Goal: Information Seeking & Learning: Find specific fact

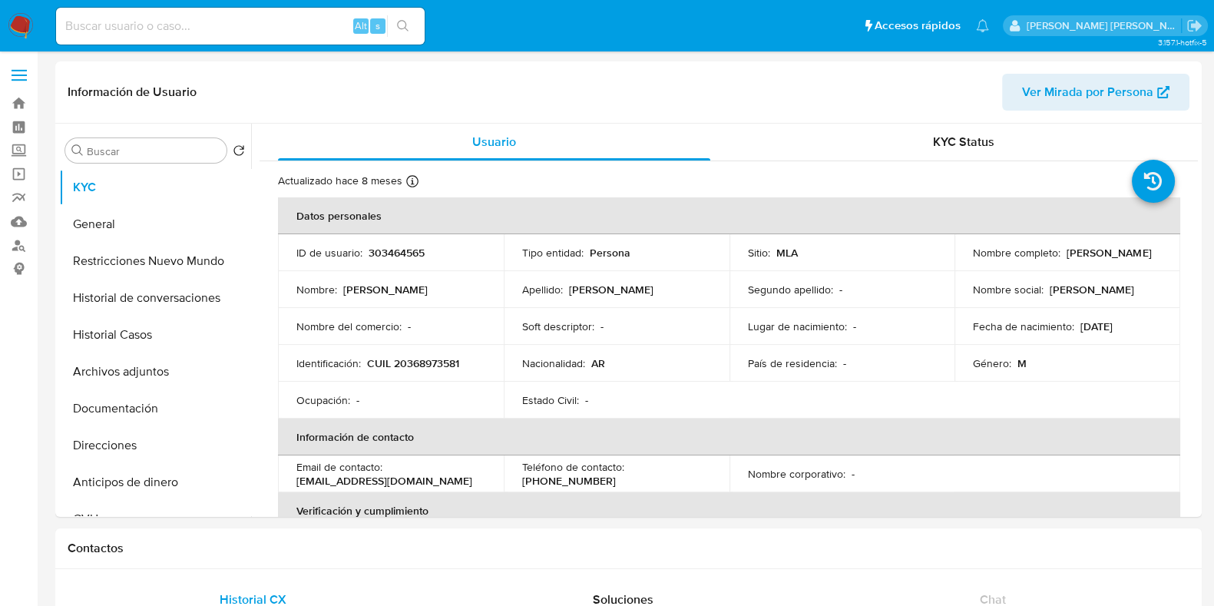
select select "10"
click at [91, 22] on input at bounding box center [240, 26] width 369 height 20
paste input "56551282"
type input "56551282"
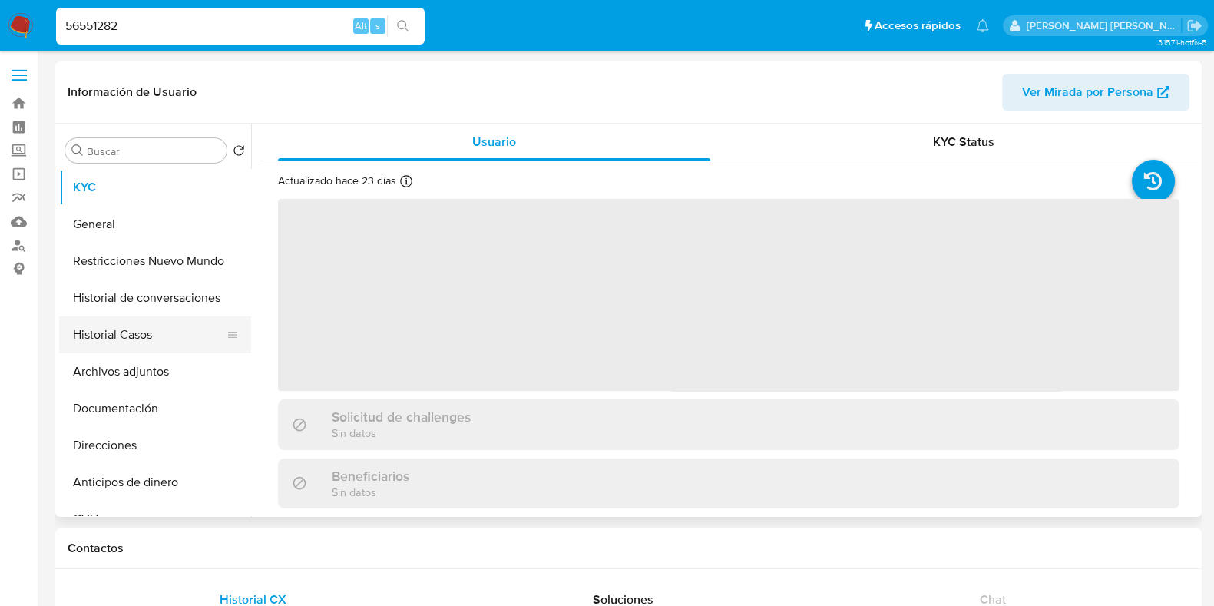
click at [81, 324] on button "Historial Casos" at bounding box center [149, 334] width 180 height 37
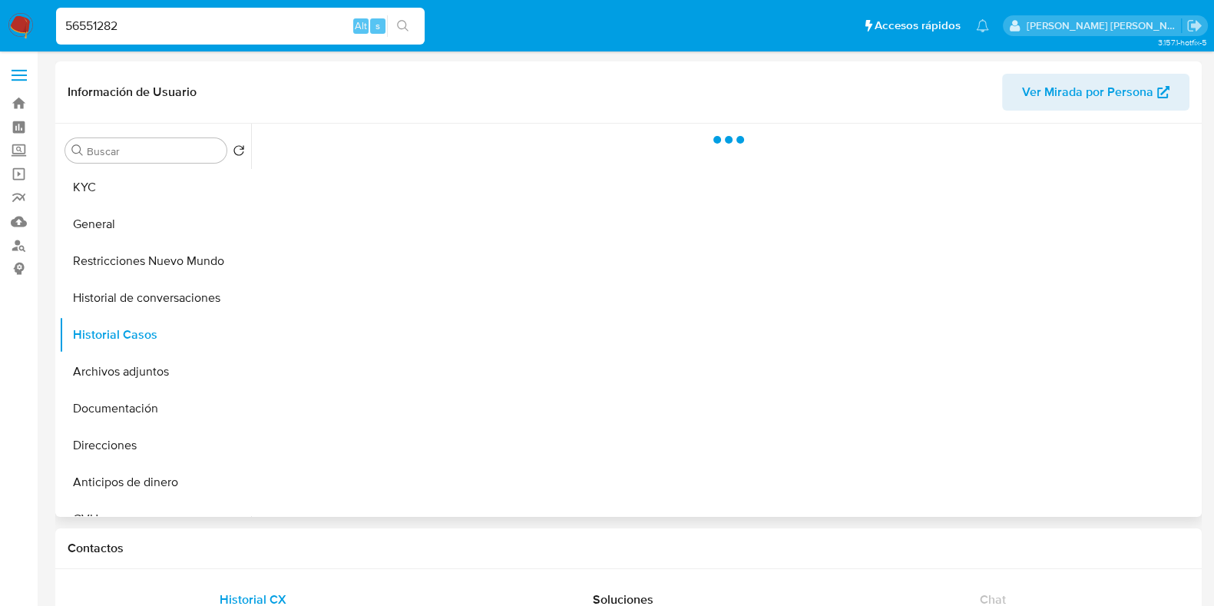
select select "10"
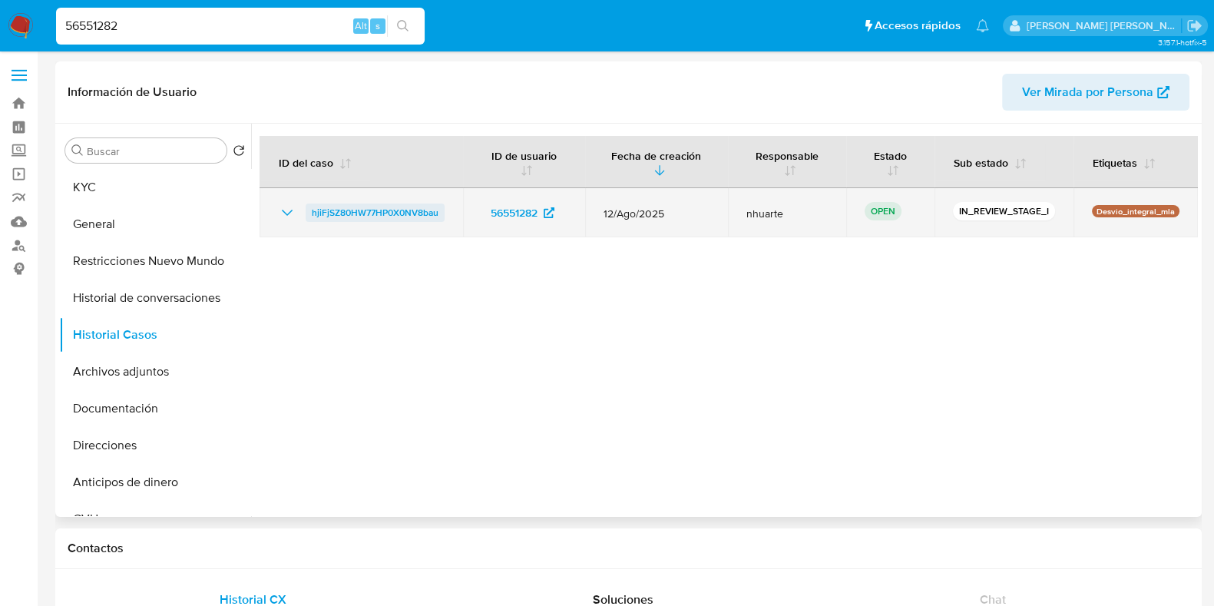
click at [401, 214] on span "hjiFjSZ80HW77HP0X0NV8bau" at bounding box center [375, 213] width 127 height 18
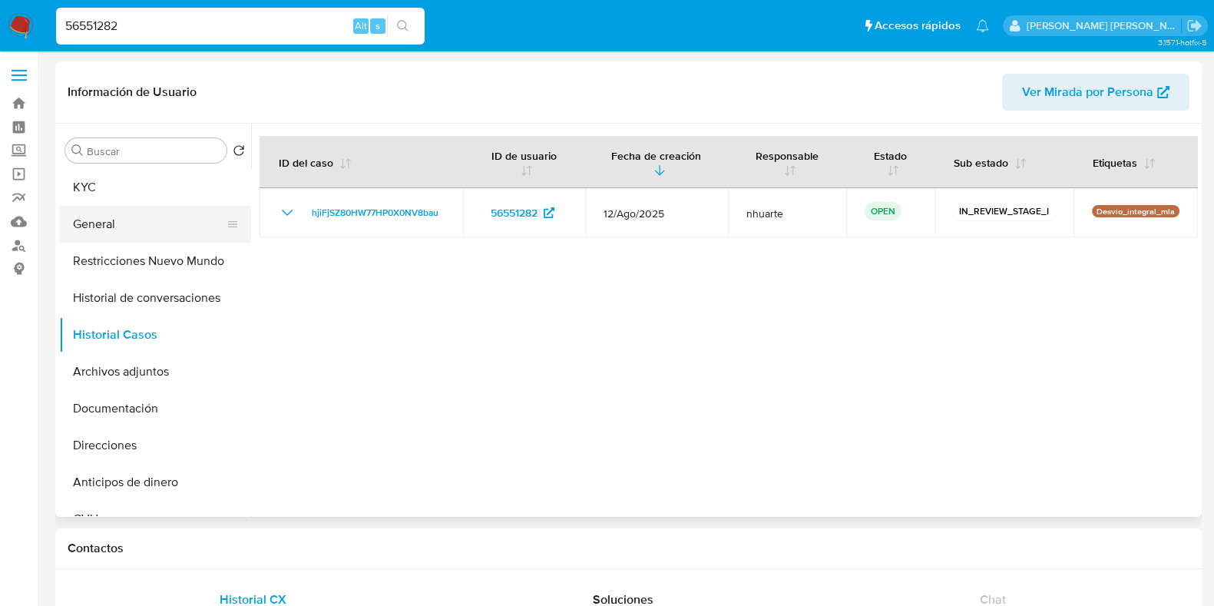
click at [150, 224] on button "General" at bounding box center [149, 224] width 180 height 37
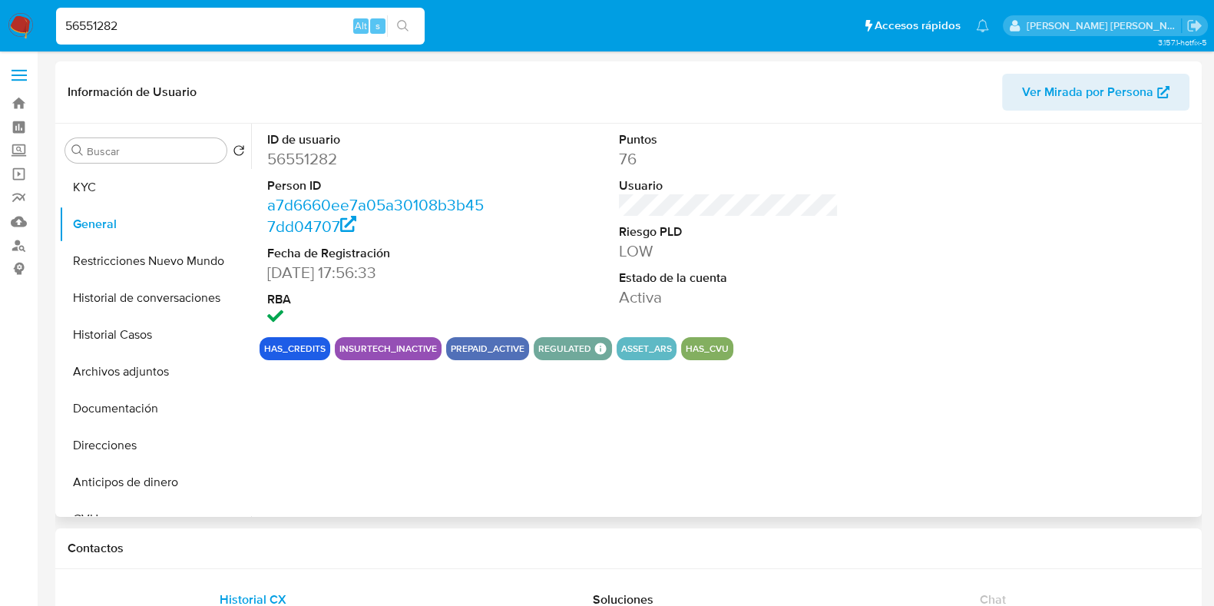
click at [317, 163] on dd "56551282" at bounding box center [377, 159] width 220 height 22
copy dd "56551282"
click at [124, 184] on button "KYC" at bounding box center [149, 187] width 180 height 37
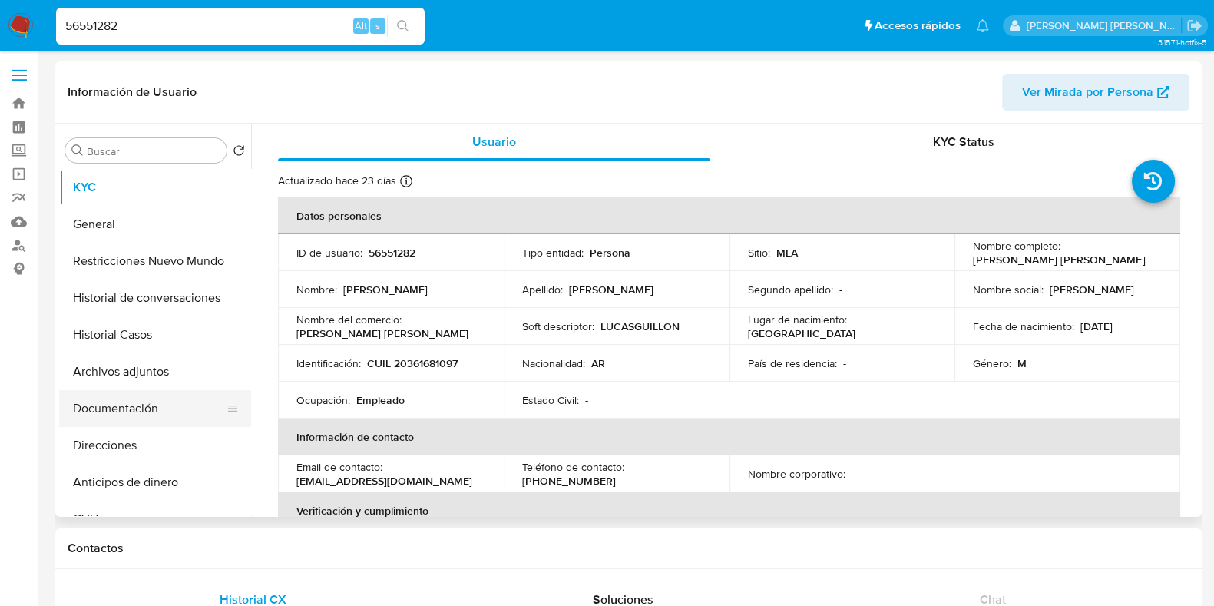
click at [110, 409] on button "Documentación" at bounding box center [149, 408] width 180 height 37
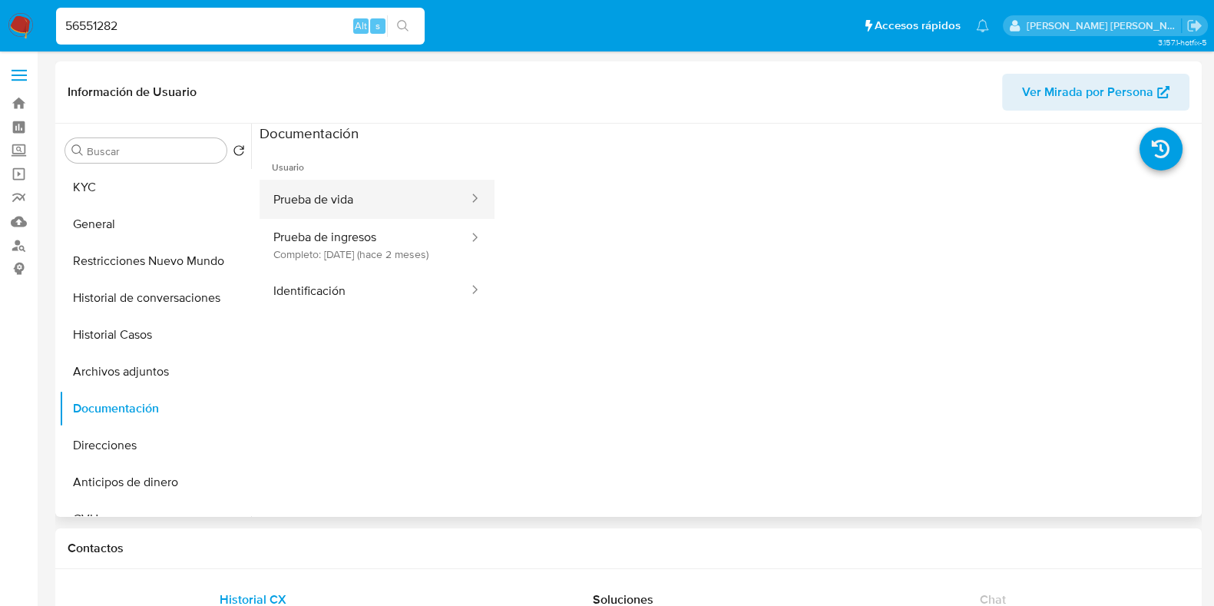
click at [330, 196] on button "Prueba de vida" at bounding box center [365, 199] width 210 height 39
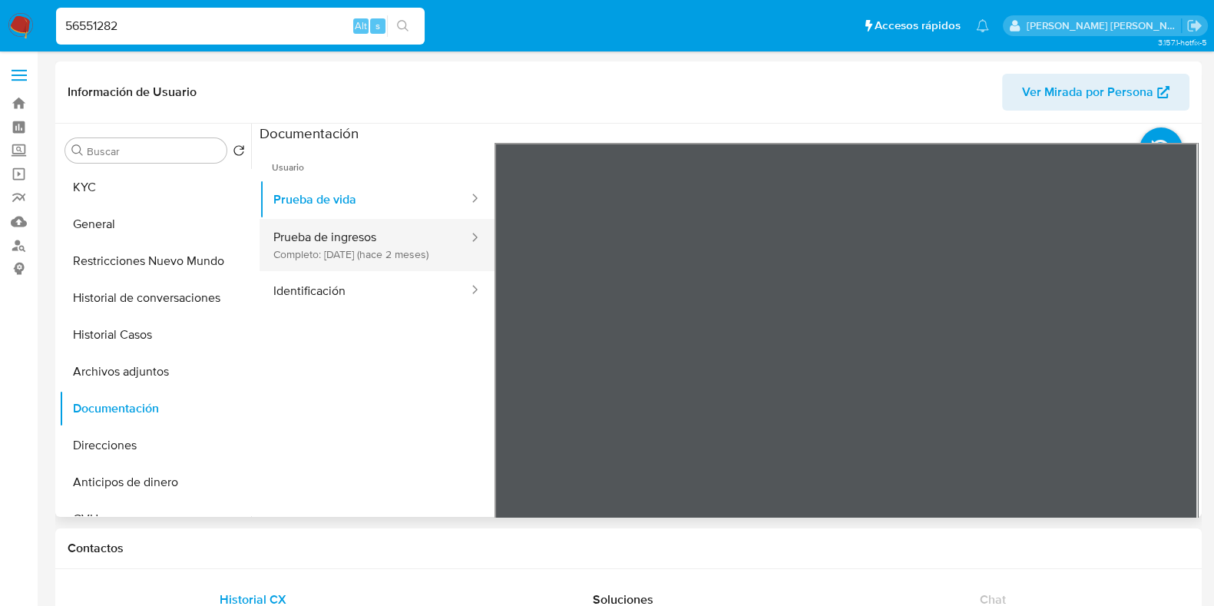
click at [323, 270] on button "Prueba de ingresos Completo: 09/07/2025 (hace 2 meses)" at bounding box center [365, 245] width 210 height 52
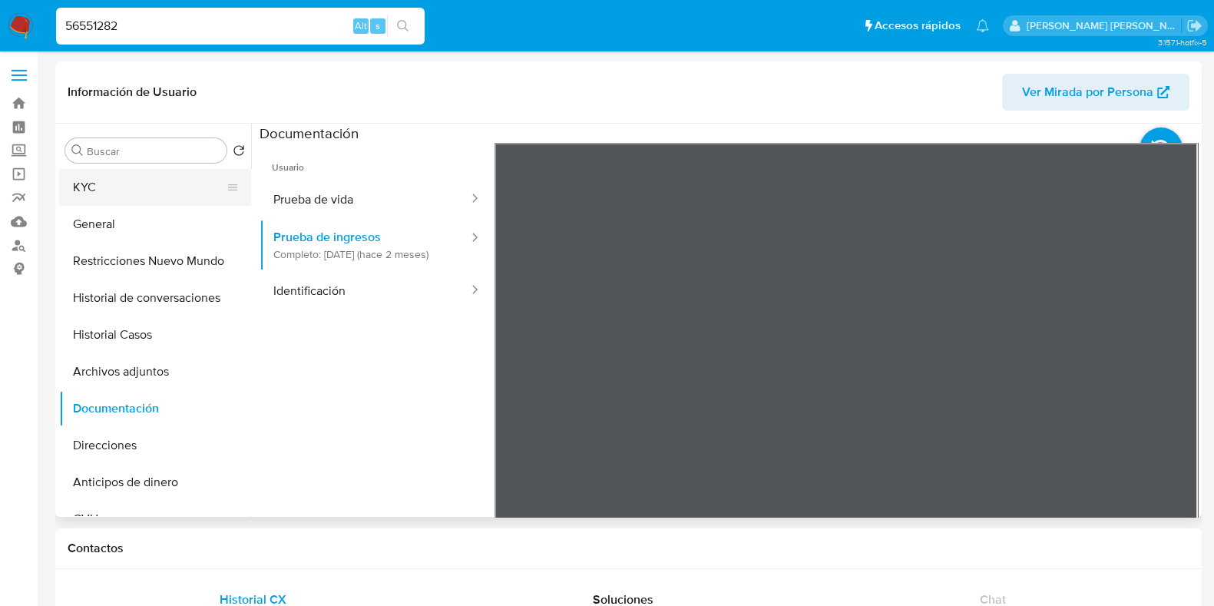
click at [137, 189] on button "KYC" at bounding box center [149, 187] width 180 height 37
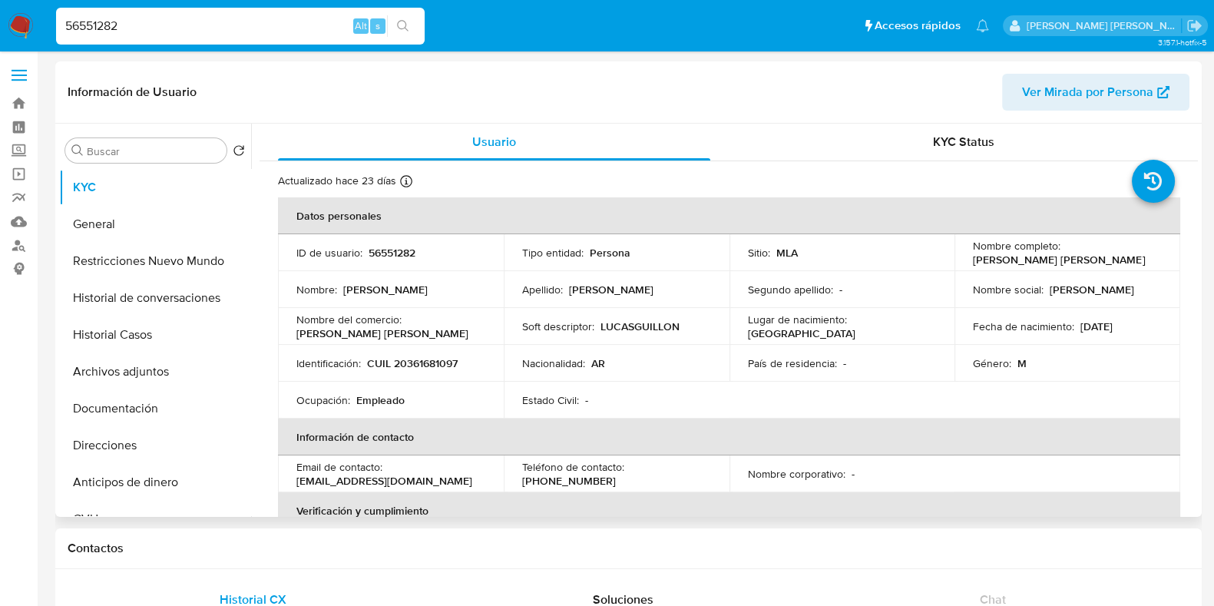
click at [435, 363] on p "CUIL 20361681097" at bounding box center [412, 363] width 91 height 14
copy p "20361681097"
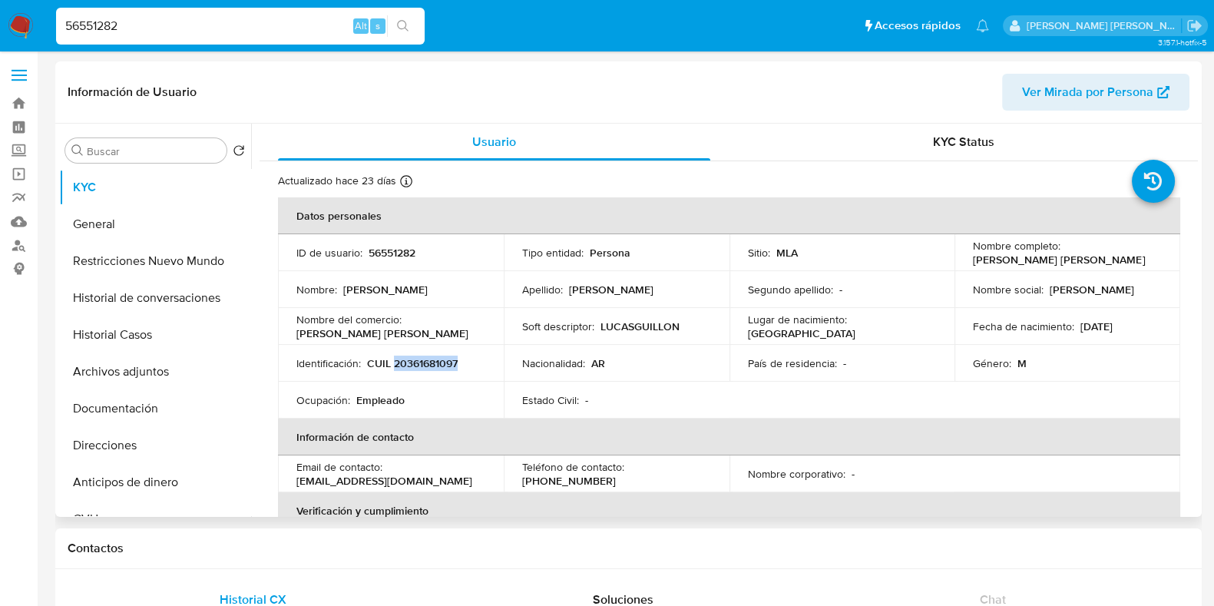
copy p "20361681097"
drag, startPoint x: 54, startPoint y: 26, endPoint x: 32, endPoint y: 27, distance: 21.5
click at [32, 27] on nav "Pausado Ver notificaciones 56551282 Alt s Accesos rápidos Presiona las siguient…" at bounding box center [607, 25] width 1214 height 51
paste input "149342069"
type input "149342069"
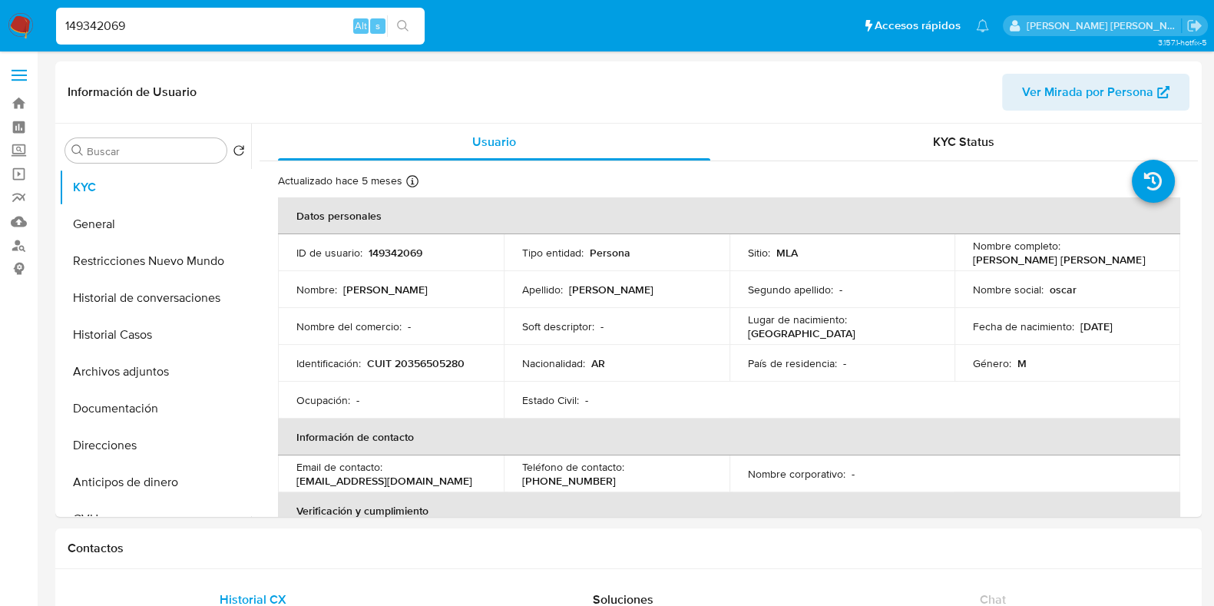
select select "10"
drag, startPoint x: 143, startPoint y: 24, endPoint x: 37, endPoint y: 23, distance: 106.0
click at [37, 23] on nav "Pausado Ver notificaciones 149342069 Alt s Accesos rápidos Presiona las siguien…" at bounding box center [607, 25] width 1214 height 51
click at [160, 323] on button "Historial Casos" at bounding box center [149, 334] width 180 height 37
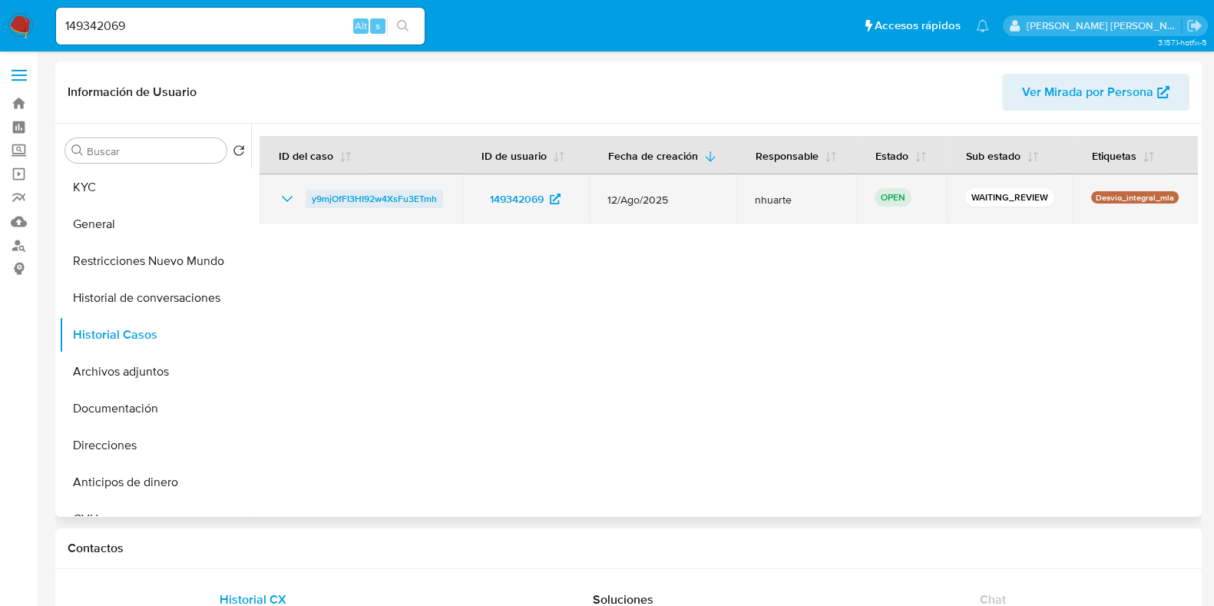
click at [434, 200] on span "y9mjOfFI3HI92w4XsFu3ETmh" at bounding box center [374, 199] width 125 height 18
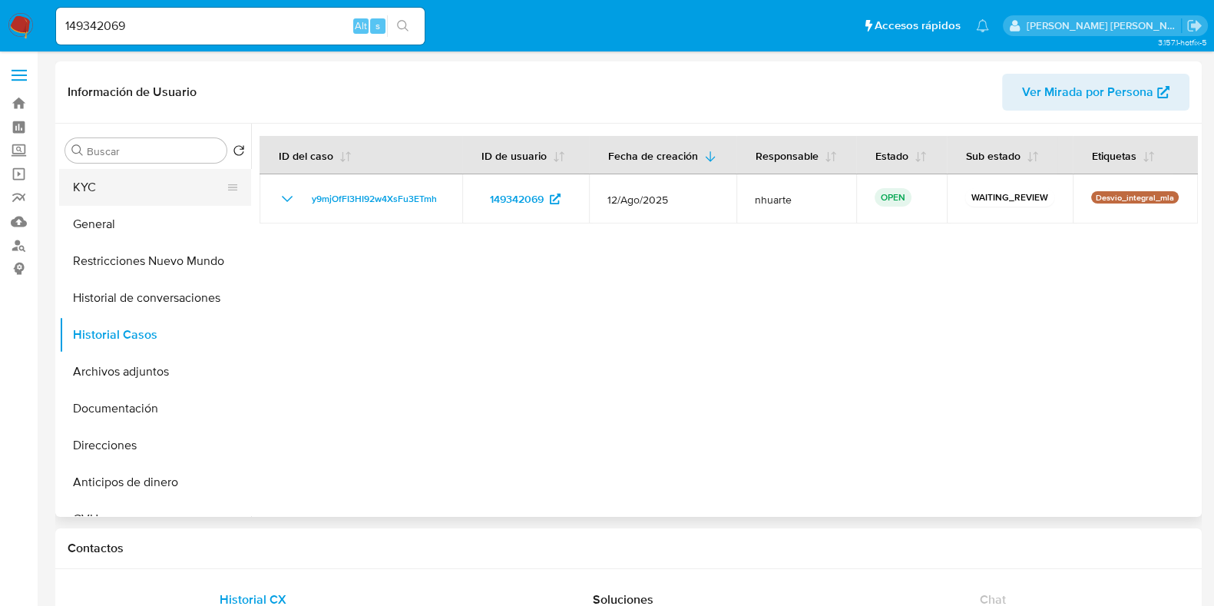
click at [163, 182] on button "KYC" at bounding box center [149, 187] width 180 height 37
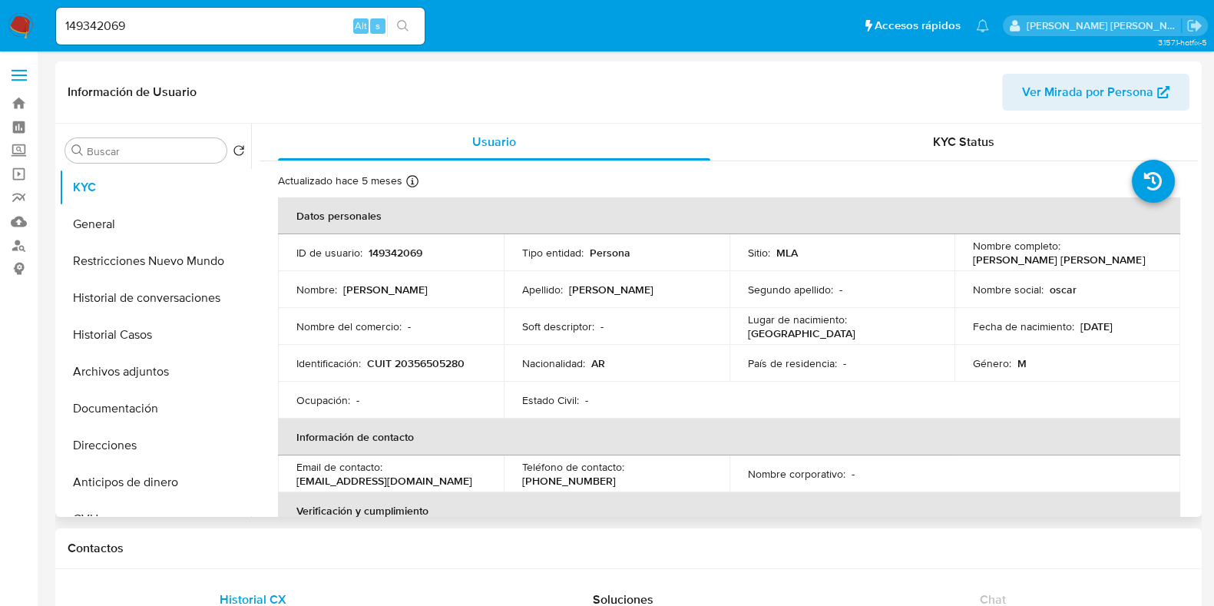
click at [418, 363] on p "CUIT 20356505280" at bounding box center [416, 363] width 98 height 14
copy p "20356505280"
click at [391, 250] on p "149342069" at bounding box center [396, 253] width 54 height 14
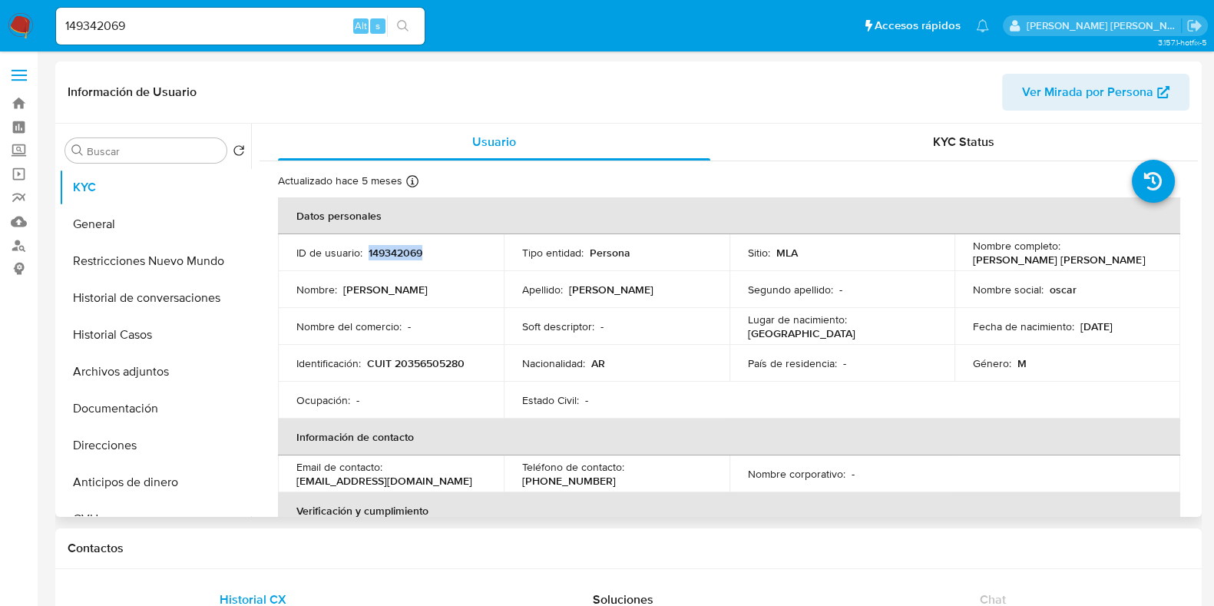
copy p "149342069"
click at [426, 363] on p "CUIT 20356505280" at bounding box center [416, 363] width 98 height 14
copy p "20356505280"
drag, startPoint x: 142, startPoint y: 22, endPoint x: 53, endPoint y: 34, distance: 89.9
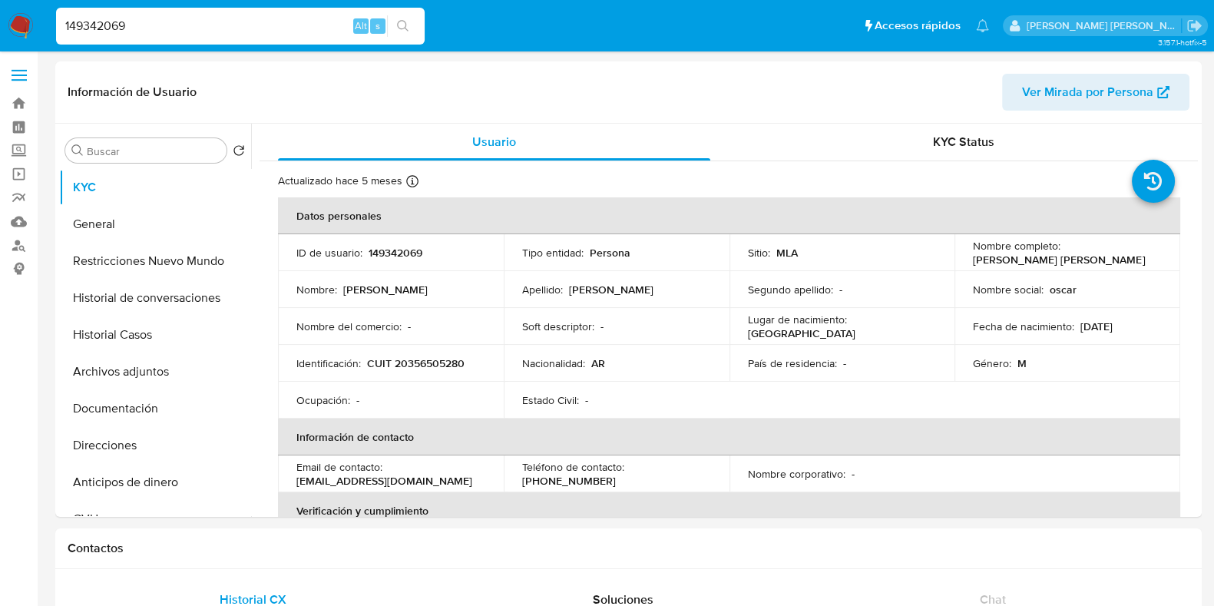
click at [53, 34] on li "149342069 Alt s" at bounding box center [240, 25] width 376 height 38
paste input "59194976"
type input "159194976"
select select "10"
click at [409, 252] on p "159194976" at bounding box center [394, 253] width 50 height 14
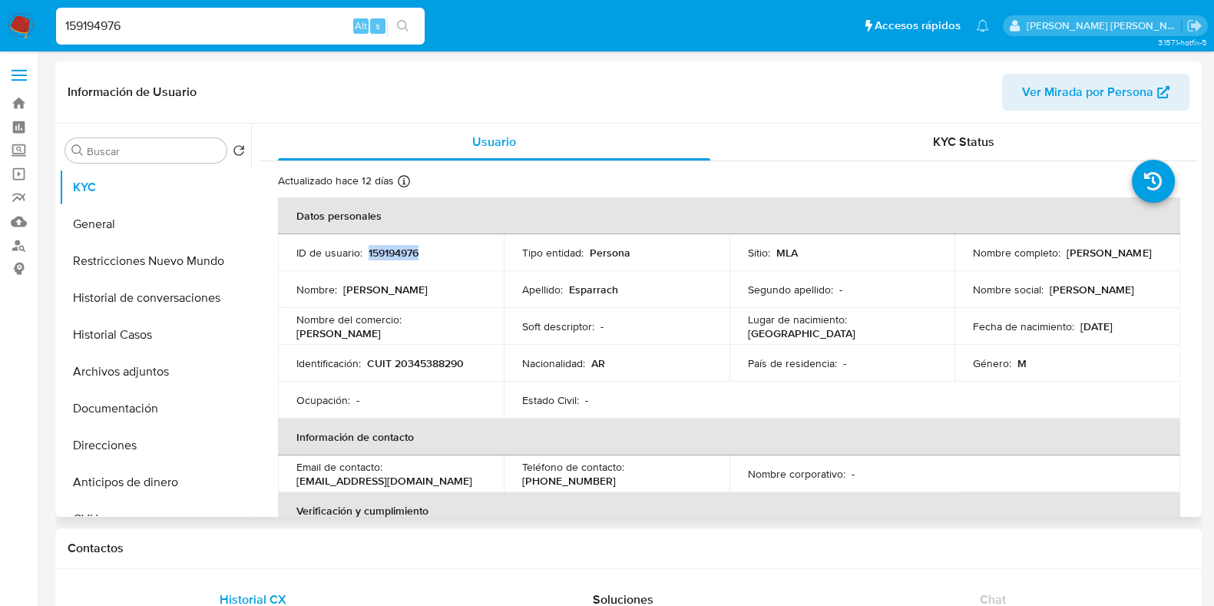
click at [409, 252] on p "159194976" at bounding box center [394, 253] width 50 height 14
copy p "159194976"
click at [155, 343] on button "Historial Casos" at bounding box center [149, 334] width 180 height 37
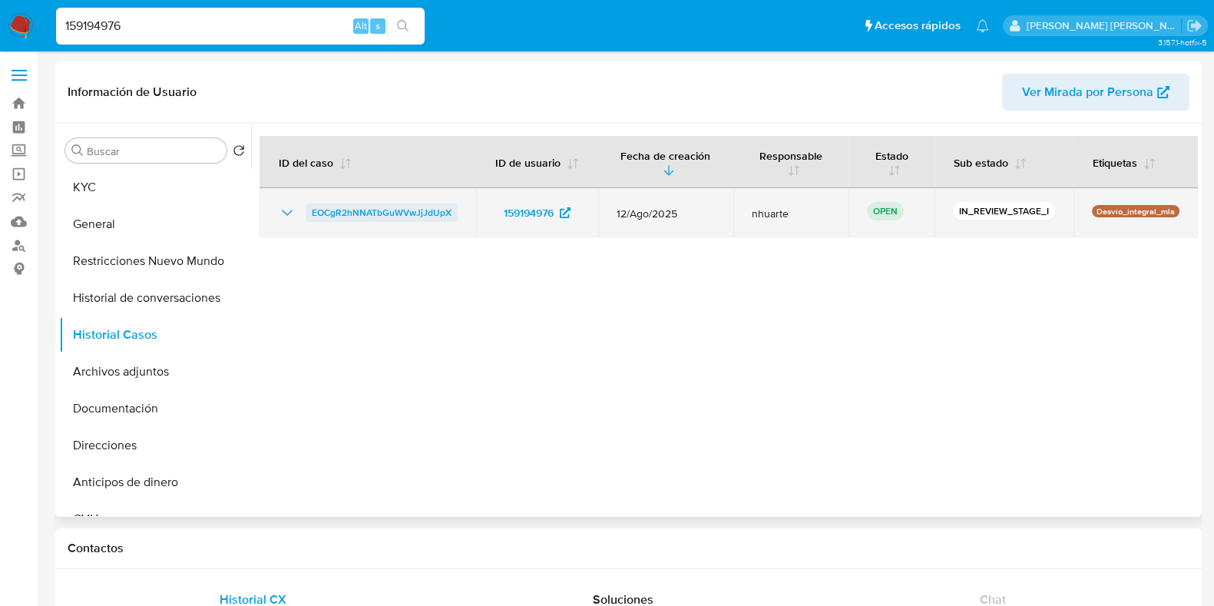
click at [366, 209] on span "EOCgR2hNNATbGuWVwJjJdUpX" at bounding box center [382, 213] width 140 height 18
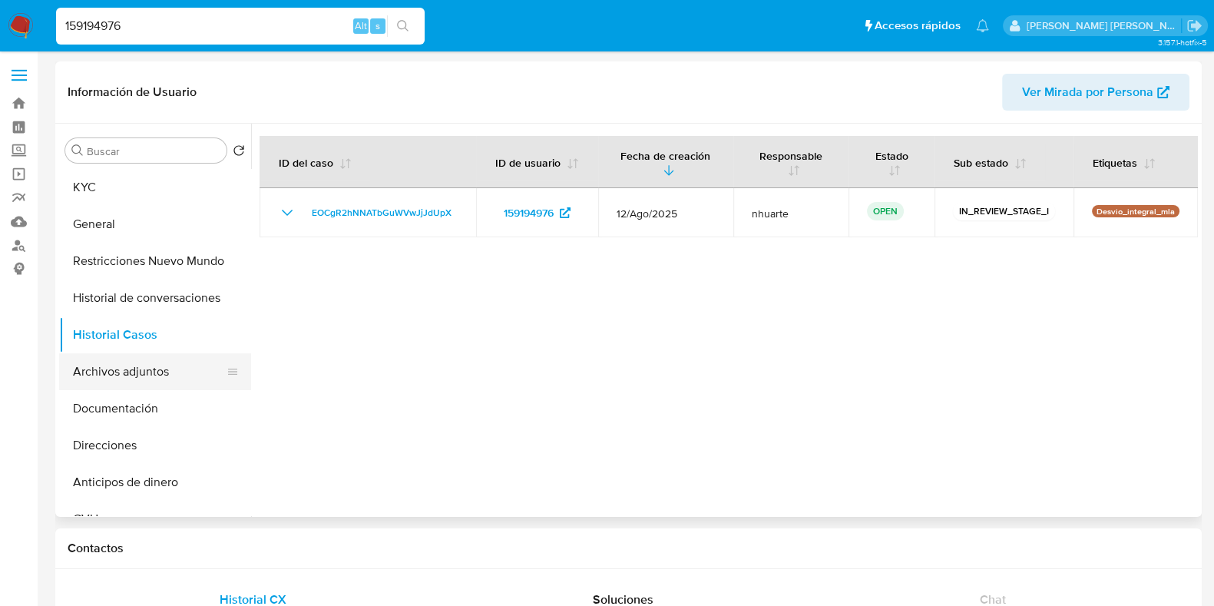
click at [104, 393] on button "Documentación" at bounding box center [155, 408] width 192 height 37
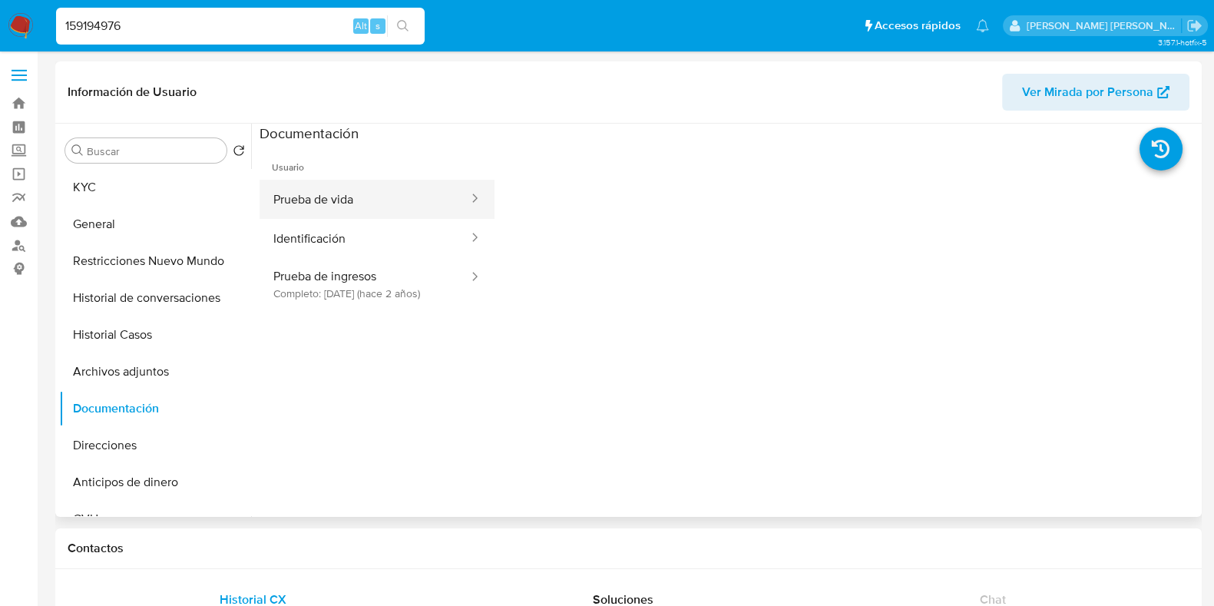
click at [378, 206] on button "Prueba de vida" at bounding box center [365, 199] width 210 height 39
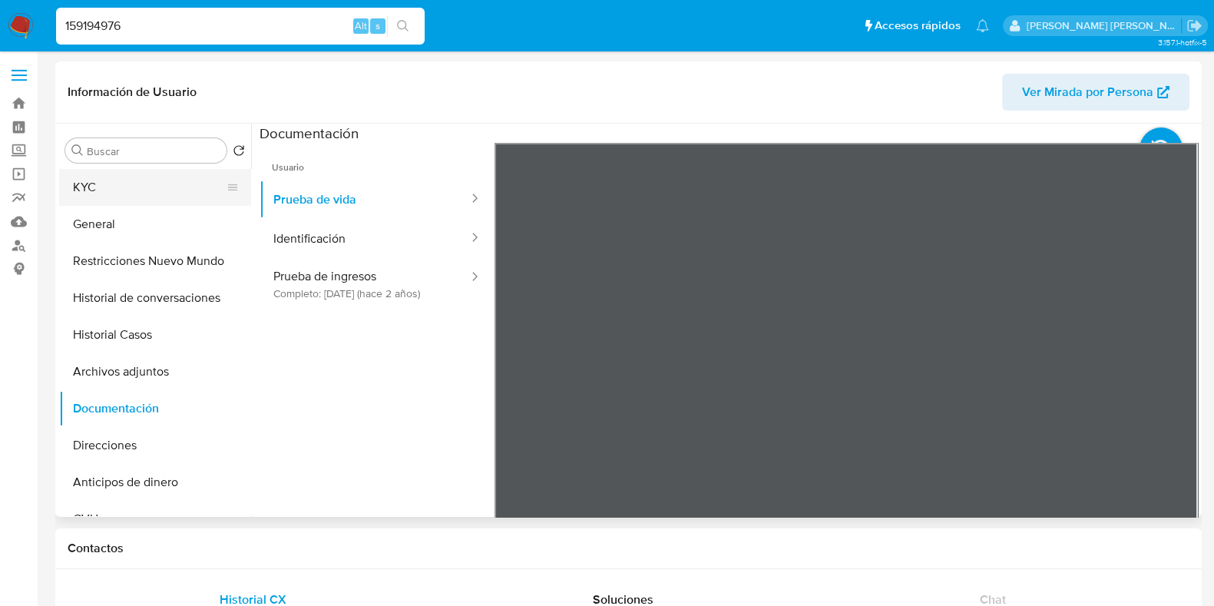
click at [119, 186] on button "KYC" at bounding box center [149, 187] width 180 height 37
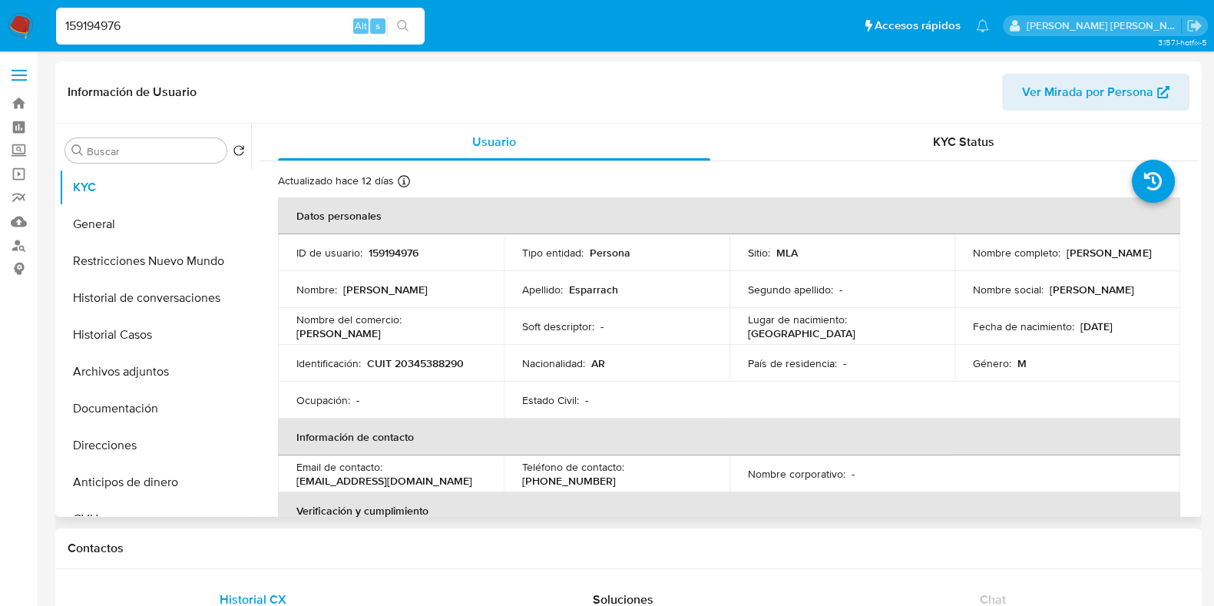
click at [424, 359] on p "CUIT 20345388290" at bounding box center [415, 363] width 97 height 14
click at [153, 409] on button "Documentación" at bounding box center [149, 408] width 180 height 37
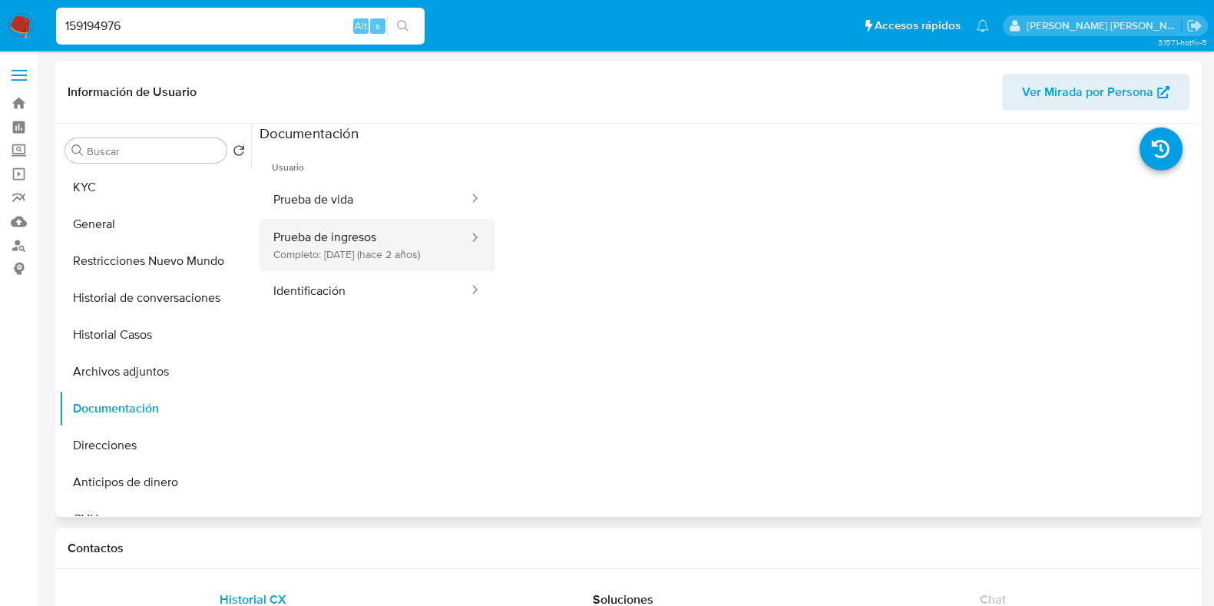
click at [387, 243] on button "Prueba de ingresos Completo: 18/05/2023 (hace 2 años)" at bounding box center [365, 245] width 210 height 52
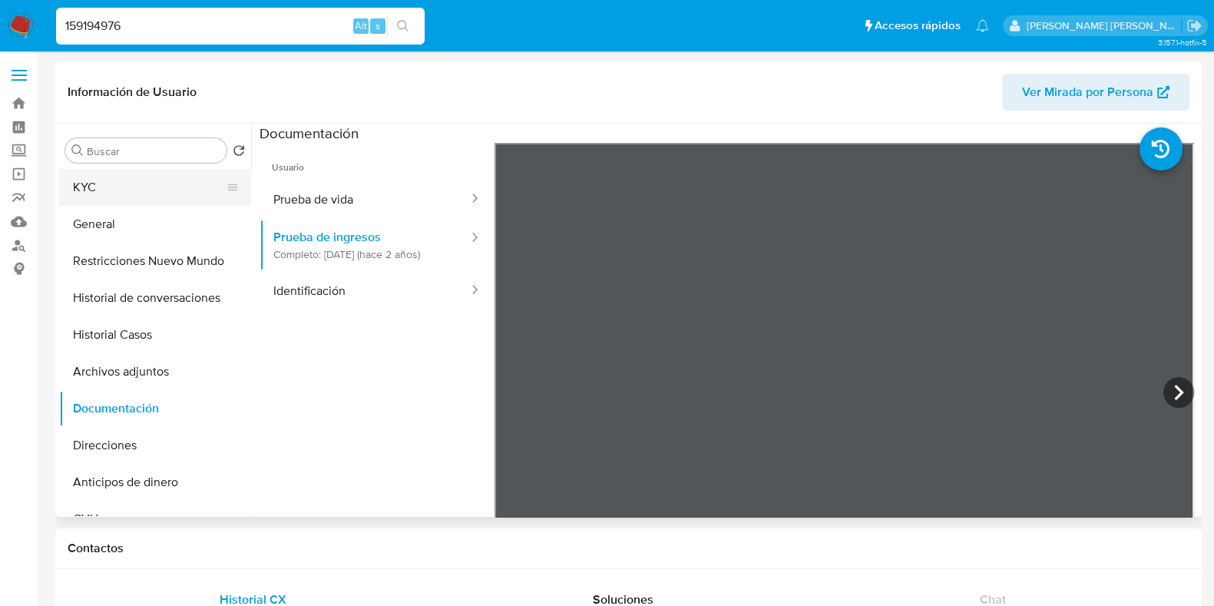
click at [174, 188] on button "KYC" at bounding box center [149, 187] width 180 height 37
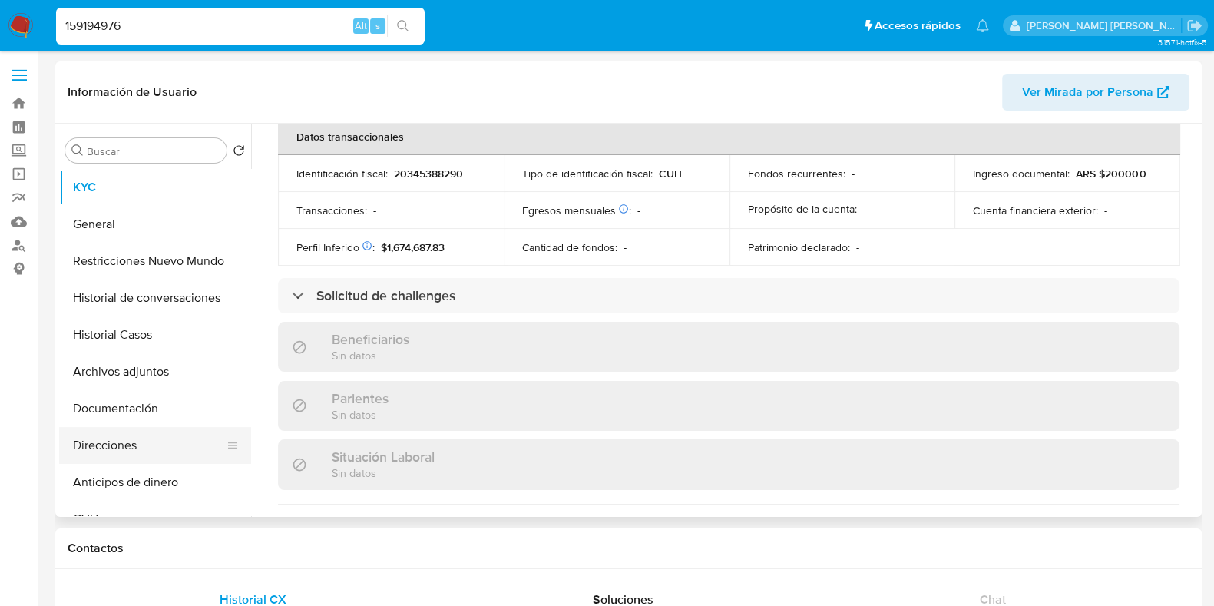
scroll to position [838, 0]
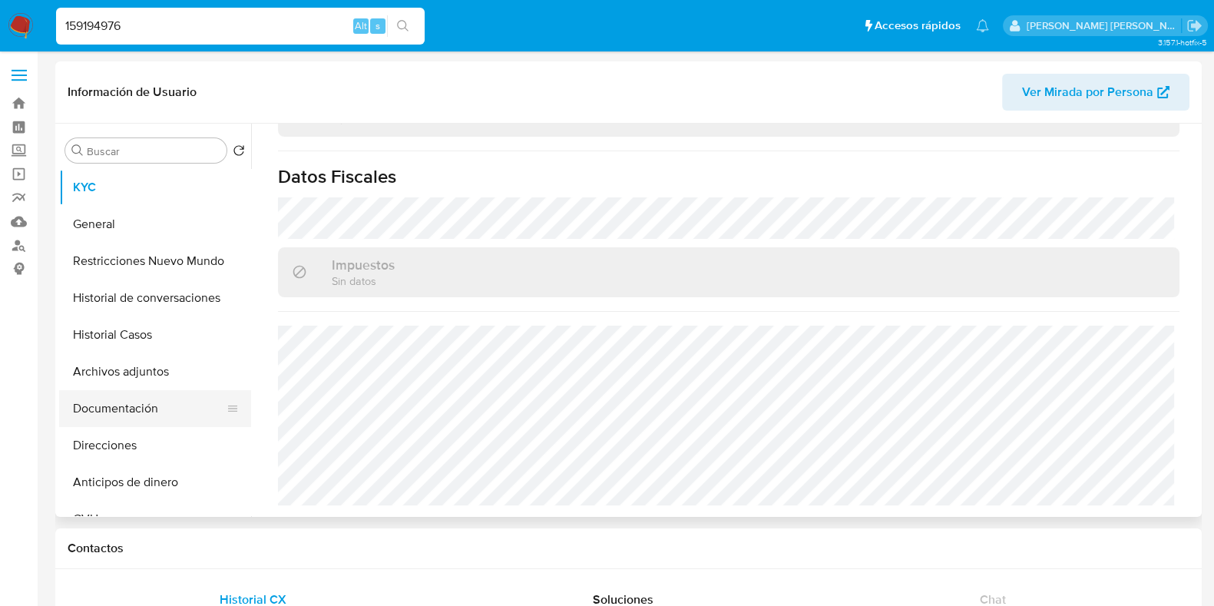
click at [154, 406] on button "Documentación" at bounding box center [149, 408] width 180 height 37
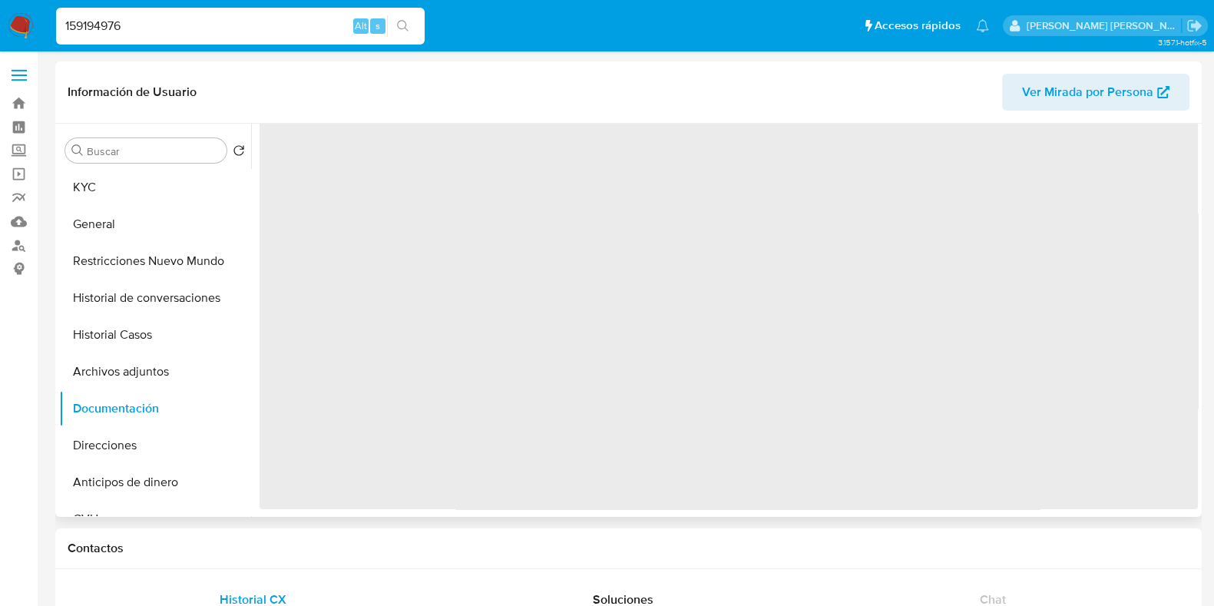
scroll to position [0, 0]
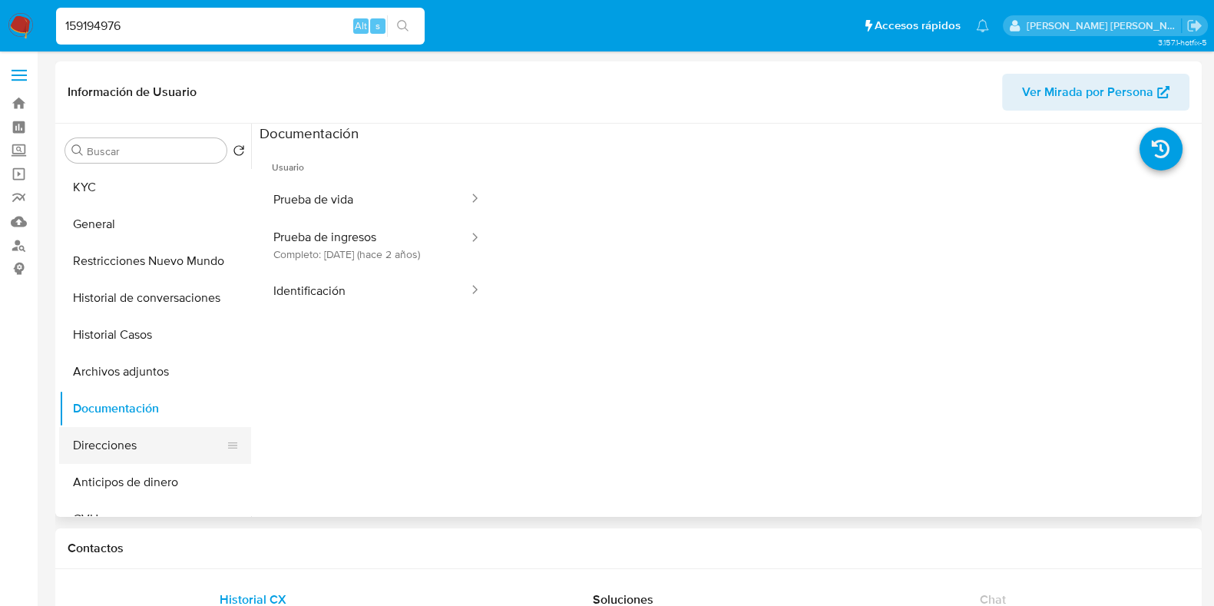
click at [161, 442] on button "Direcciones" at bounding box center [149, 445] width 180 height 37
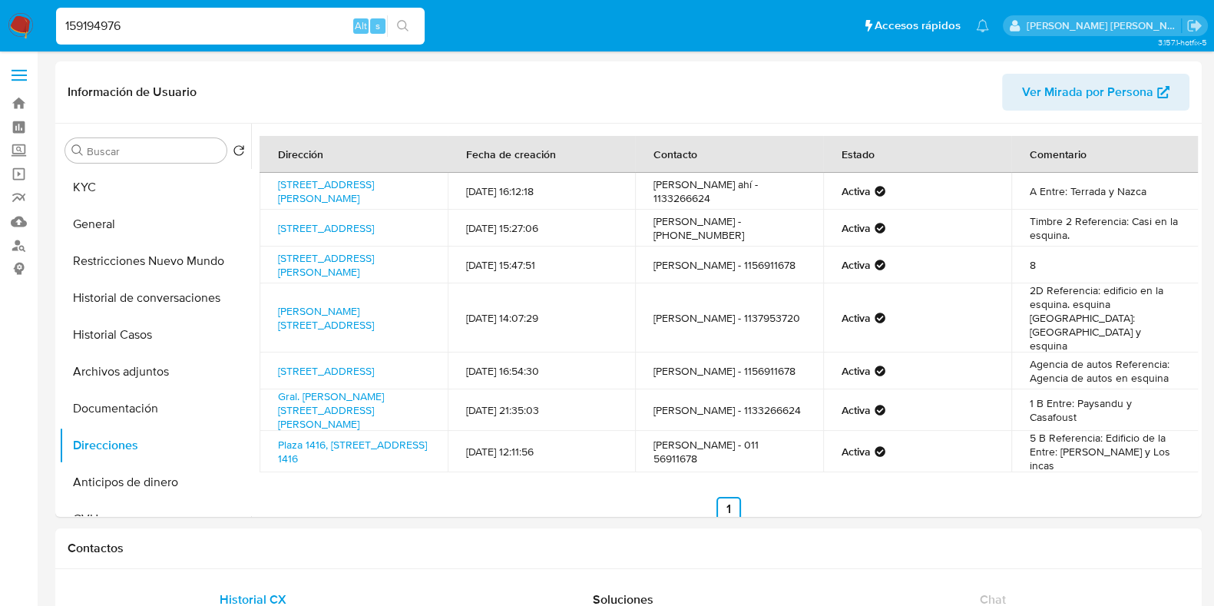
drag, startPoint x: 266, startPoint y: 388, endPoint x: 382, endPoint y: 416, distance: 120.2
click at [382, 416] on td "Gral. Manuel Rodriguez 2246, Villa Crespo, Capital Federal, 1416, Argentina 2246" at bounding box center [354, 409] width 188 height 41
click at [73, 191] on button "KYC" at bounding box center [149, 187] width 180 height 37
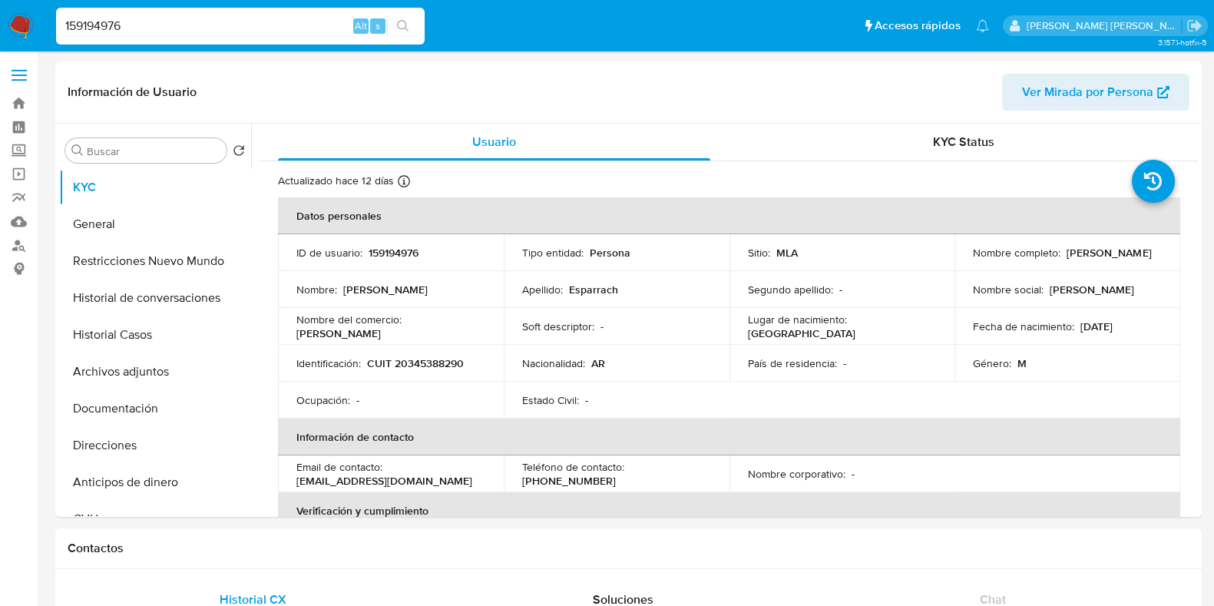
click at [412, 362] on p "CUIT 20345388290" at bounding box center [415, 363] width 97 height 14
click at [127, 439] on button "Direcciones" at bounding box center [149, 445] width 180 height 37
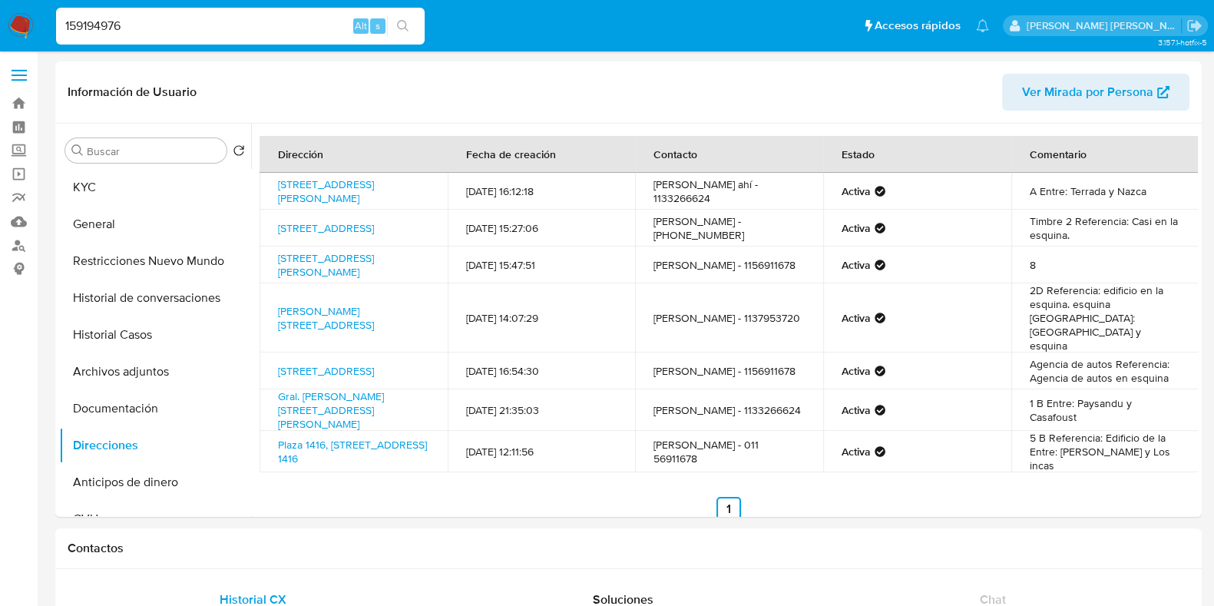
drag, startPoint x: 136, startPoint y: 25, endPoint x: 27, endPoint y: 20, distance: 109.2
click at [27, 20] on nav "Pausado Ver notificaciones 159194976 Alt s Accesos rápidos Presiona las siguien…" at bounding box center [607, 25] width 1214 height 51
paste input "4804150"
type input "480415076"
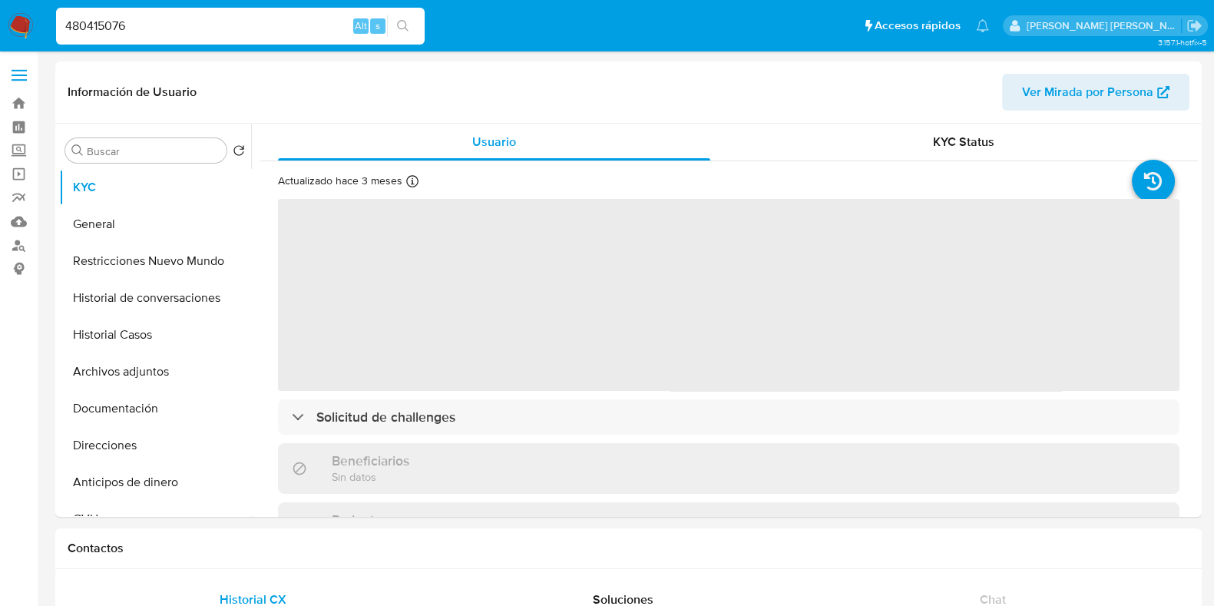
select select "10"
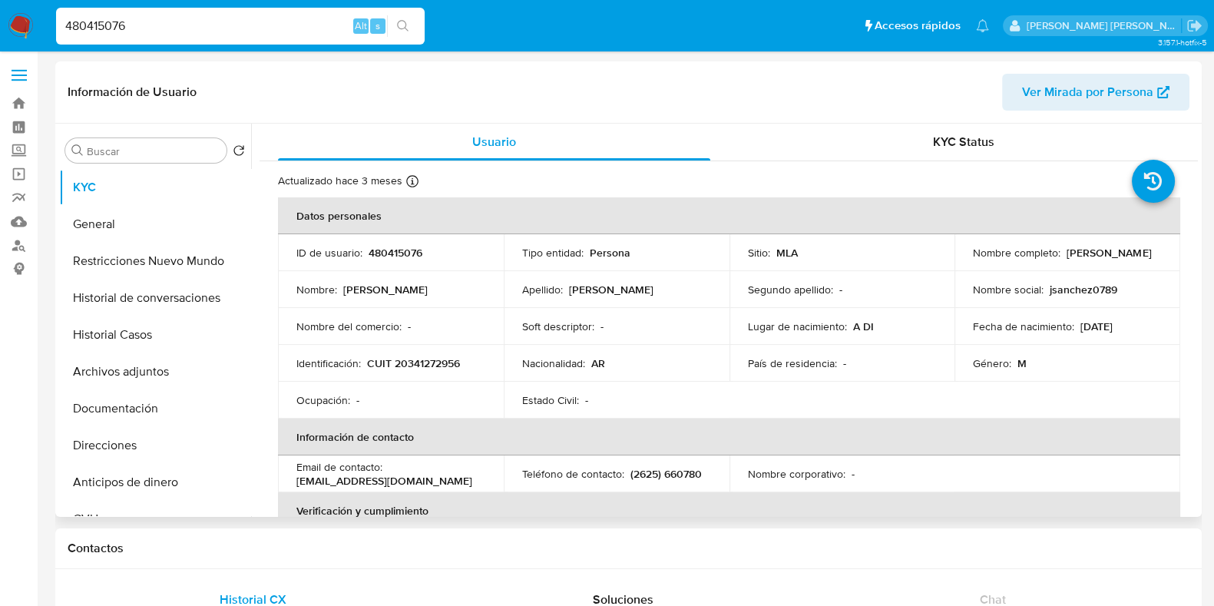
click at [404, 252] on p "480415076" at bounding box center [396, 253] width 54 height 14
click at [422, 359] on p "CUIT 20341272956" at bounding box center [413, 363] width 93 height 14
click at [202, 347] on button "Historial Casos" at bounding box center [149, 334] width 180 height 37
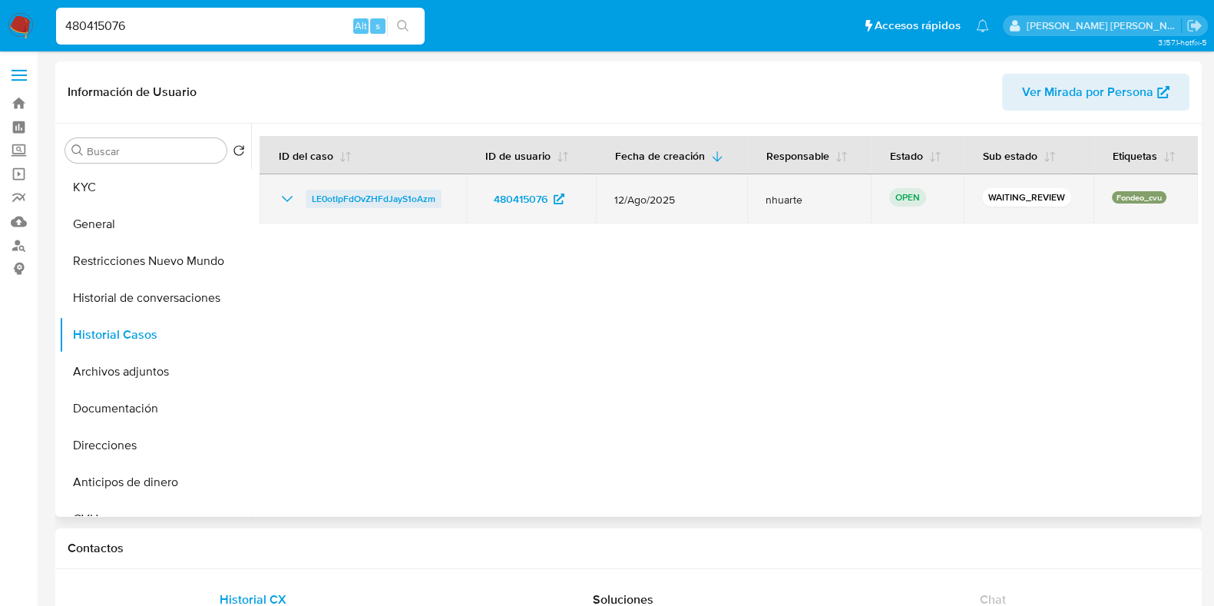
click at [414, 191] on span "LE0otIpFdOvZHFdJayS1oAzm" at bounding box center [374, 199] width 124 height 18
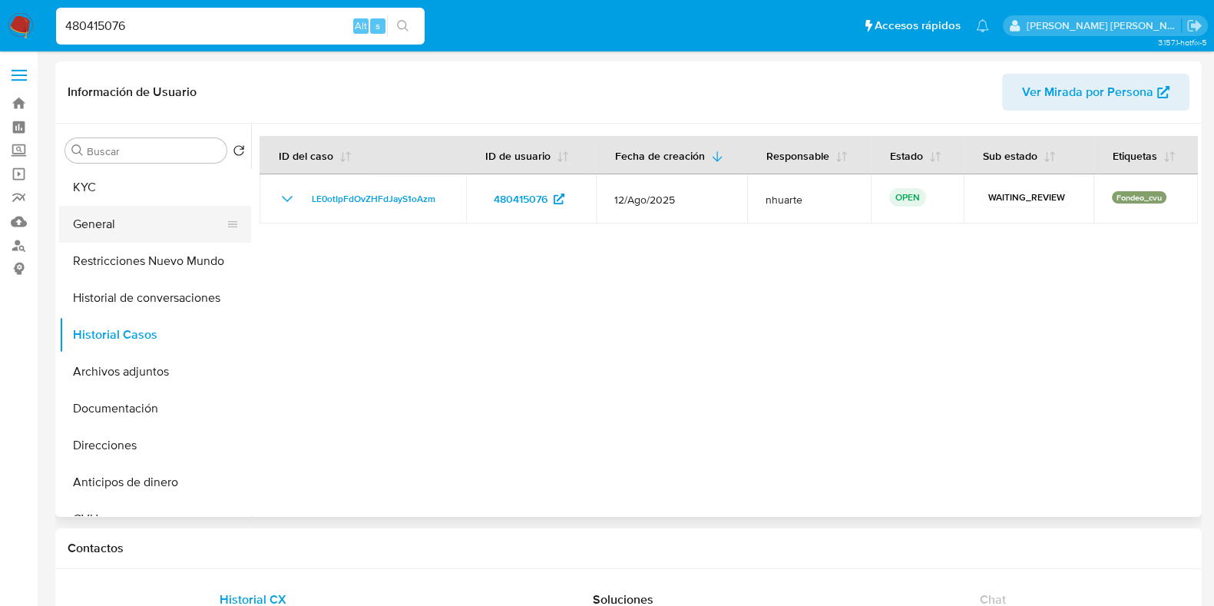
drag, startPoint x: 114, startPoint y: 222, endPoint x: 147, endPoint y: 205, distance: 36.4
click at [114, 222] on button "General" at bounding box center [149, 224] width 180 height 37
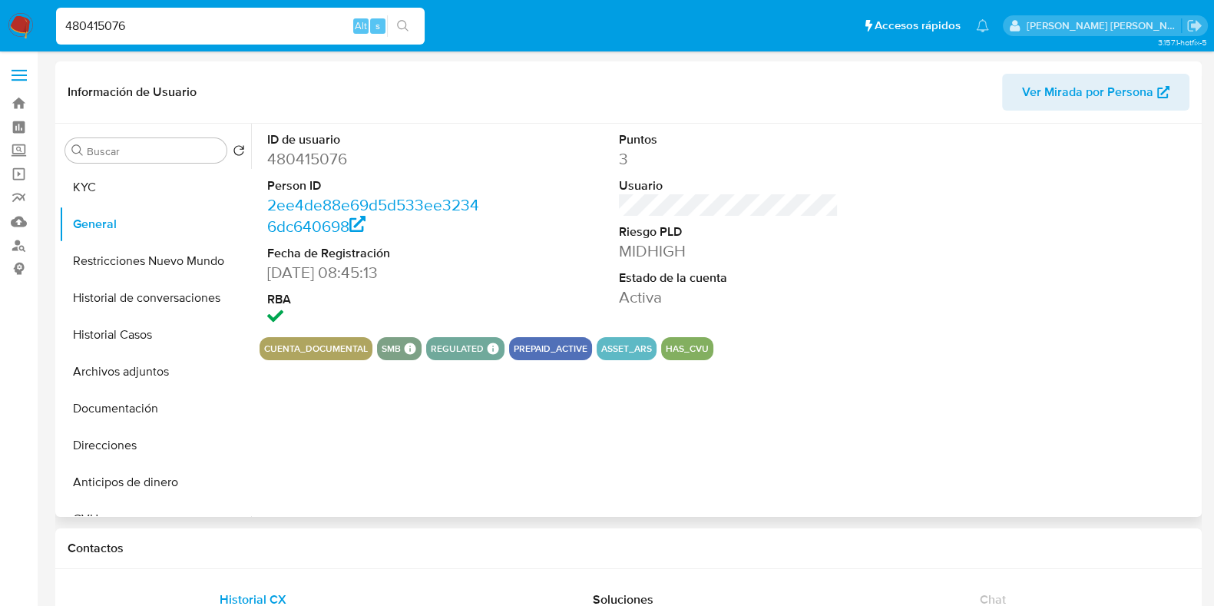
click at [309, 156] on dd "480415076" at bounding box center [377, 159] width 220 height 22
click at [142, 456] on button "Direcciones" at bounding box center [149, 445] width 180 height 37
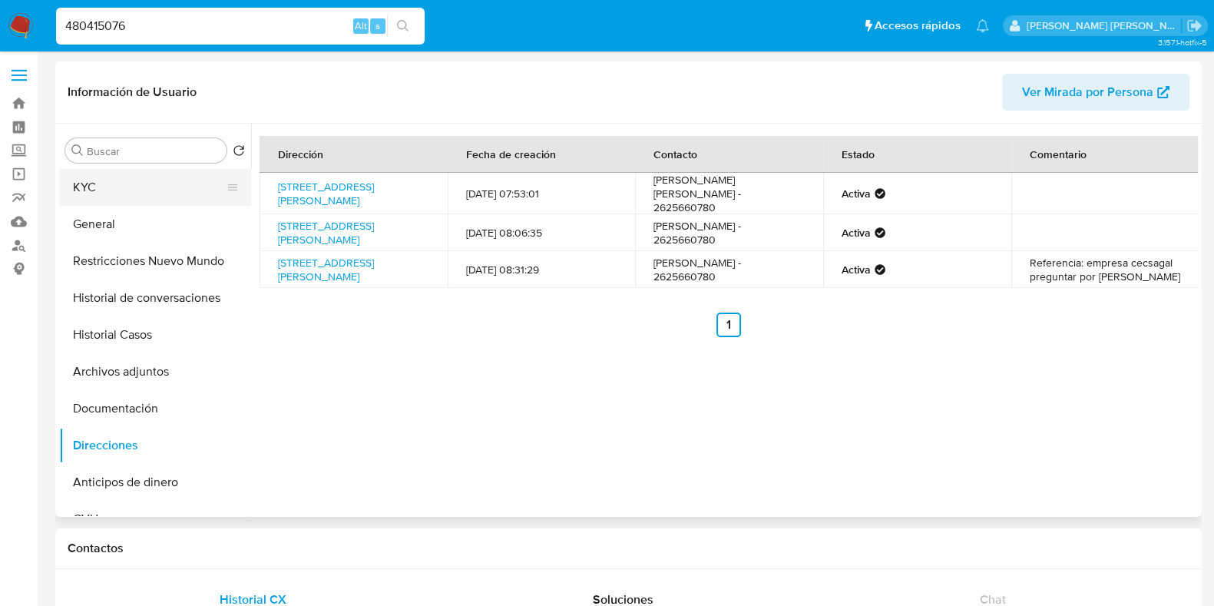
click at [111, 200] on button "KYC" at bounding box center [149, 187] width 180 height 37
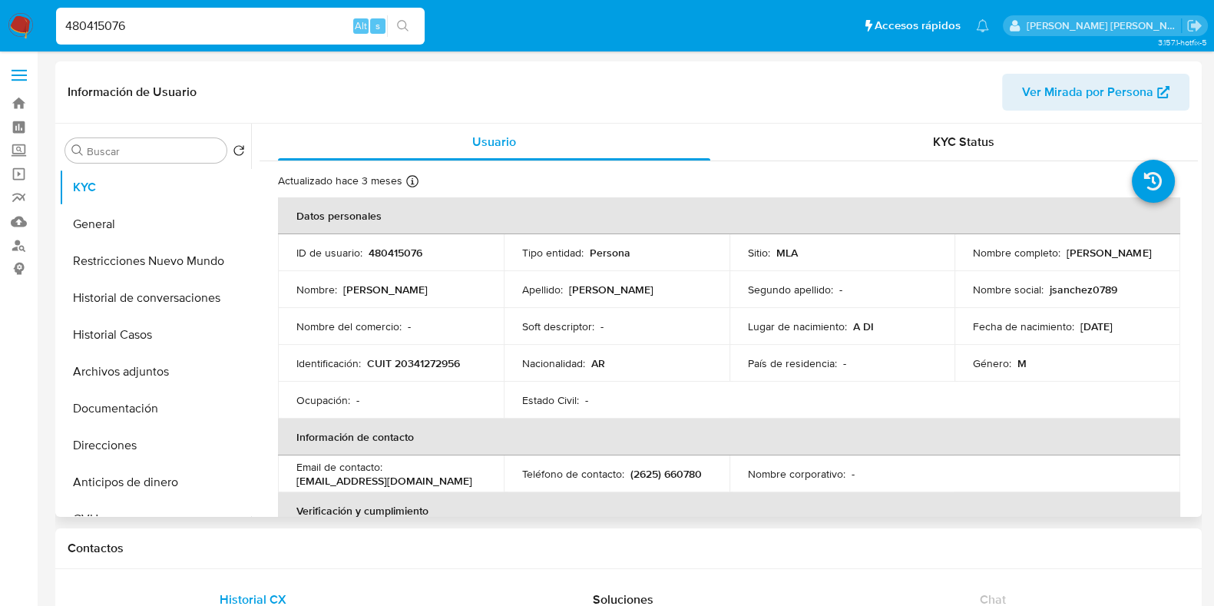
click at [419, 359] on p "CUIT 20341272956" at bounding box center [413, 363] width 93 height 14
click at [144, 406] on button "Documentación" at bounding box center [149, 408] width 180 height 37
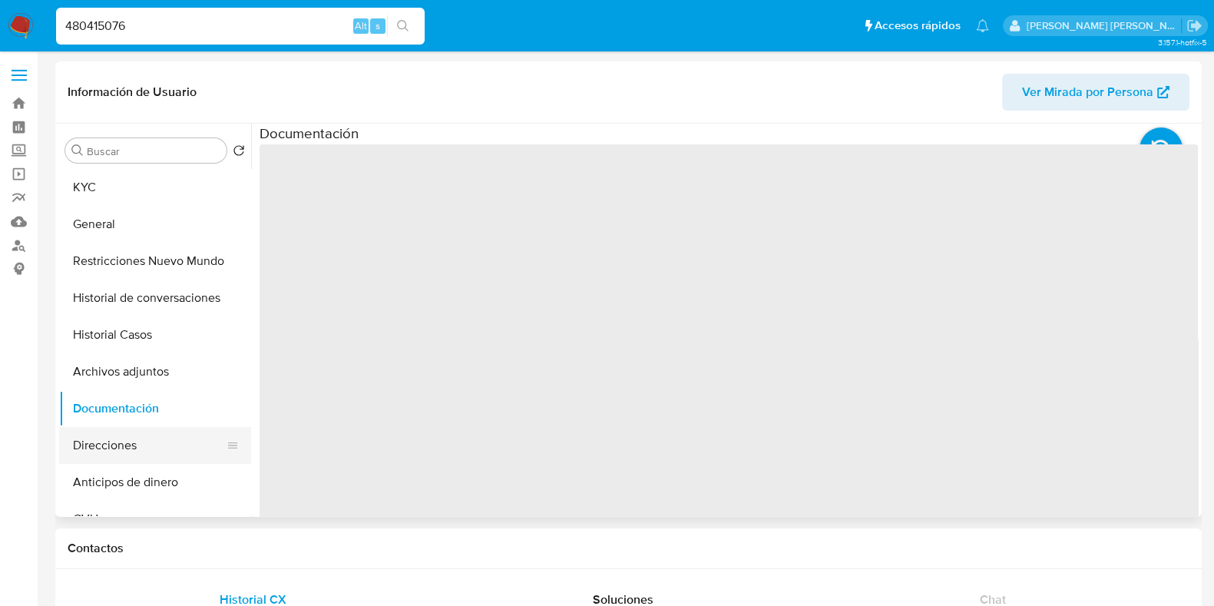
click at [142, 437] on button "Direcciones" at bounding box center [149, 445] width 180 height 37
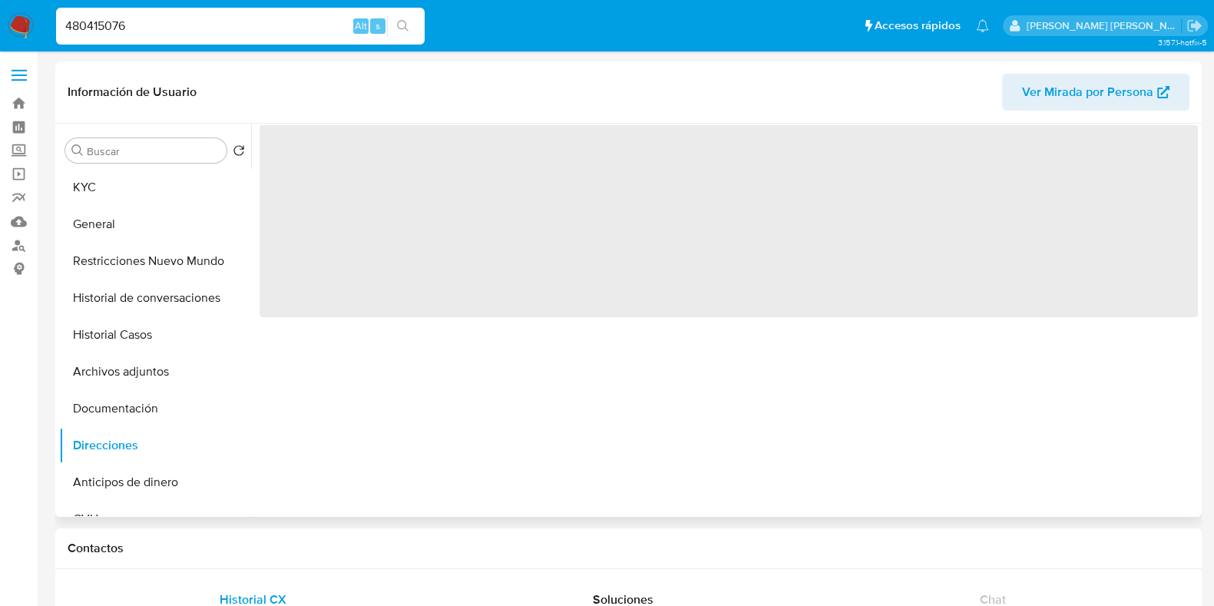
drag, startPoint x: 94, startPoint y: 151, endPoint x: 101, endPoint y: 167, distance: 16.8
click at [98, 154] on input "Buscar" at bounding box center [154, 151] width 134 height 14
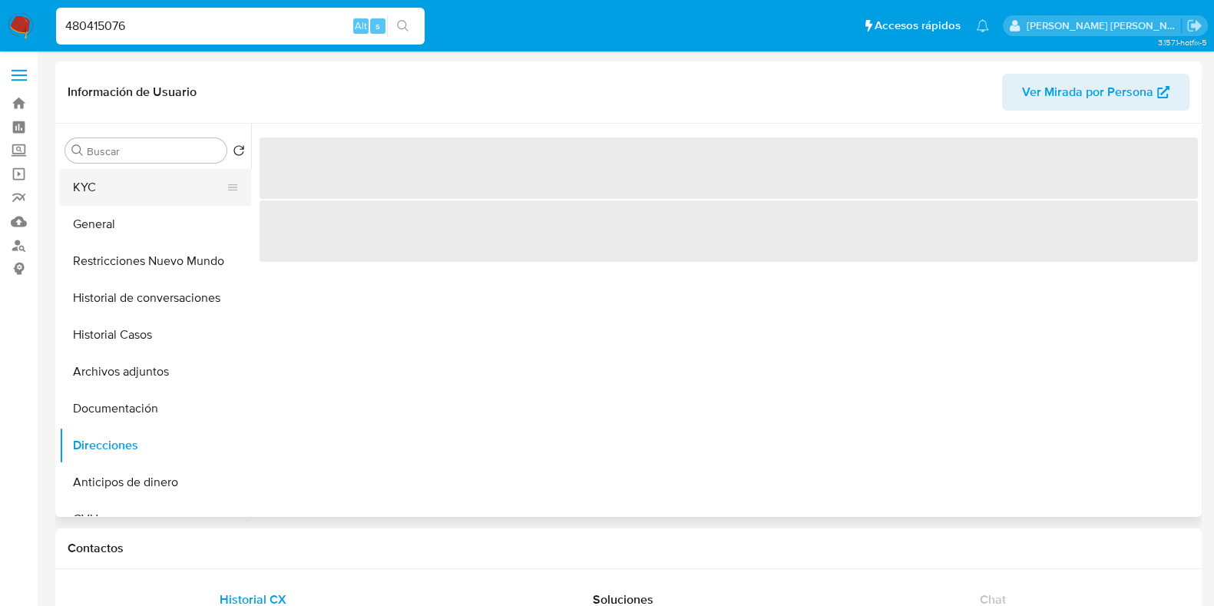
click at [104, 189] on button "KYC" at bounding box center [149, 187] width 180 height 37
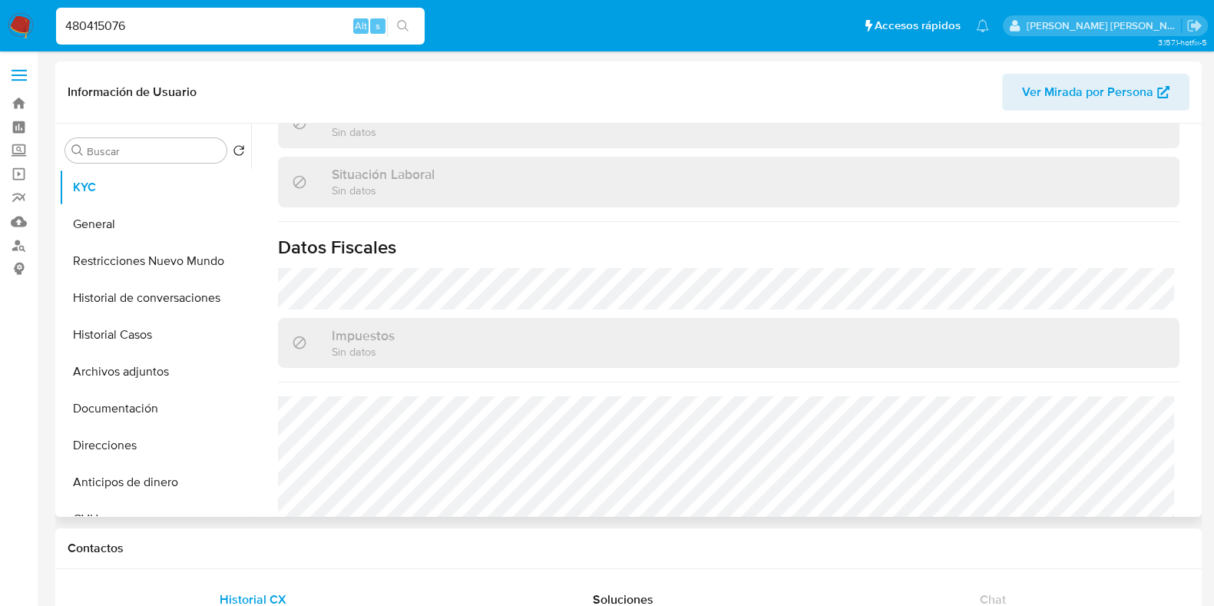
scroll to position [807, 0]
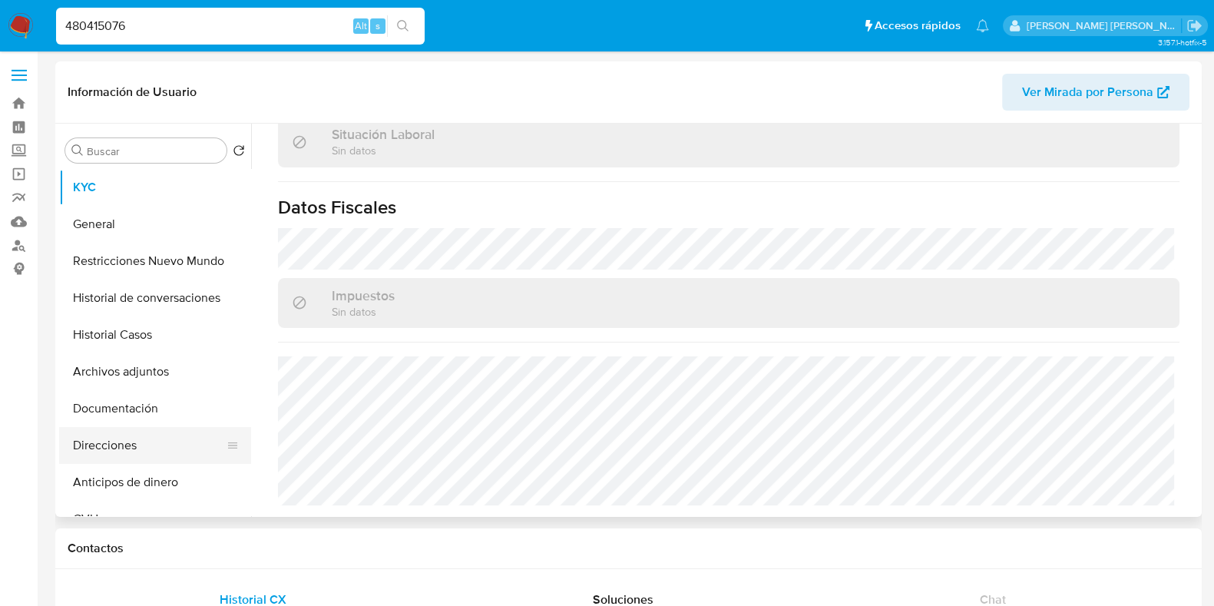
click at [110, 449] on button "Direcciones" at bounding box center [149, 445] width 180 height 37
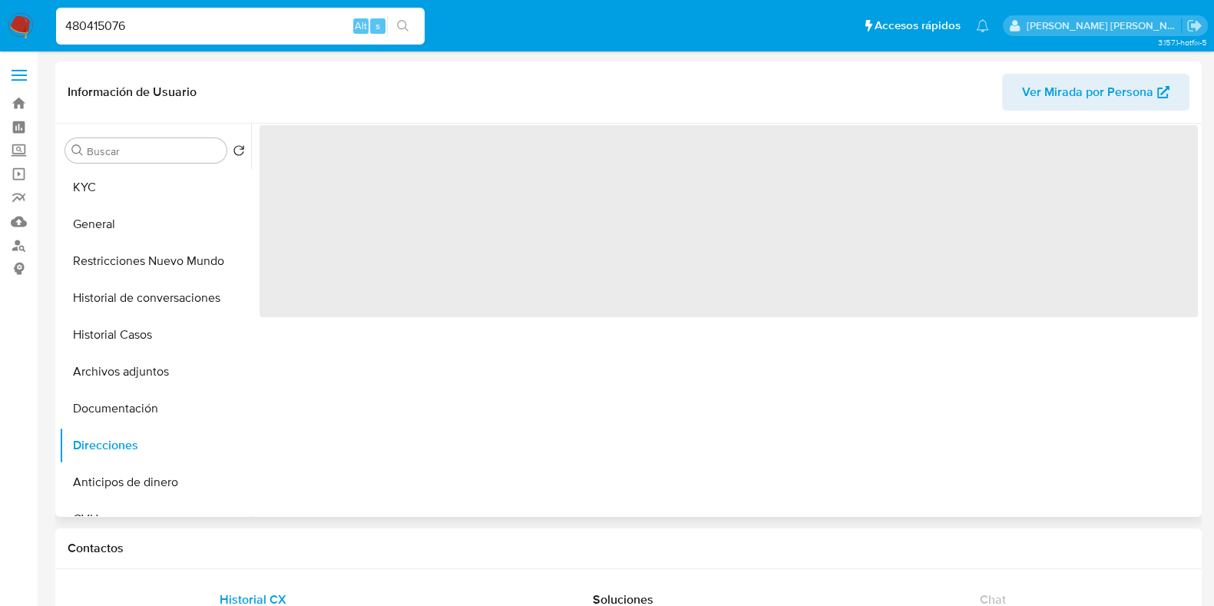
scroll to position [0, 0]
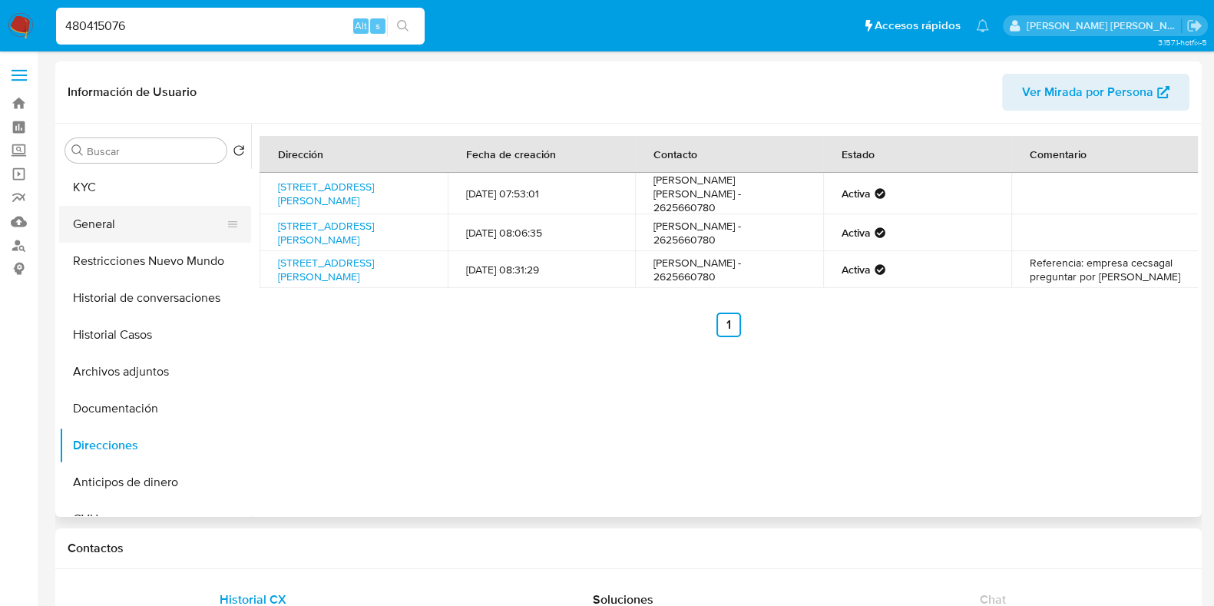
drag, startPoint x: 150, startPoint y: 228, endPoint x: 161, endPoint y: 222, distance: 13.1
click at [150, 228] on button "General" at bounding box center [149, 224] width 180 height 37
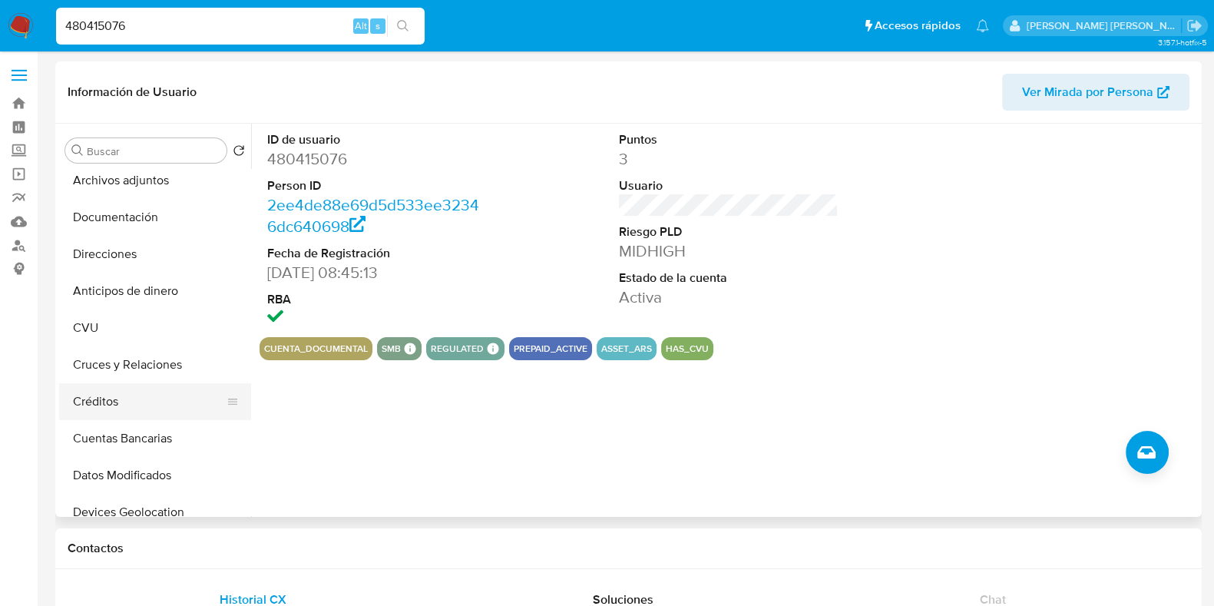
scroll to position [288, 0]
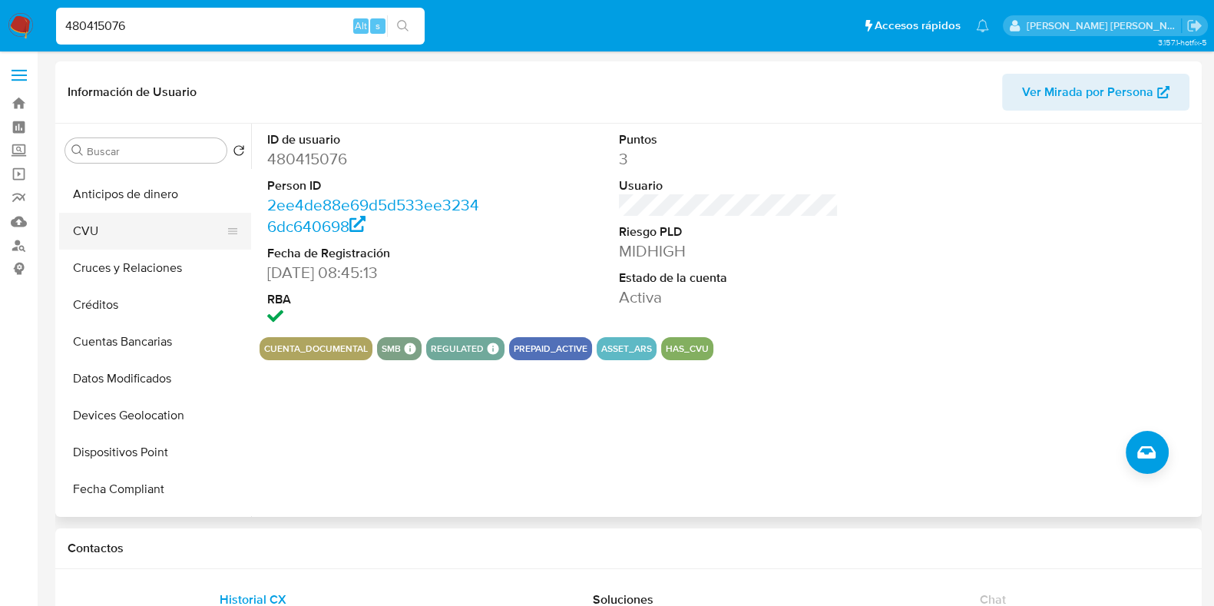
click at [132, 236] on button "CVU" at bounding box center [149, 231] width 180 height 37
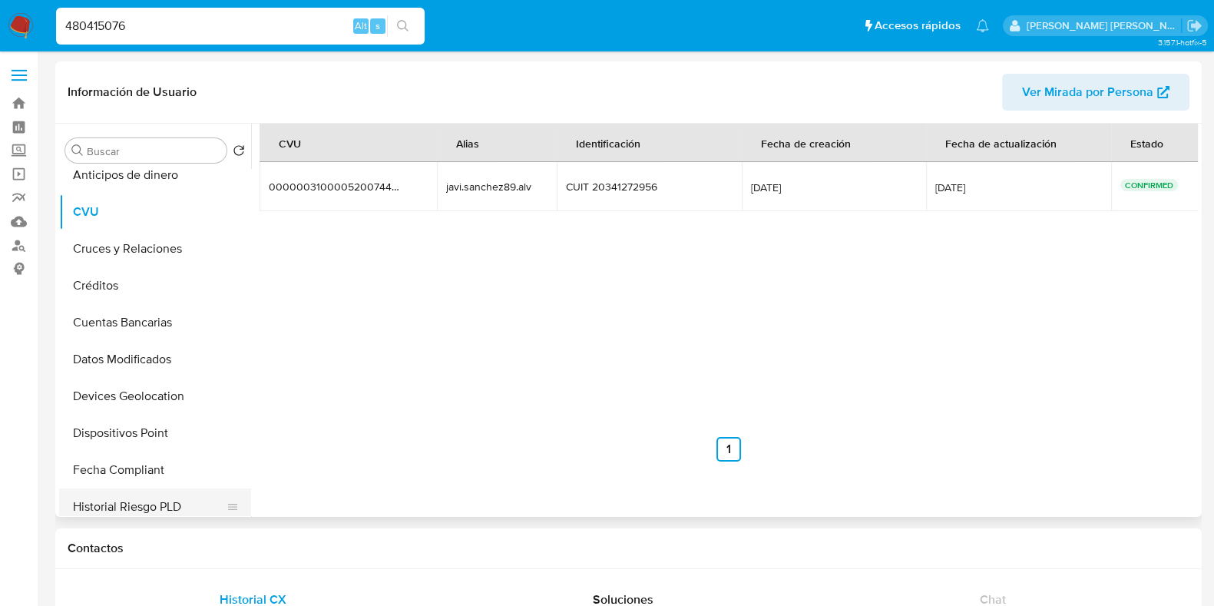
scroll to position [147, 0]
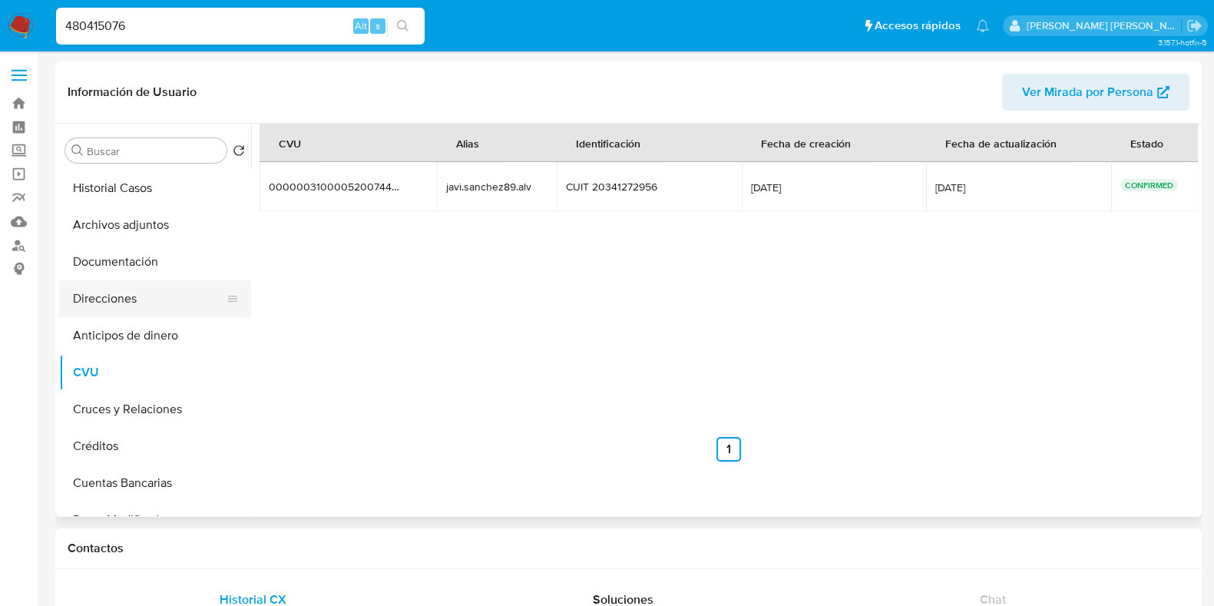
click at [115, 306] on button "Direcciones" at bounding box center [149, 298] width 180 height 37
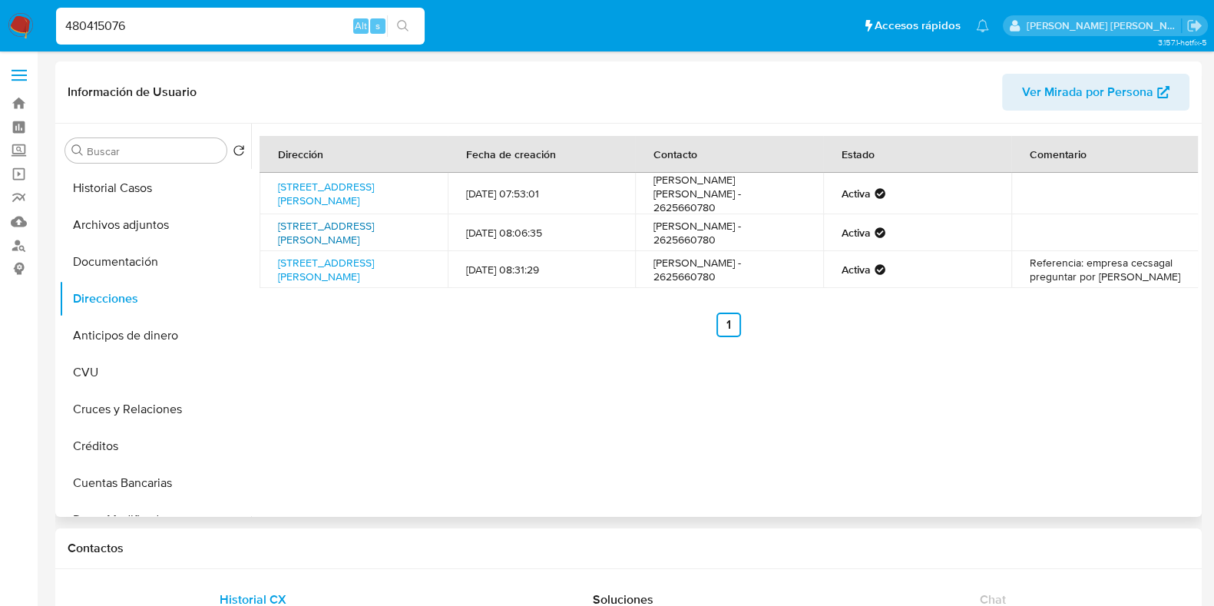
click at [333, 229] on link "Calle Ameghino 338, General Alvear, Mendoza, 5620, Argentina 338" at bounding box center [326, 232] width 96 height 29
click at [326, 184] on link "Calle Argentina 378, General Alvear, Mendoza, 5620, Argentina 378" at bounding box center [326, 193] width 96 height 29
click at [323, 276] on link "Zamenoff 52, General Alvear, Mendoza, 5620, Argentina 52" at bounding box center [326, 269] width 96 height 29
click at [169, 195] on button "Historial Casos" at bounding box center [149, 188] width 180 height 37
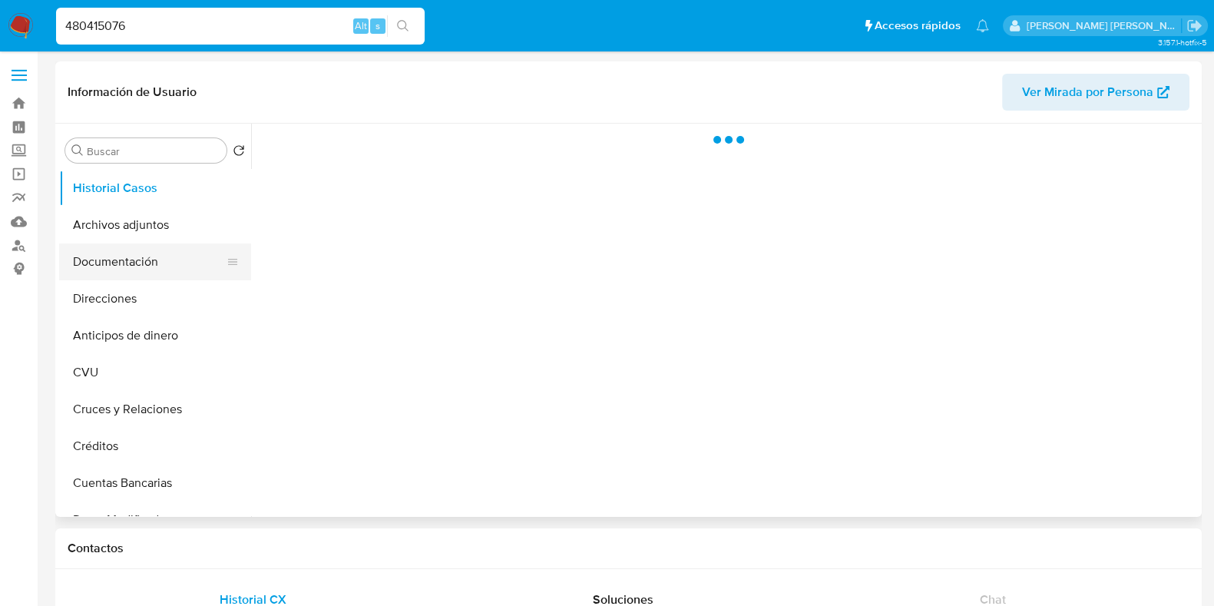
scroll to position [0, 0]
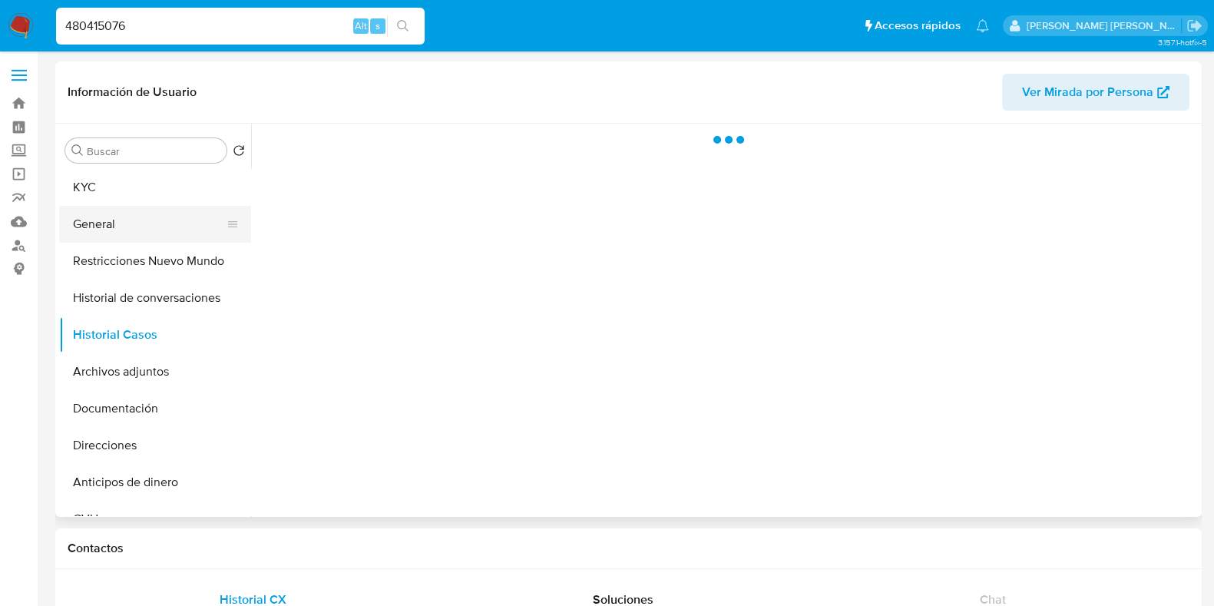
click at [137, 223] on button "General" at bounding box center [149, 224] width 180 height 37
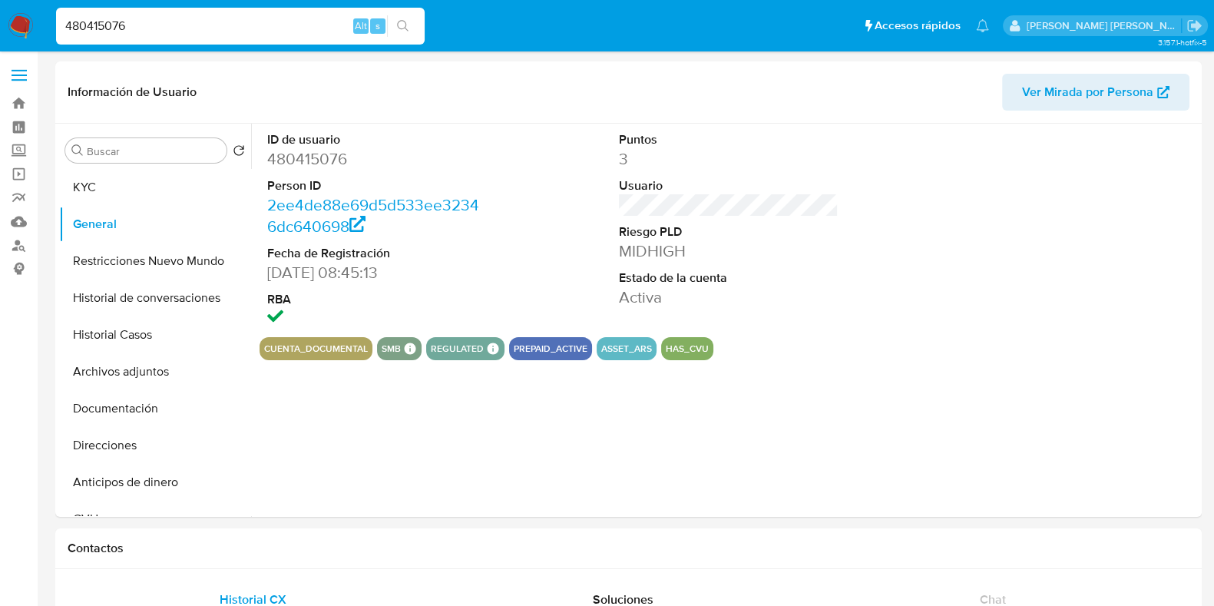
click at [296, 157] on dd "480415076" at bounding box center [377, 159] width 220 height 22
drag, startPoint x: 130, startPoint y: 404, endPoint x: 247, endPoint y: 315, distance: 146.9
click at [130, 405] on button "Documentación" at bounding box center [155, 408] width 192 height 37
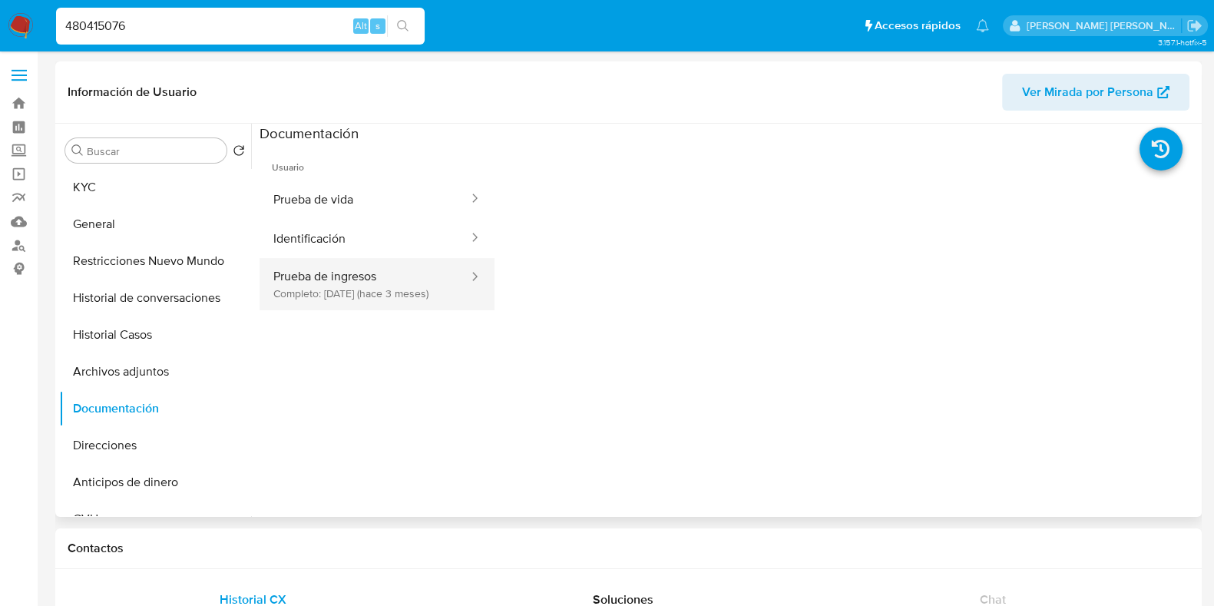
click at [361, 300] on button "Prueba de ingresos Completo: 22/05/2025 (hace 3 meses)" at bounding box center [365, 284] width 210 height 52
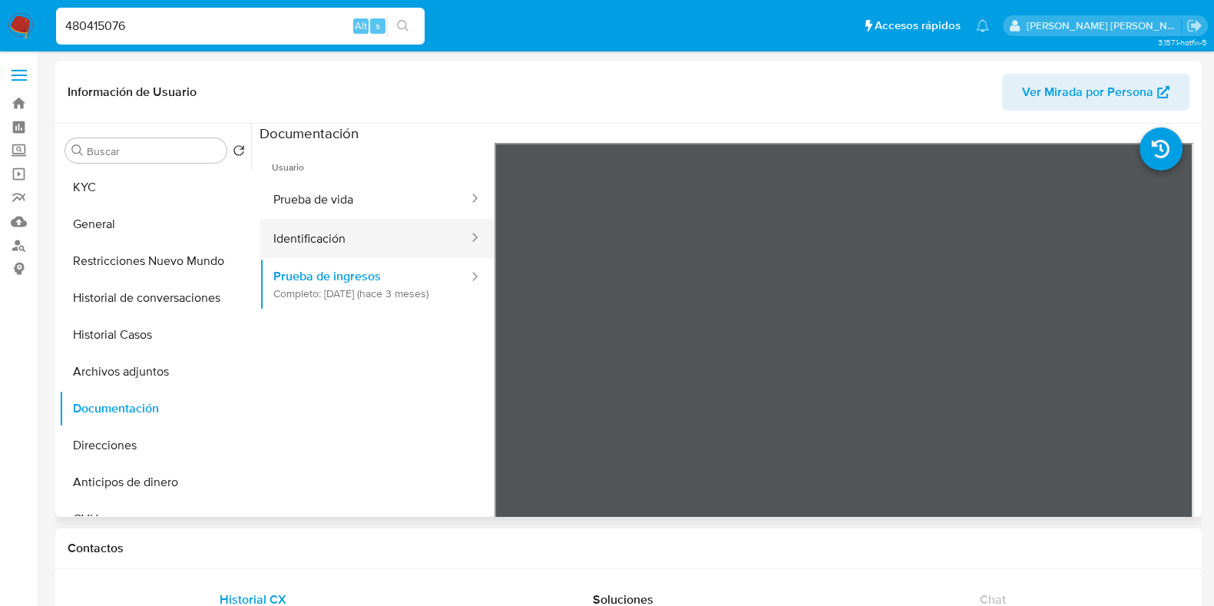
click at [368, 243] on button "Identificación" at bounding box center [365, 238] width 210 height 39
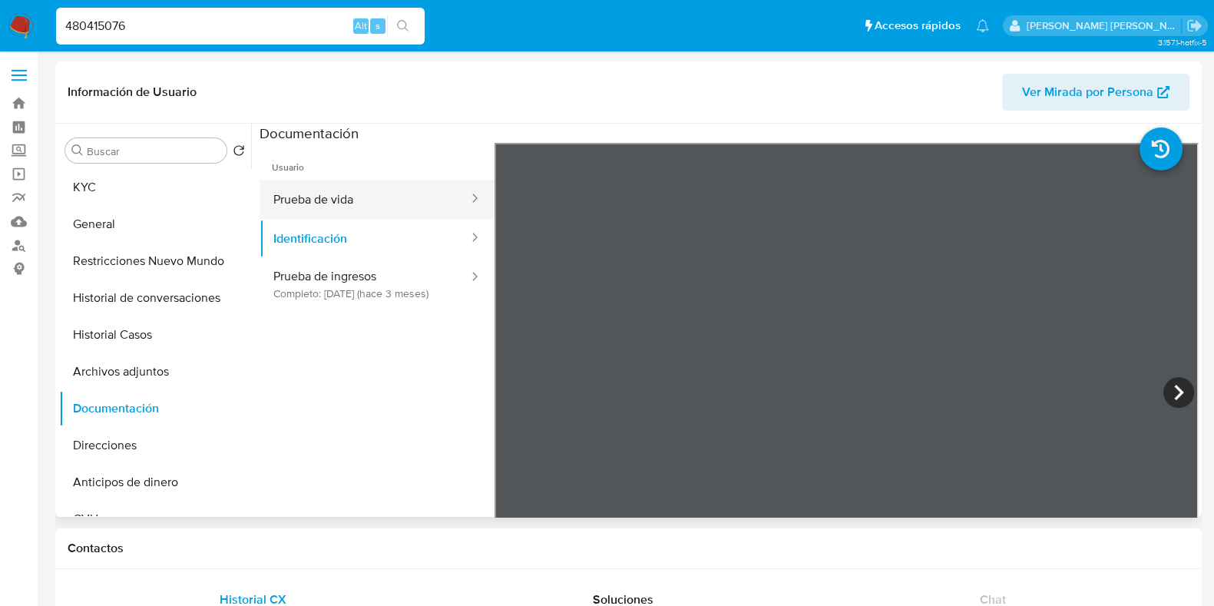
click at [330, 198] on button "Prueba de vida" at bounding box center [365, 199] width 210 height 39
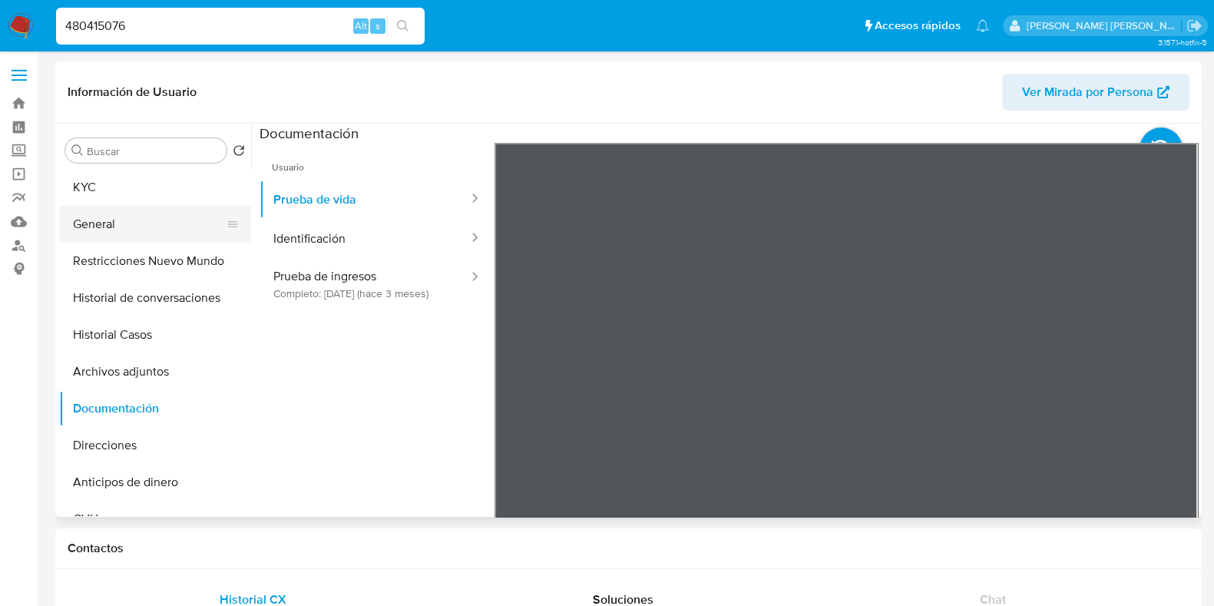
click at [89, 210] on button "General" at bounding box center [149, 224] width 180 height 37
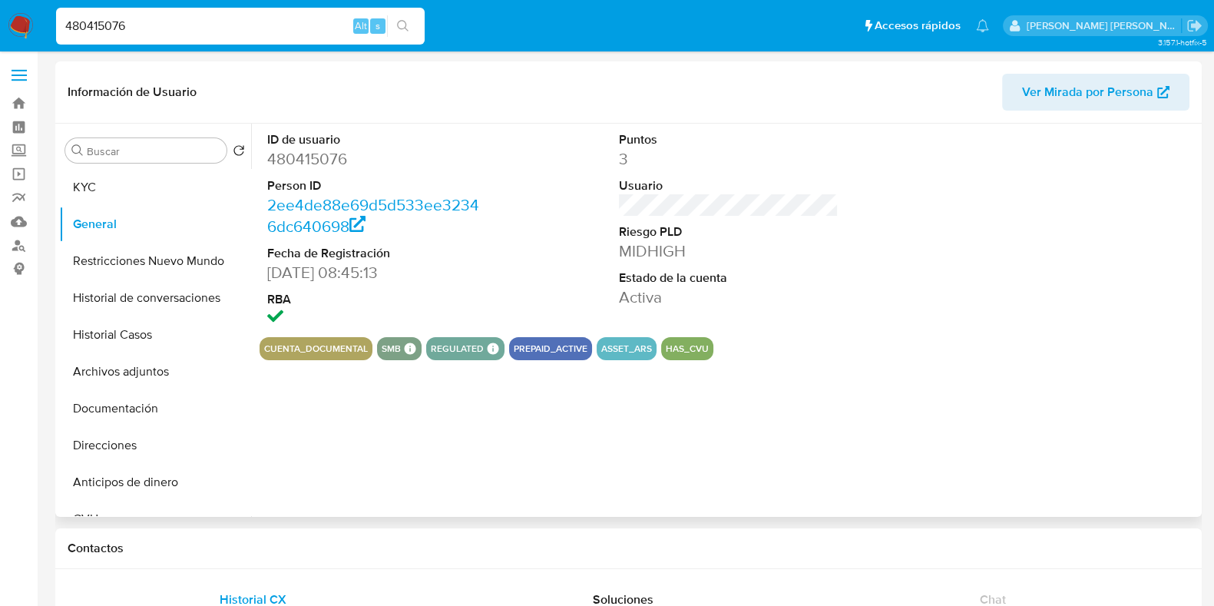
click at [319, 154] on dd "480415076" at bounding box center [377, 159] width 220 height 22
drag, startPoint x: 160, startPoint y: 29, endPoint x: 59, endPoint y: 36, distance: 100.9
click at [59, 36] on div "480415076 Alt s" at bounding box center [240, 26] width 369 height 37
paste input "3897362"
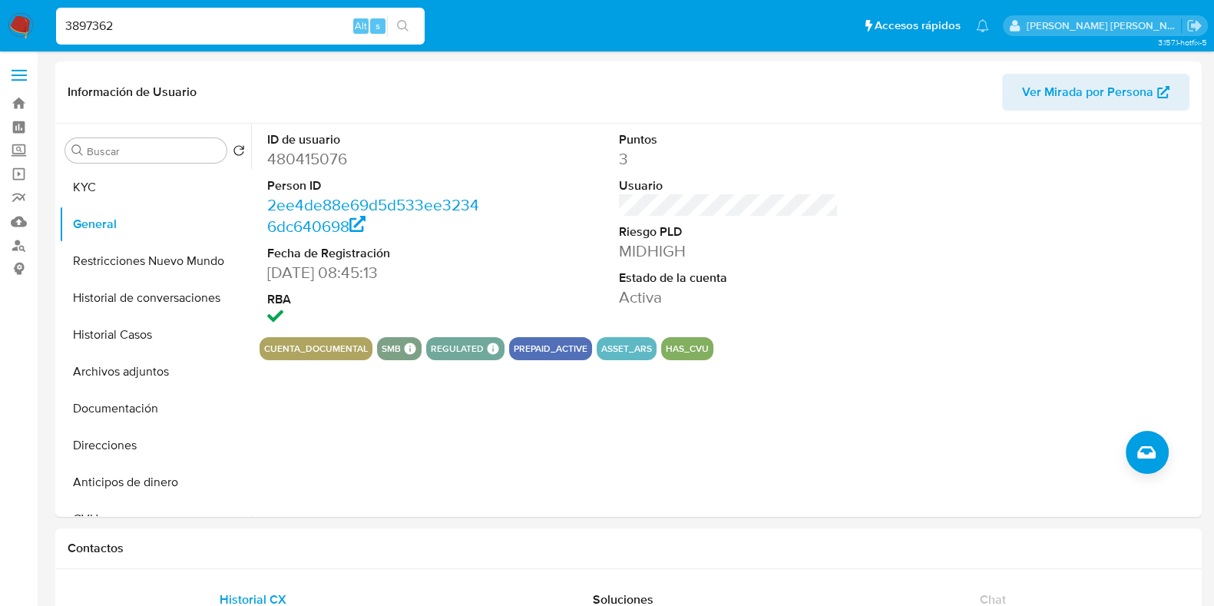
type input "3897362"
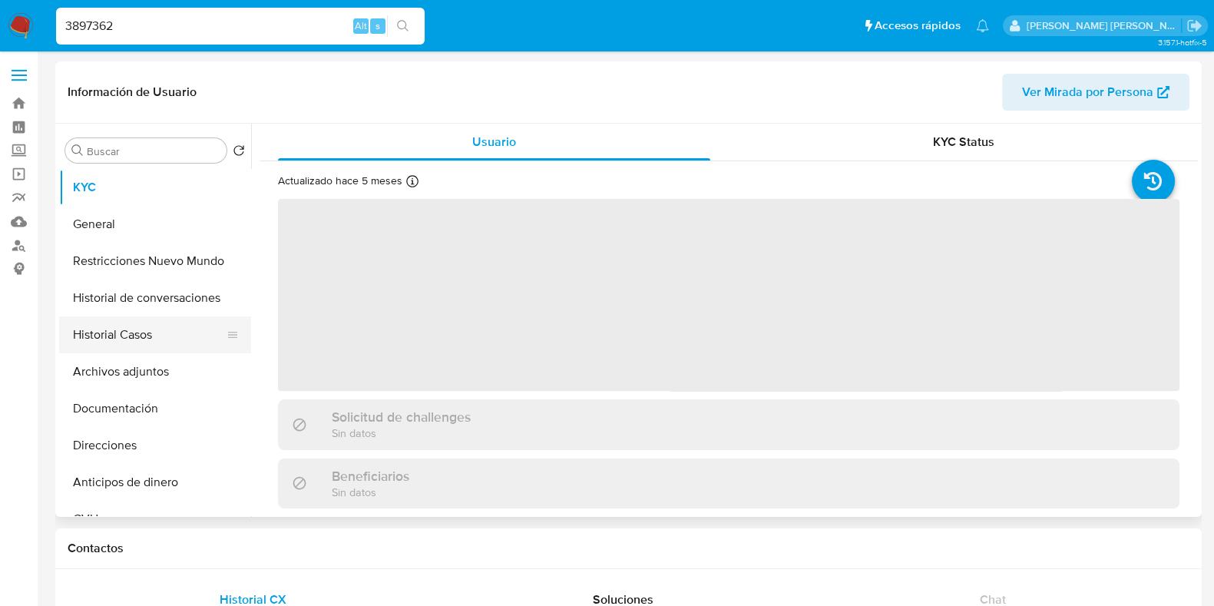
click at [107, 346] on button "Historial Casos" at bounding box center [149, 334] width 180 height 37
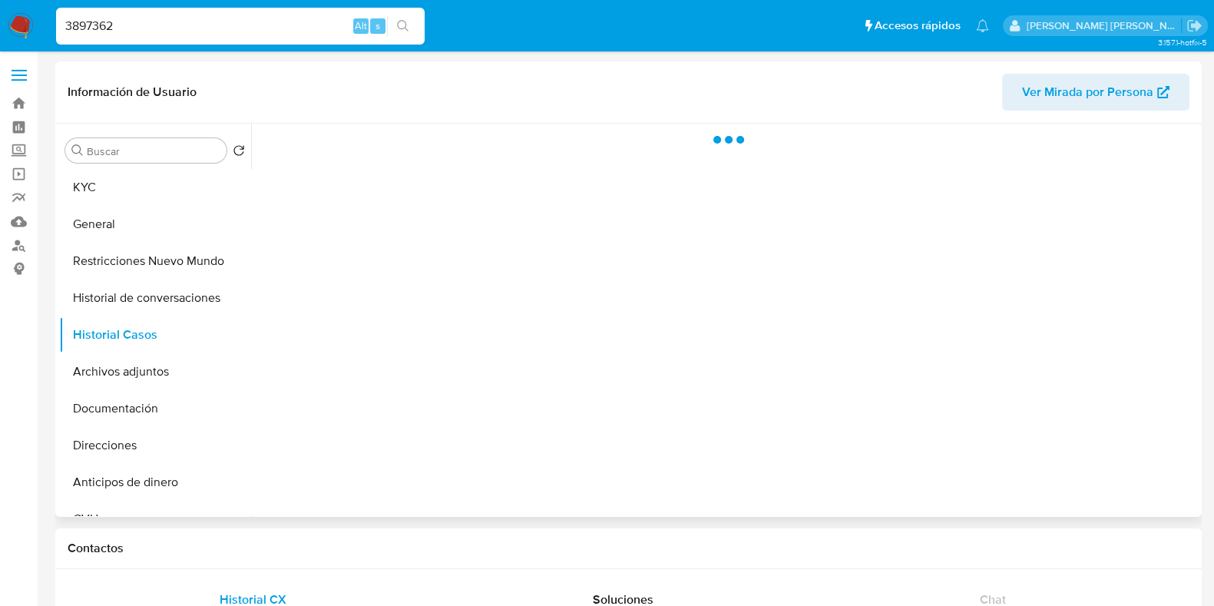
select select "10"
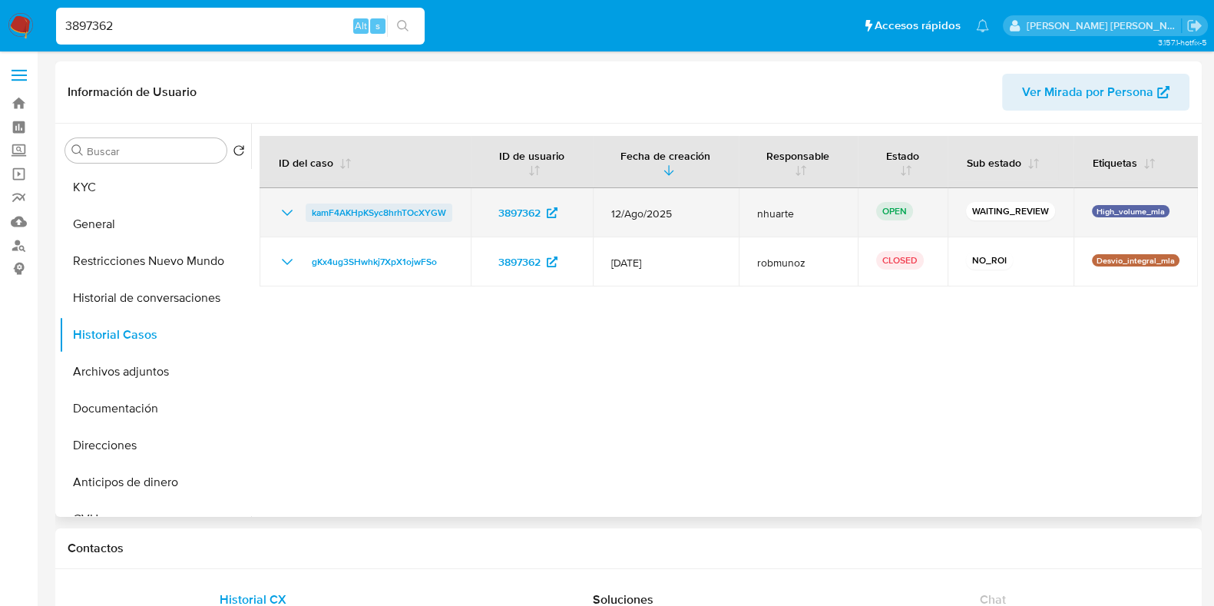
click at [403, 204] on span "kamF4AKHpKSyc8hrhTOcXYGW" at bounding box center [379, 213] width 134 height 18
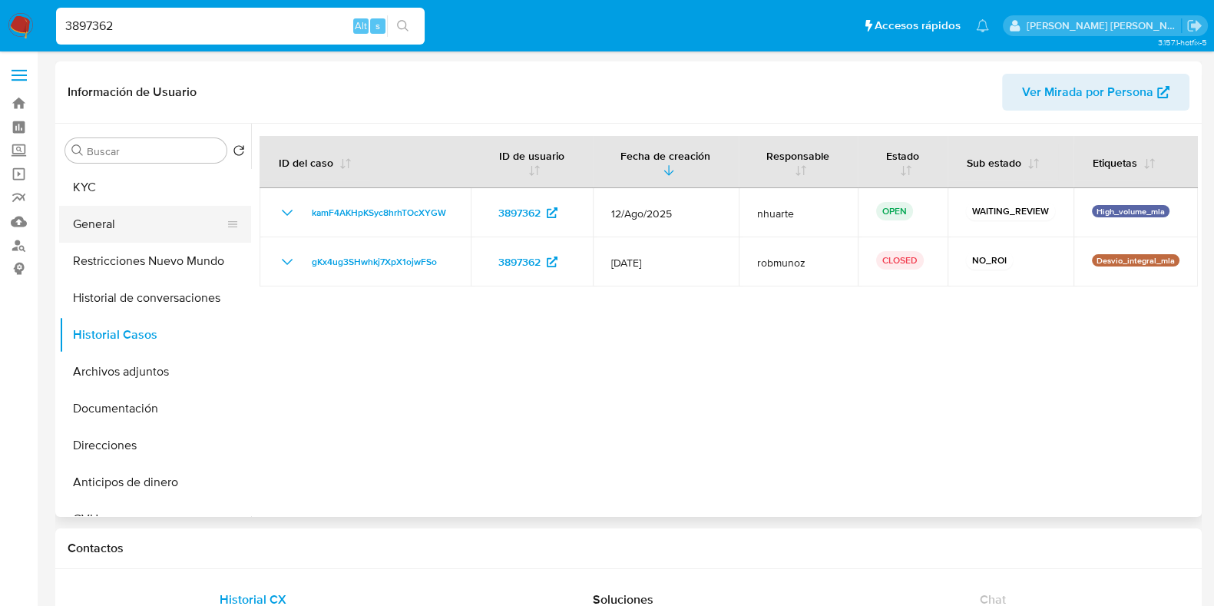
click at [150, 225] on button "General" at bounding box center [149, 224] width 180 height 37
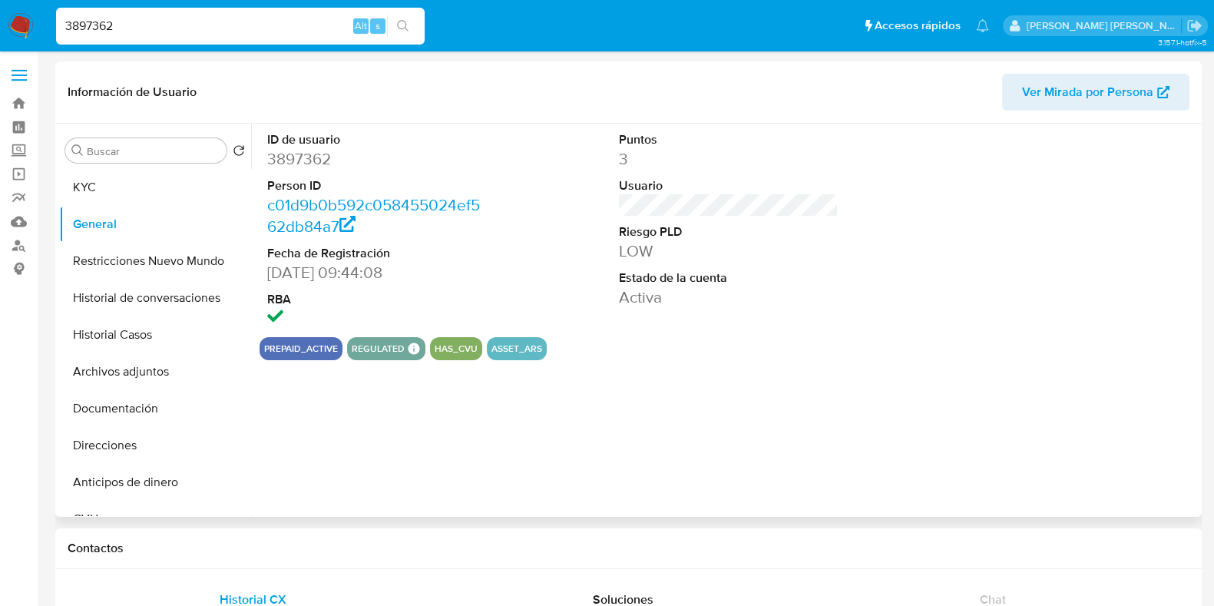
click at [320, 154] on dd "3897362" at bounding box center [377, 159] width 220 height 22
click at [151, 200] on button "KYC" at bounding box center [149, 187] width 180 height 37
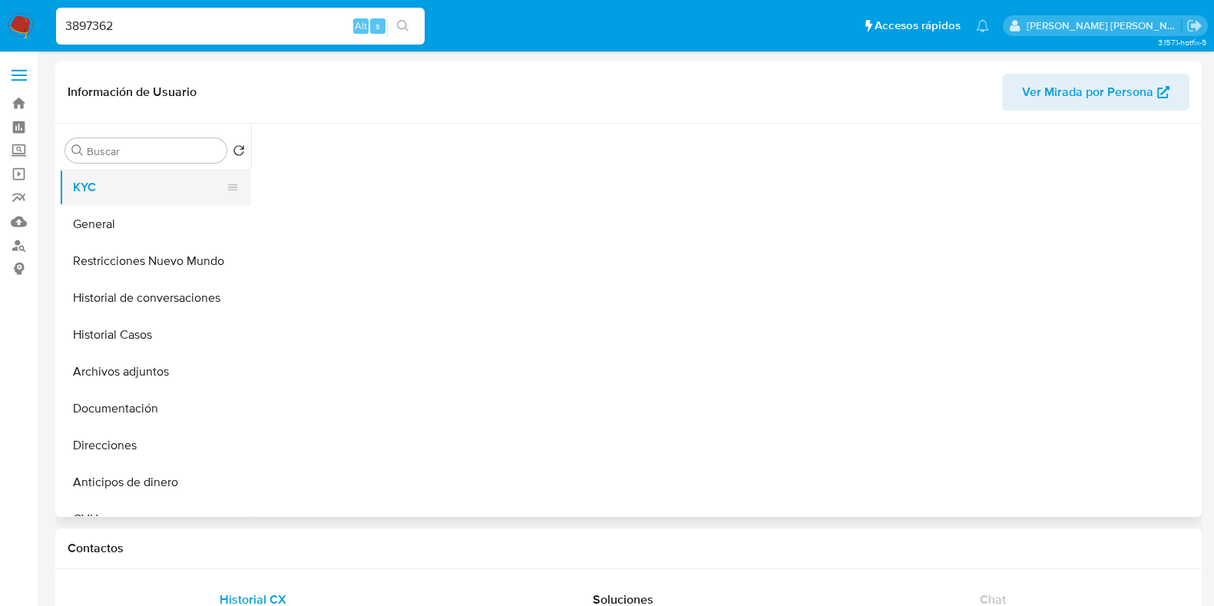
click at [118, 178] on button "KYC" at bounding box center [149, 187] width 180 height 37
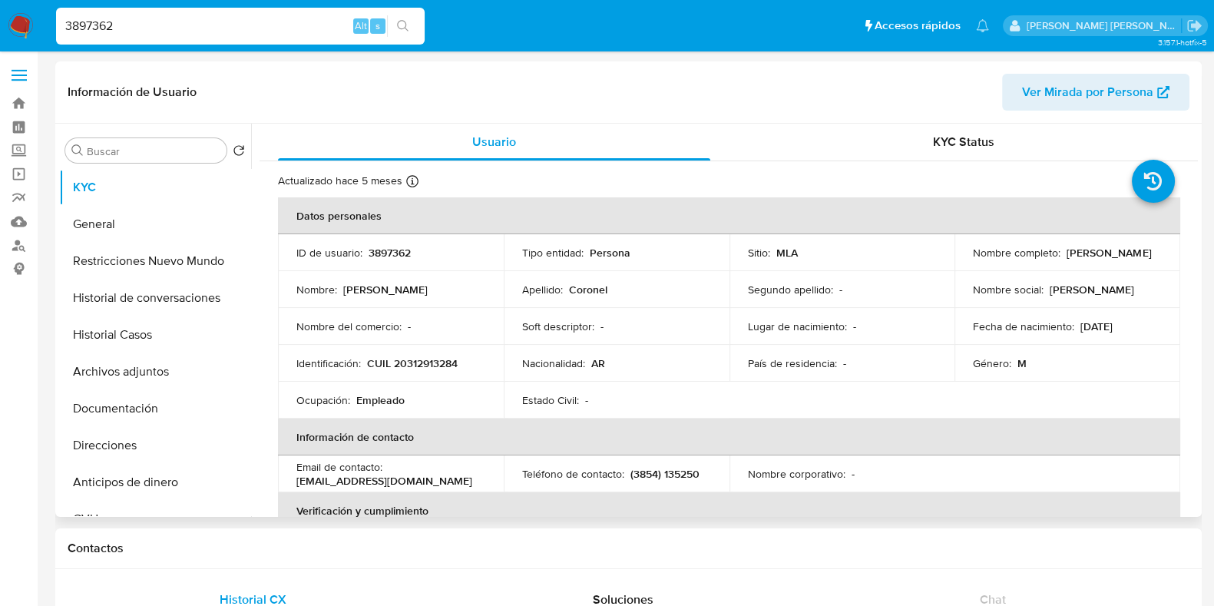
click at [413, 363] on p "CUIL 20312913284" at bounding box center [412, 363] width 91 height 14
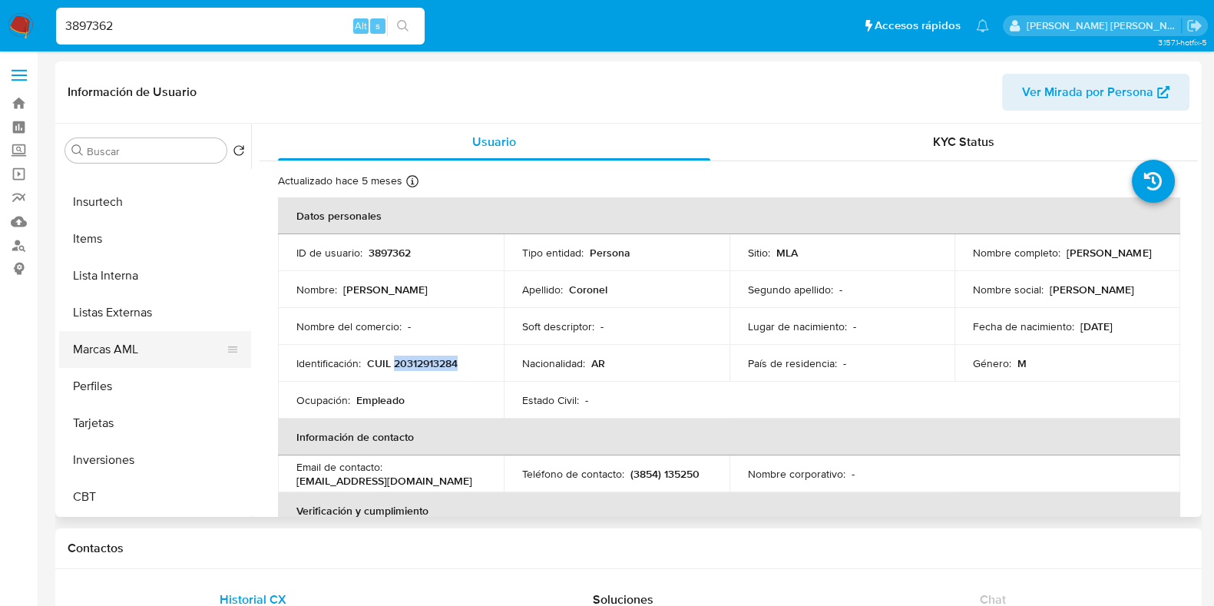
drag, startPoint x: 135, startPoint y: 333, endPoint x: 150, endPoint y: 343, distance: 17.7
click at [135, 333] on button "Marcas AML" at bounding box center [149, 349] width 180 height 37
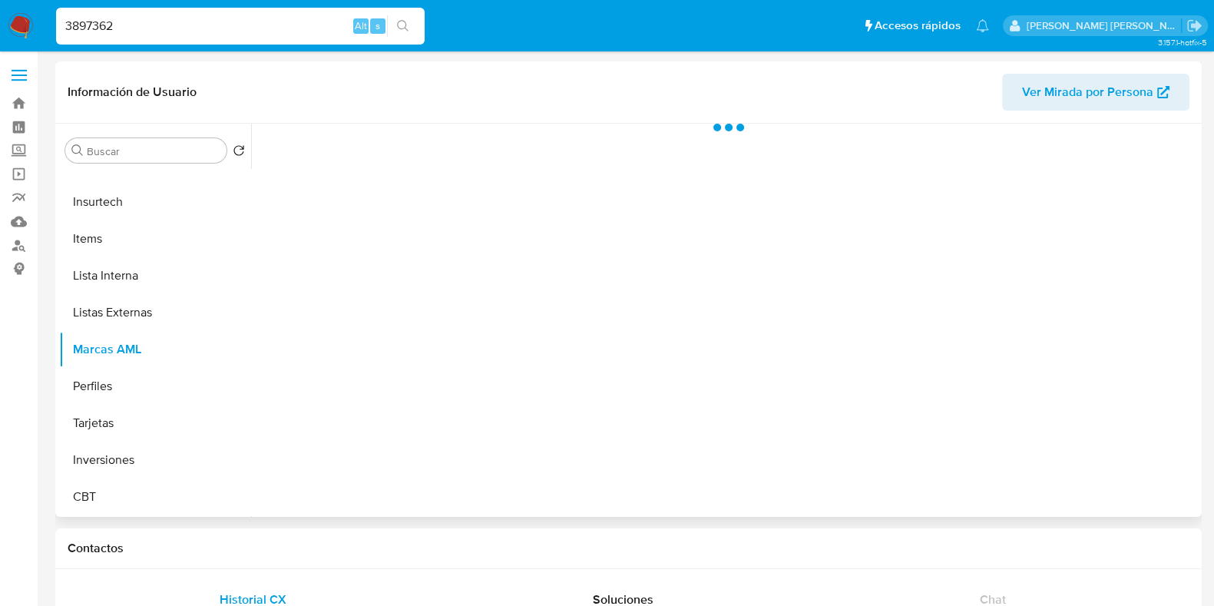
scroll to position [722, 0]
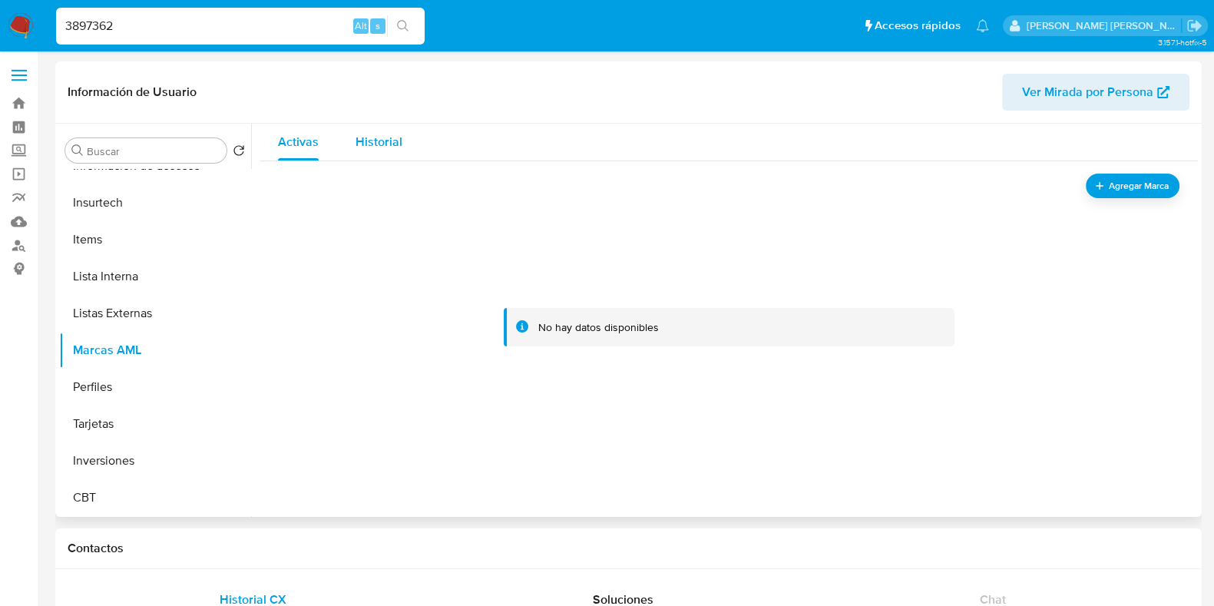
click at [380, 155] on div "Historial" at bounding box center [379, 142] width 47 height 37
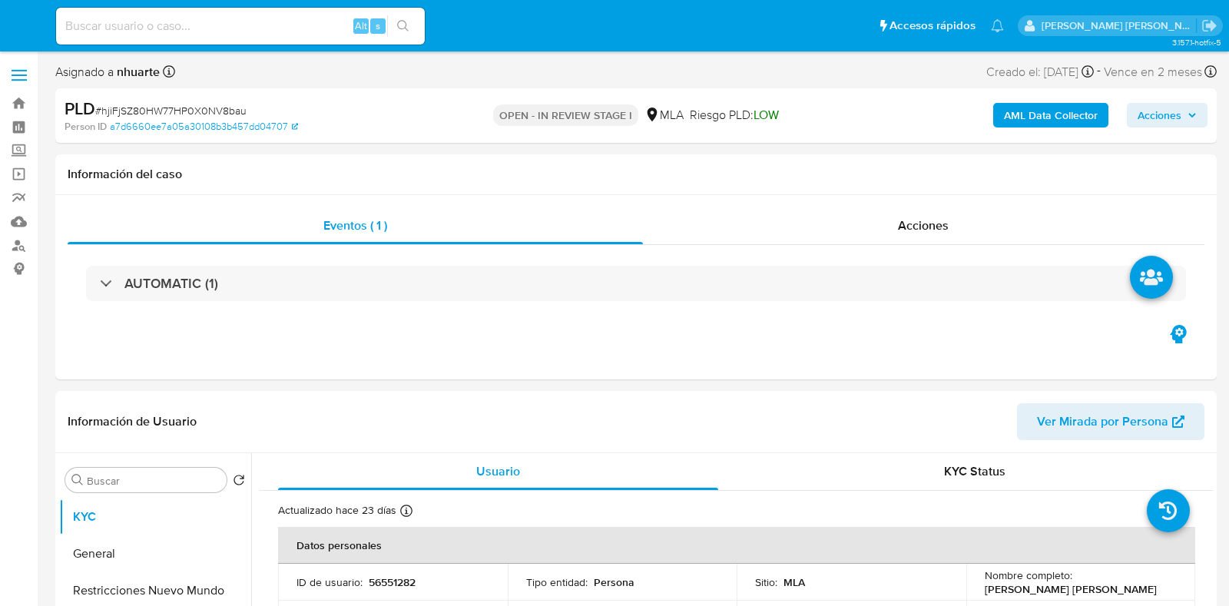
select select "10"
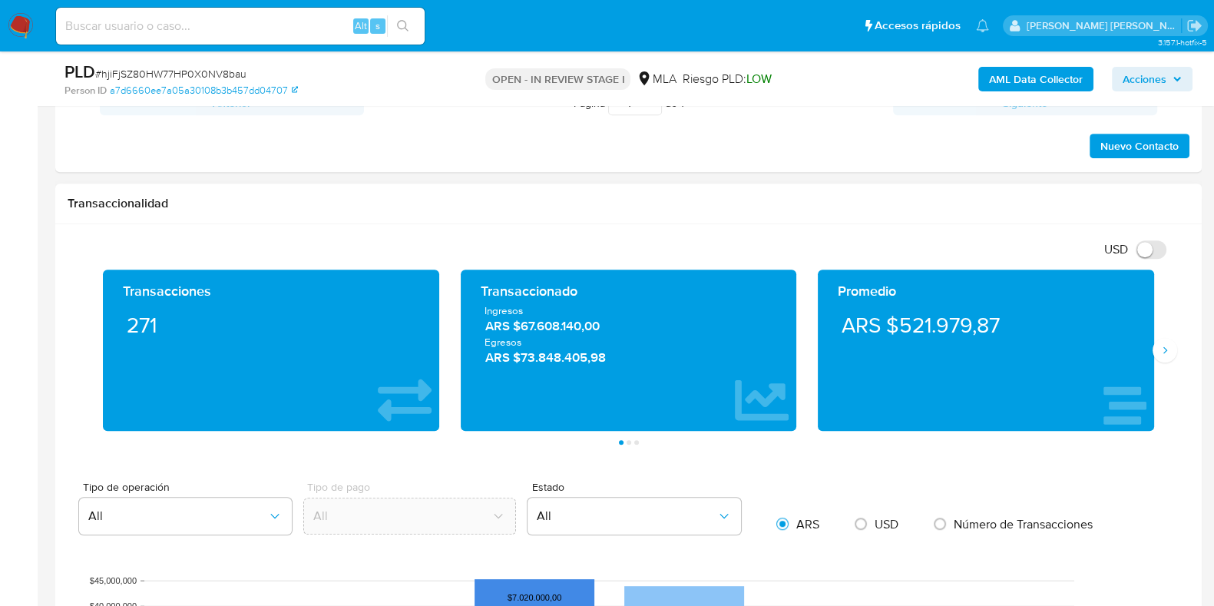
scroll to position [671, 0]
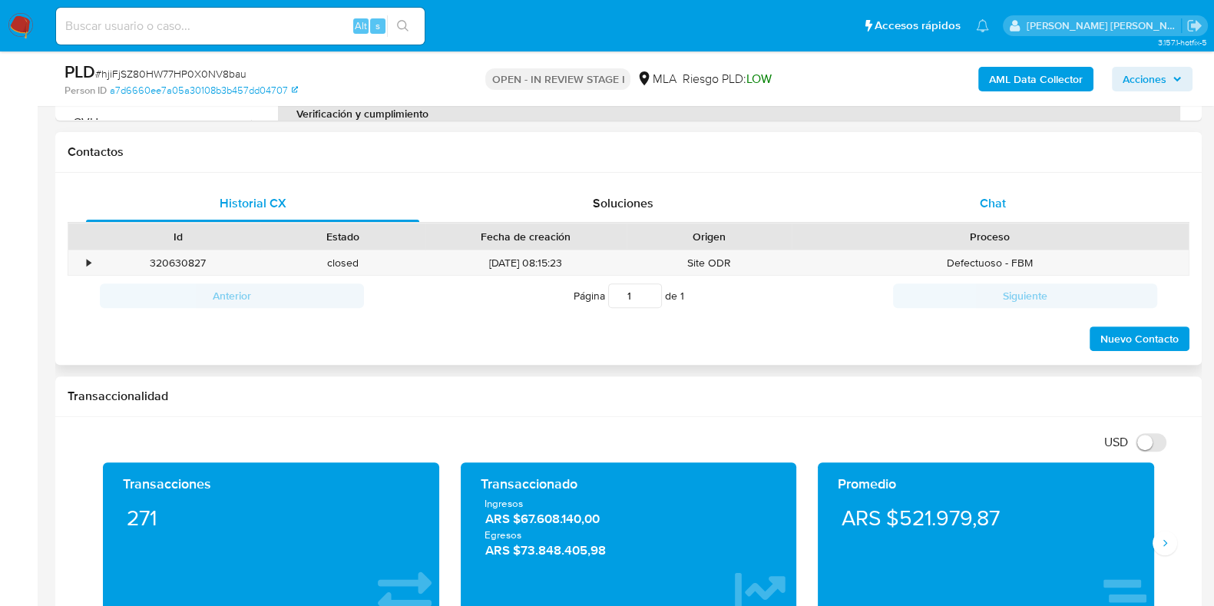
click at [994, 186] on div "Chat" at bounding box center [992, 203] width 333 height 37
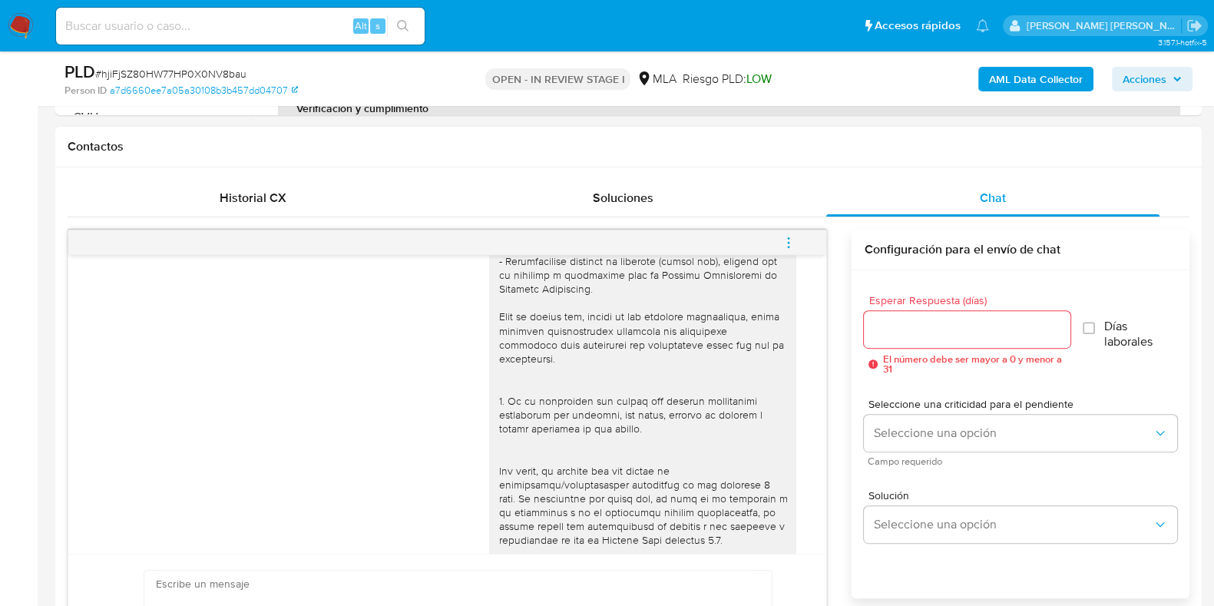
scroll to position [576, 0]
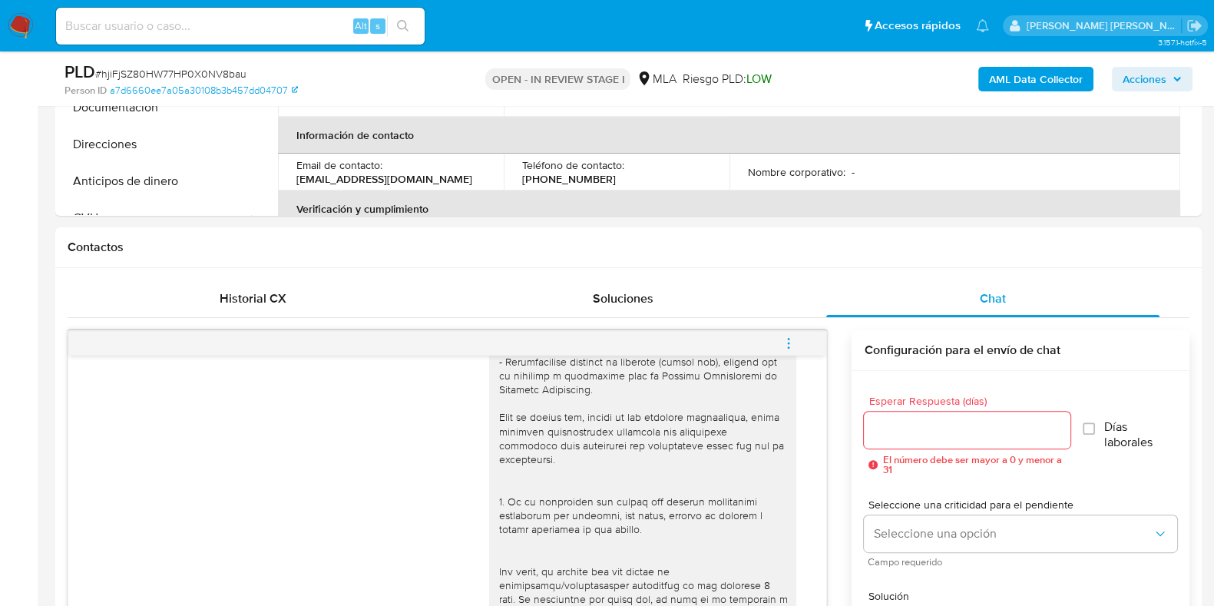
click at [789, 346] on icon "menu-action" at bounding box center [789, 347] width 2 height 2
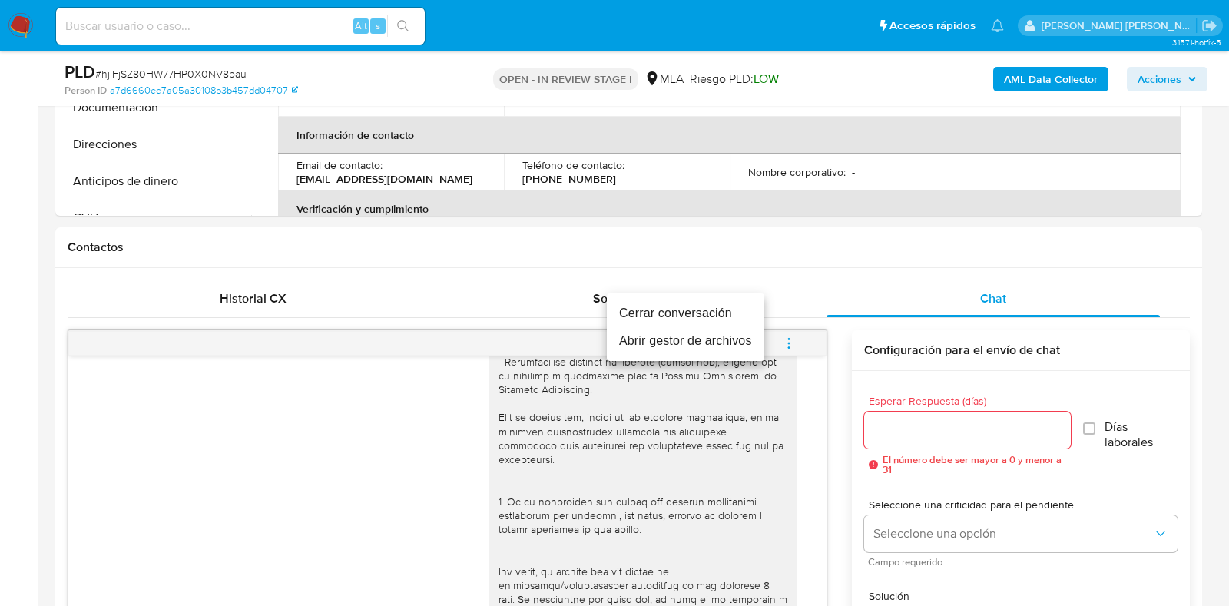
click at [717, 306] on li "Cerrar conversación" at bounding box center [685, 314] width 157 height 28
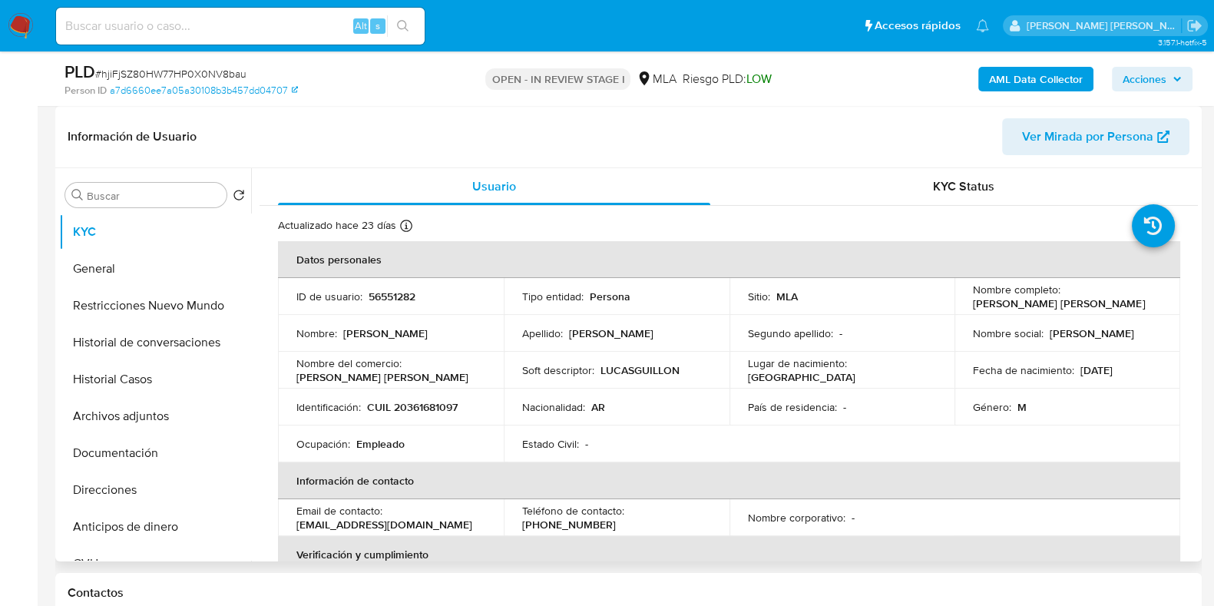
scroll to position [0, 0]
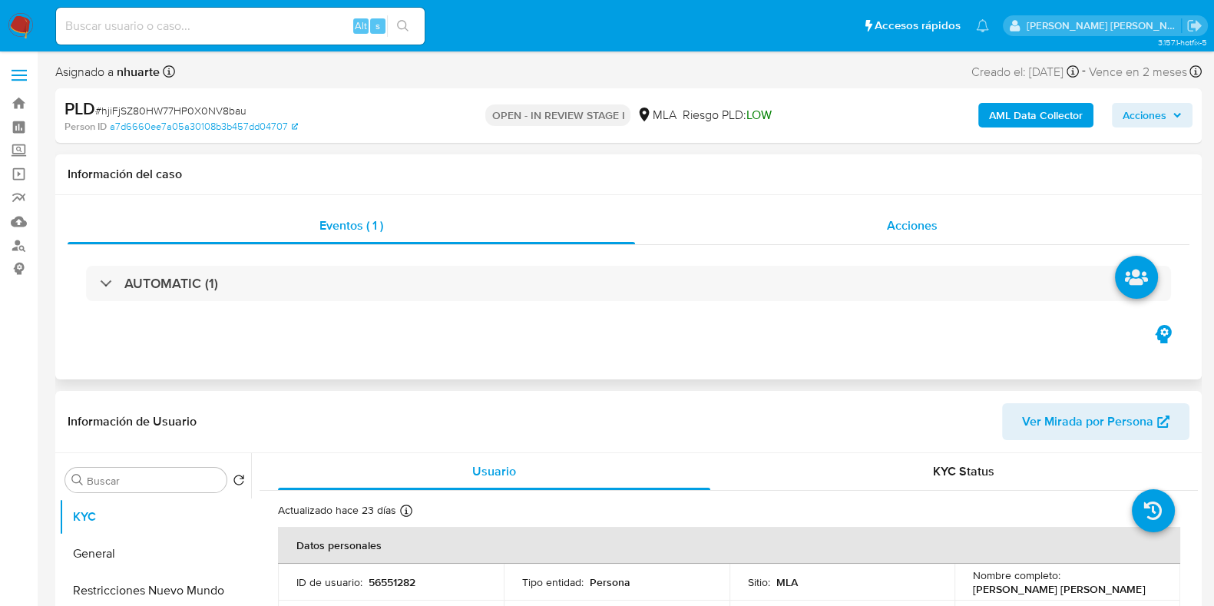
click at [936, 220] on span "Acciones" at bounding box center [912, 226] width 51 height 18
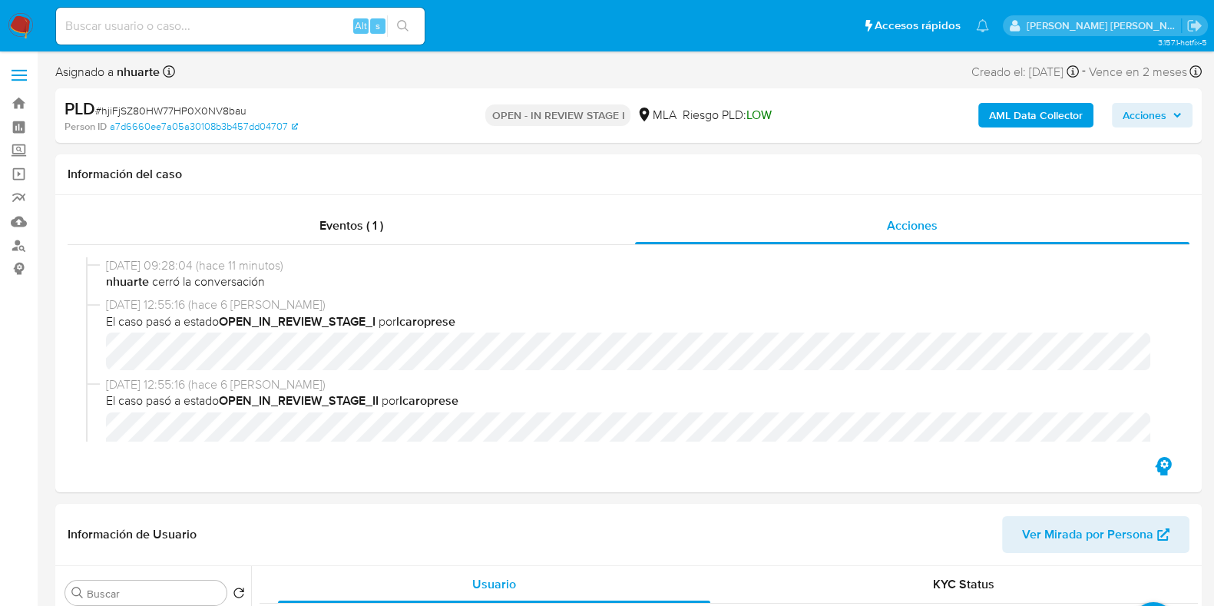
click at [1018, 116] on b "AML Data Collector" at bounding box center [1036, 115] width 94 height 25
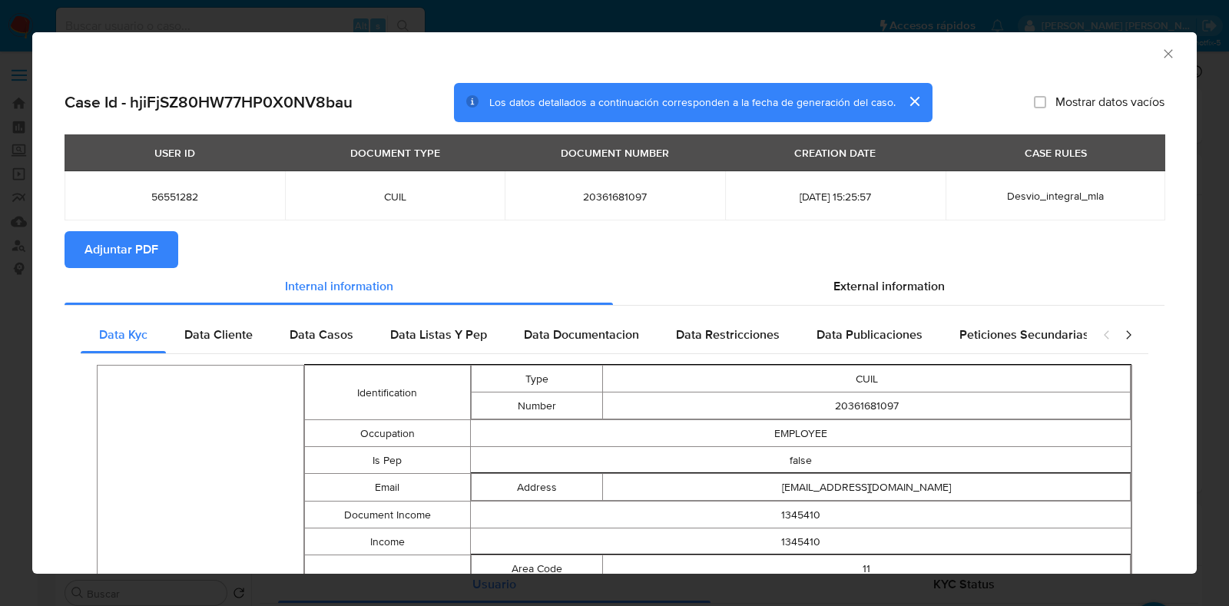
click at [172, 246] on button "Adjuntar PDF" at bounding box center [122, 249] width 114 height 37
click at [130, 251] on span "Adjuntar PDF" at bounding box center [121, 250] width 74 height 34
click at [1147, 45] on div "AML Data Collector" at bounding box center [614, 51] width 1164 height 38
click at [1164, 53] on icon "Cerrar ventana" at bounding box center [1168, 53] width 8 height 8
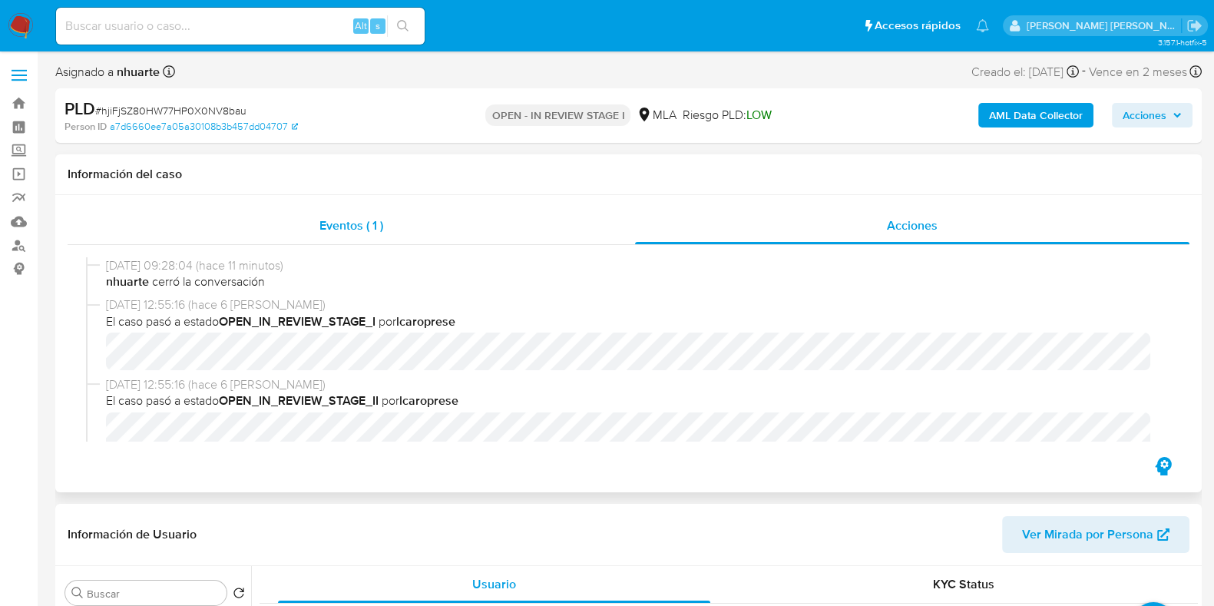
drag, startPoint x: 403, startPoint y: 219, endPoint x: 522, endPoint y: 213, distance: 119.2
click at [403, 219] on div "Eventos ( 1 )" at bounding box center [352, 225] width 568 height 37
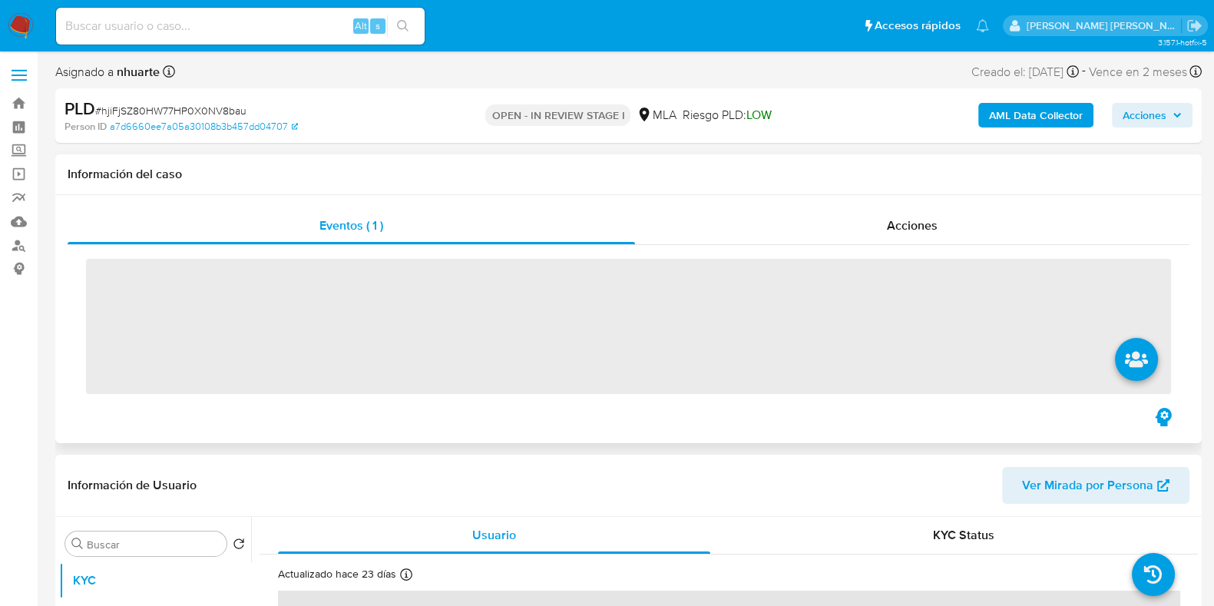
drag, startPoint x: 916, startPoint y: 224, endPoint x: 686, endPoint y: 248, distance: 230.9
click at [913, 224] on span "Acciones" at bounding box center [912, 226] width 51 height 18
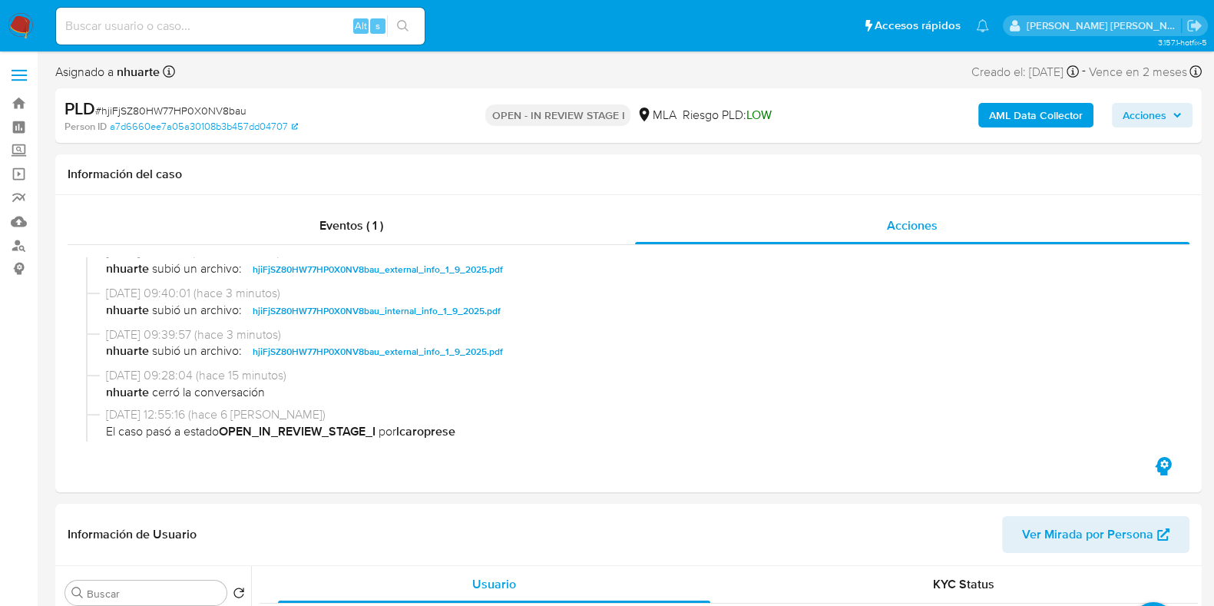
scroll to position [95, 0]
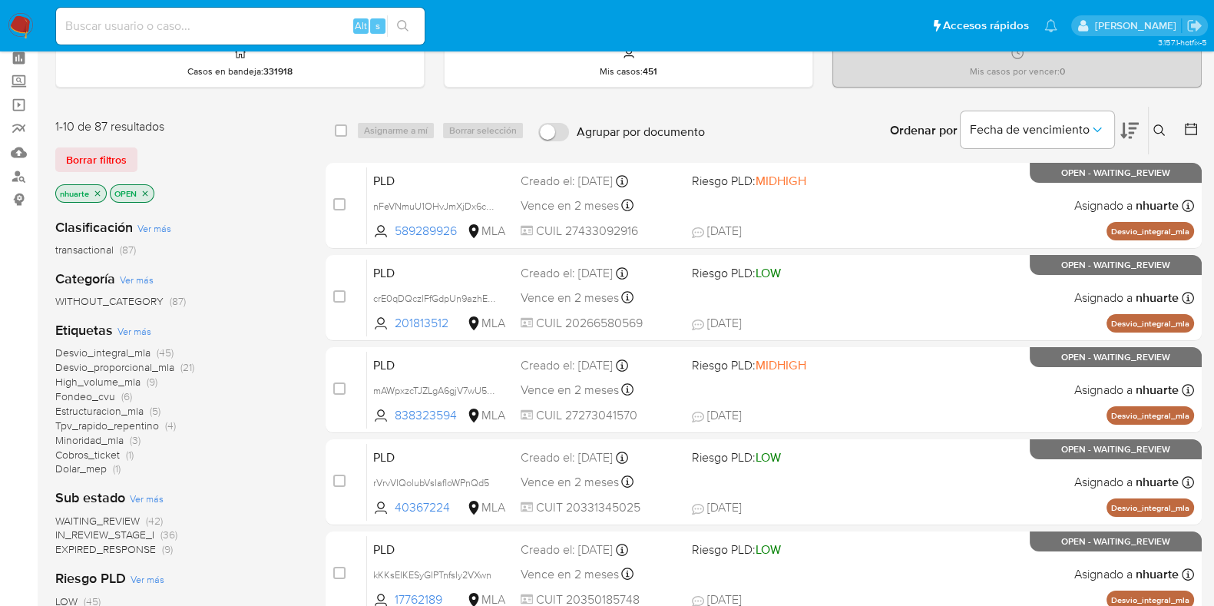
scroll to position [95, 0]
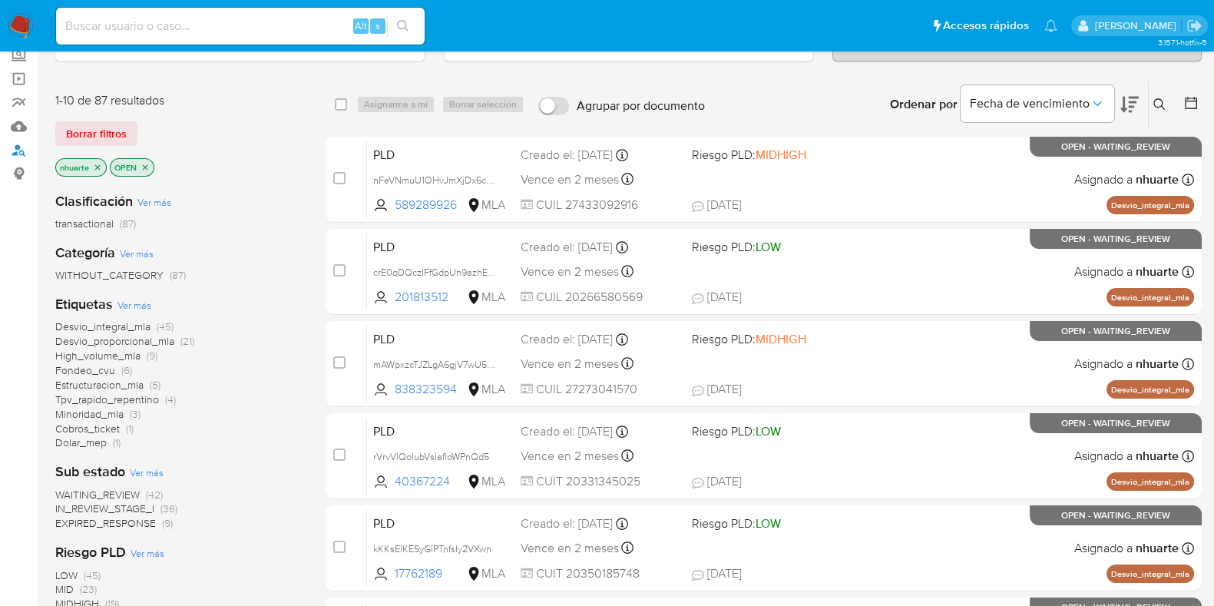
drag, startPoint x: 12, startPoint y: 147, endPoint x: 54, endPoint y: 147, distance: 42.2
click at [12, 147] on link "Buscador de personas" at bounding box center [91, 150] width 183 height 24
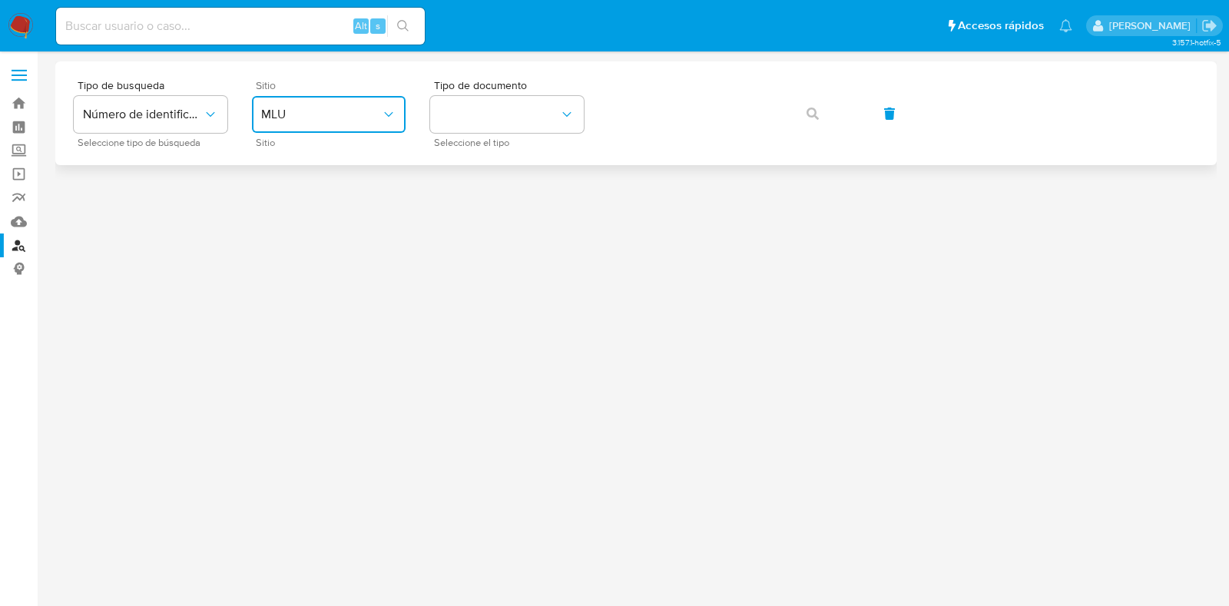
click at [355, 111] on span "MLU" at bounding box center [321, 114] width 120 height 15
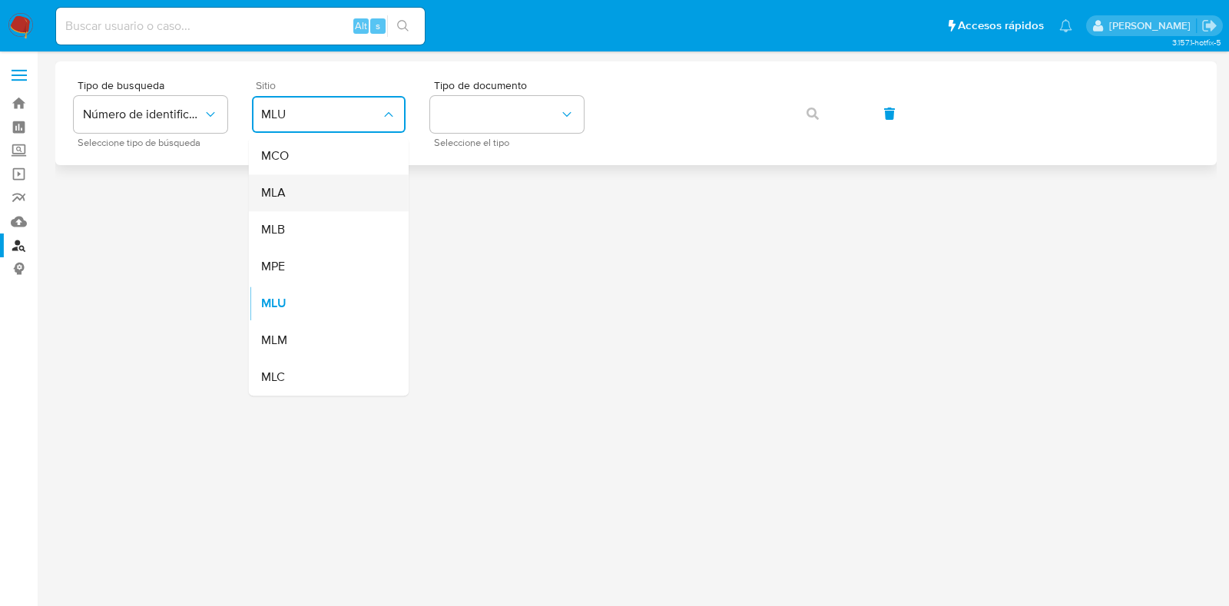
click at [349, 188] on div "MLA" at bounding box center [324, 192] width 126 height 37
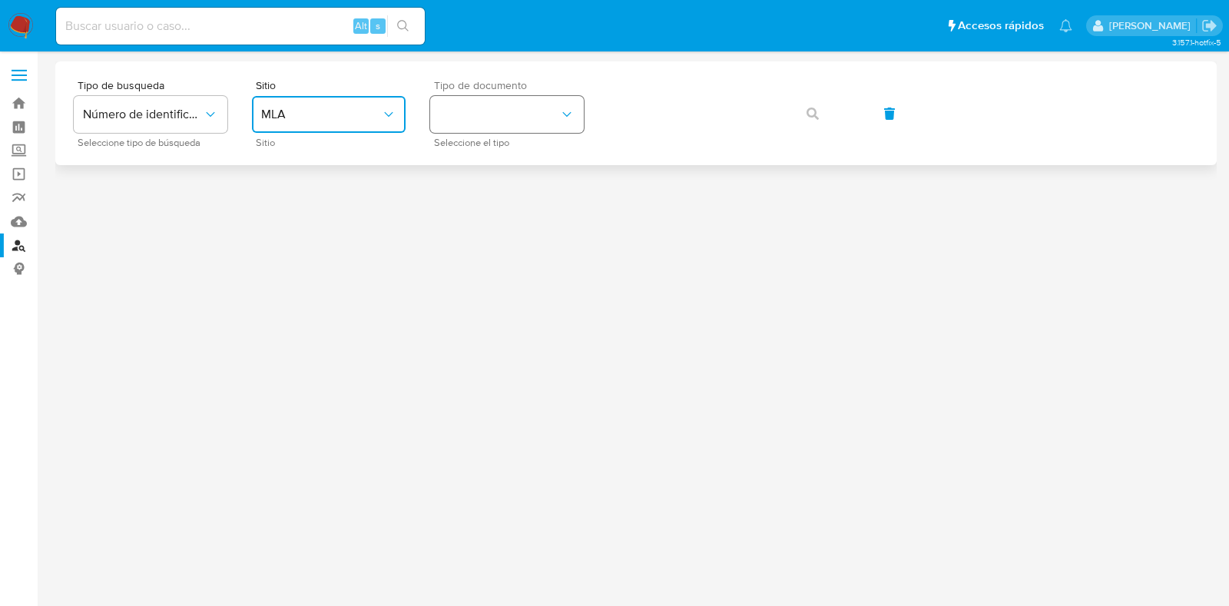
click at [500, 129] on button "identificationType" at bounding box center [507, 114] width 154 height 37
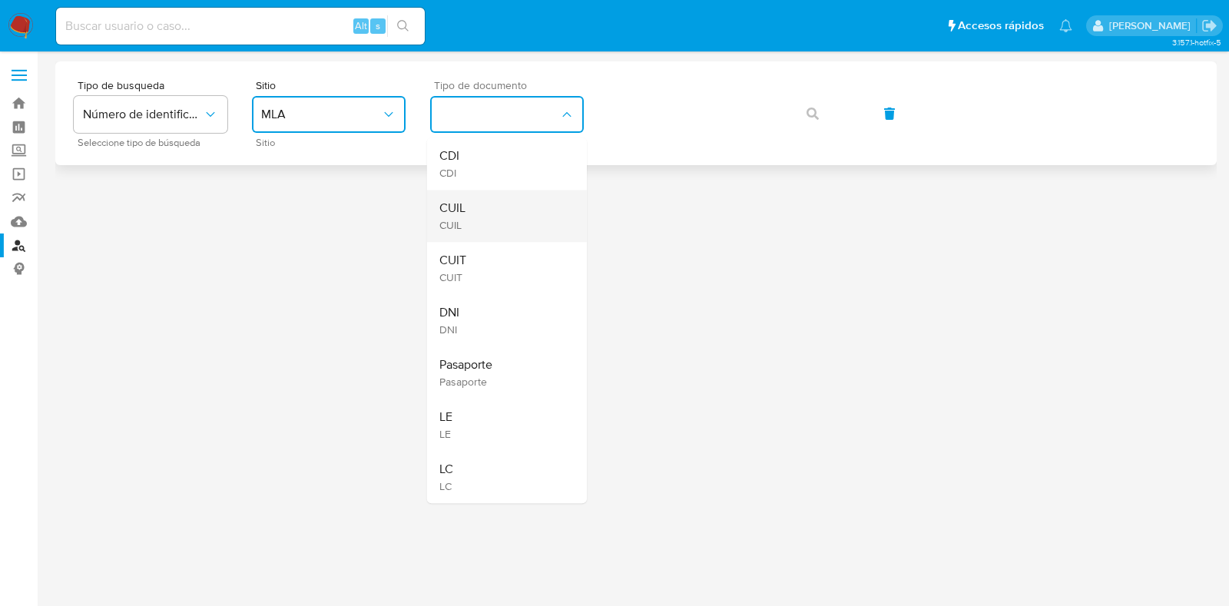
click at [486, 209] on div "CUIL CUIL" at bounding box center [502, 216] width 126 height 52
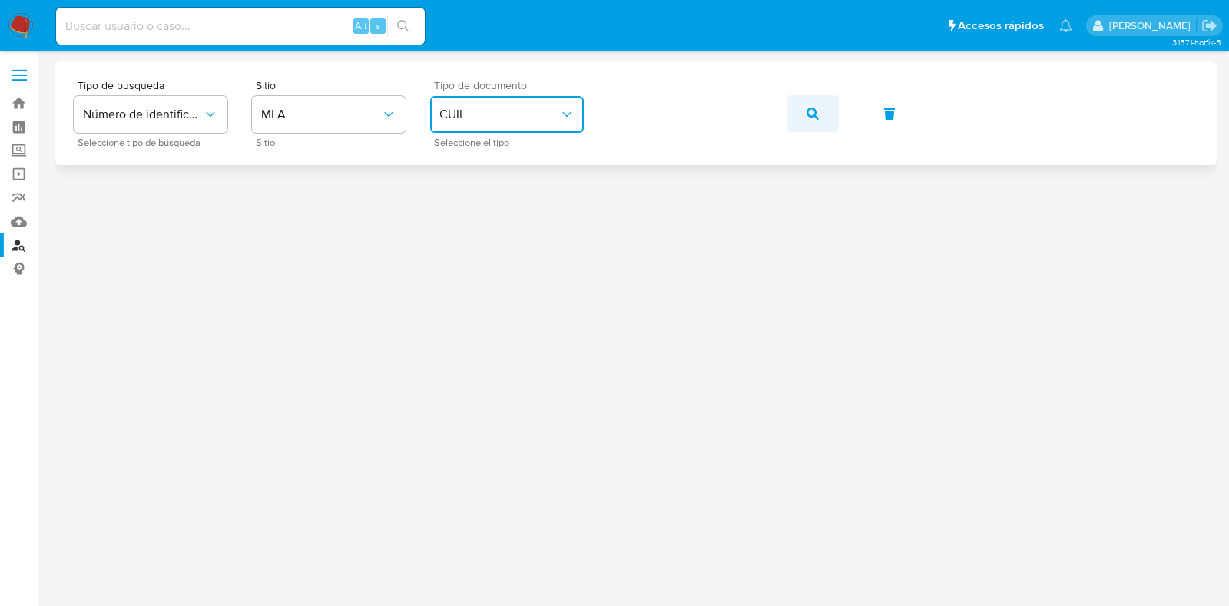
click at [814, 110] on icon "button" at bounding box center [812, 114] width 12 height 12
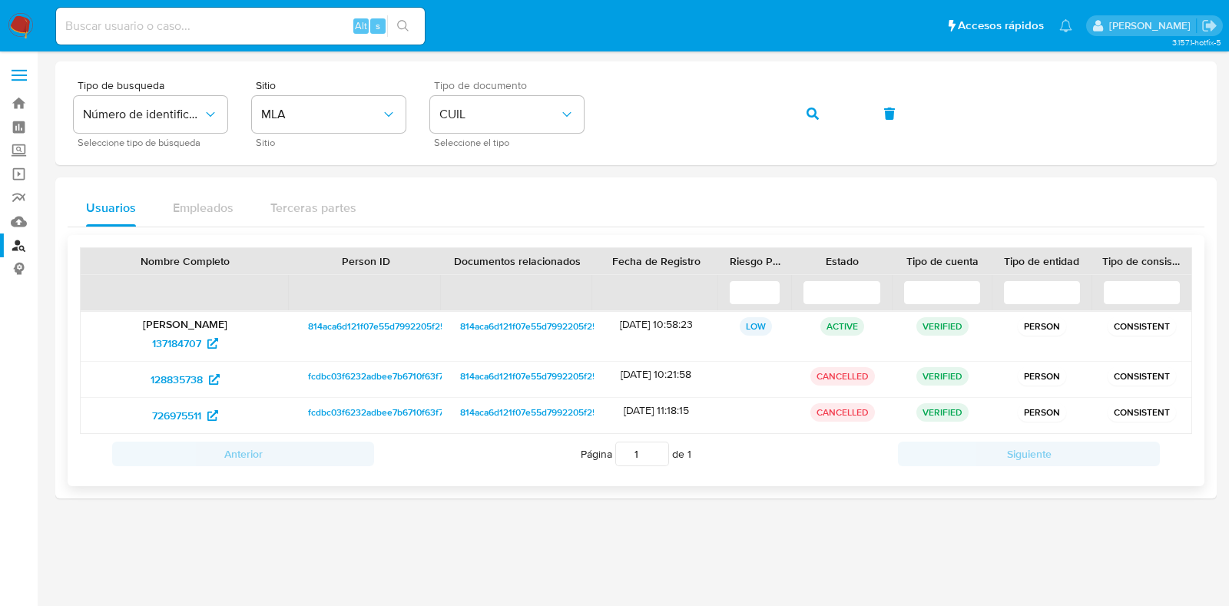
click at [198, 329] on p "Juan Victor Cordoba" at bounding box center [184, 324] width 187 height 14
click at [173, 347] on span "137184707" at bounding box center [176, 343] width 49 height 25
click at [24, 94] on link "Bandeja" at bounding box center [91, 103] width 183 height 24
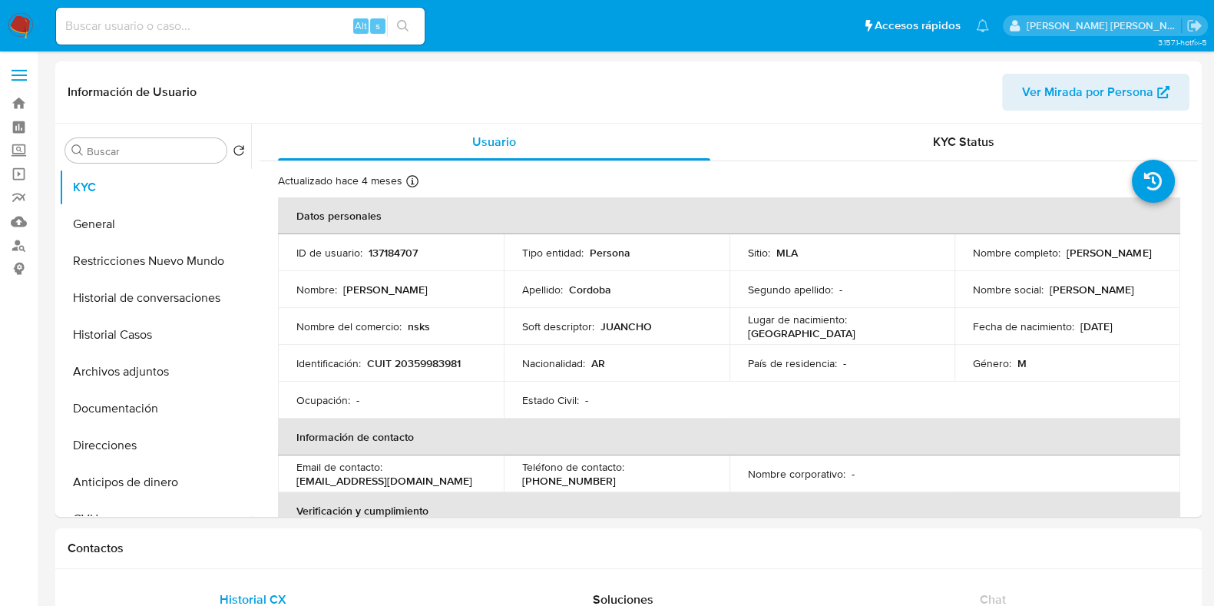
select select "10"
click at [177, 331] on button "Historial Casos" at bounding box center [149, 334] width 180 height 37
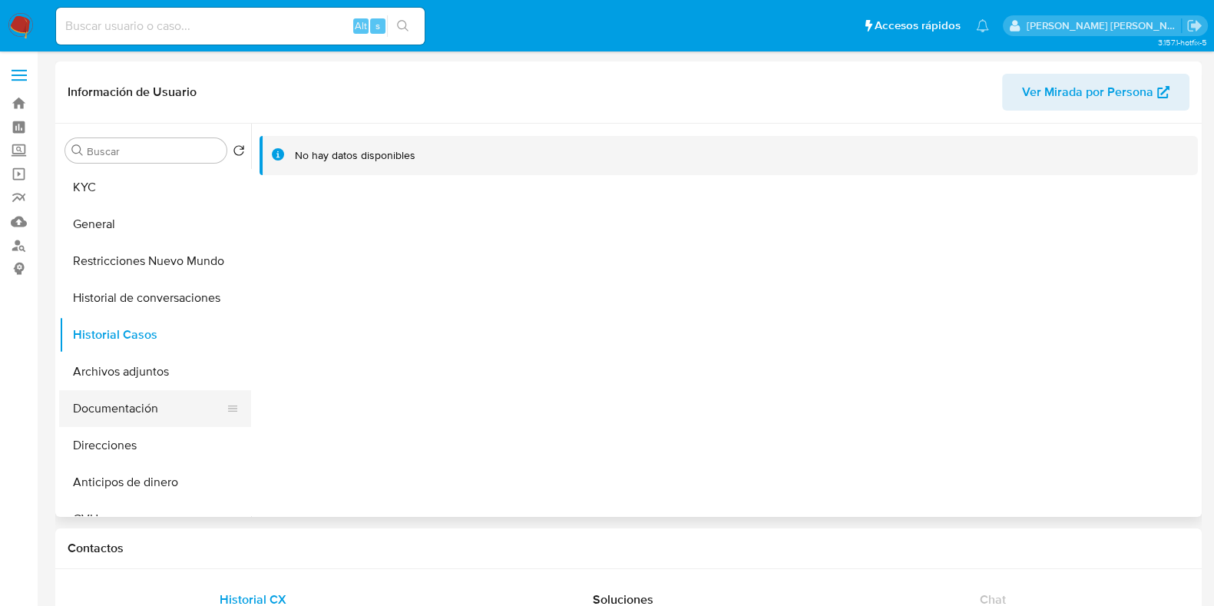
click at [146, 406] on button "Documentación" at bounding box center [149, 408] width 180 height 37
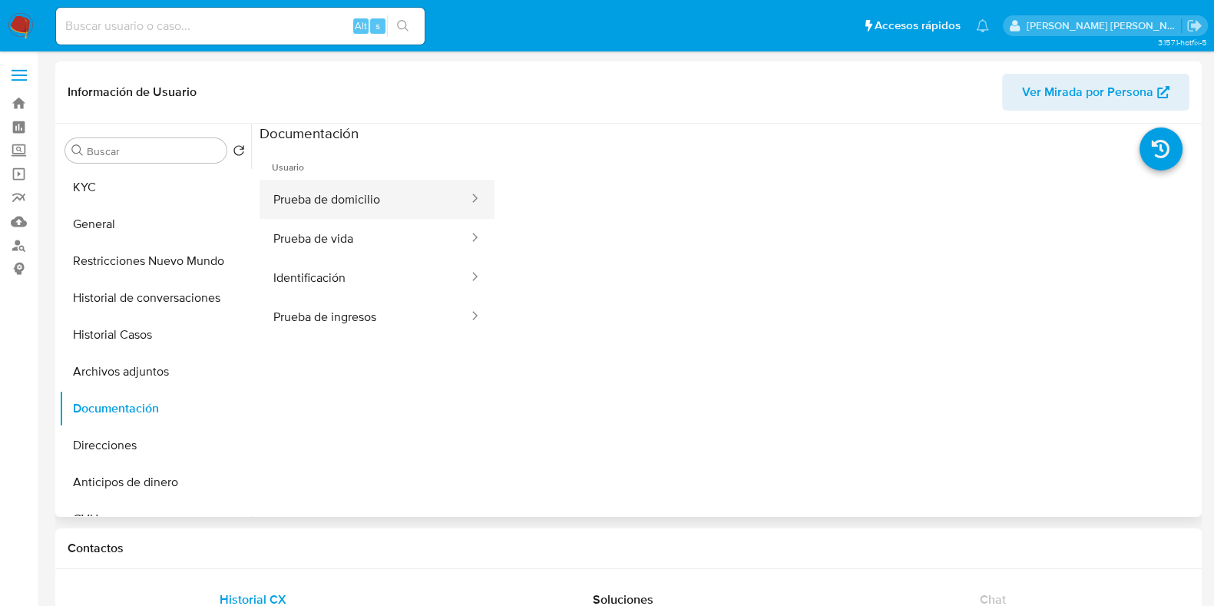
click at [363, 198] on button "Prueba de domicilio" at bounding box center [365, 199] width 210 height 39
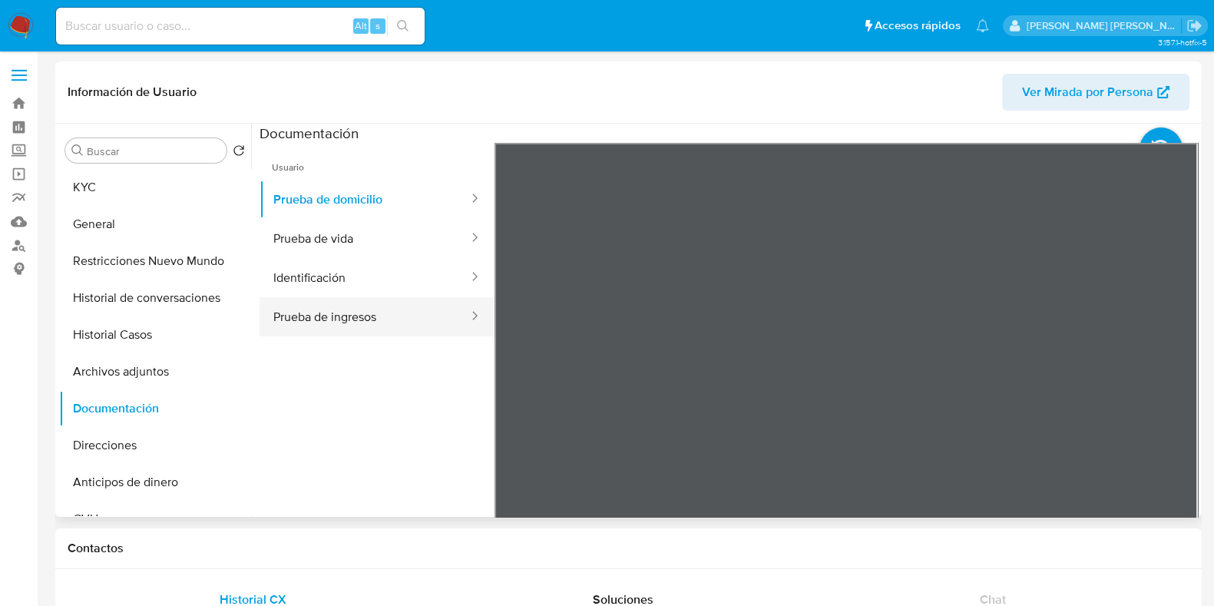
click at [354, 310] on button "Prueba de ingresos" at bounding box center [365, 316] width 210 height 39
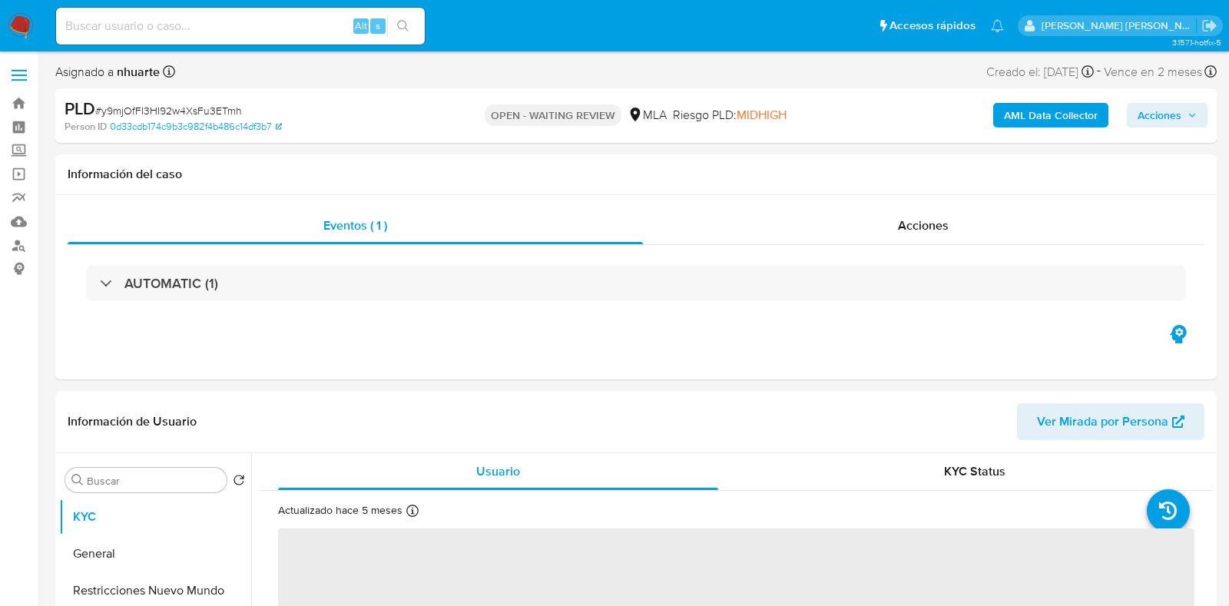
select select "10"
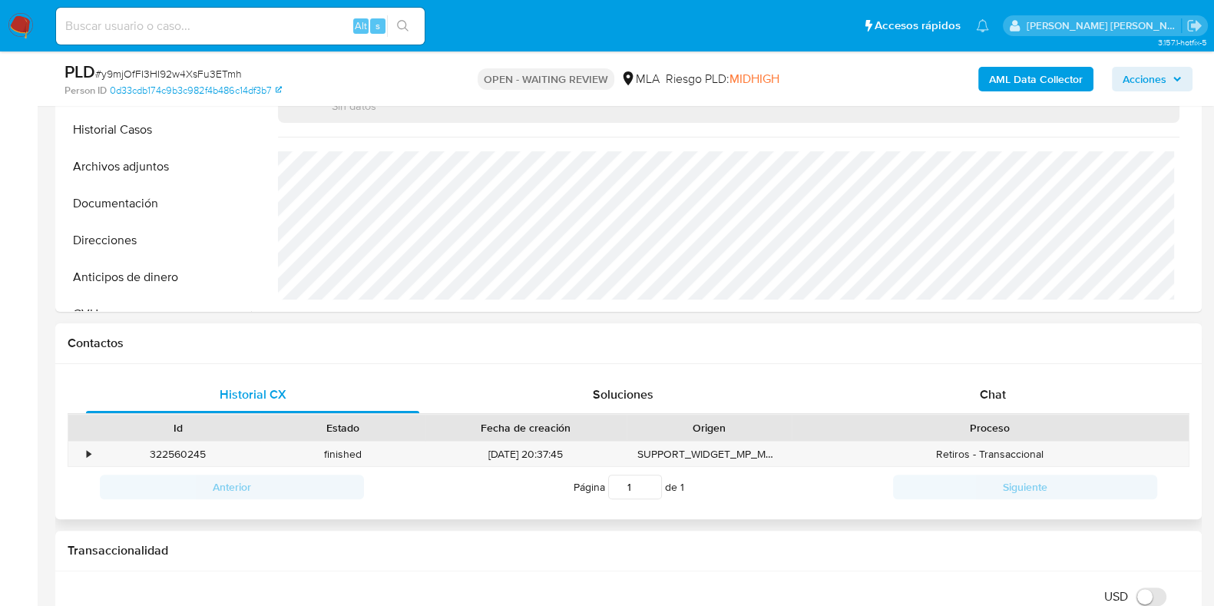
scroll to position [671, 0]
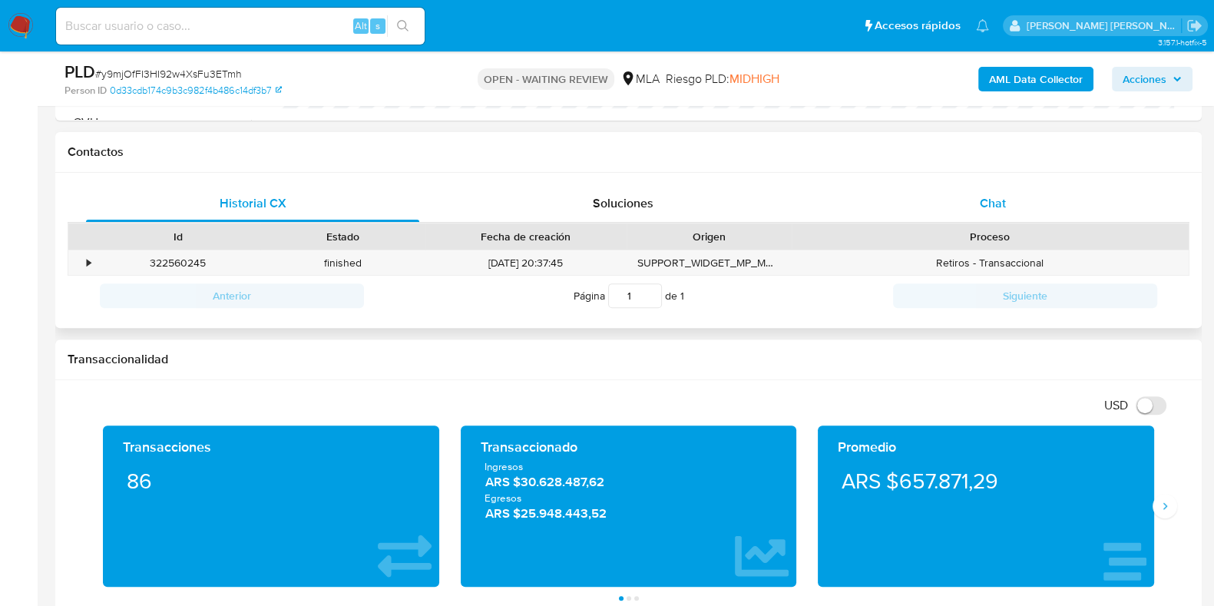
click at [997, 216] on div "Chat" at bounding box center [992, 203] width 333 height 37
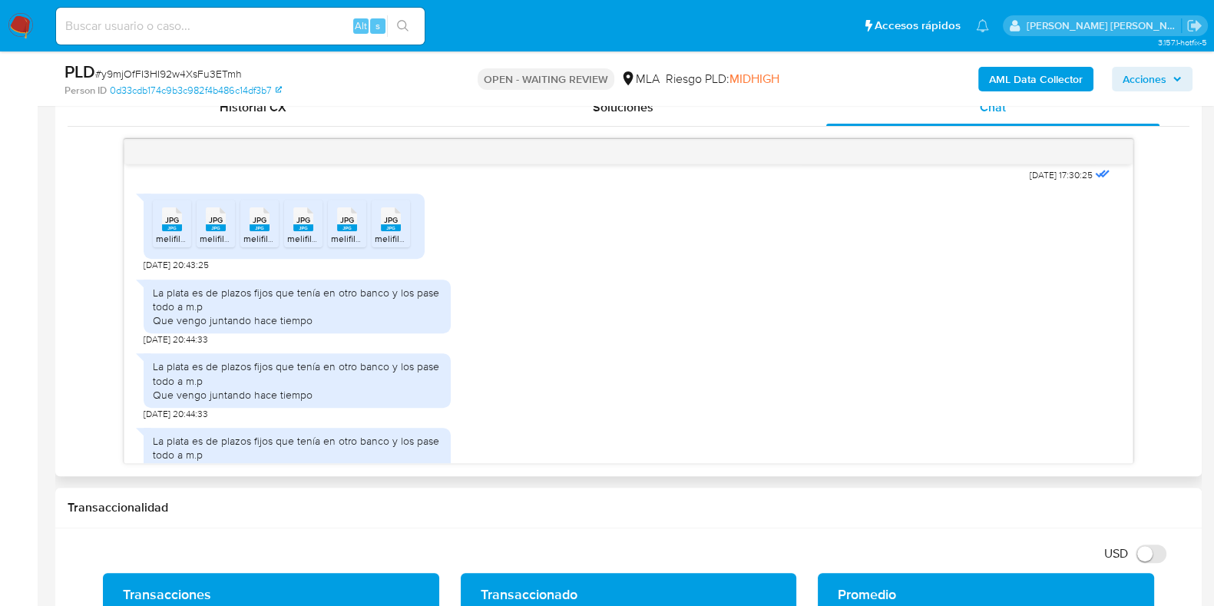
scroll to position [797, 0]
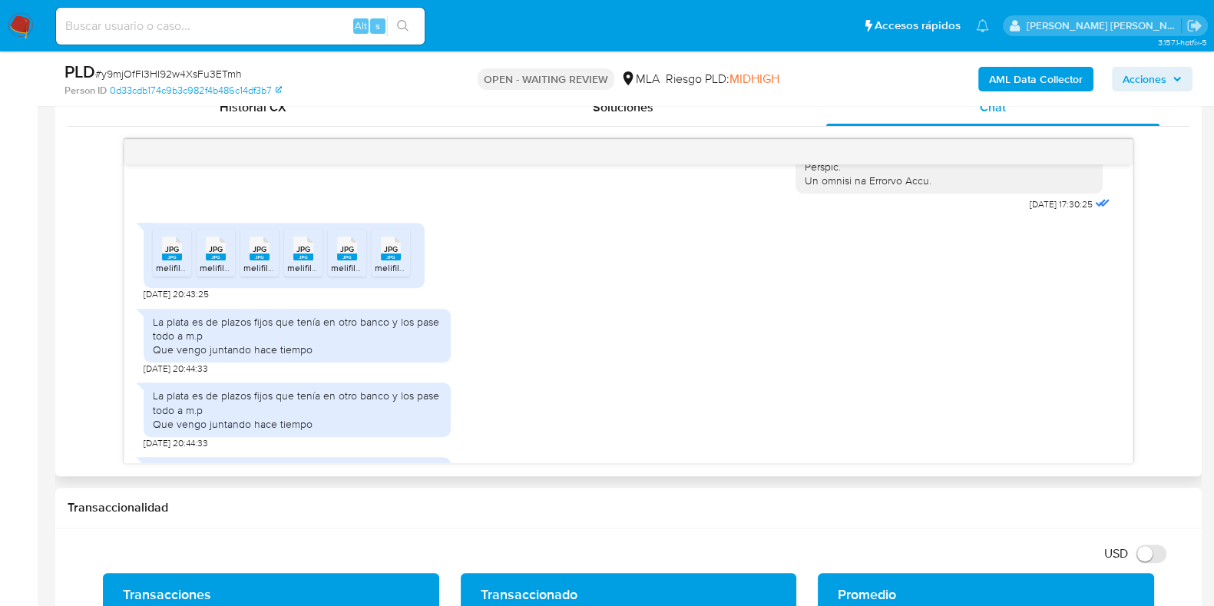
click at [162, 262] on icon "JPG" at bounding box center [172, 248] width 20 height 27
click at [214, 254] on span "JPG" at bounding box center [216, 249] width 14 height 10
click at [255, 260] on rect at bounding box center [260, 256] width 20 height 7
click at [301, 260] on rect at bounding box center [303, 256] width 20 height 7
click at [348, 262] on icon "JPG" at bounding box center [347, 248] width 20 height 27
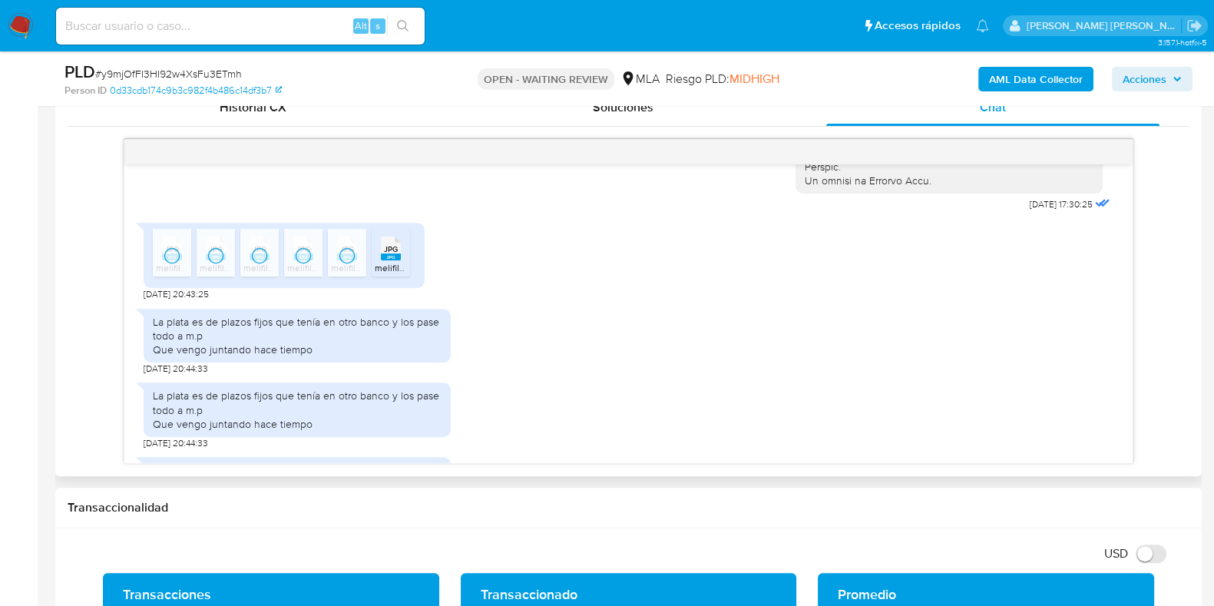
click at [397, 274] on span "melifile4771951731551631534.jpg" at bounding box center [442, 267] width 134 height 13
click at [177, 67] on span "# y9mjOfFI3HI92w4XsFu3ETmh" at bounding box center [168, 73] width 147 height 15
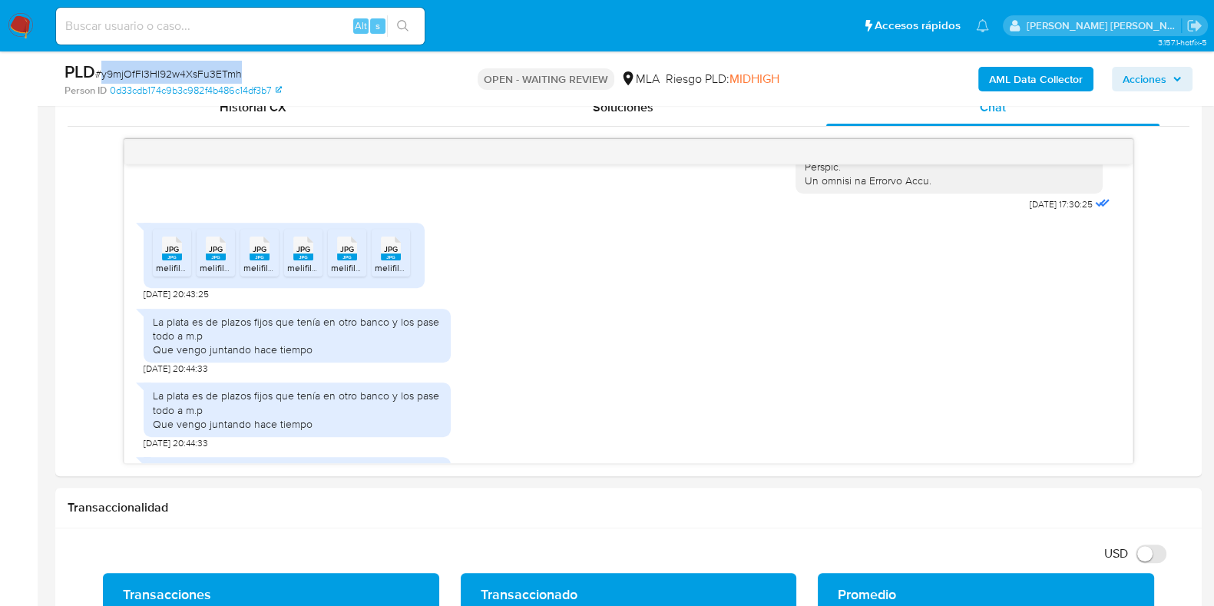
click at [177, 67] on span "# y9mjOfFI3HI92w4XsFu3ETmh" at bounding box center [168, 73] width 147 height 15
copy span "y9mjOfFI3HI92w4XsFu3ETmh"
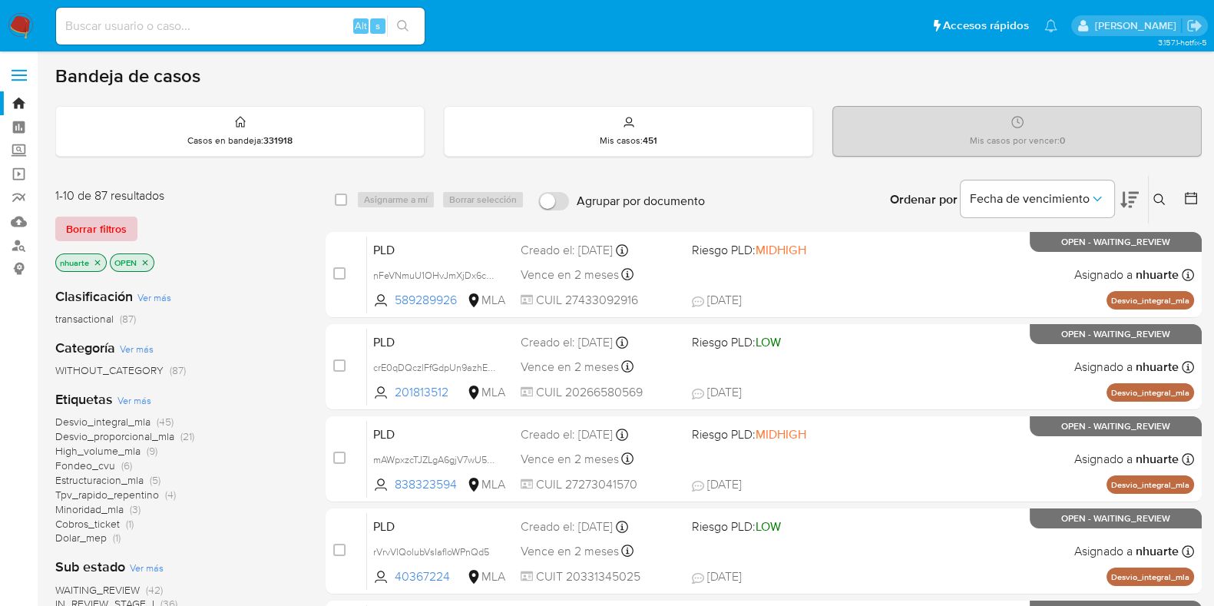
click at [119, 232] on span "Borrar filtros" at bounding box center [96, 229] width 61 height 22
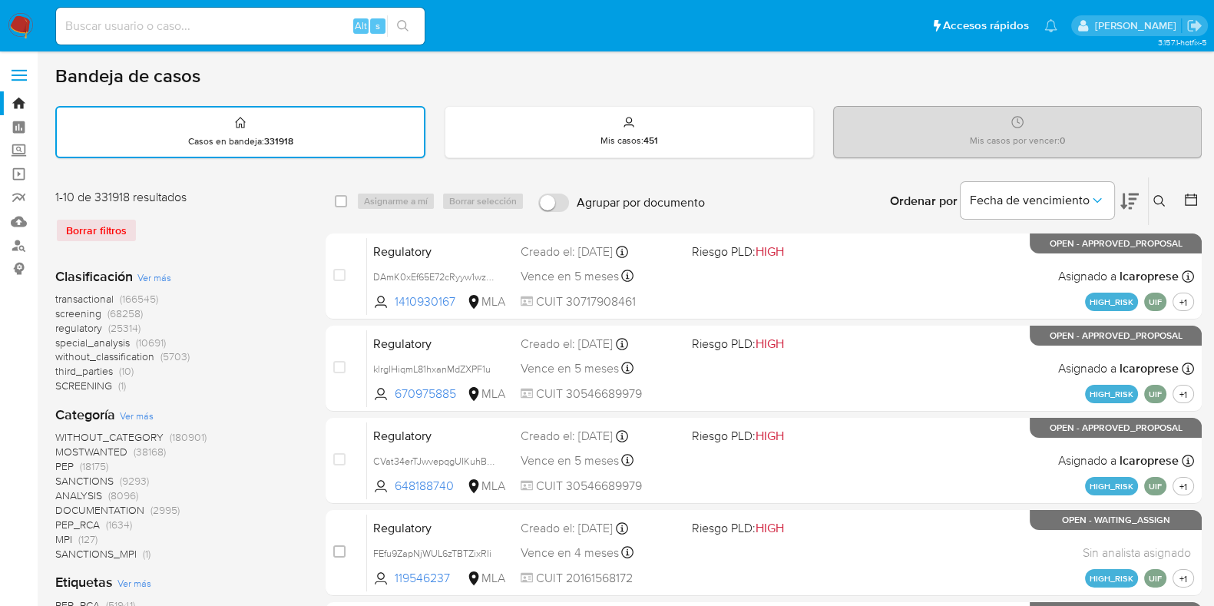
click at [1164, 197] on icon at bounding box center [1160, 201] width 12 height 12
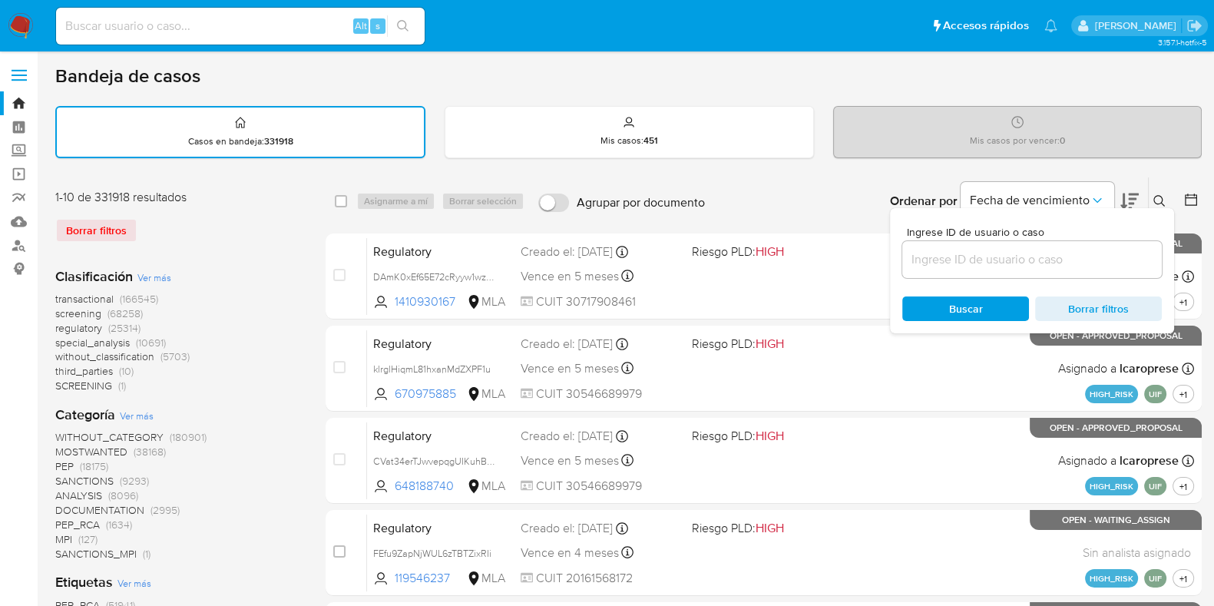
click at [1065, 257] on input at bounding box center [1032, 260] width 260 height 20
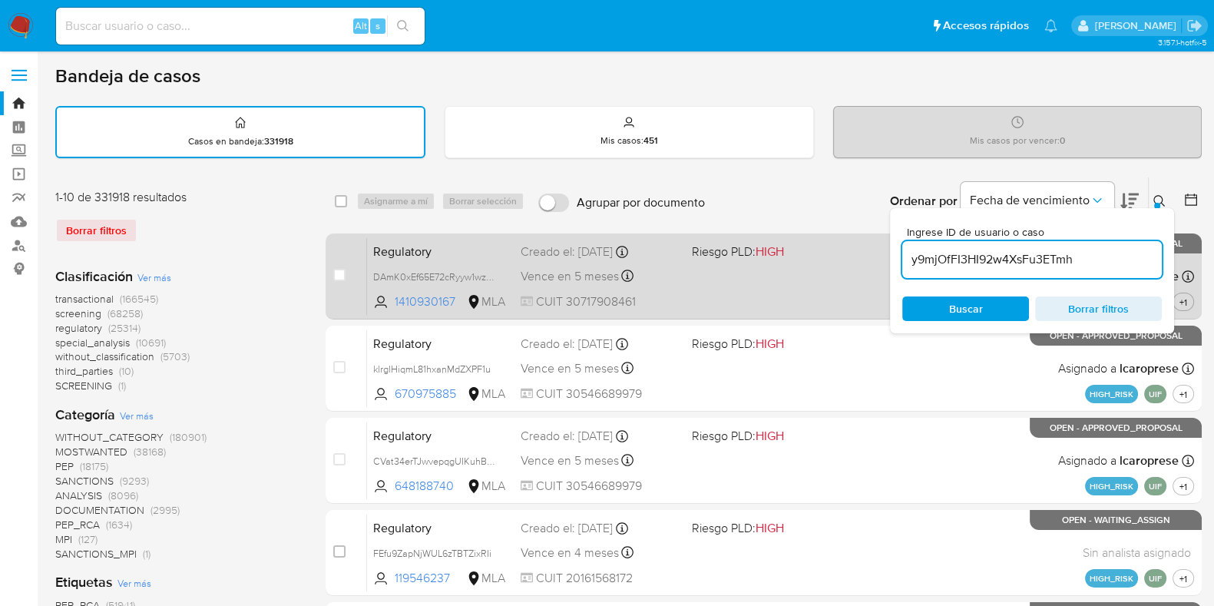
type input "y9mjOfFI3HI92w4XsFu3ETmh"
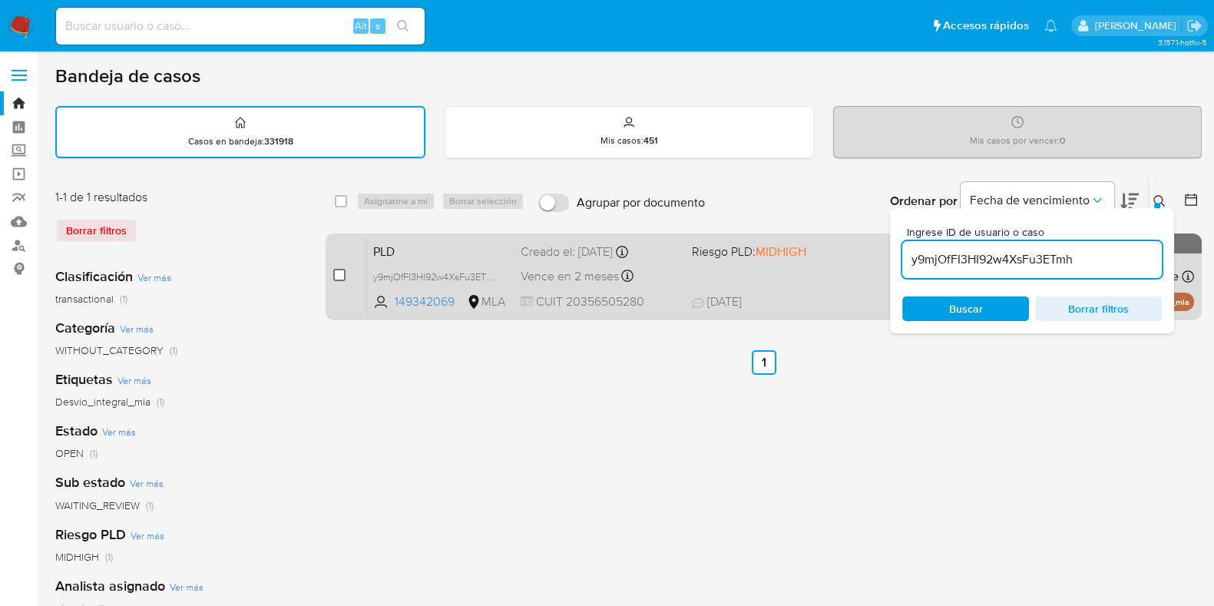
click at [338, 274] on input "checkbox" at bounding box center [339, 275] width 12 height 12
checkbox input "true"
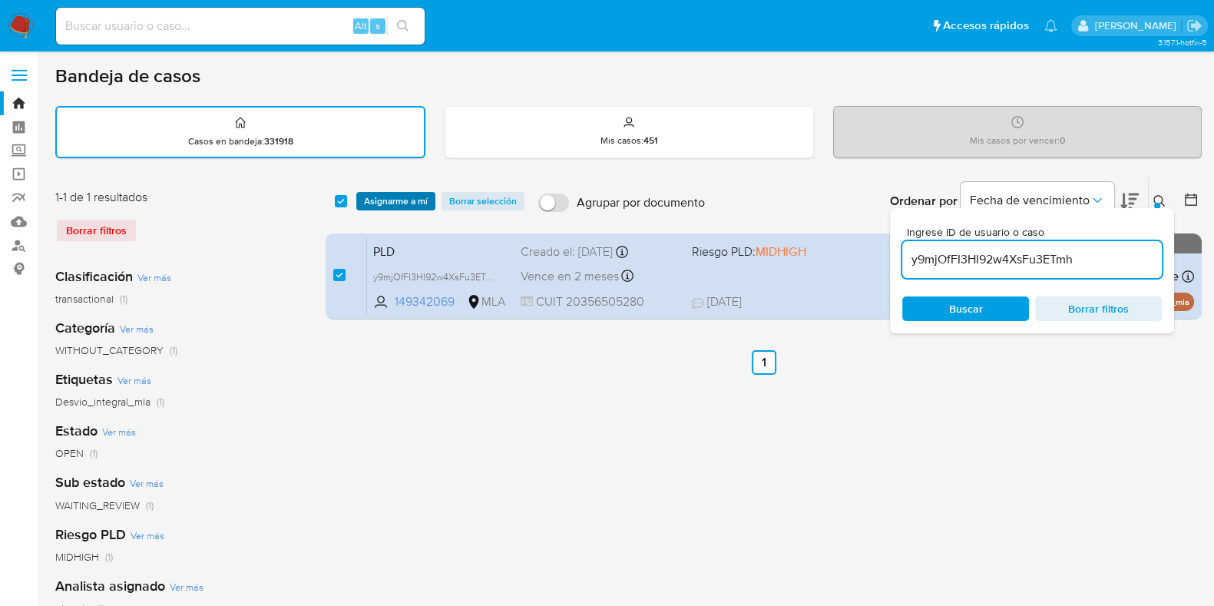
click at [406, 197] on span "Asignarme a mí" at bounding box center [396, 201] width 64 height 15
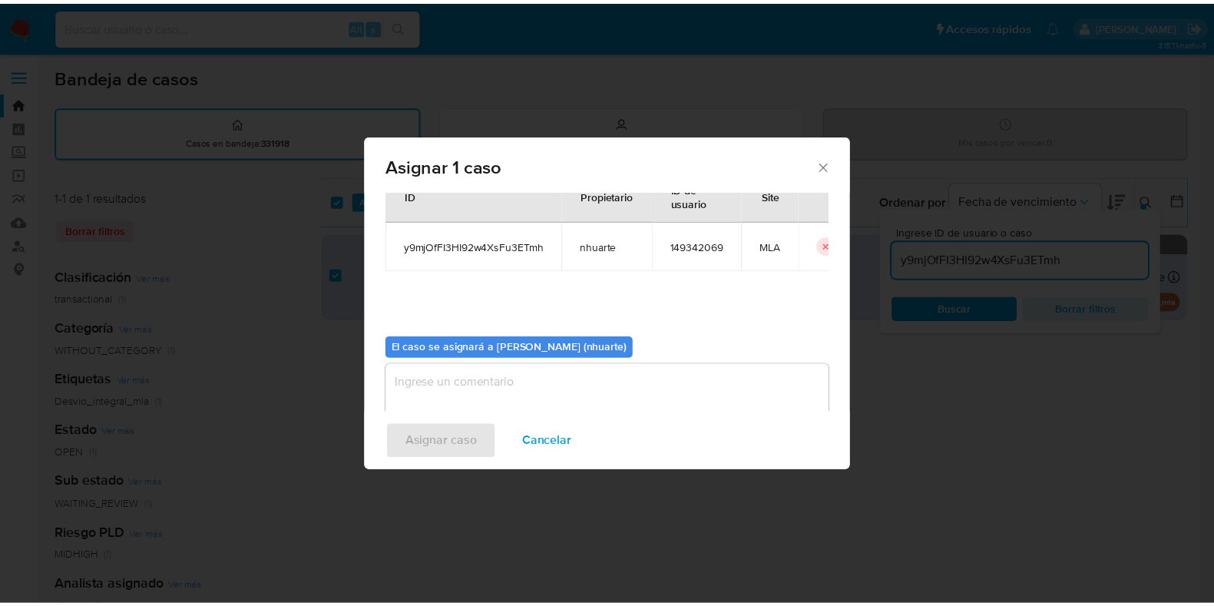
scroll to position [79, 0]
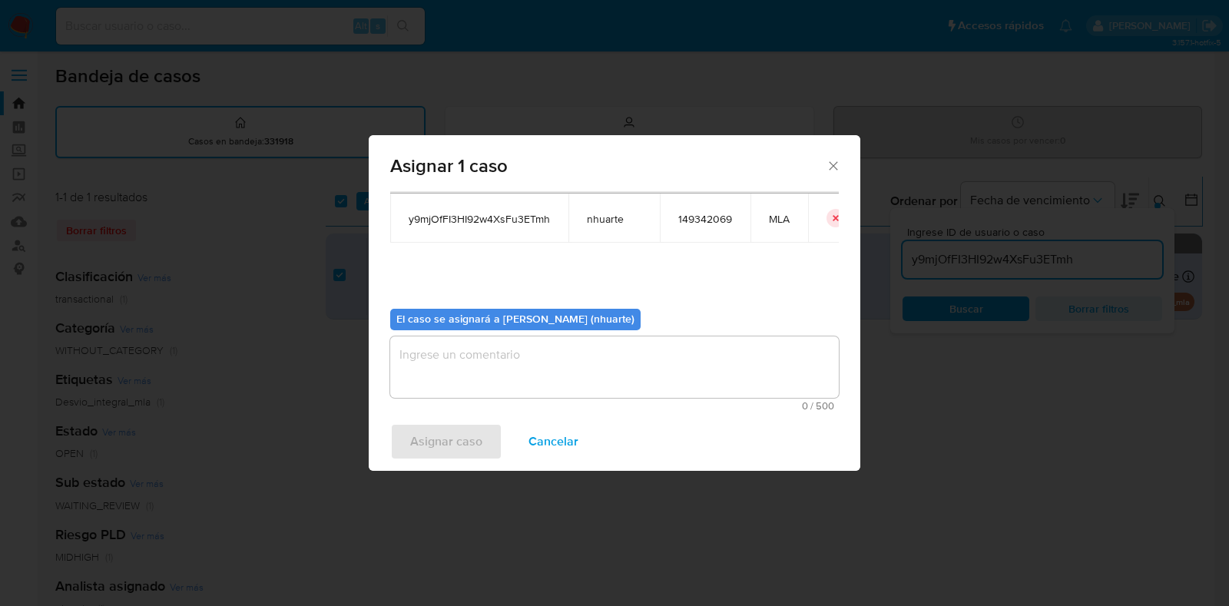
click at [498, 359] on textarea "assign-modal" at bounding box center [614, 366] width 449 height 61
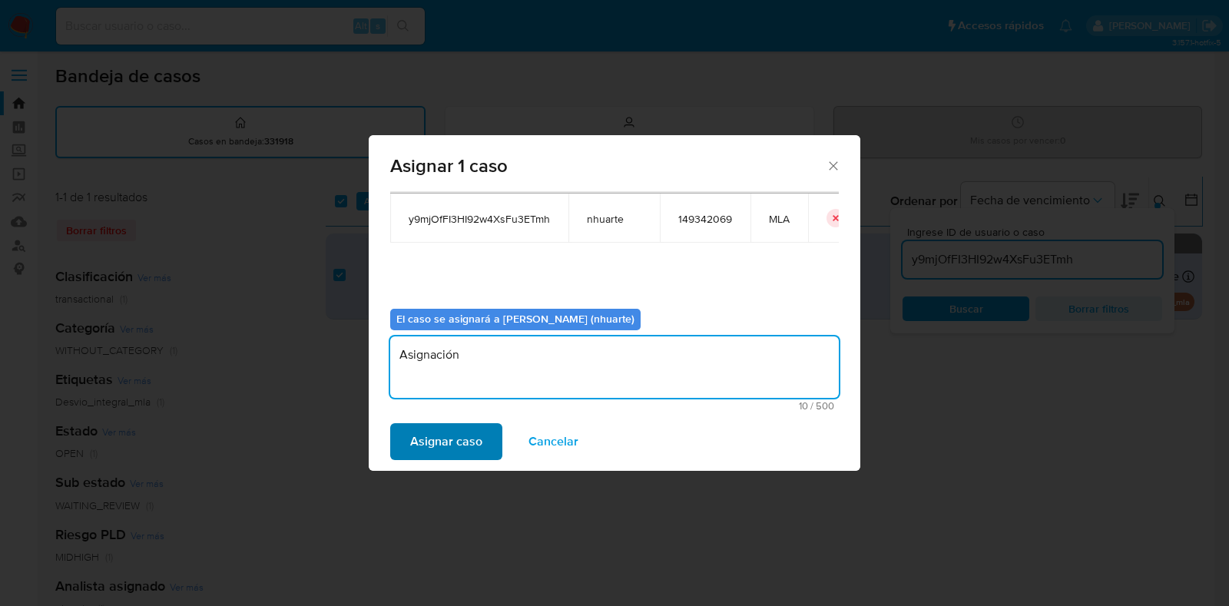
type textarea "Asignación"
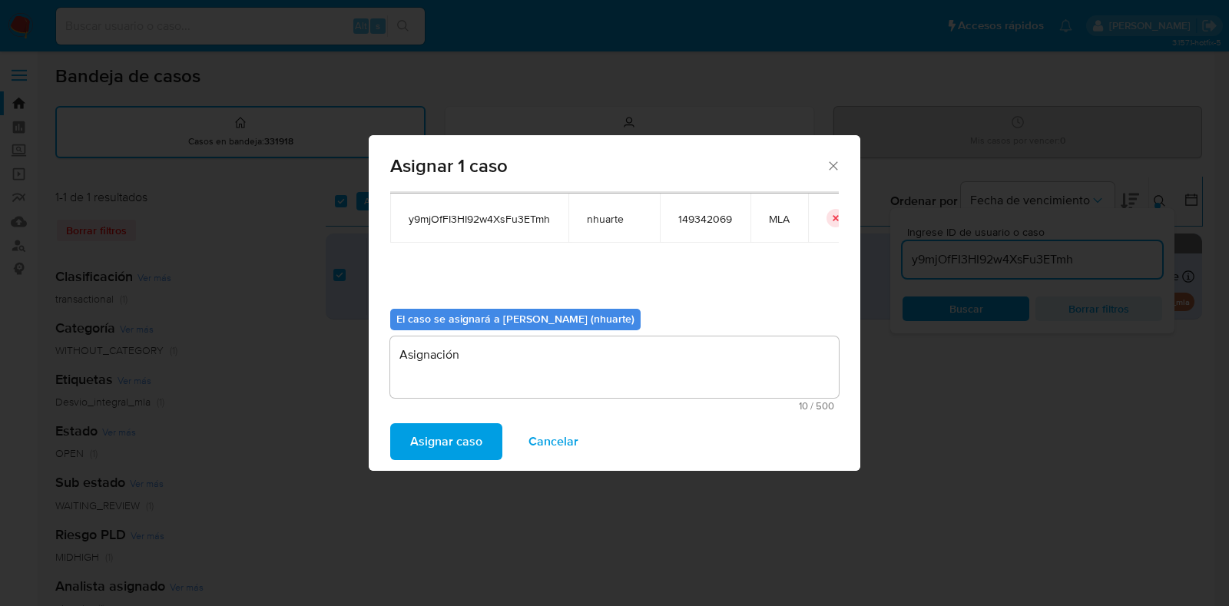
click at [447, 447] on span "Asignar caso" at bounding box center [446, 442] width 72 height 34
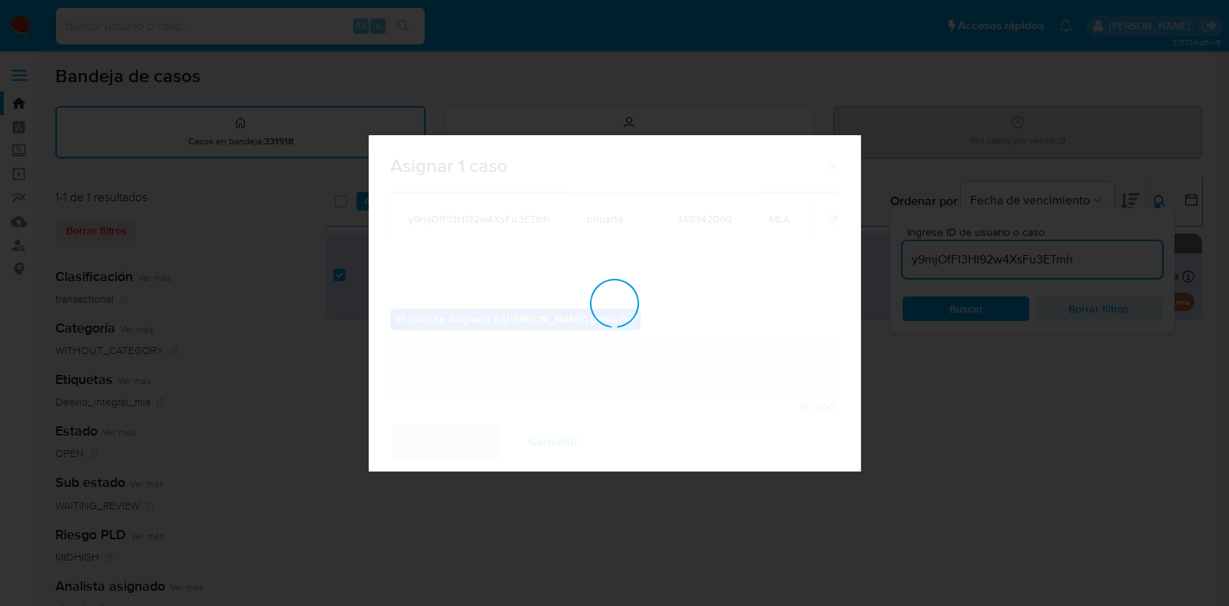
checkbox input "false"
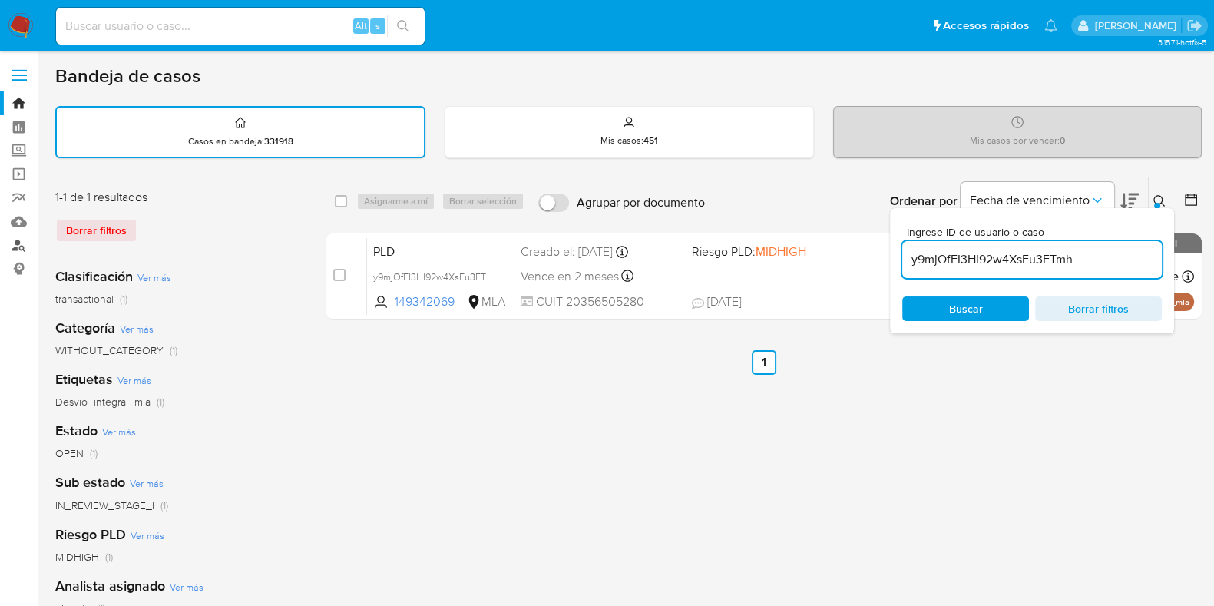
click at [15, 246] on link "Buscador de personas" at bounding box center [91, 245] width 183 height 24
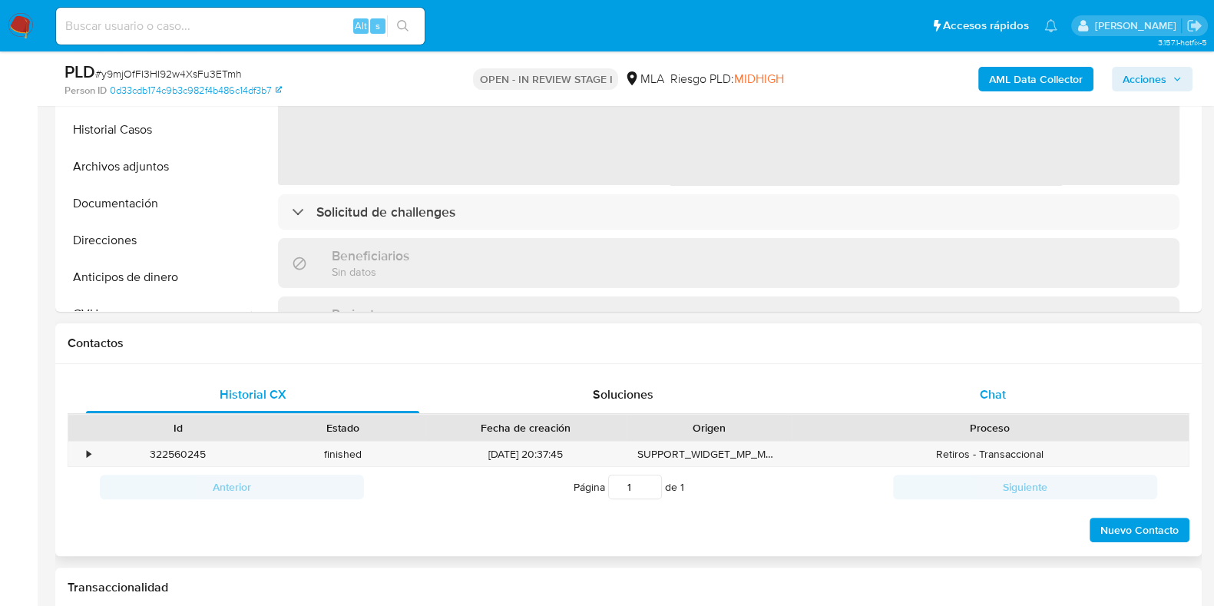
click at [1005, 396] on span "Chat" at bounding box center [993, 395] width 26 height 18
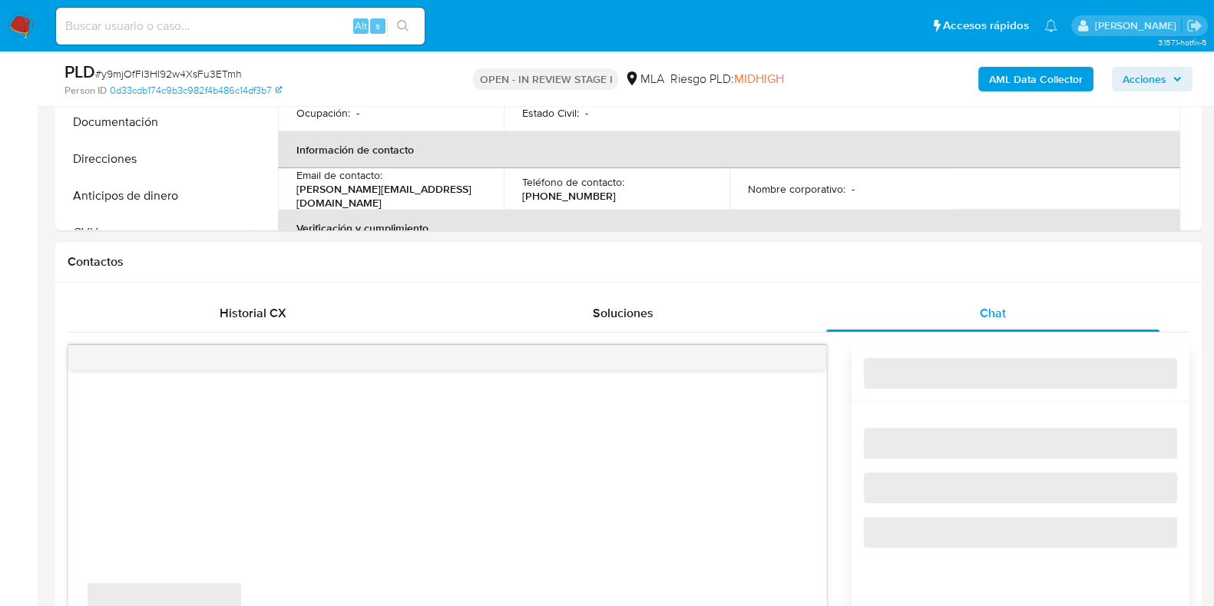
select select "10"
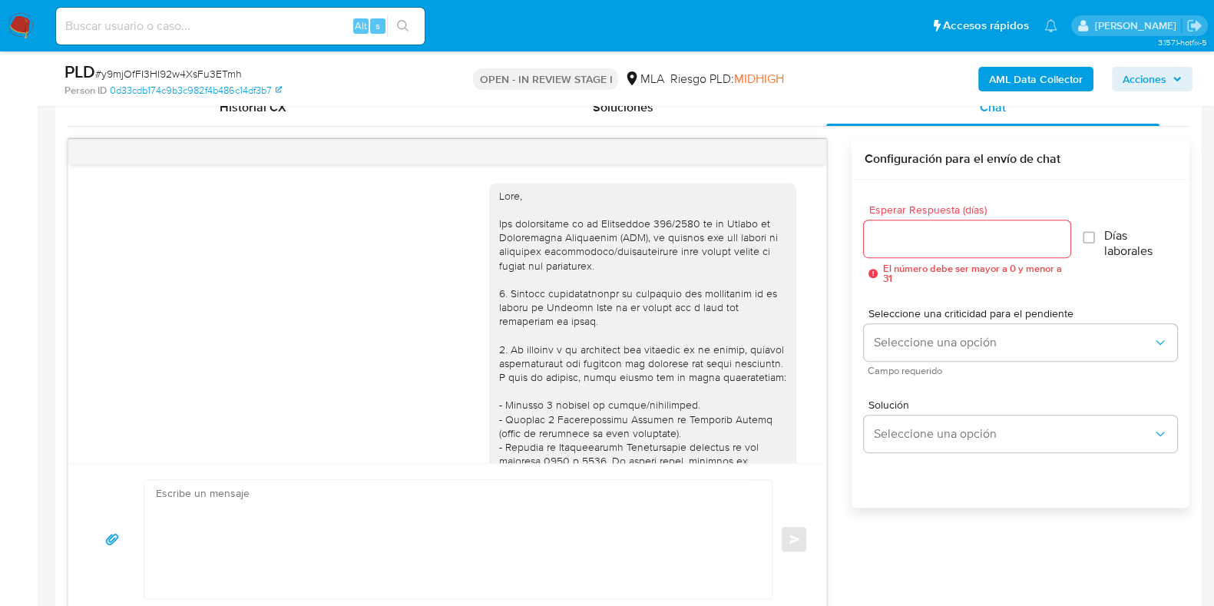
scroll to position [893, 0]
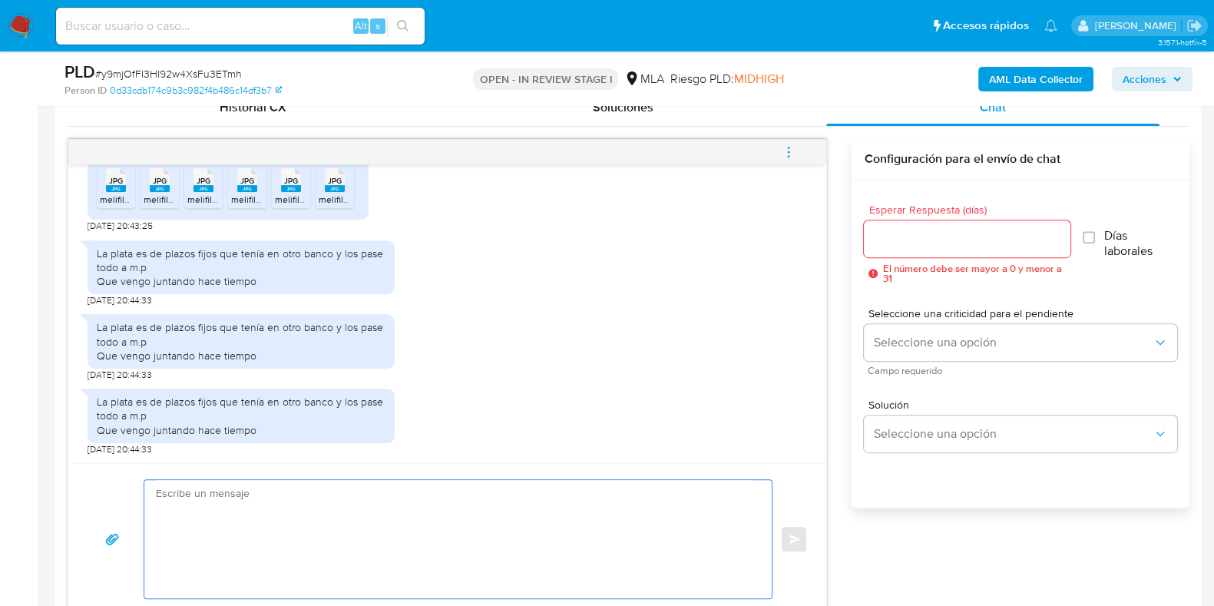
paste textarea "Hola, ¡Muchas gracias por tu respuesta! Te solicitamos que para cumplir con las…"
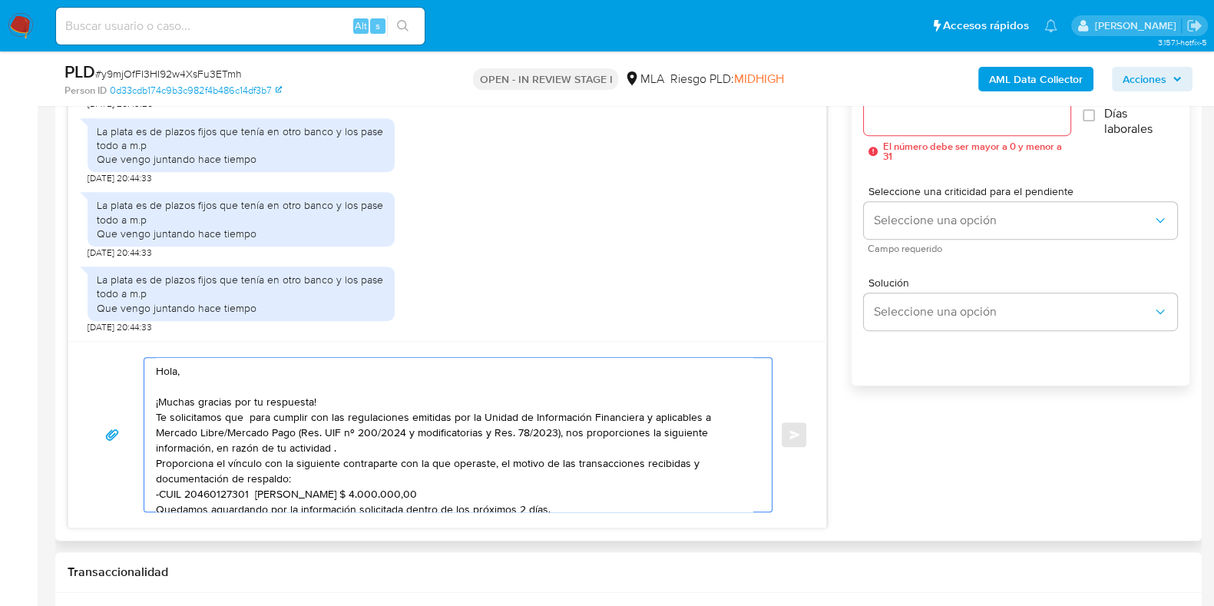
scroll to position [72, 0]
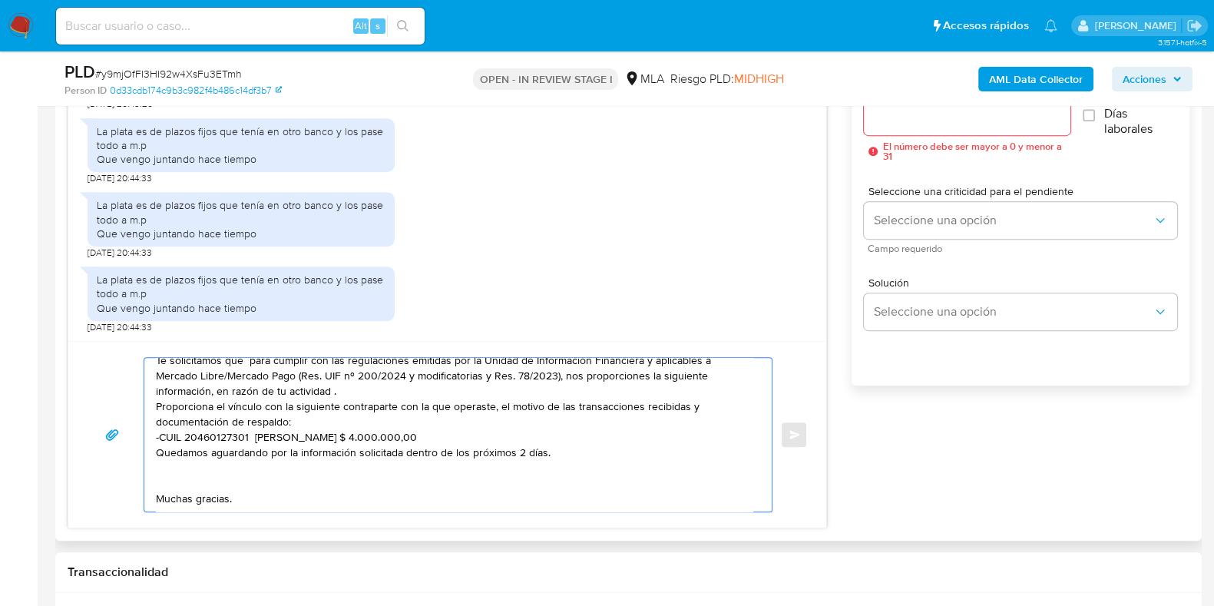
drag, startPoint x: 185, startPoint y: 422, endPoint x: 438, endPoint y: 423, distance: 252.7
click at [438, 423] on textarea "Hola, ¡Muchas gracias por tu respuesta! Te solicitamos que para cumplir con las…" at bounding box center [454, 435] width 597 height 154
paste textarea "959577391 name: BOHORQUEZ BOHORQUEZ GUSTAVO ALFONSO || alias:"
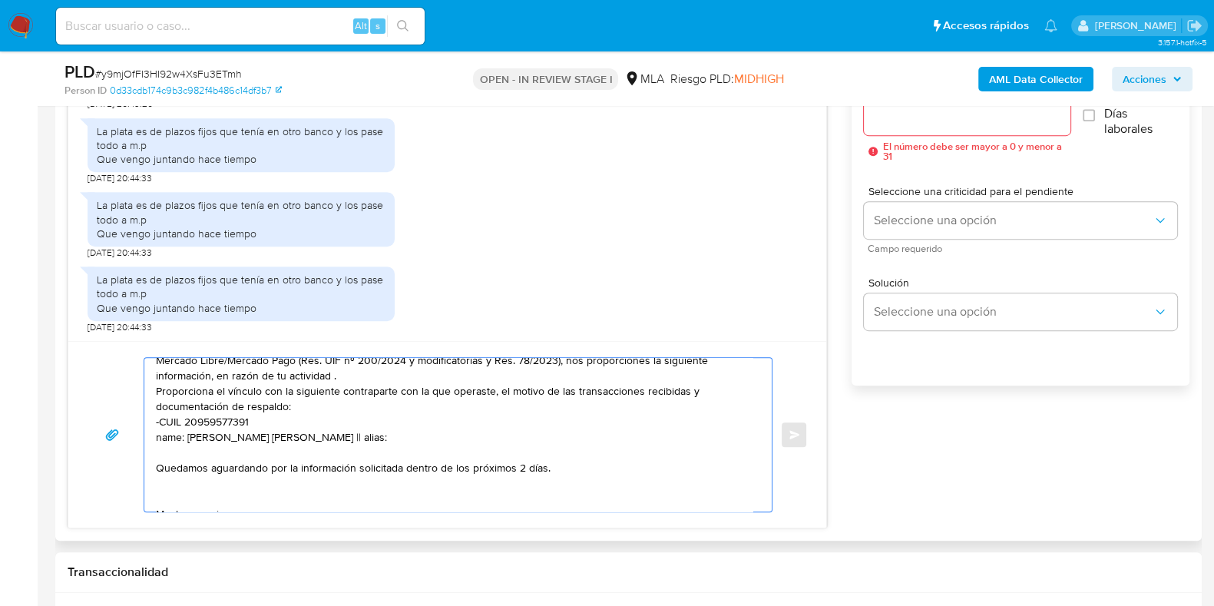
click at [276, 416] on textarea "Hola, ¡Muchas gracias por tu respuesta! Te solicitamos que para cumplir con las…" at bounding box center [454, 435] width 597 height 154
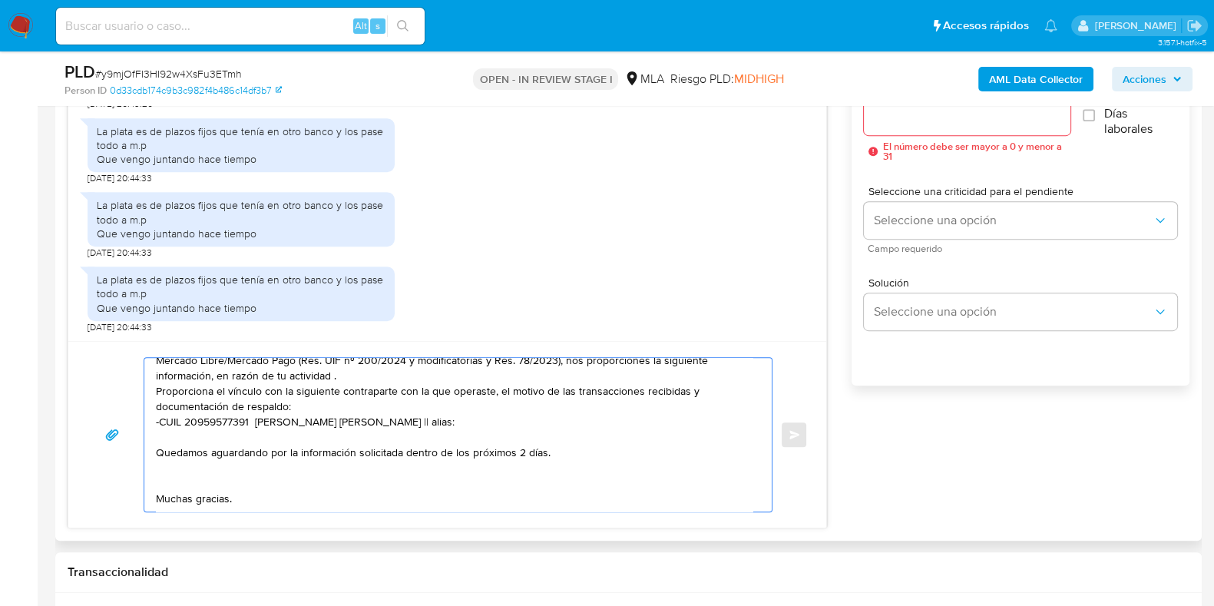
drag, startPoint x: 548, startPoint y: 429, endPoint x: 495, endPoint y: 422, distance: 52.7
click at [495, 422] on textarea "Hola, ¡Muchas gracias por tu respuesta! Te solicitamos que para cumplir con las…" at bounding box center [454, 435] width 597 height 154
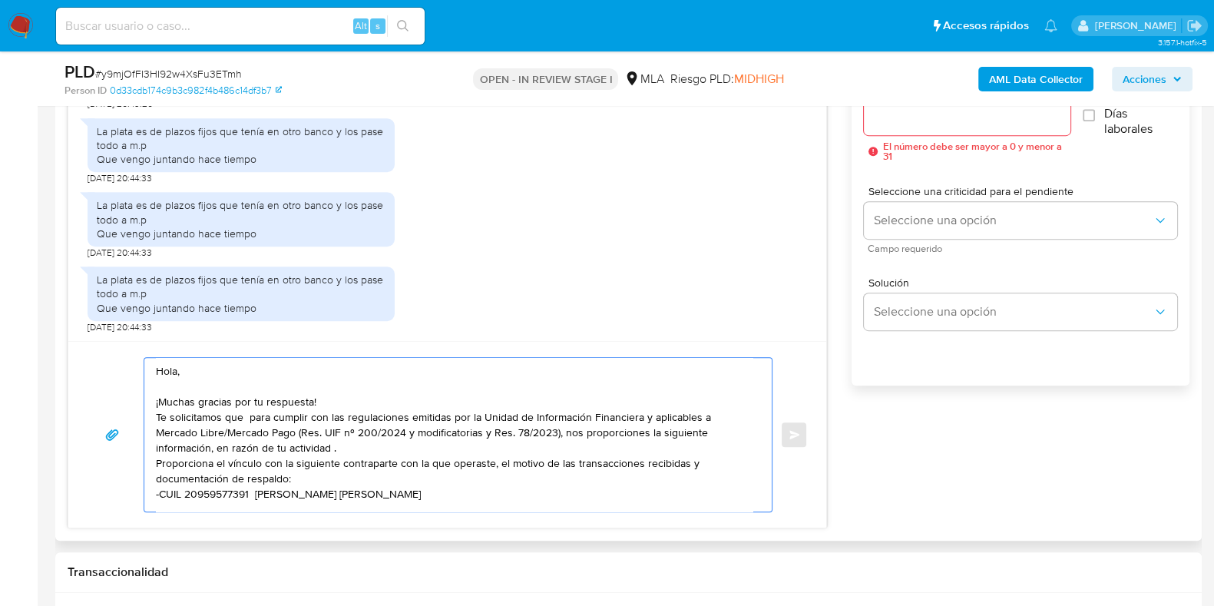
click at [376, 447] on textarea "Hola, ¡Muchas gracias por tu respuesta! Te solicitamos que para cumplir con las…" at bounding box center [454, 435] width 597 height 154
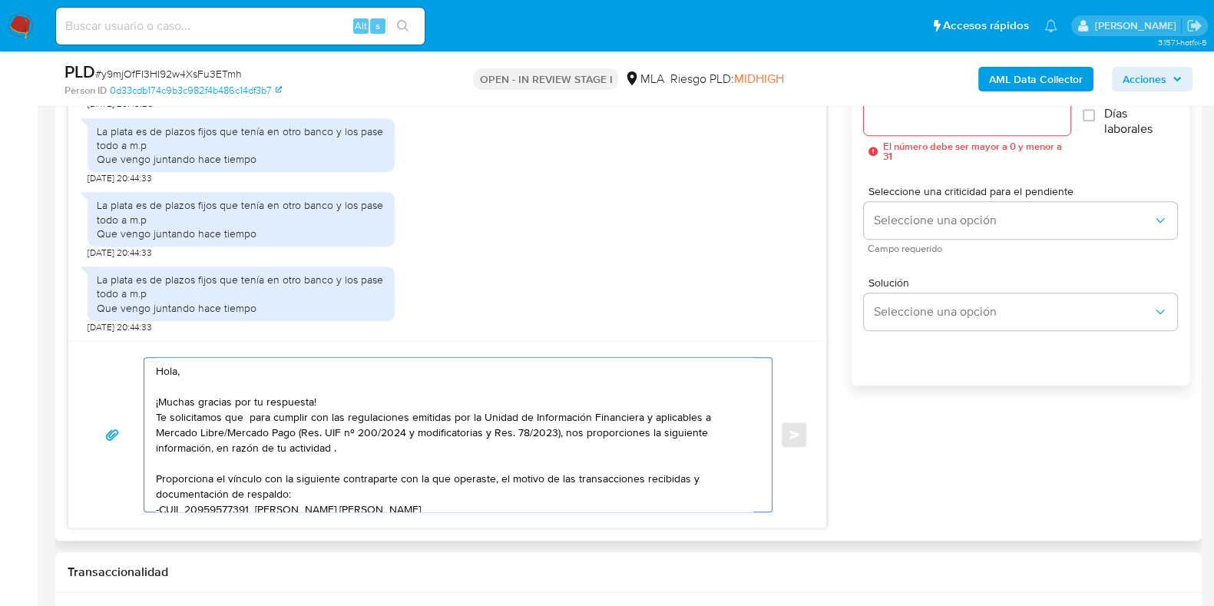
drag, startPoint x: 215, startPoint y: 442, endPoint x: 366, endPoint y: 450, distance: 151.5
click at [366, 450] on textarea "Hola, ¡Muchas gracias por tu respuesta! Te solicitamos que para cumplir con las…" at bounding box center [454, 435] width 597 height 154
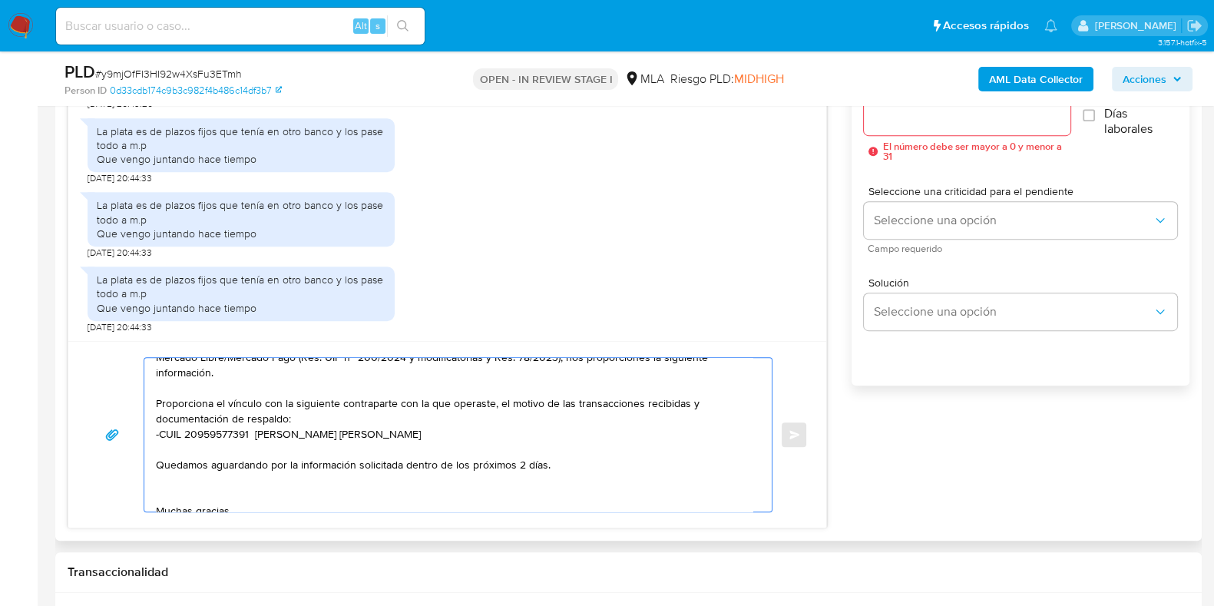
scroll to position [95, 0]
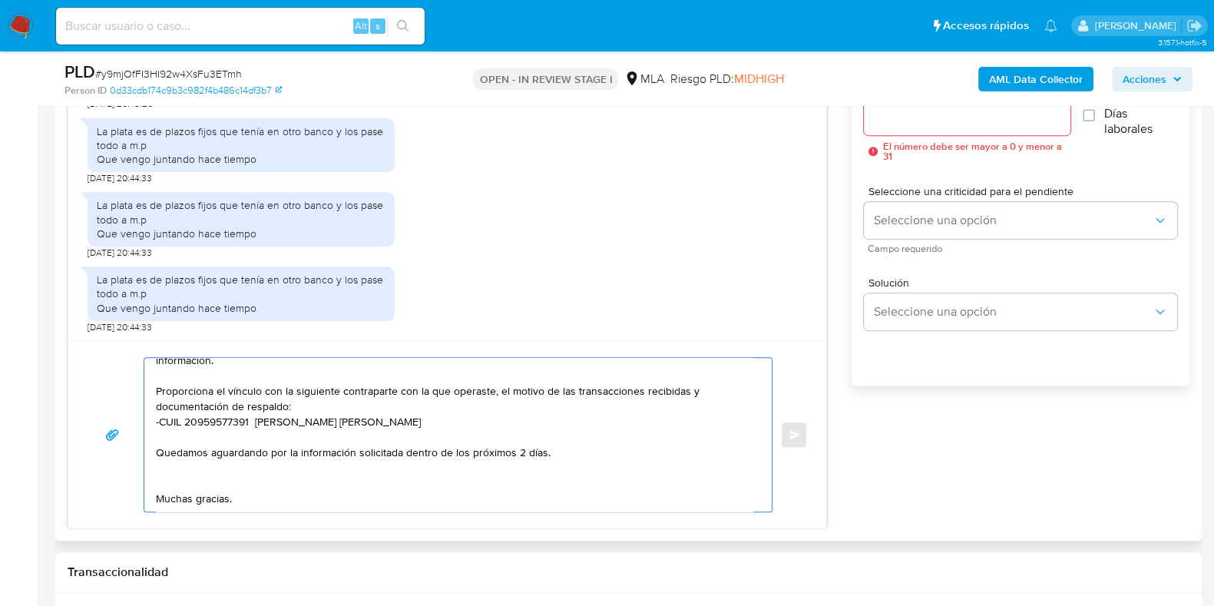
type textarea "Hola, ¡Muchas gracias por tu respuesta! Te solicitamos que para cumplir con las…"
click at [892, 127] on div at bounding box center [967, 116] width 206 height 37
click at [887, 121] on input "Esperar Respuesta (días)" at bounding box center [967, 117] width 206 height 20
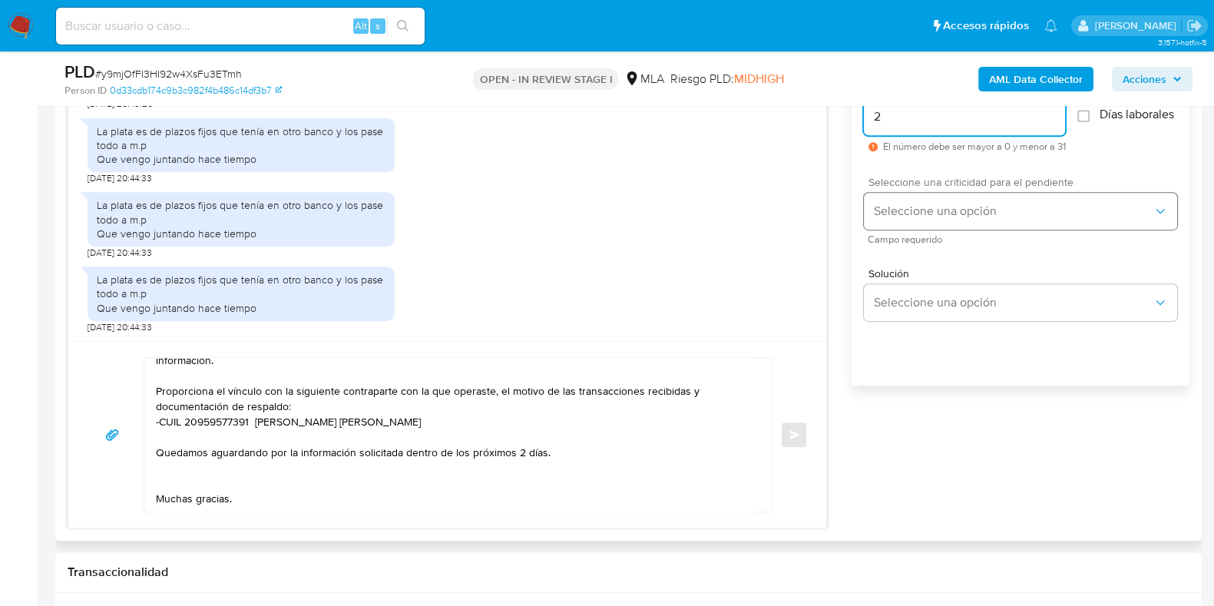
type input "2"
click at [899, 227] on button "Seleccione una opción" at bounding box center [1020, 211] width 313 height 37
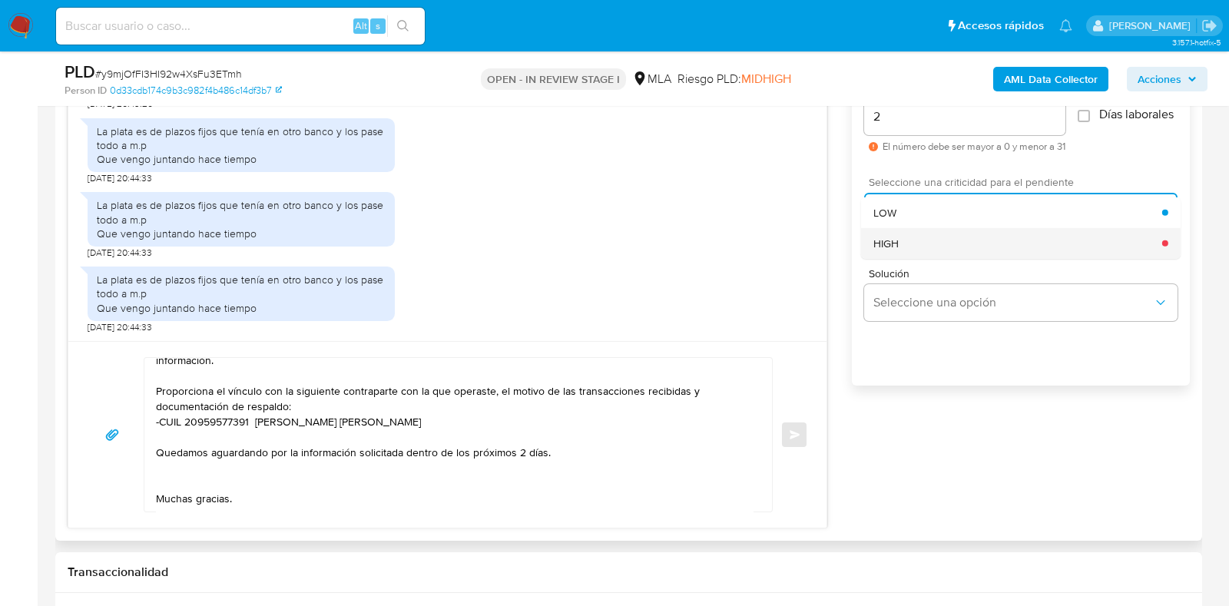
click at [904, 245] on div "HIGH" at bounding box center [1017, 242] width 289 height 31
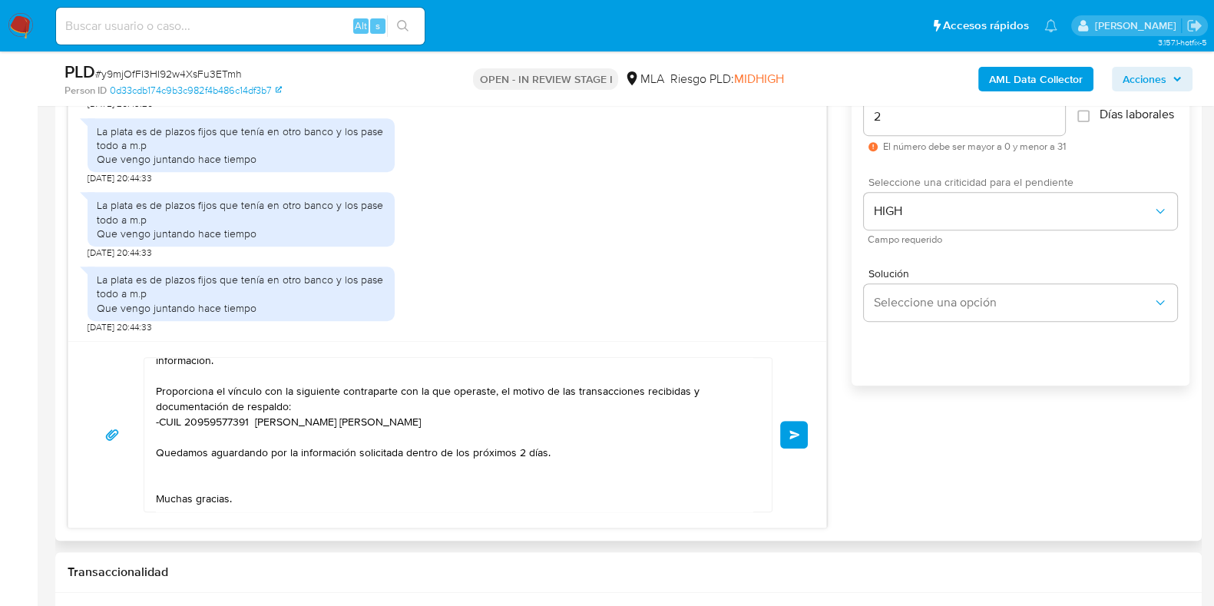
click at [794, 430] on span "Enviar" at bounding box center [795, 434] width 11 height 9
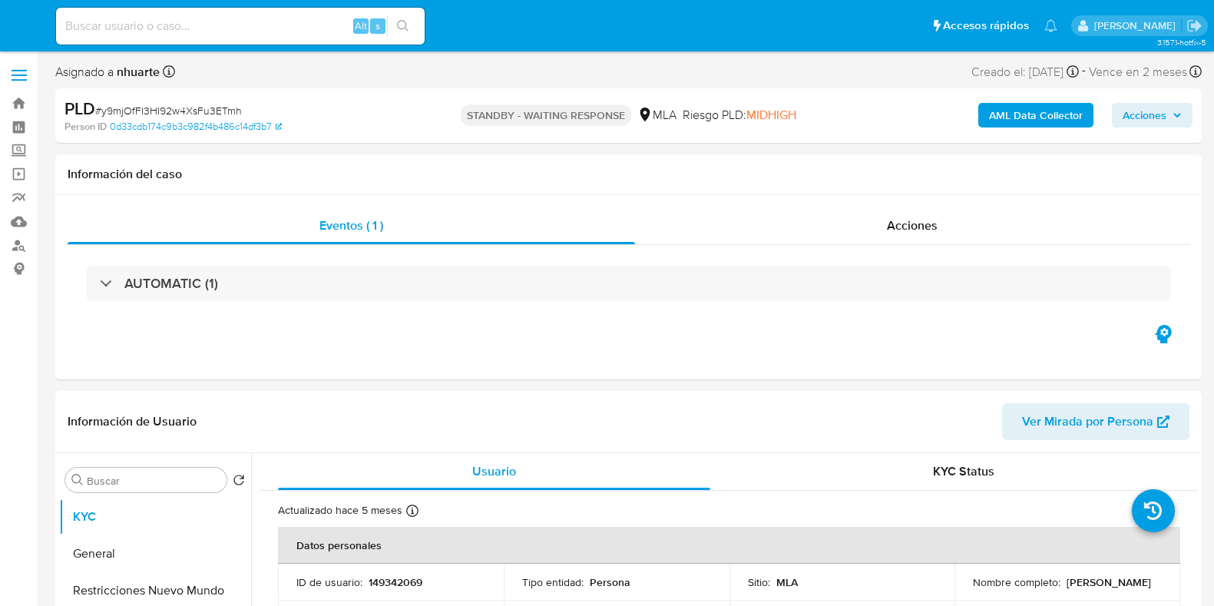
select select "10"
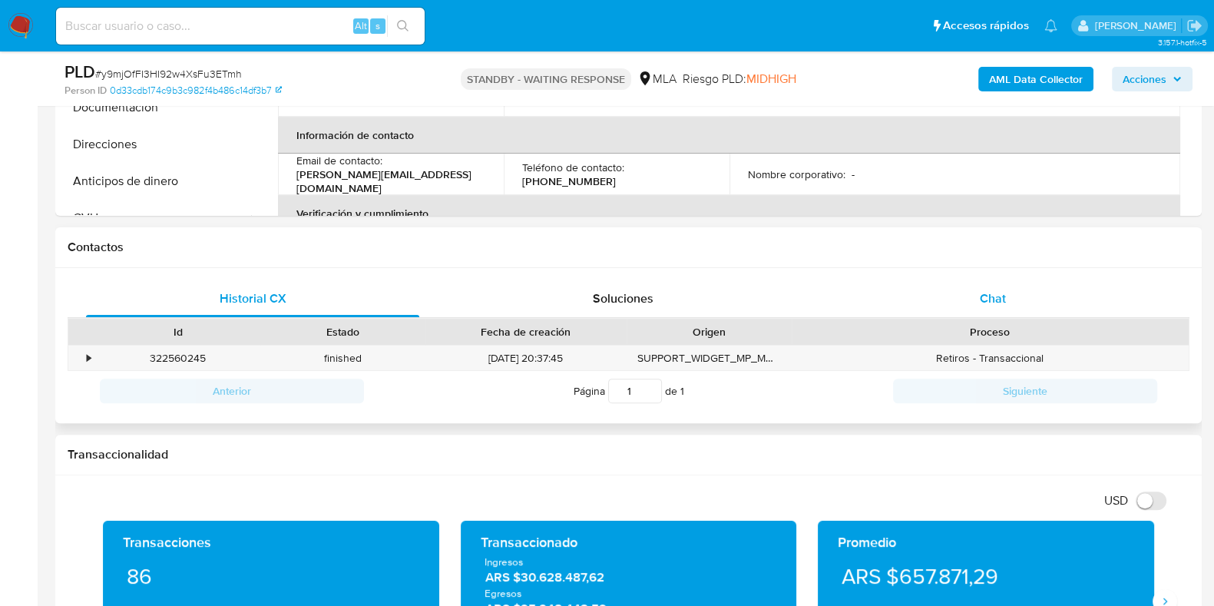
click at [1003, 297] on span "Chat" at bounding box center [993, 299] width 26 height 18
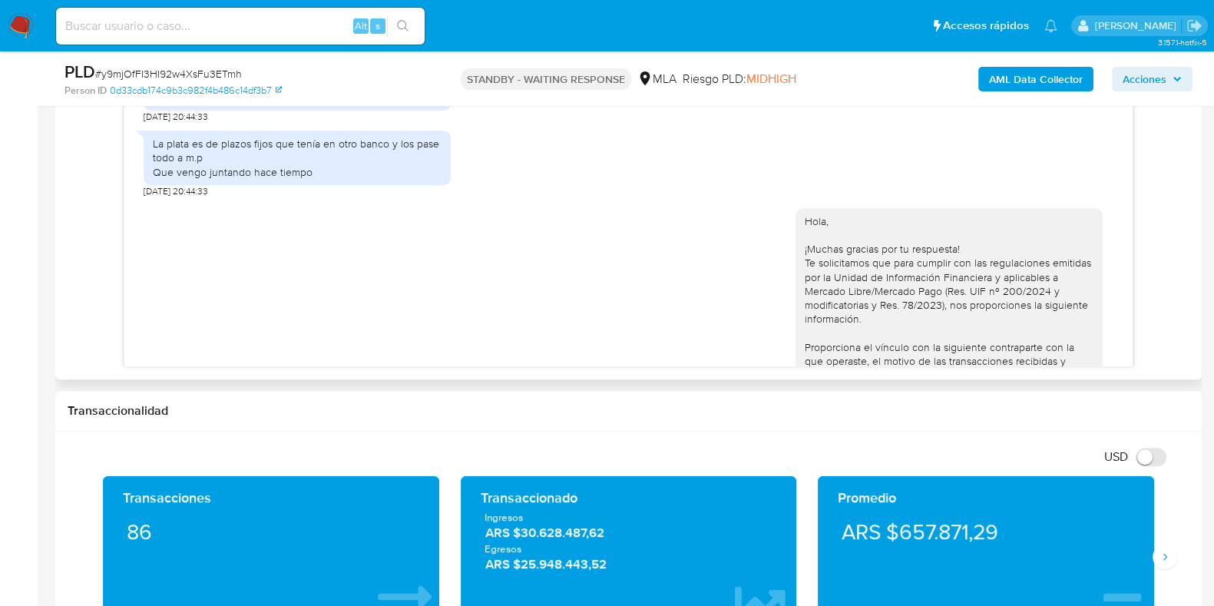
scroll to position [1025, 0]
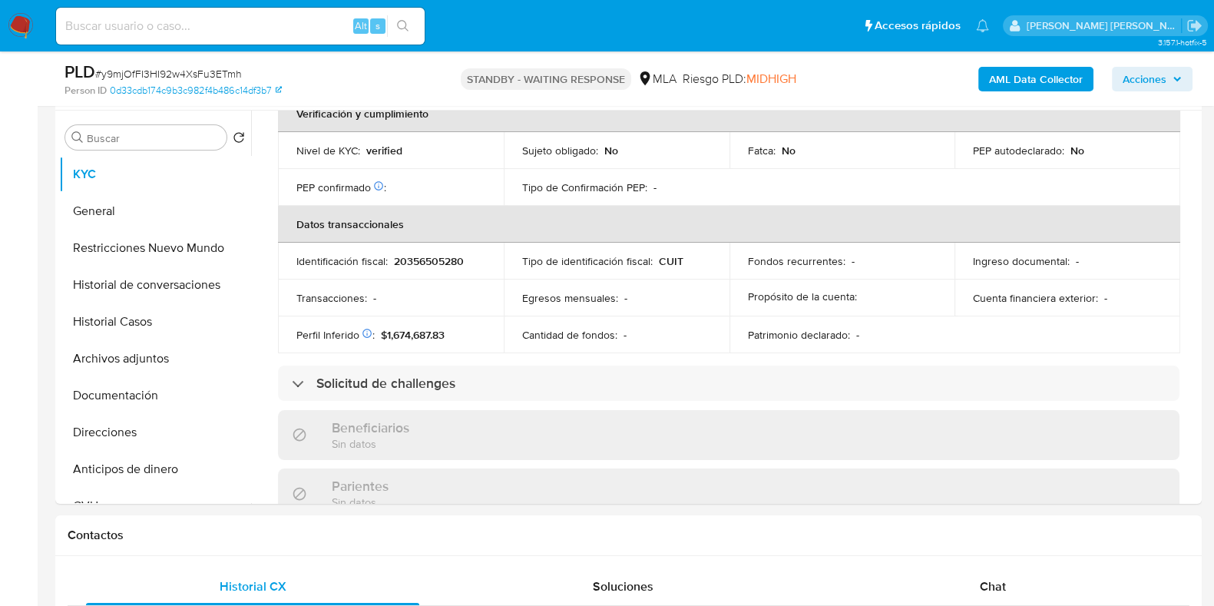
scroll to position [747, 0]
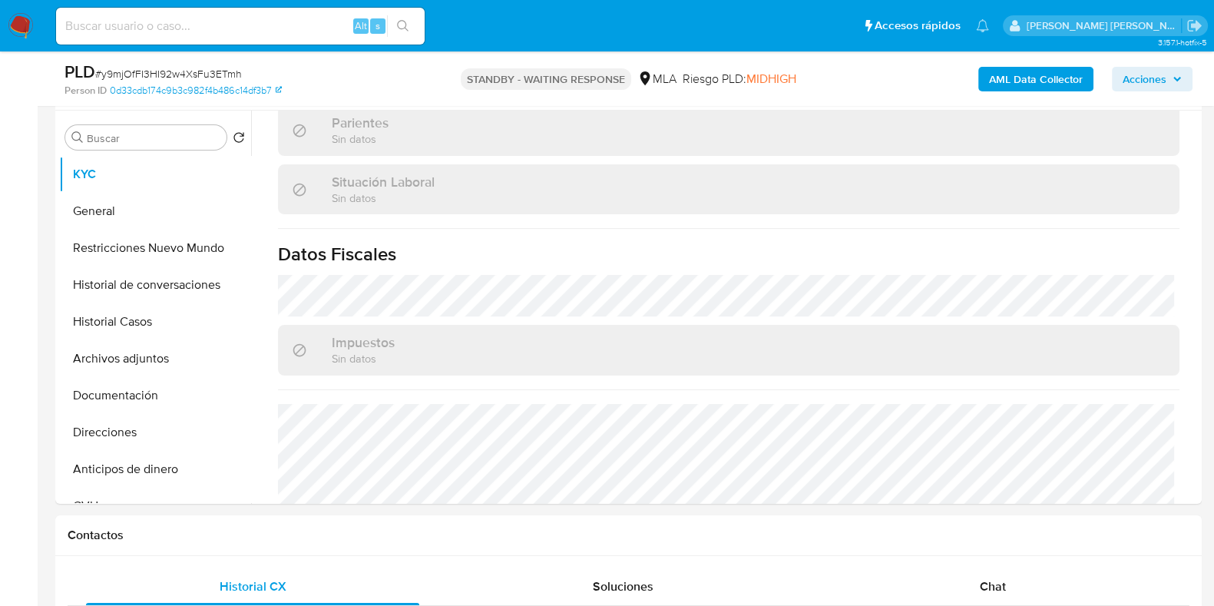
select select "10"
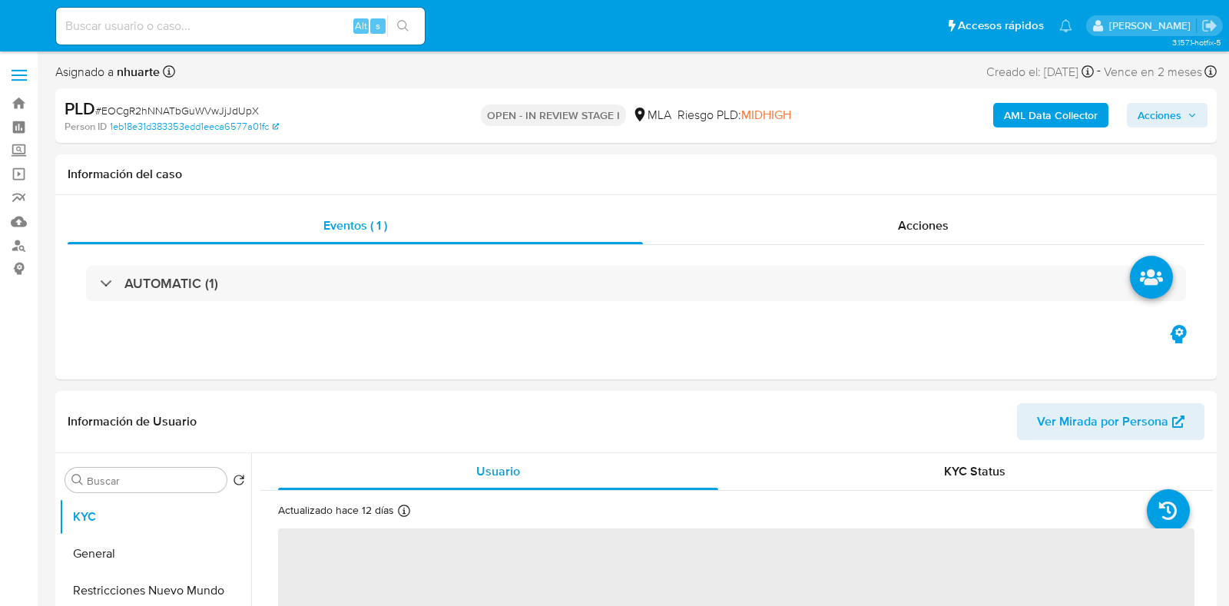
select select "10"
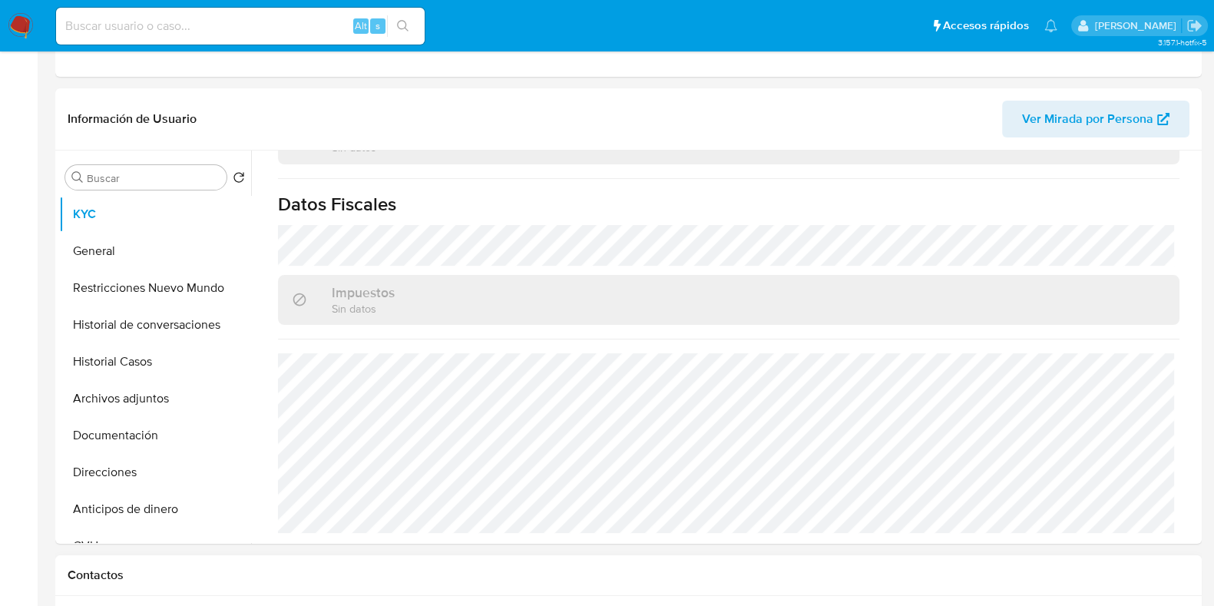
scroll to position [383, 0]
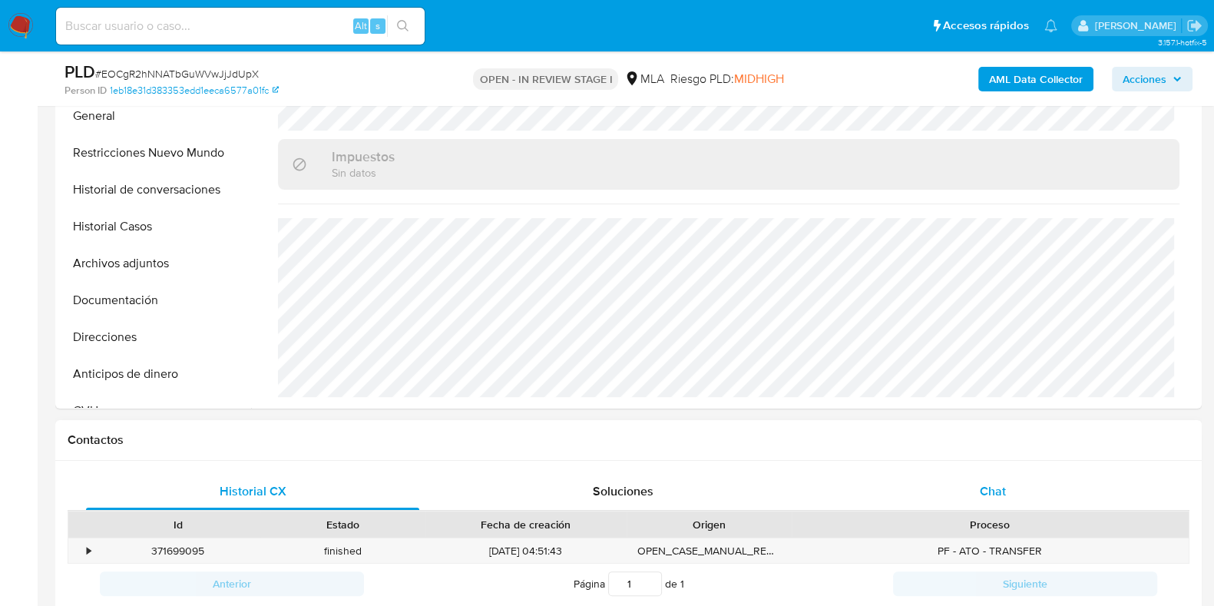
click at [998, 488] on span "Chat" at bounding box center [993, 491] width 26 height 18
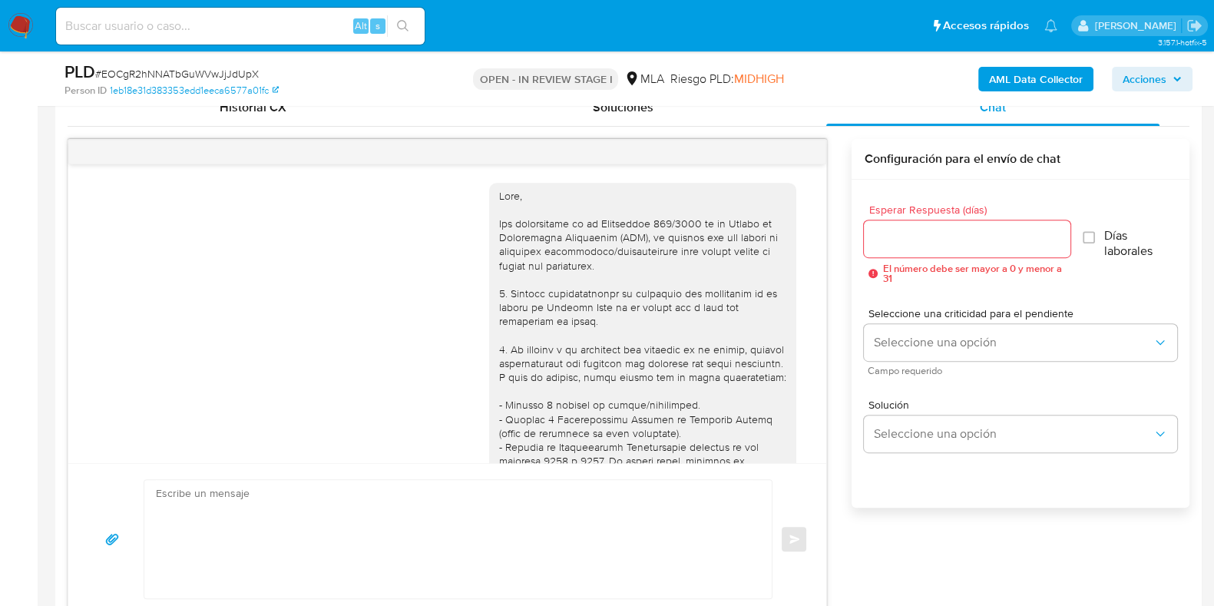
scroll to position [1011, 0]
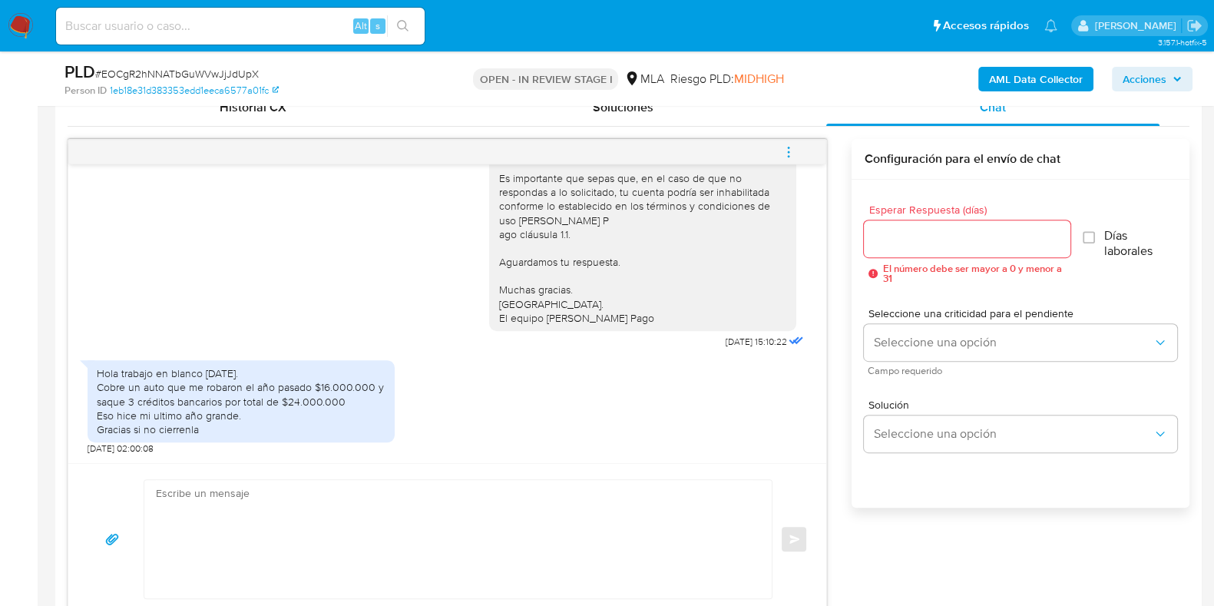
click at [787, 152] on icon "menu-action" at bounding box center [789, 152] width 14 height 14
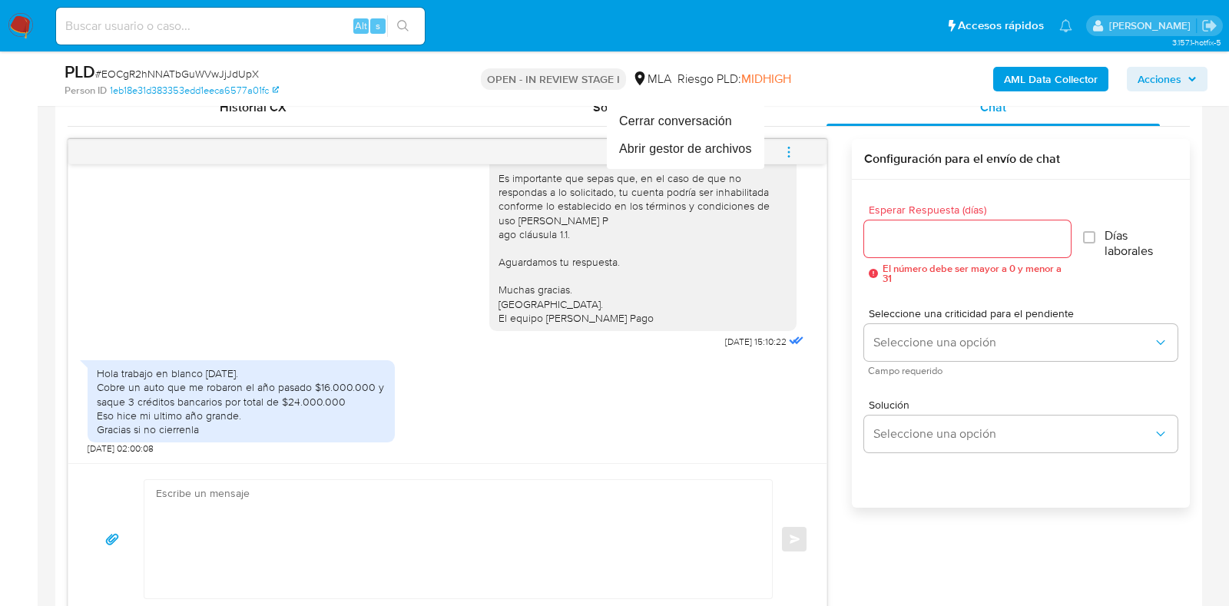
click at [375, 236] on div at bounding box center [614, 303] width 1229 height 606
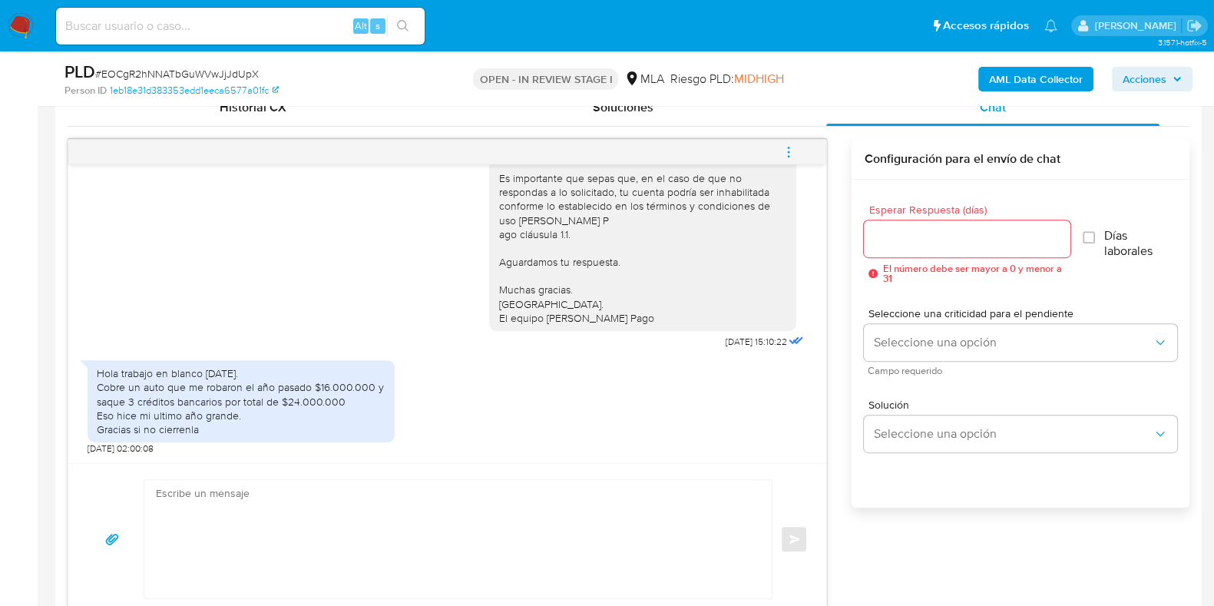
drag, startPoint x: 96, startPoint y: 370, endPoint x: 248, endPoint y: 424, distance: 161.3
click at [248, 424] on div "Hola trabajo en blanco hace 6 meses. Cobre un auto que me robaron el año pasado…" at bounding box center [241, 401] width 289 height 70
copy div "Hola trabajo en blanco hace 6 meses. Cobre un auto que me robaron el año pasado…"
paste textarea "Hola, ¡Muchas gracias por tu respuesta! Confirmamos la recepción de la document…"
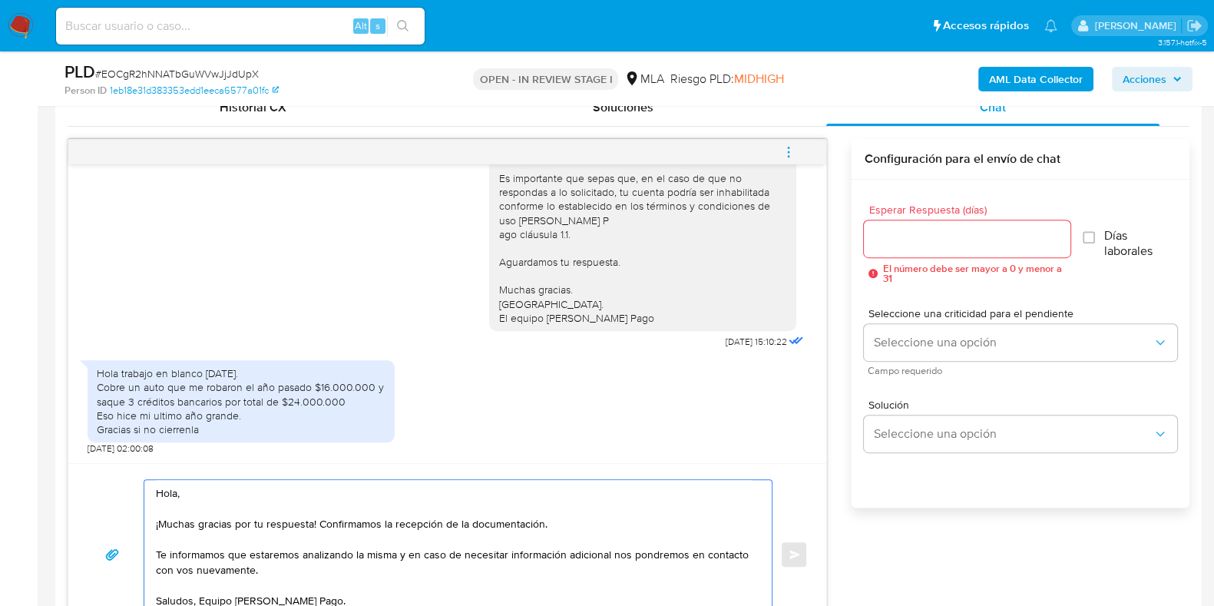
scroll to position [783, 0]
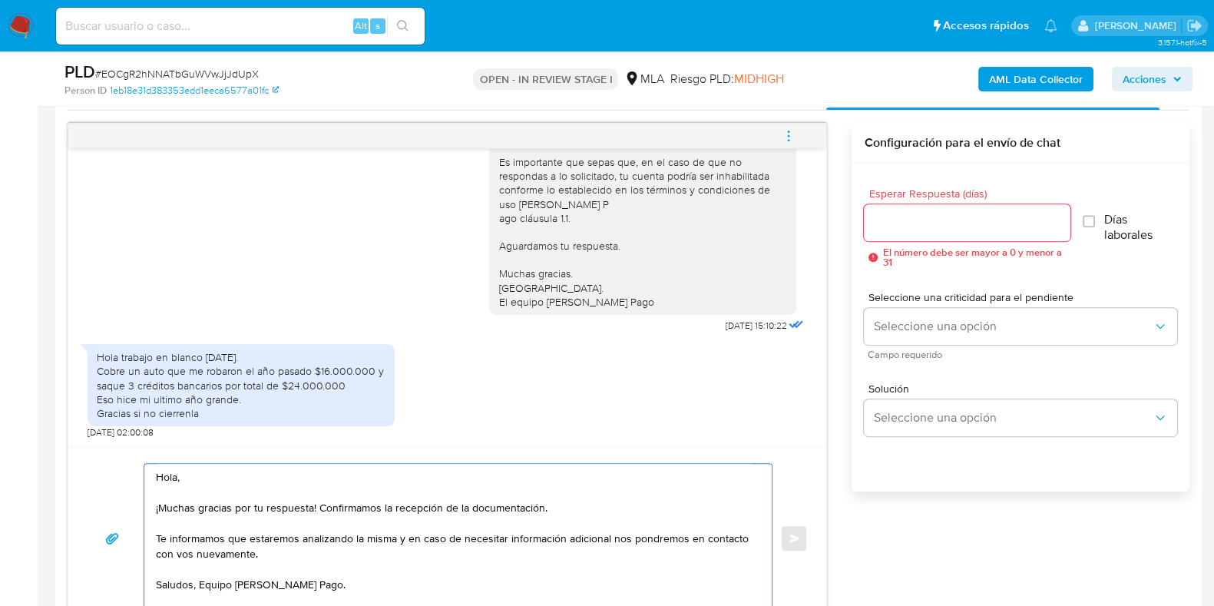
type textarea "Hola, ¡Muchas gracias por tu respuesta! Confirmamos la recepción de la document…"
click at [907, 224] on input "Esperar Respuesta (días)" at bounding box center [967, 223] width 206 height 20
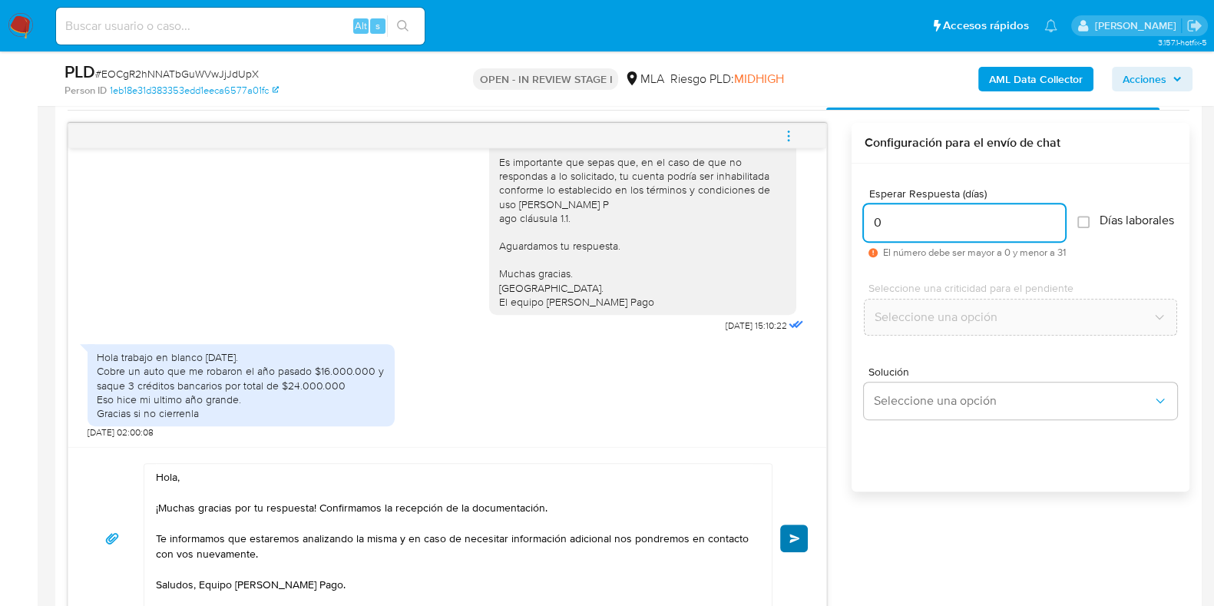
type input "0"
click at [790, 534] on span "Enviar" at bounding box center [795, 538] width 11 height 9
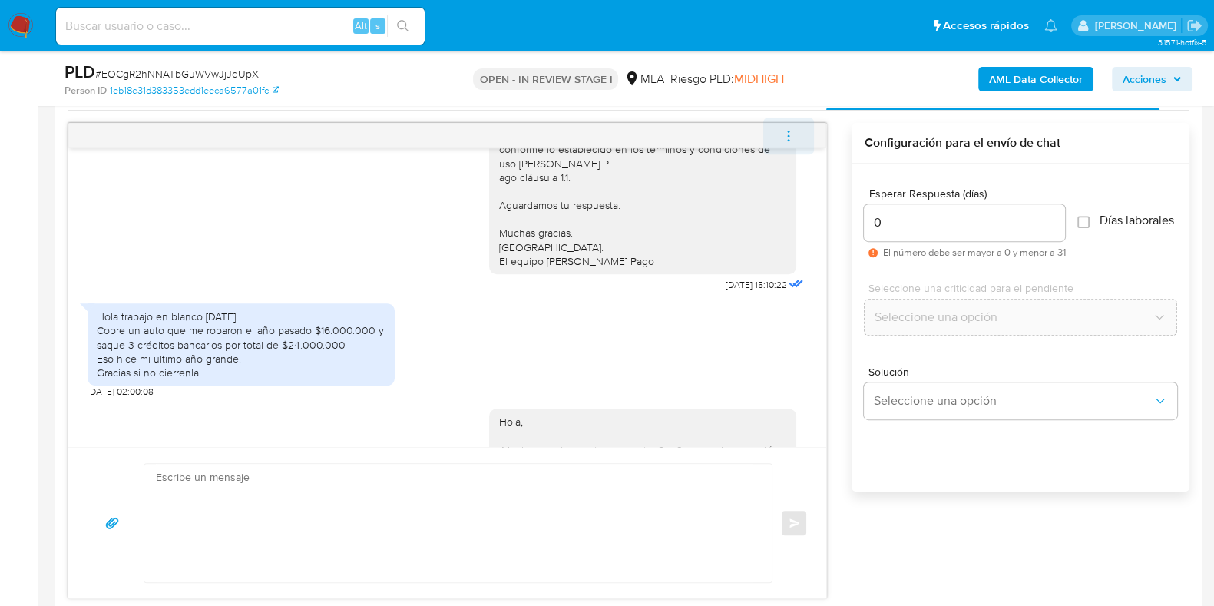
scroll to position [1194, 0]
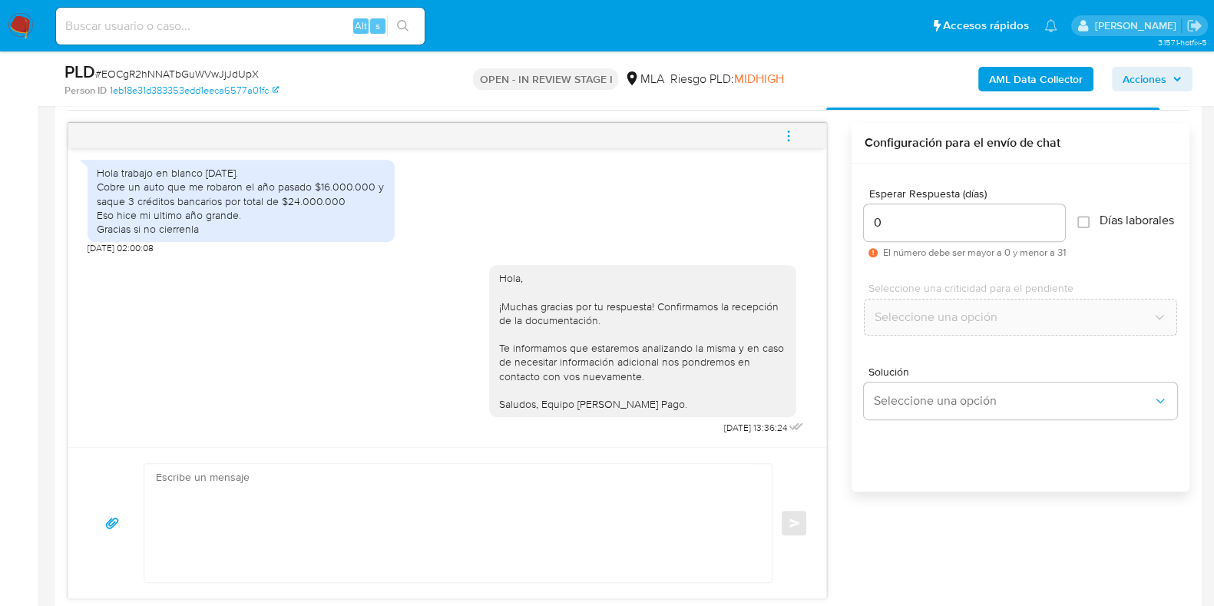
click at [787, 133] on icon "menu-action" at bounding box center [789, 136] width 14 height 14
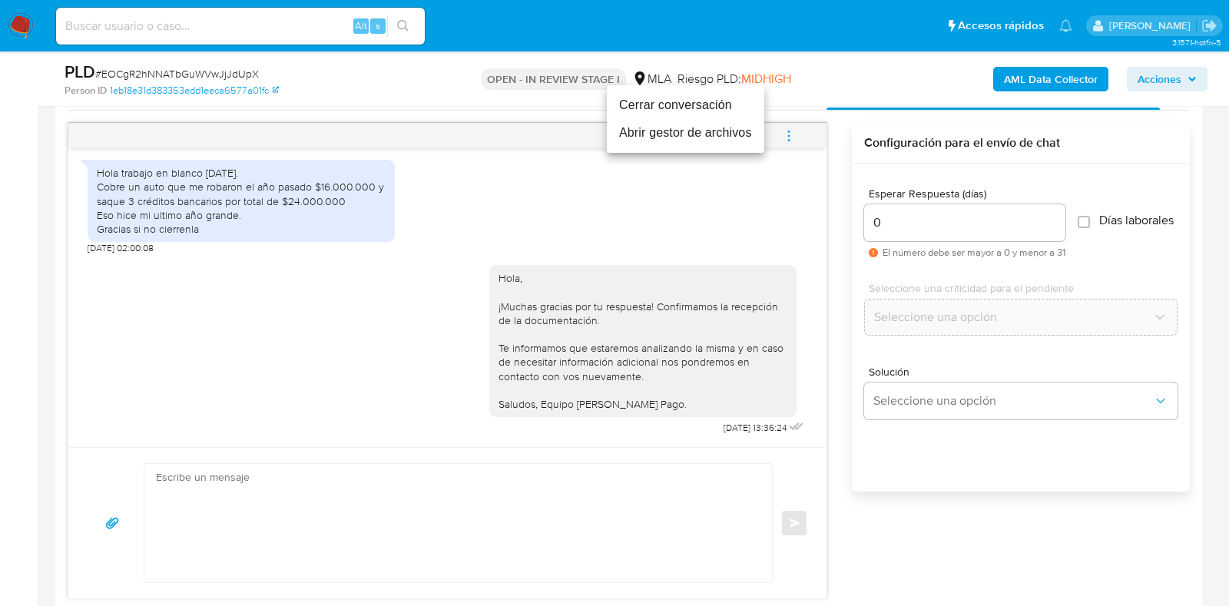
click at [706, 106] on li "Cerrar conversación" at bounding box center [685, 105] width 157 height 28
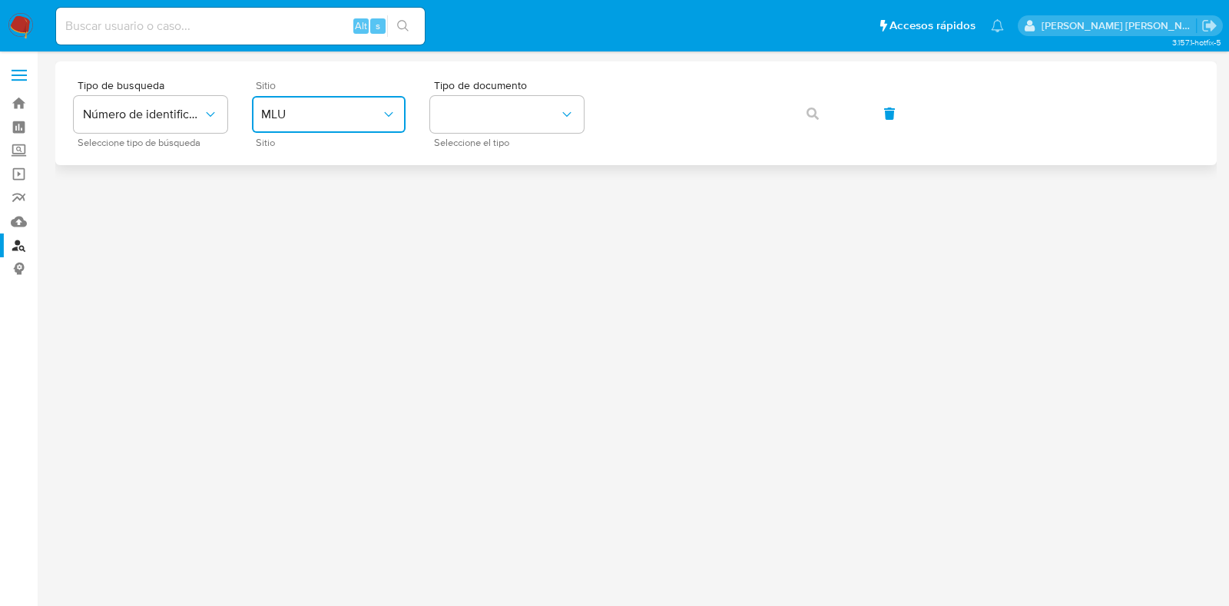
click at [357, 121] on span "MLU" at bounding box center [321, 114] width 120 height 15
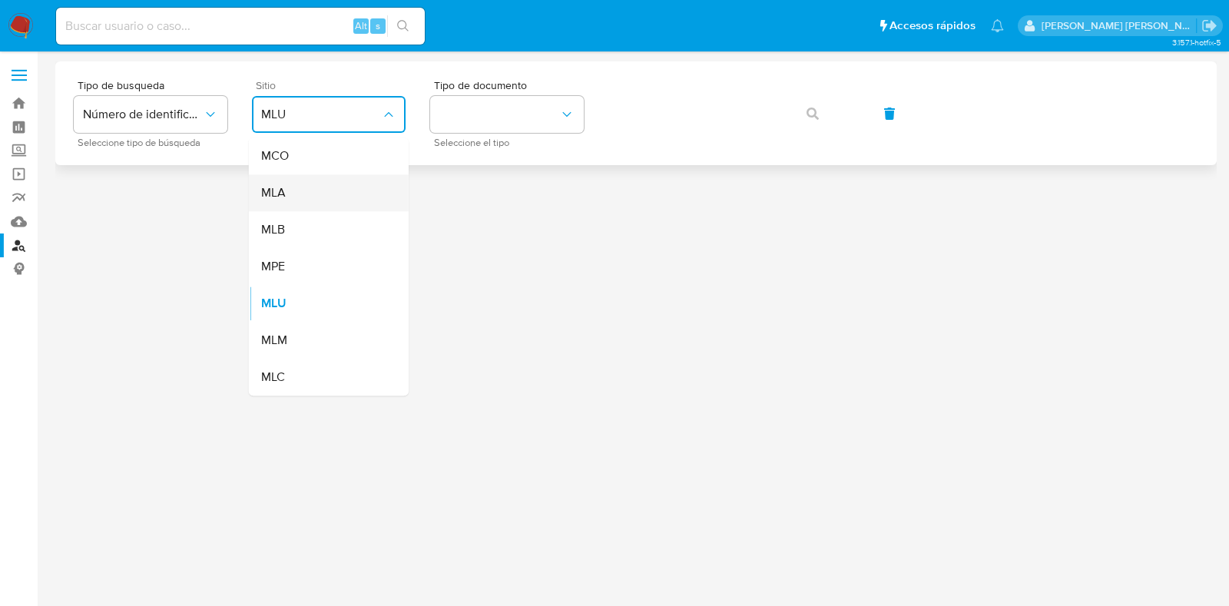
click at [353, 194] on div "MLA" at bounding box center [324, 192] width 126 height 37
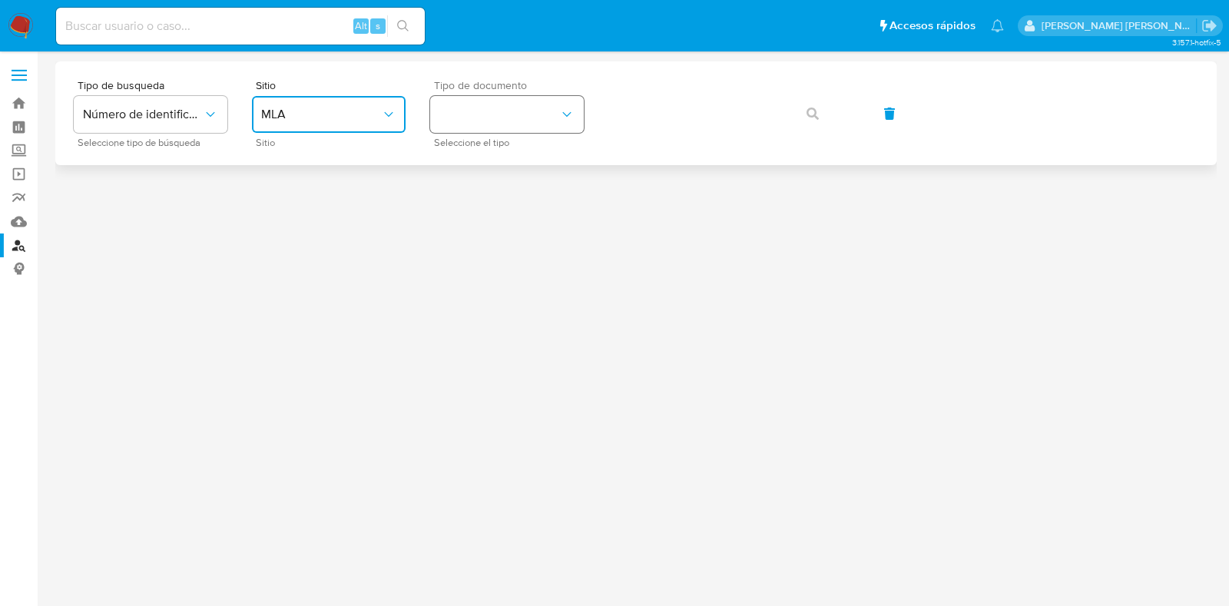
click at [498, 124] on button "identificationType" at bounding box center [507, 114] width 154 height 37
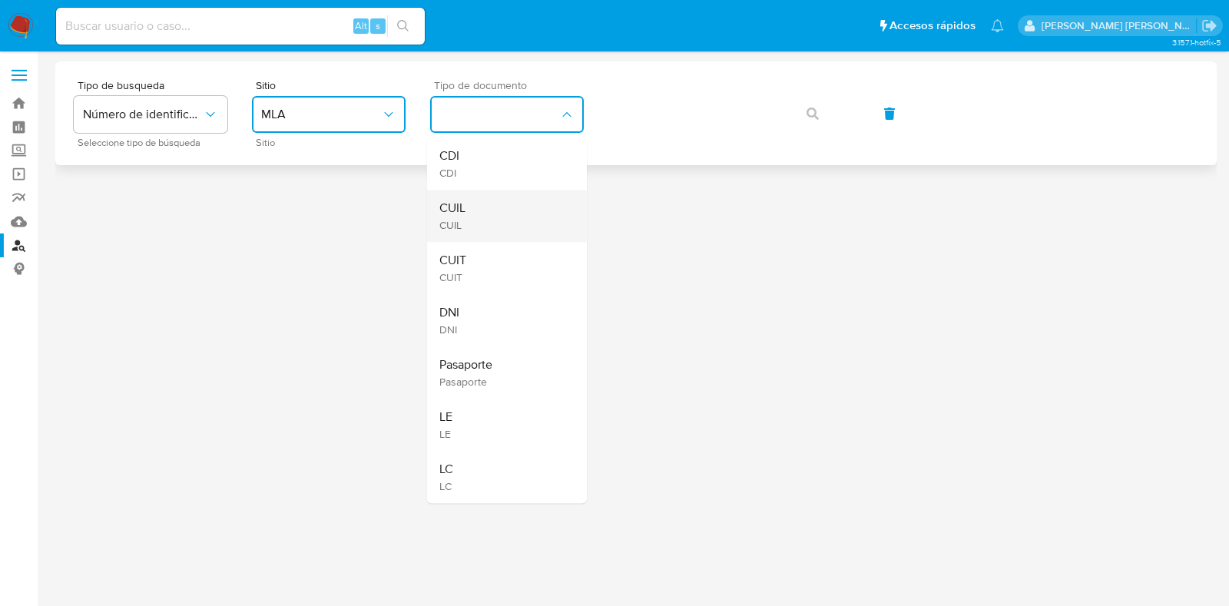
click at [495, 210] on div "CUIL CUIL" at bounding box center [502, 216] width 126 height 52
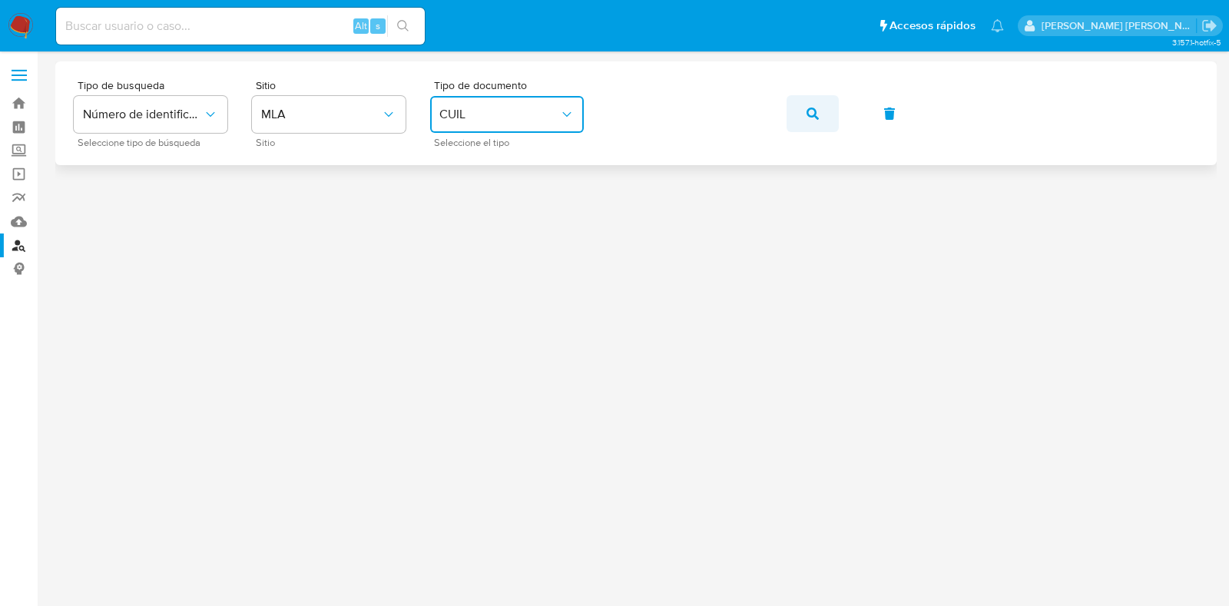
click at [810, 115] on icon "button" at bounding box center [812, 114] width 12 height 12
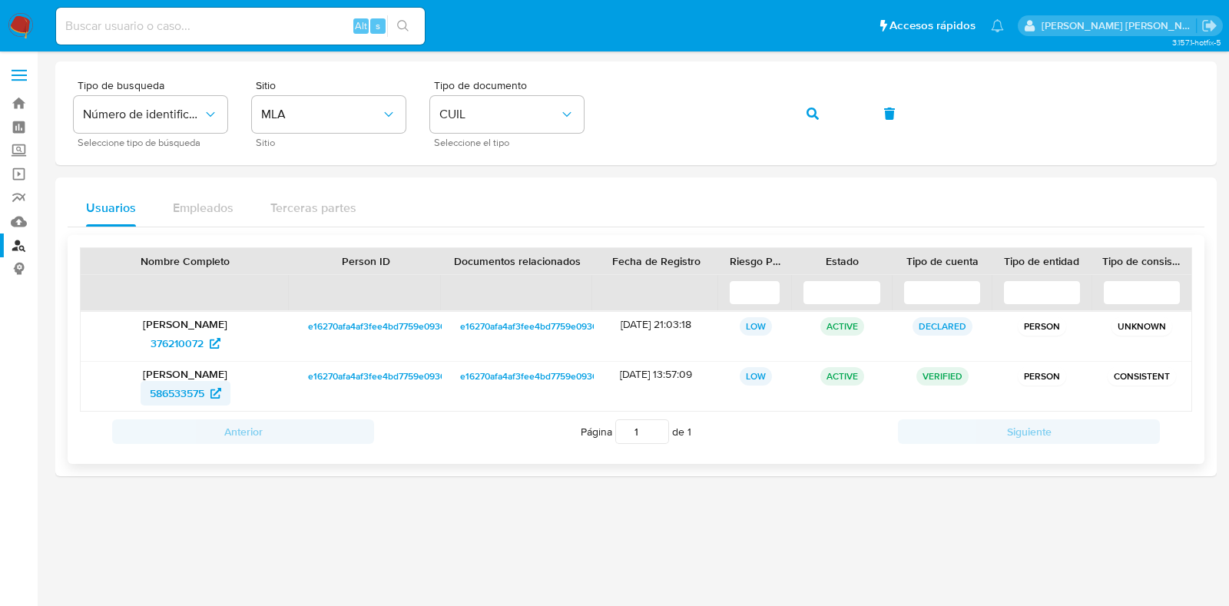
click at [205, 394] on span "586533575" at bounding box center [185, 393] width 71 height 25
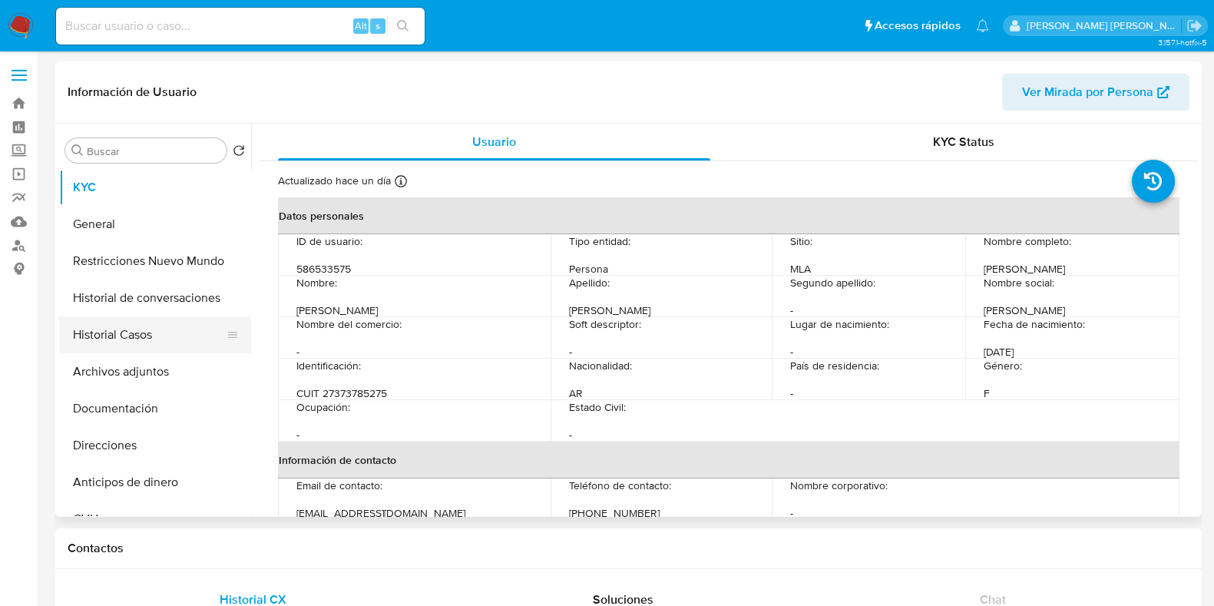
select select "10"
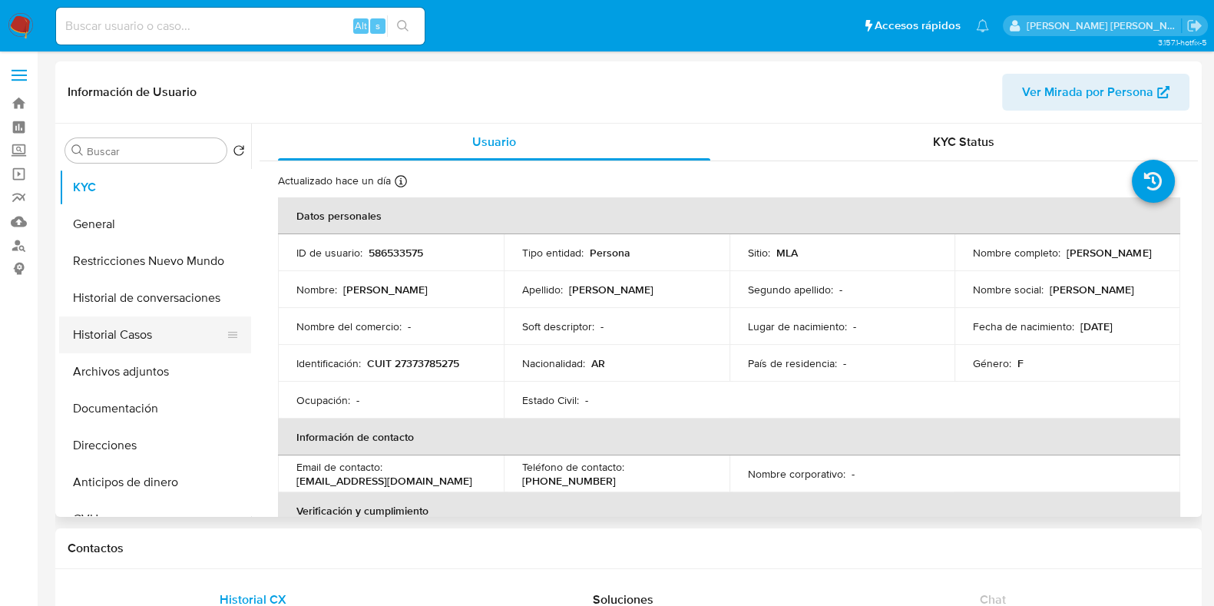
click at [144, 337] on button "Historial Casos" at bounding box center [149, 334] width 180 height 37
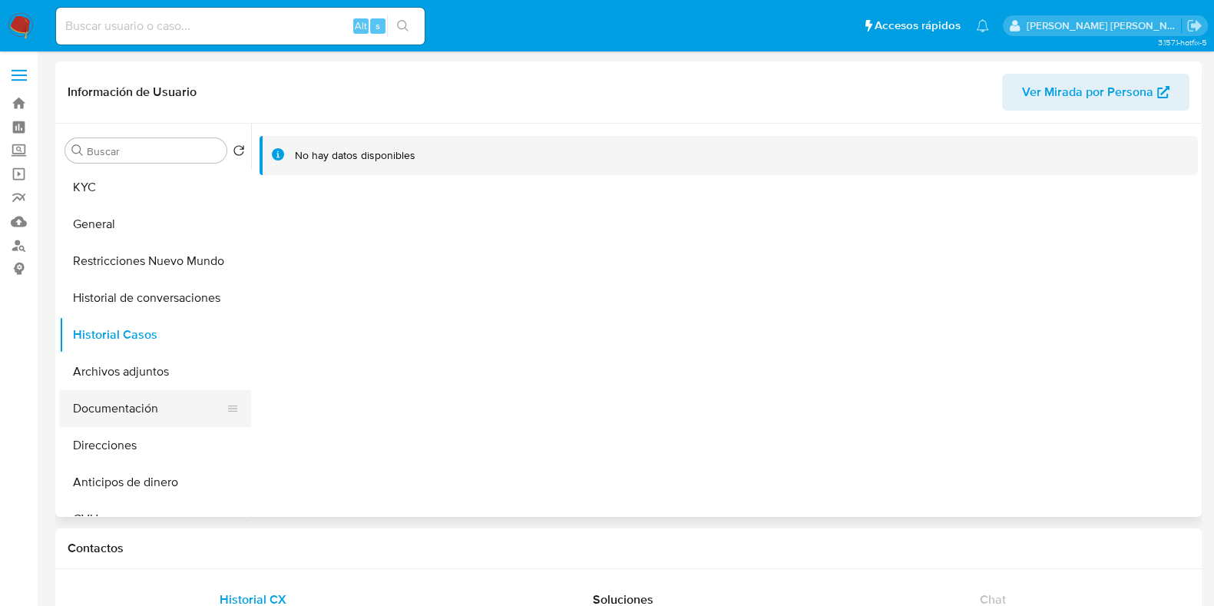
click at [145, 405] on button "Documentación" at bounding box center [149, 408] width 180 height 37
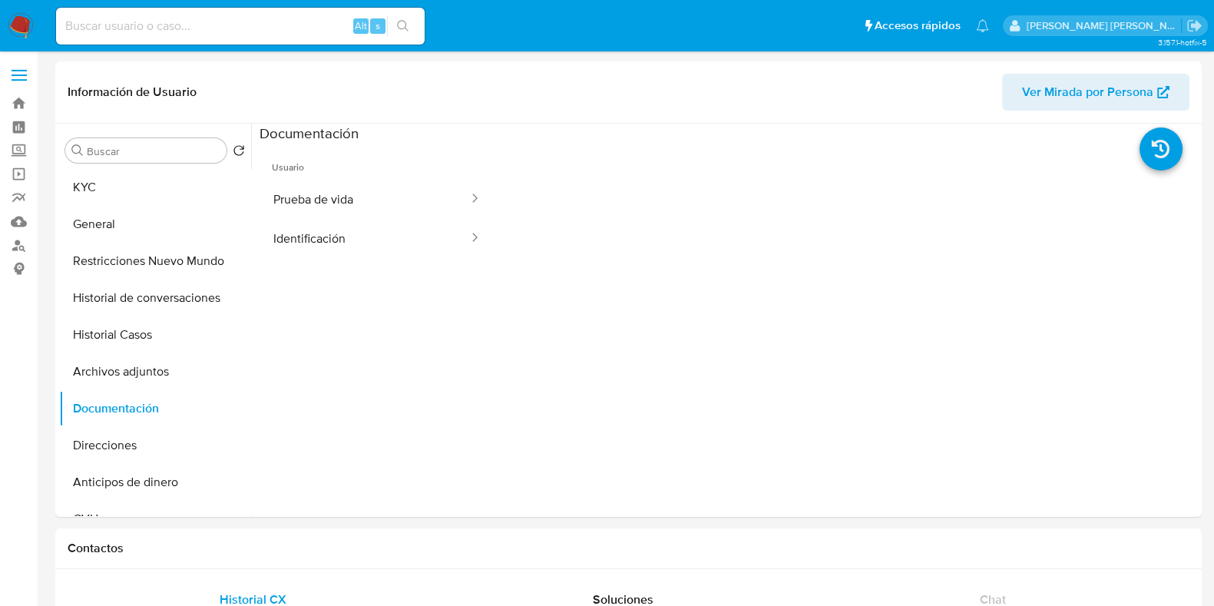
click at [376, 190] on button "Prueba de vida" at bounding box center [365, 199] width 210 height 39
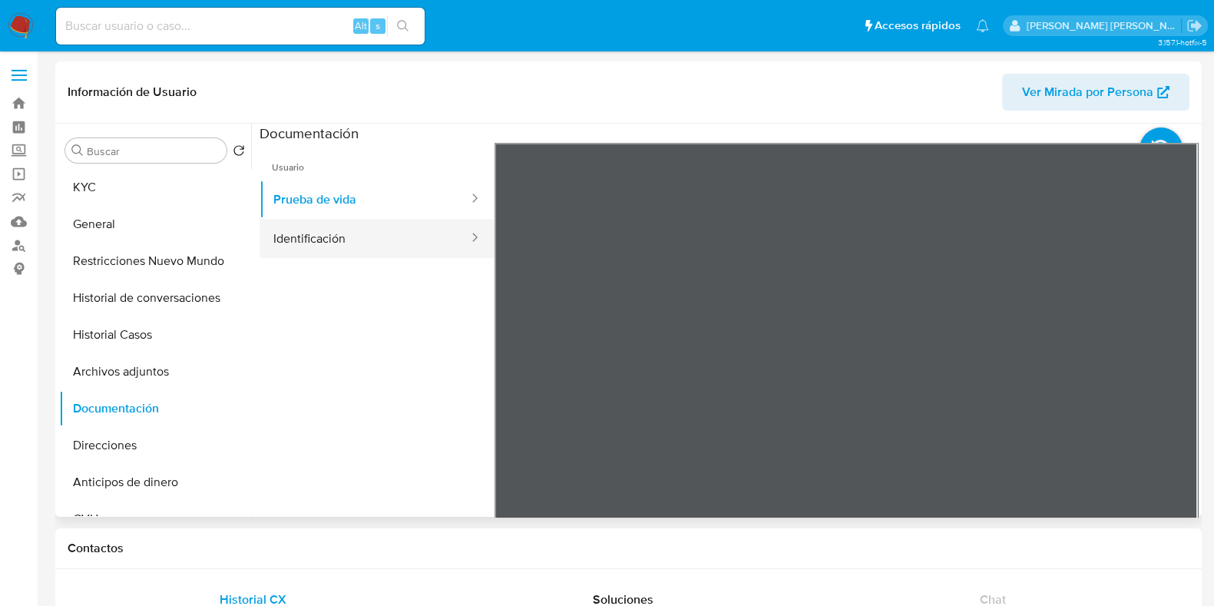
click at [358, 239] on button "Identificación" at bounding box center [365, 238] width 210 height 39
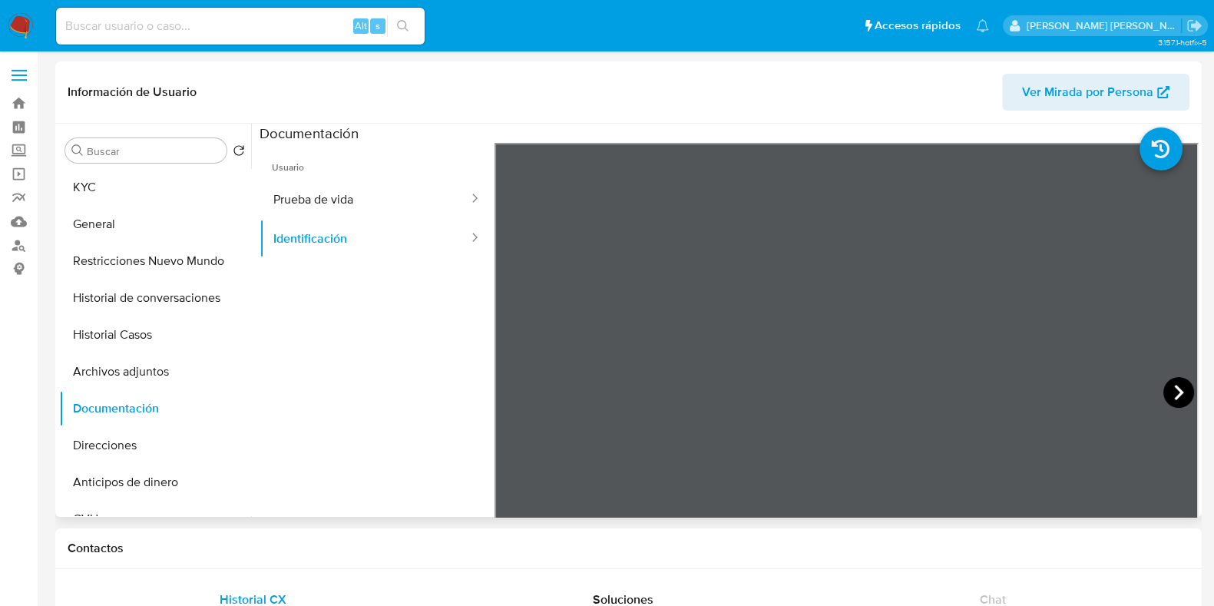
click at [1174, 386] on icon at bounding box center [1178, 392] width 9 height 15
click at [114, 208] on button "General" at bounding box center [149, 224] width 180 height 37
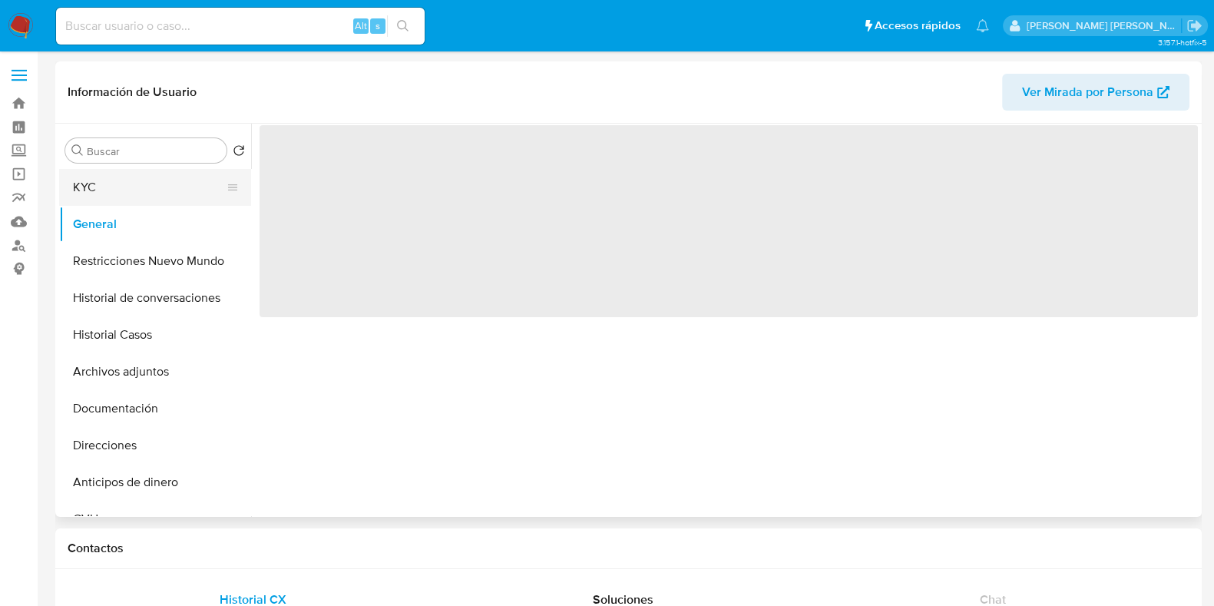
click at [153, 192] on button "KYC" at bounding box center [149, 187] width 180 height 37
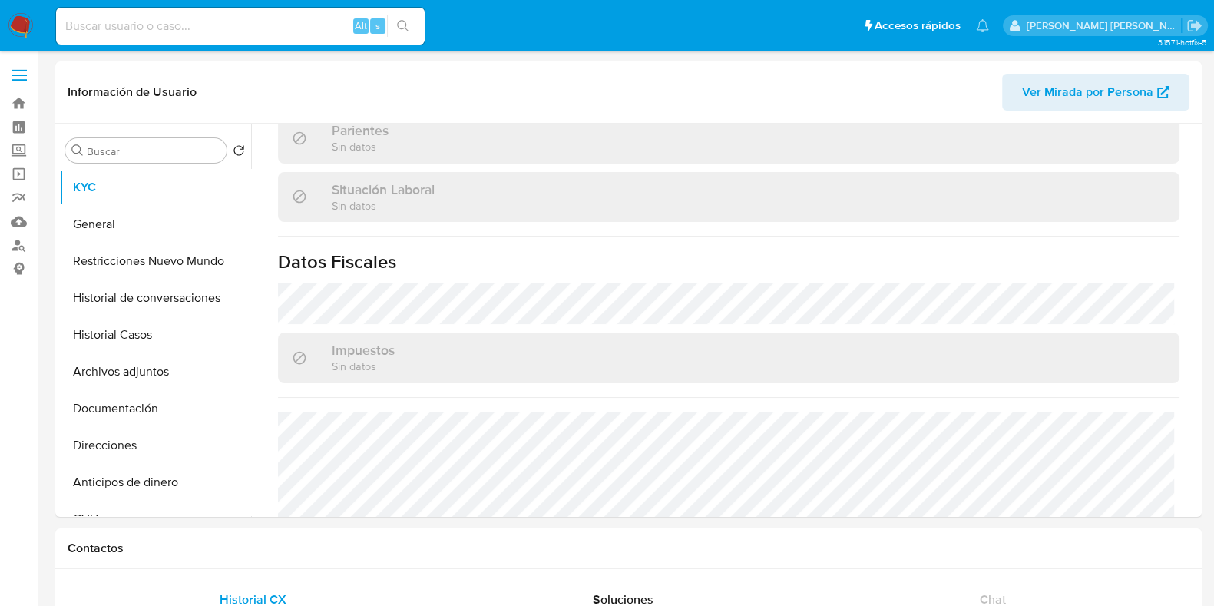
scroll to position [822, 0]
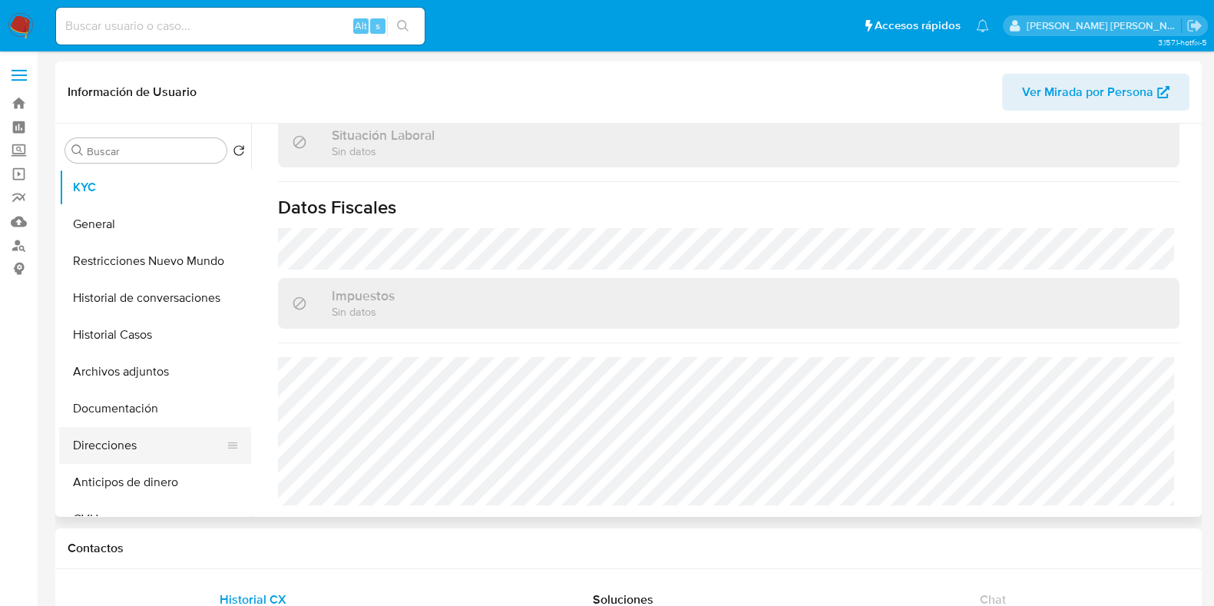
click at [114, 447] on button "Direcciones" at bounding box center [149, 445] width 180 height 37
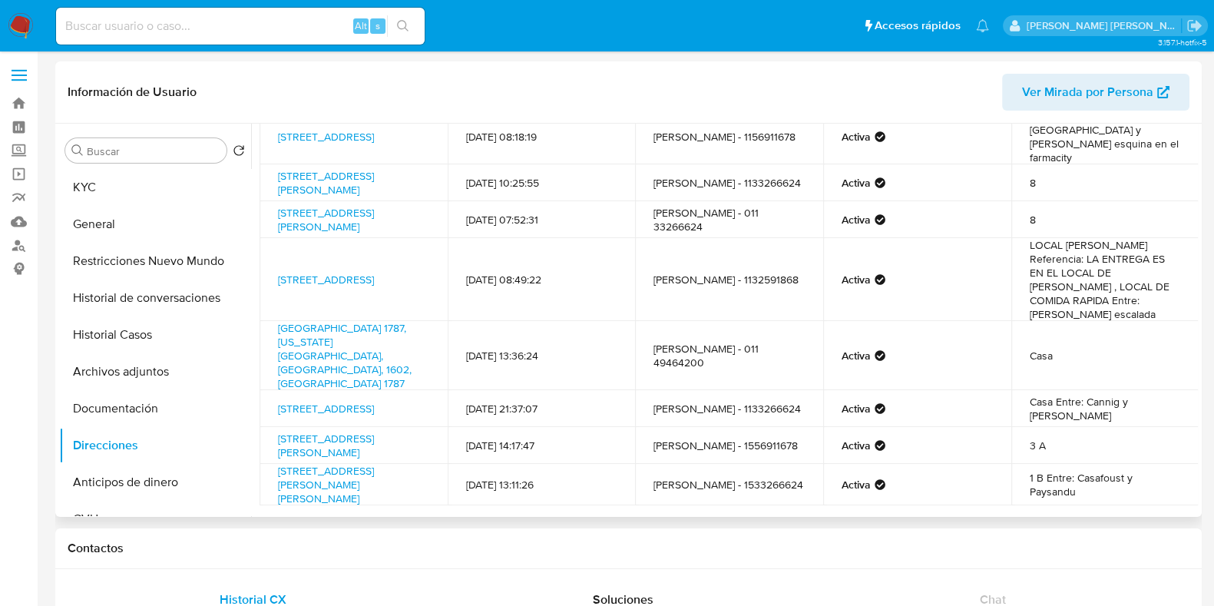
scroll to position [153, 0]
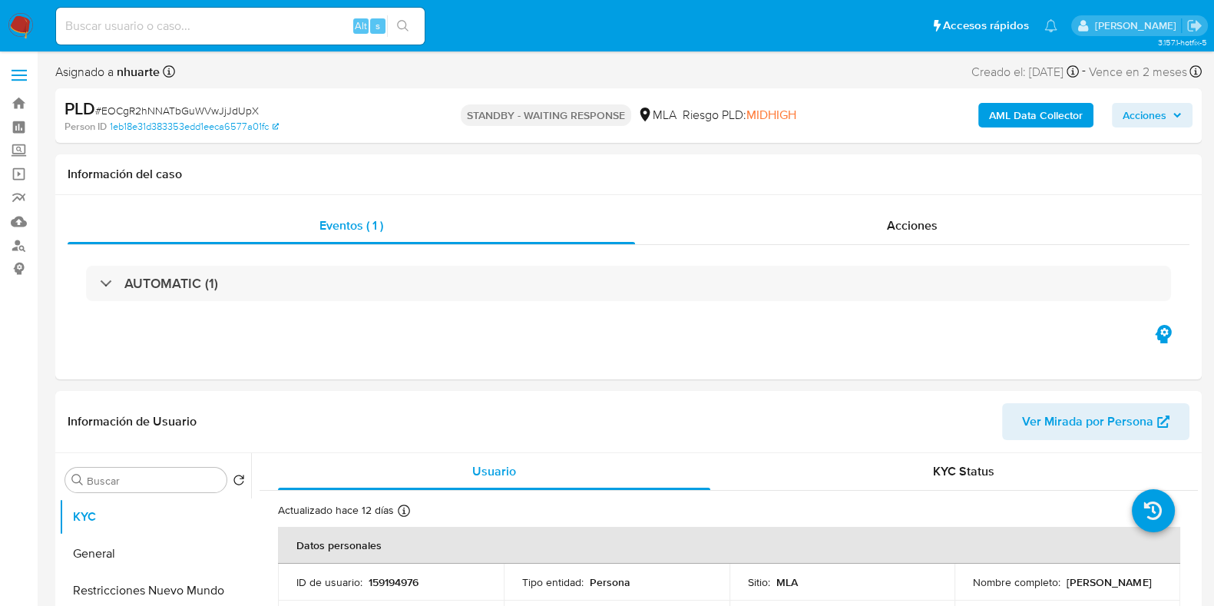
select select "10"
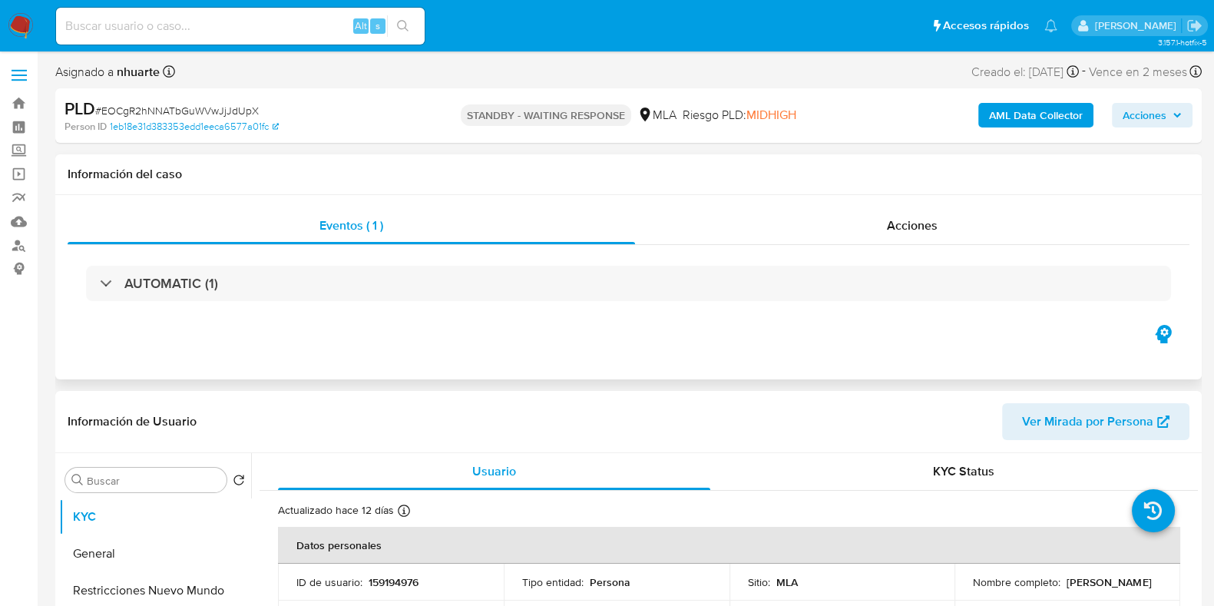
scroll to position [480, 0]
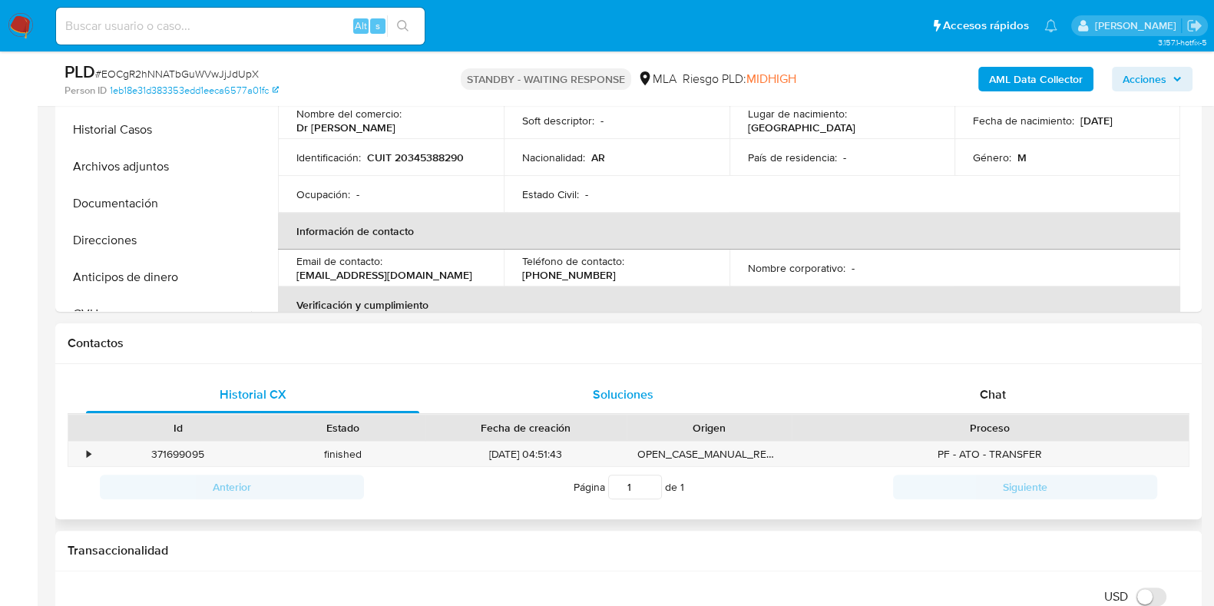
drag, startPoint x: 997, startPoint y: 397, endPoint x: 657, endPoint y: 388, distance: 340.4
click at [996, 396] on span "Chat" at bounding box center [993, 395] width 26 height 18
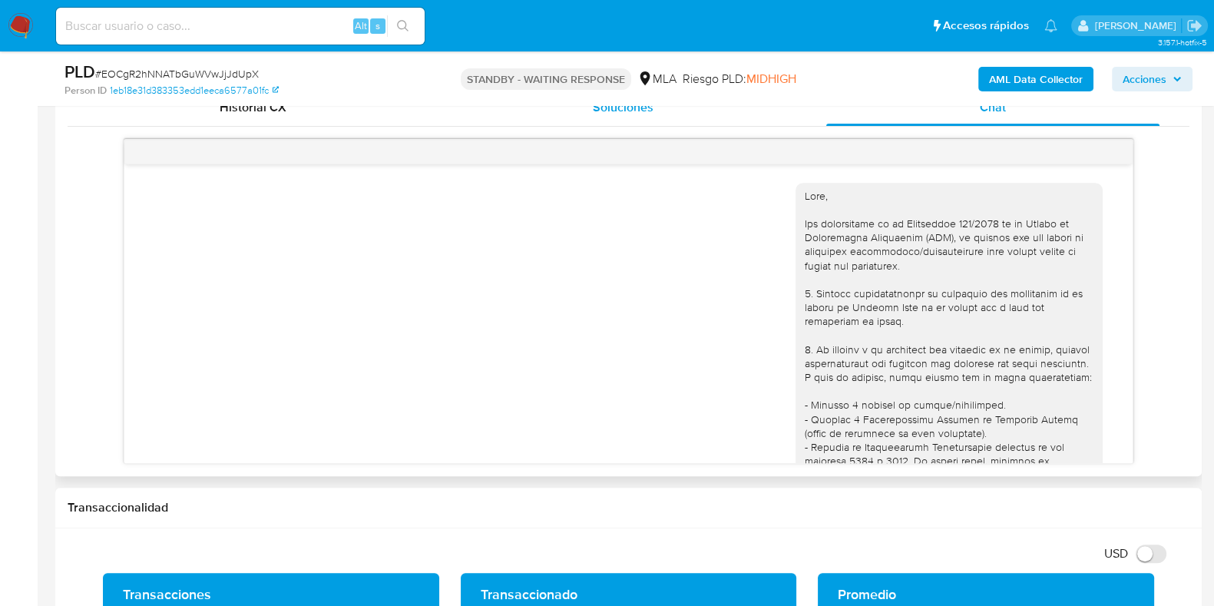
scroll to position [1194, 0]
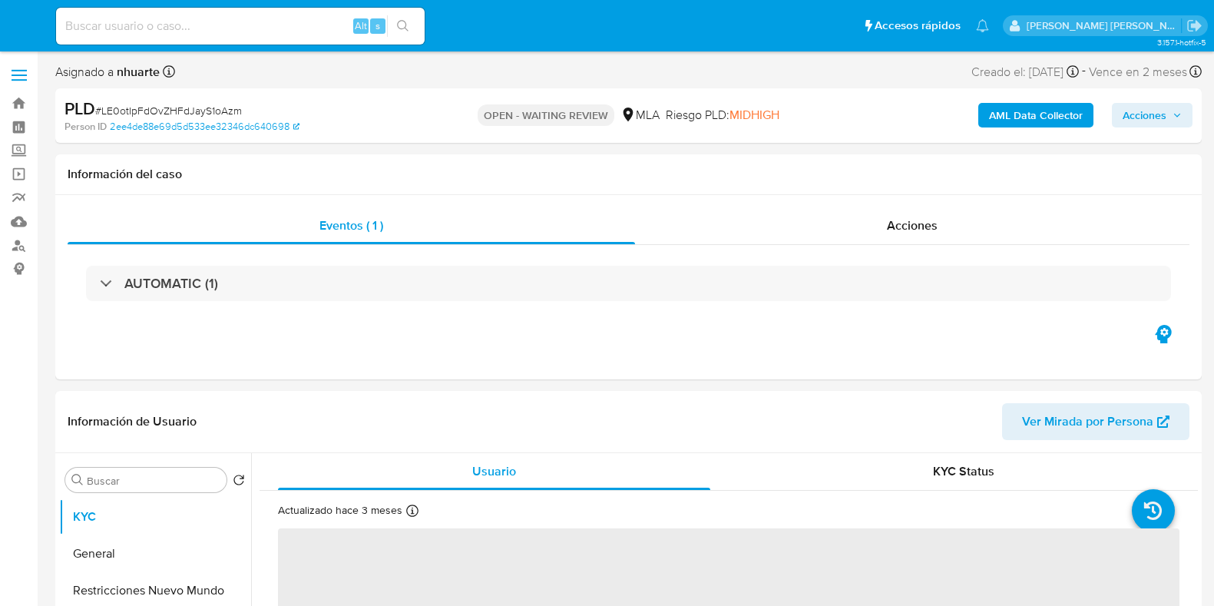
select select "10"
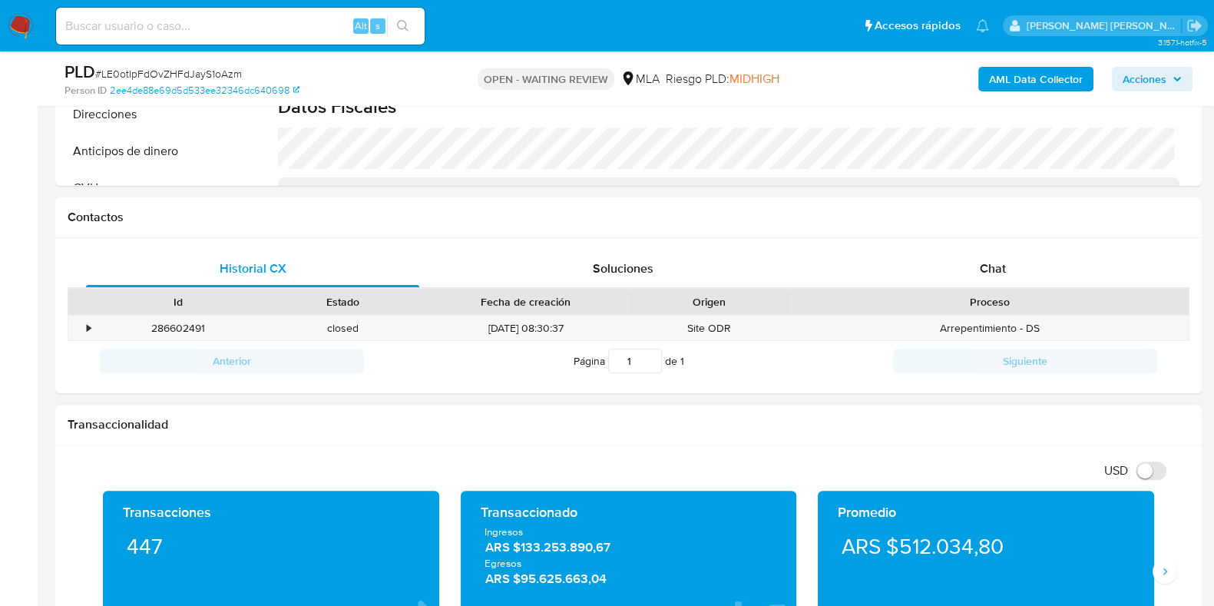
scroll to position [767, 0]
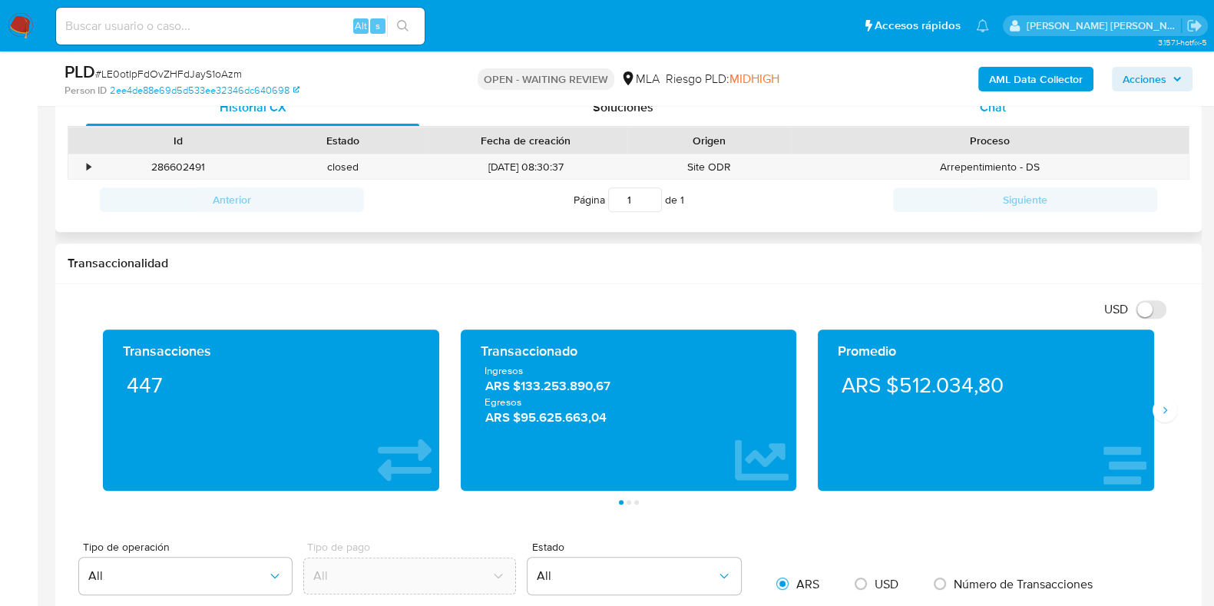
click at [994, 116] on div "Chat" at bounding box center [992, 107] width 333 height 37
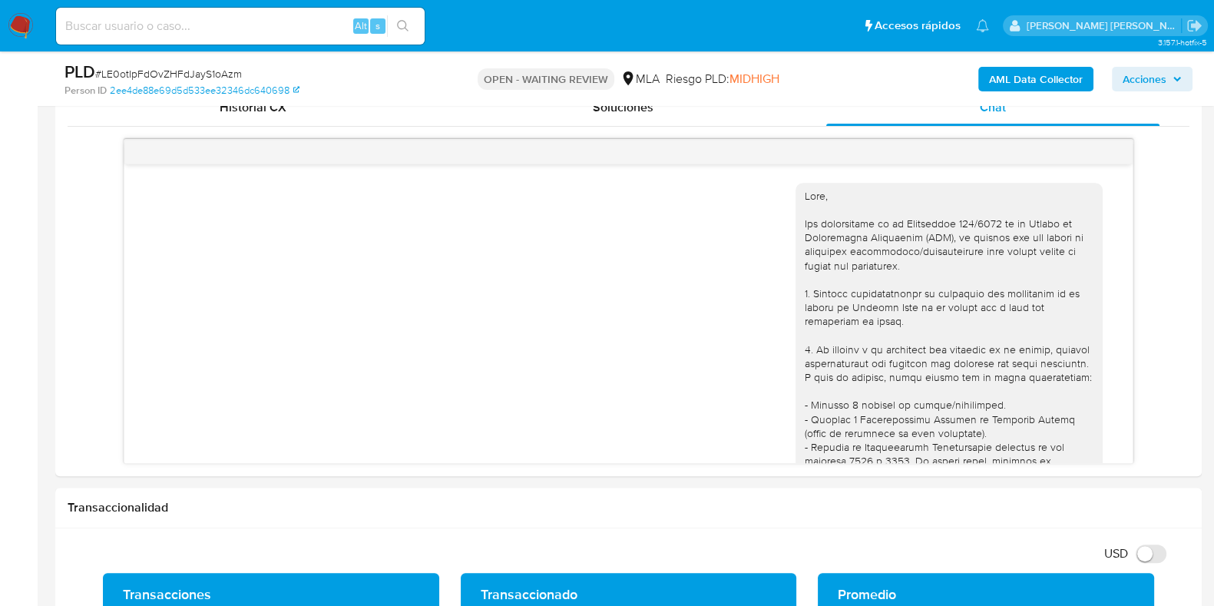
scroll to position [670, 0]
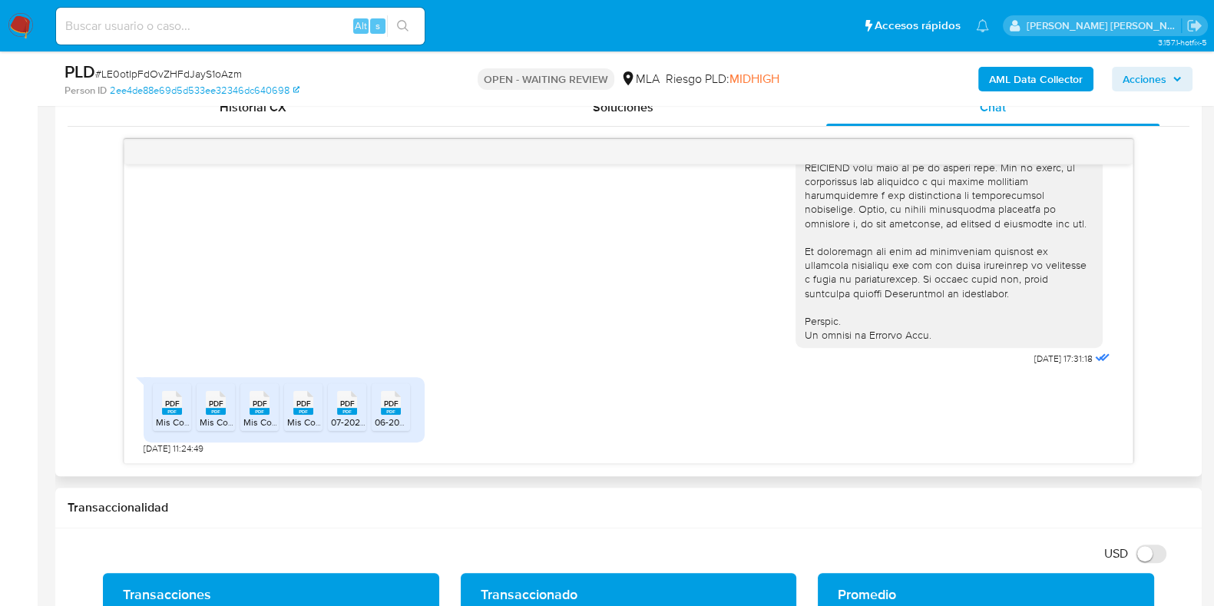
click at [160, 411] on div "PDF PDF" at bounding box center [172, 401] width 32 height 30
click at [209, 401] on span "PDF" at bounding box center [216, 404] width 15 height 10
drag, startPoint x: 261, startPoint y: 401, endPoint x: 281, endPoint y: 401, distance: 20.0
click at [261, 401] on span "PDF" at bounding box center [260, 404] width 15 height 10
drag, startPoint x: 300, startPoint y: 401, endPoint x: 328, endPoint y: 406, distance: 28.2
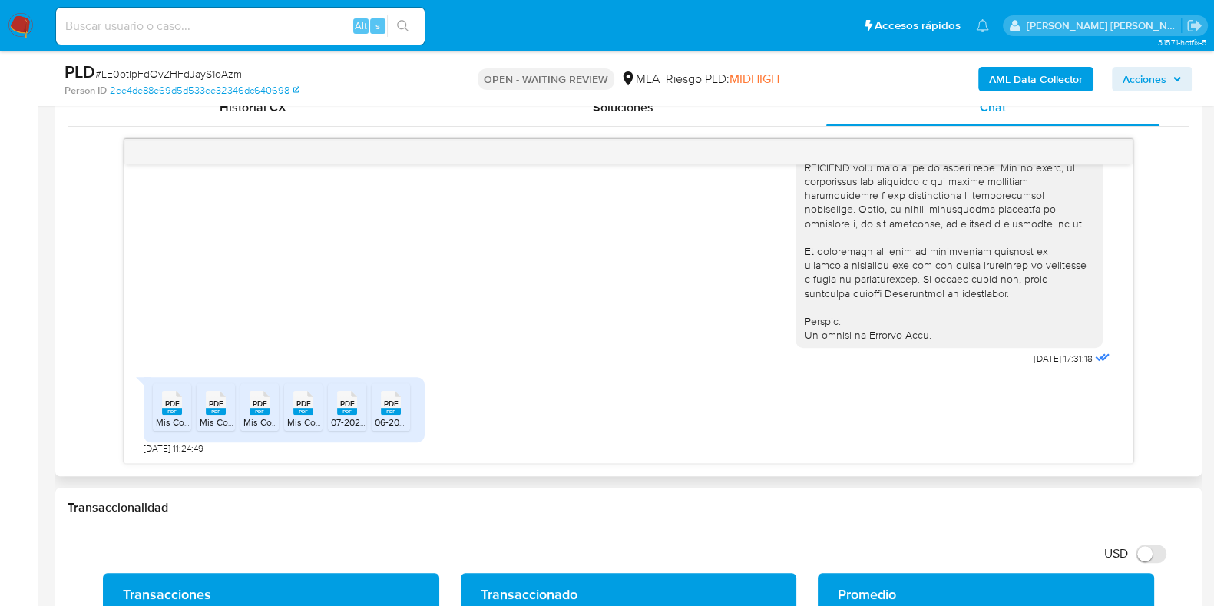
click at [300, 401] on span "PDF" at bounding box center [303, 404] width 15 height 10
click at [343, 405] on span "PDF" at bounding box center [347, 404] width 15 height 10
click at [389, 400] on span "PDF" at bounding box center [391, 404] width 15 height 10
click at [191, 68] on span "# LE0otIpFdOvZHFdJayS1oAzm" at bounding box center [168, 73] width 147 height 15
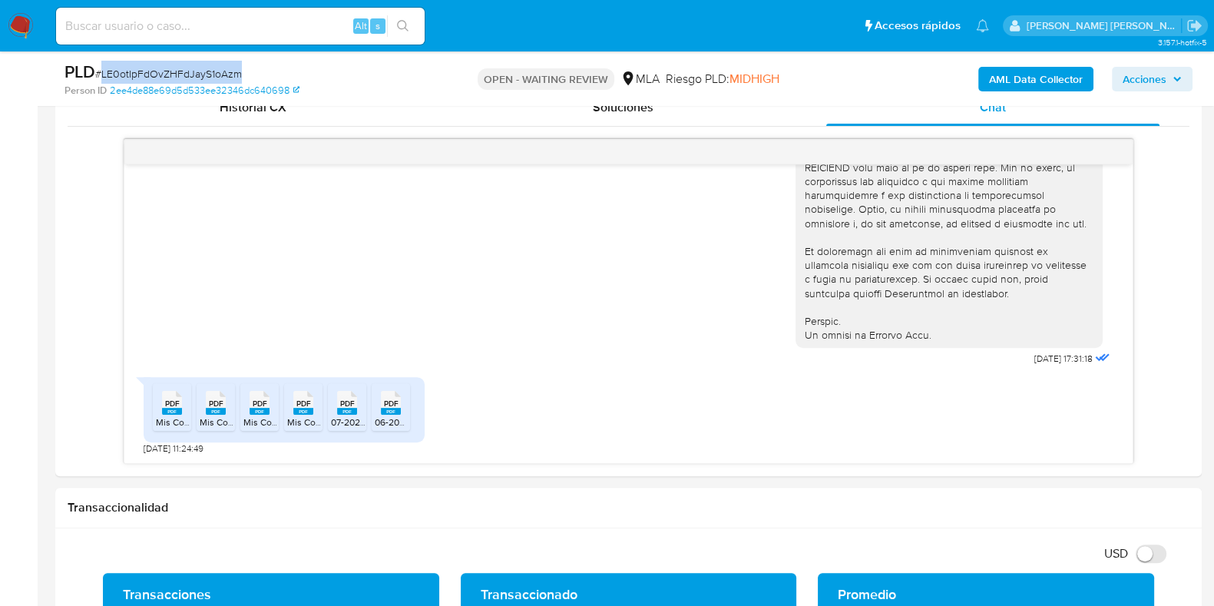
copy span "LE0otIpFdOvZHFdJayS1oAzm"
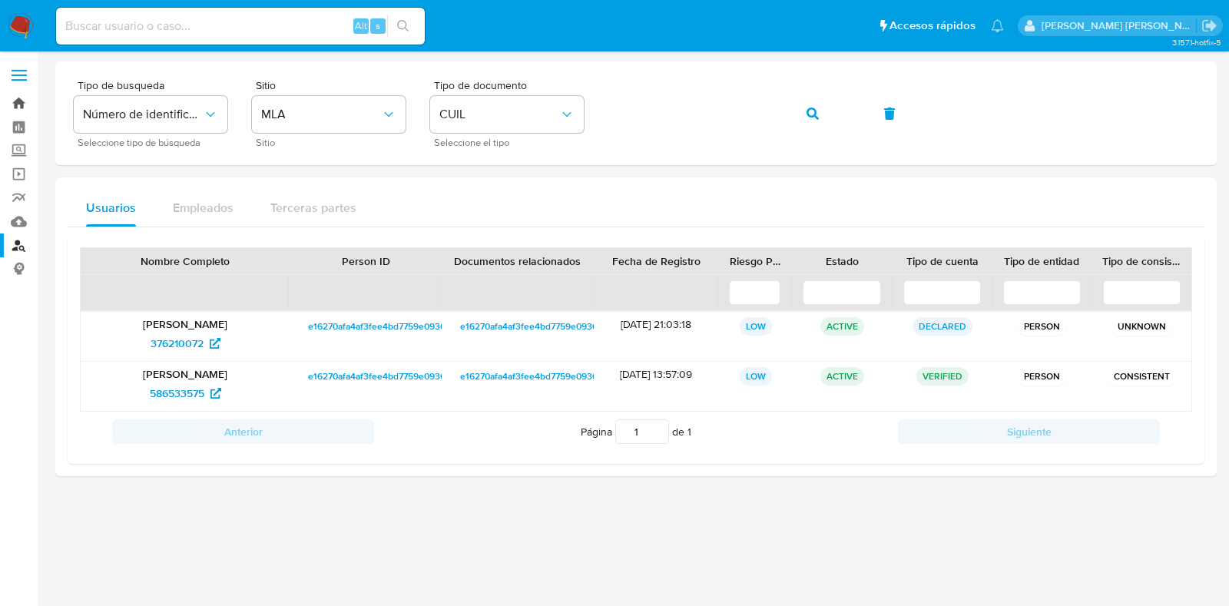
click at [18, 104] on link "Bandeja" at bounding box center [91, 103] width 183 height 24
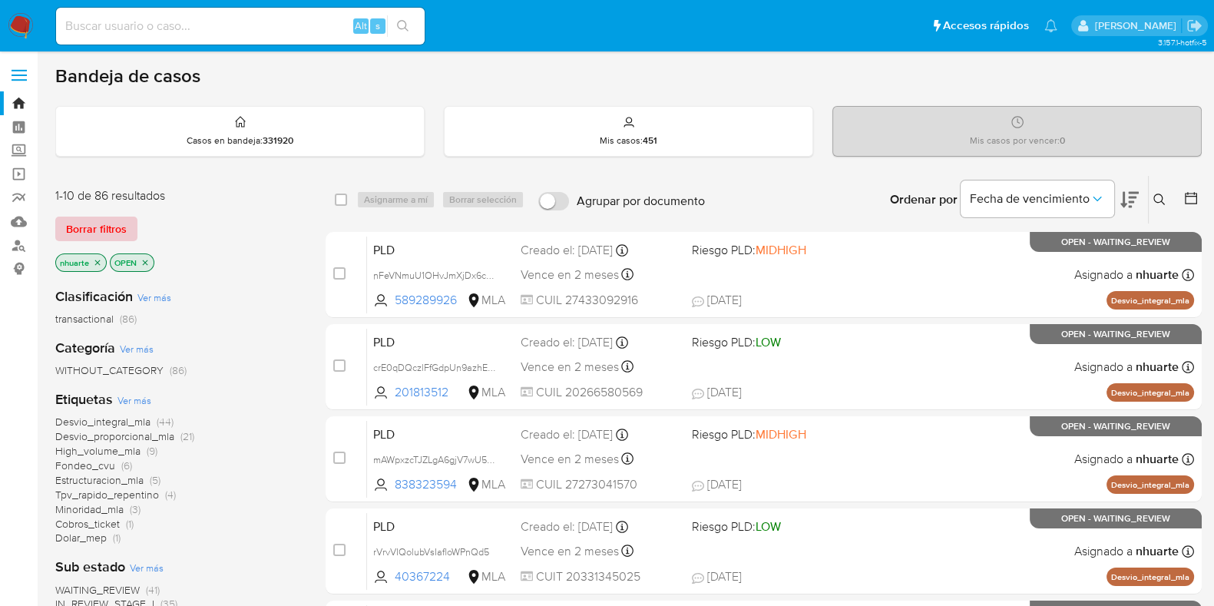
click at [117, 224] on span "Borrar filtros" at bounding box center [96, 229] width 61 height 22
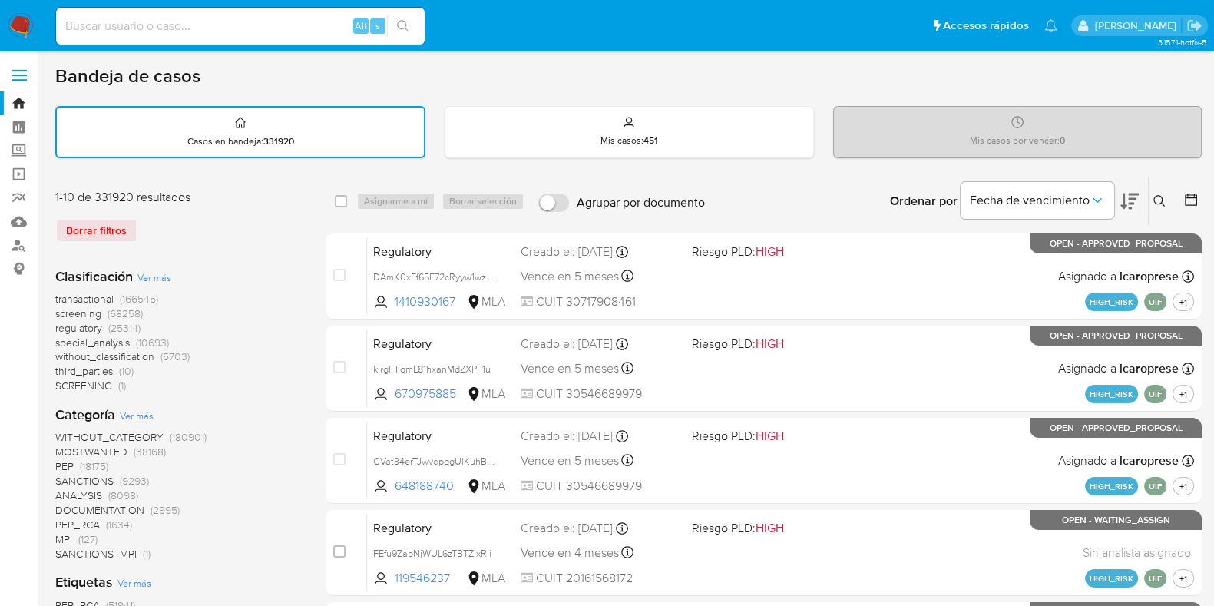
click at [1157, 197] on icon at bounding box center [1160, 201] width 12 height 12
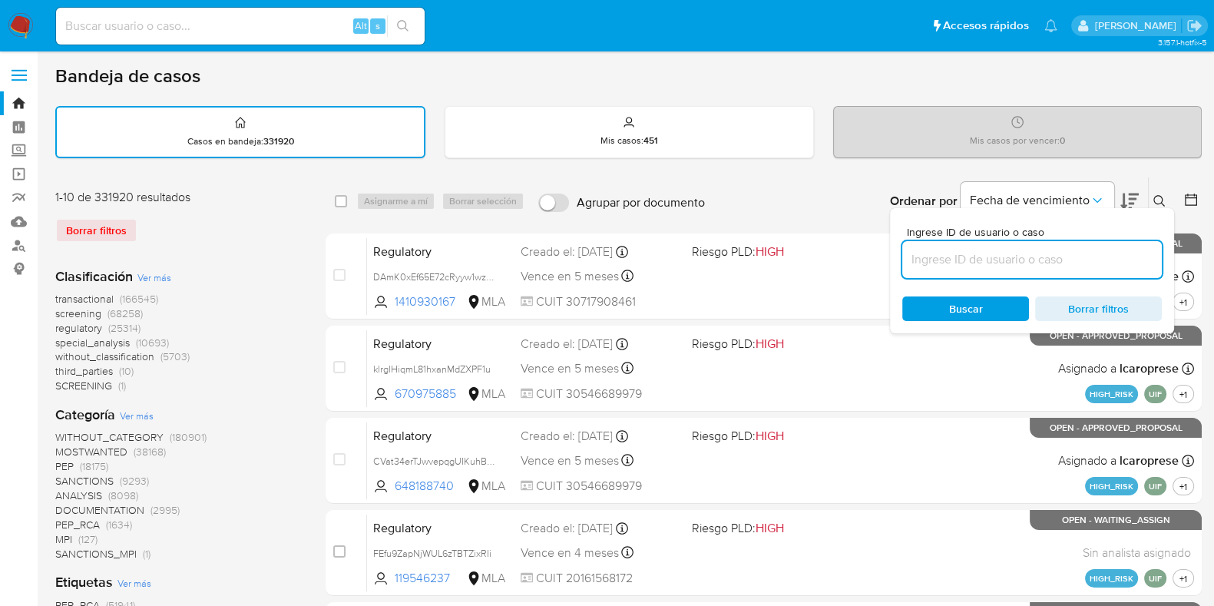
click at [929, 259] on input at bounding box center [1032, 260] width 260 height 20
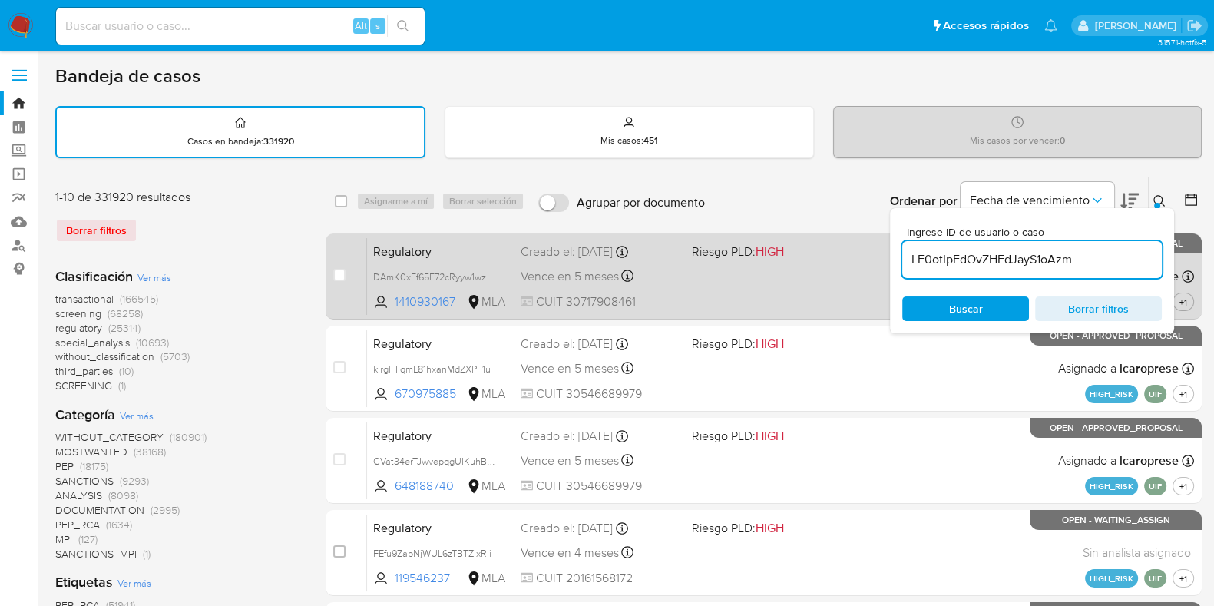
type input "LE0otIpFdOvZHFdJayS1oAzm"
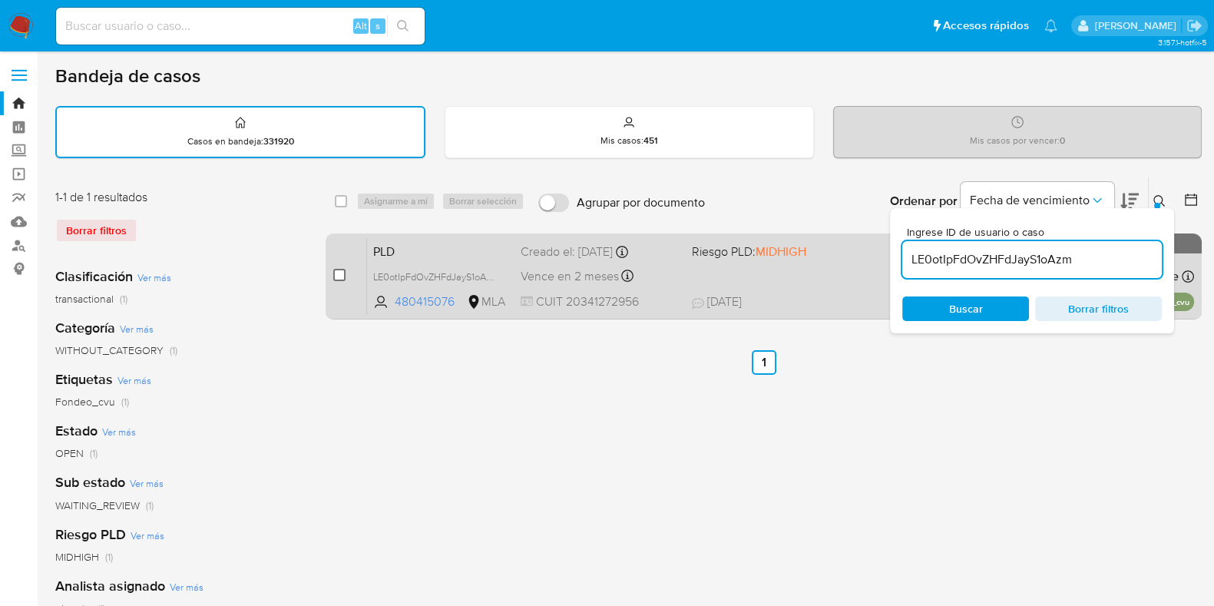
click at [341, 274] on input "checkbox" at bounding box center [339, 275] width 12 height 12
checkbox input "true"
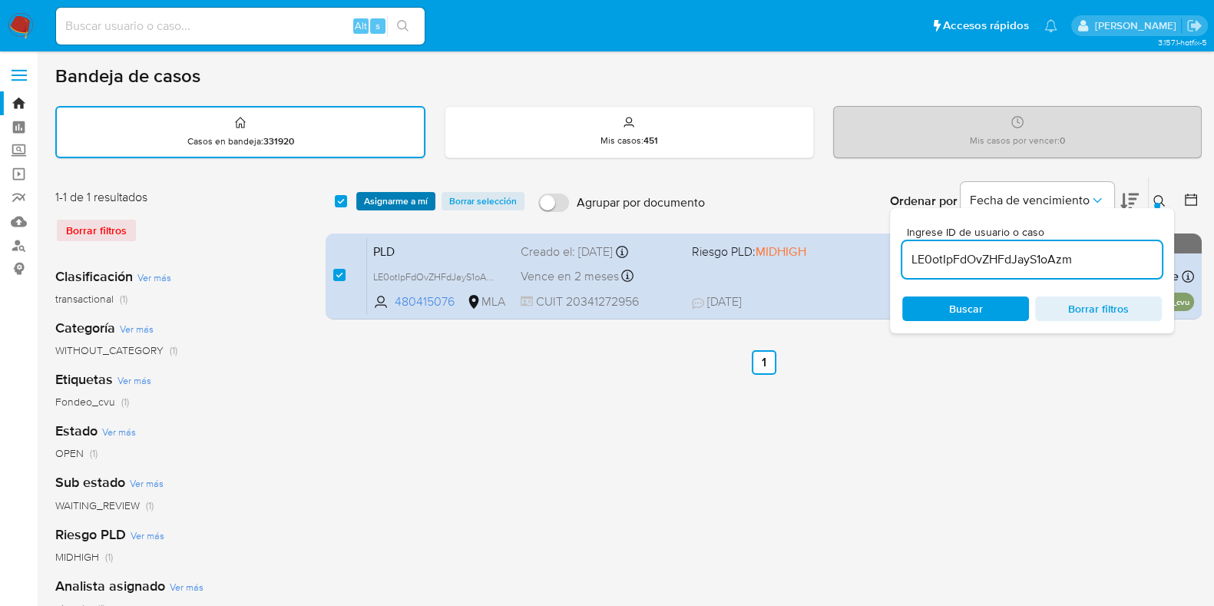
click at [403, 196] on span "Asignarme a mí" at bounding box center [396, 201] width 64 height 15
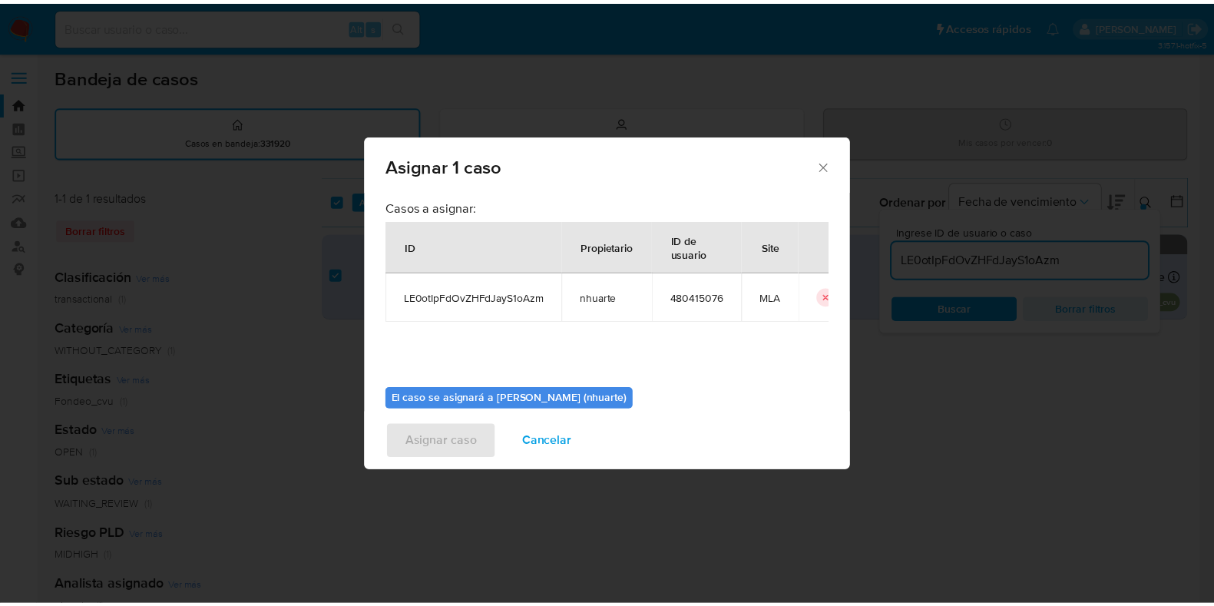
scroll to position [79, 0]
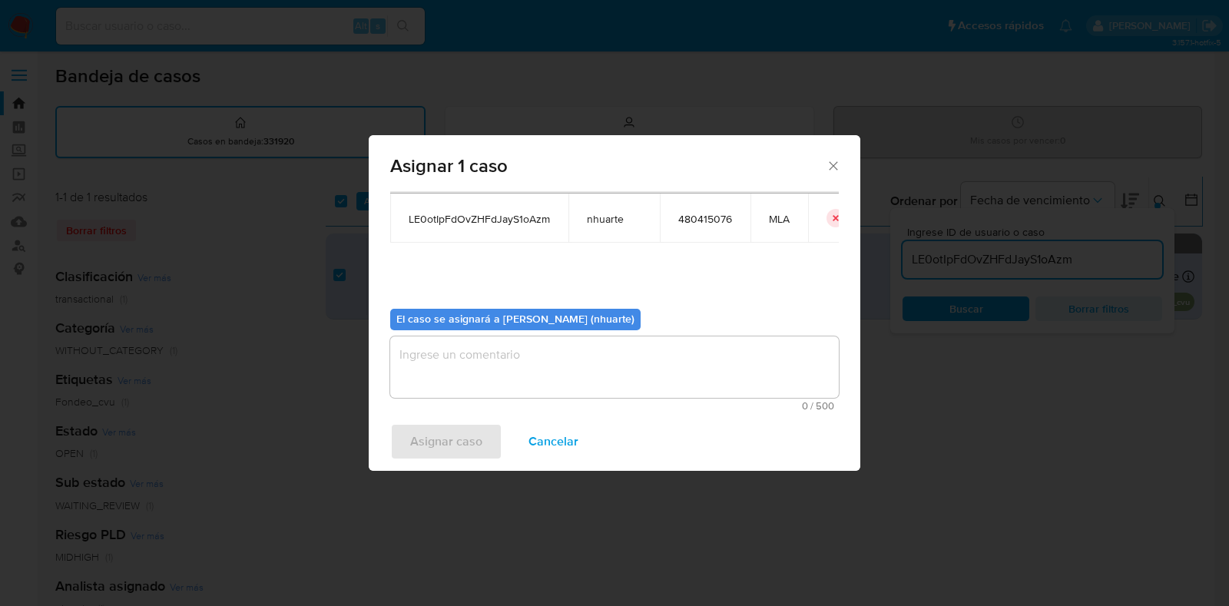
click at [502, 363] on textarea "assign-modal" at bounding box center [614, 366] width 449 height 61
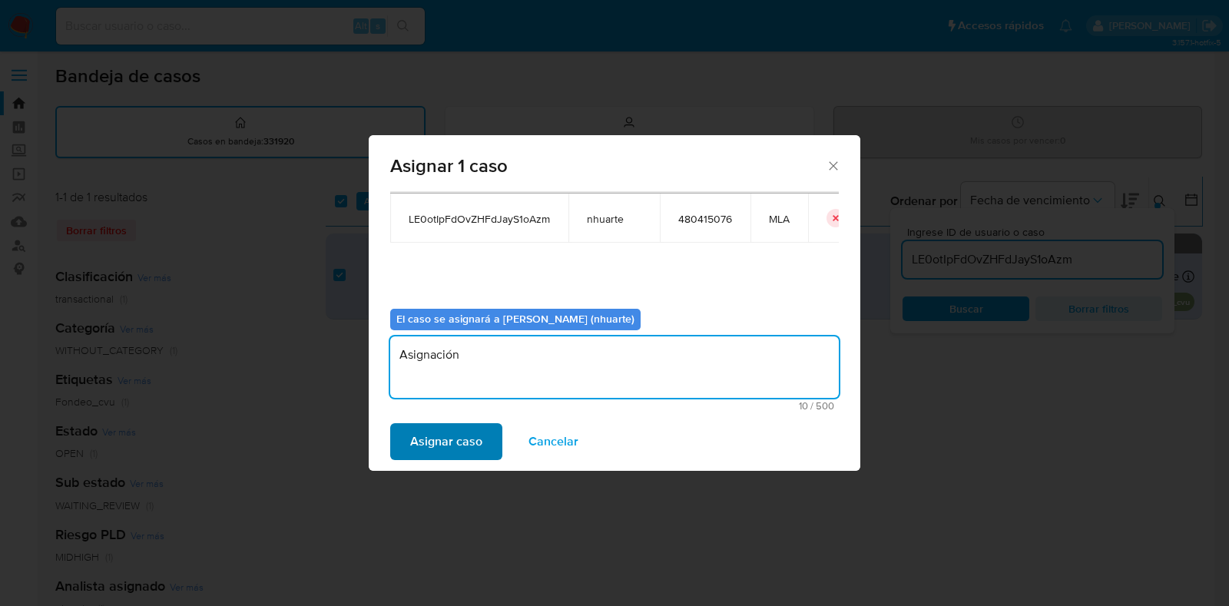
type textarea "Asignación"
click at [465, 445] on span "Asignar caso" at bounding box center [446, 442] width 72 height 34
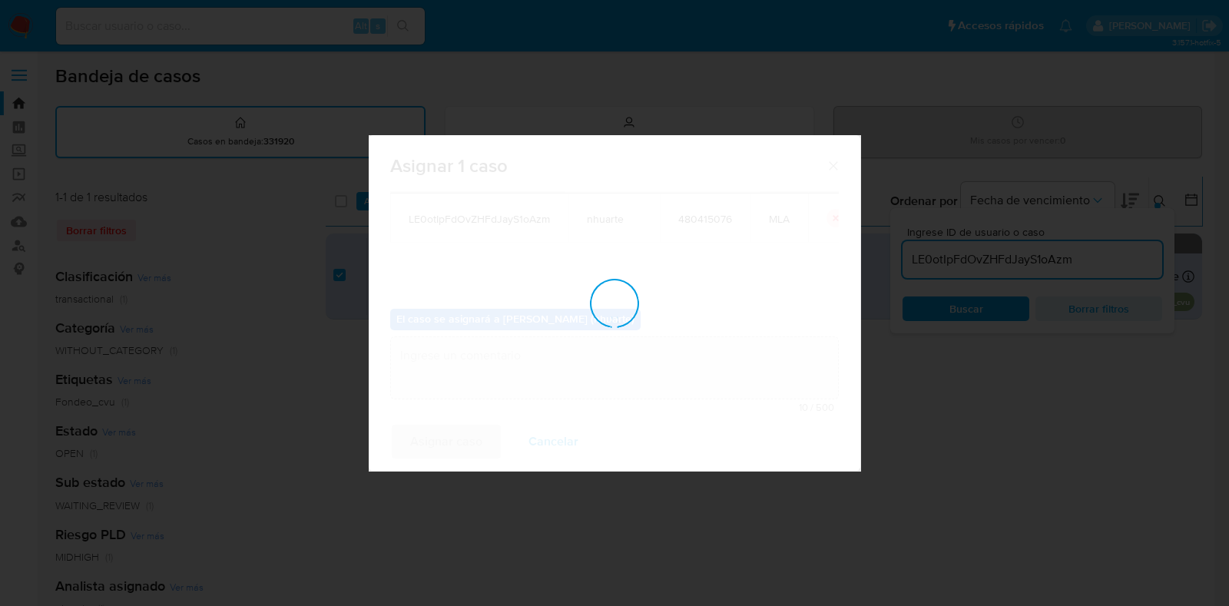
checkbox input "false"
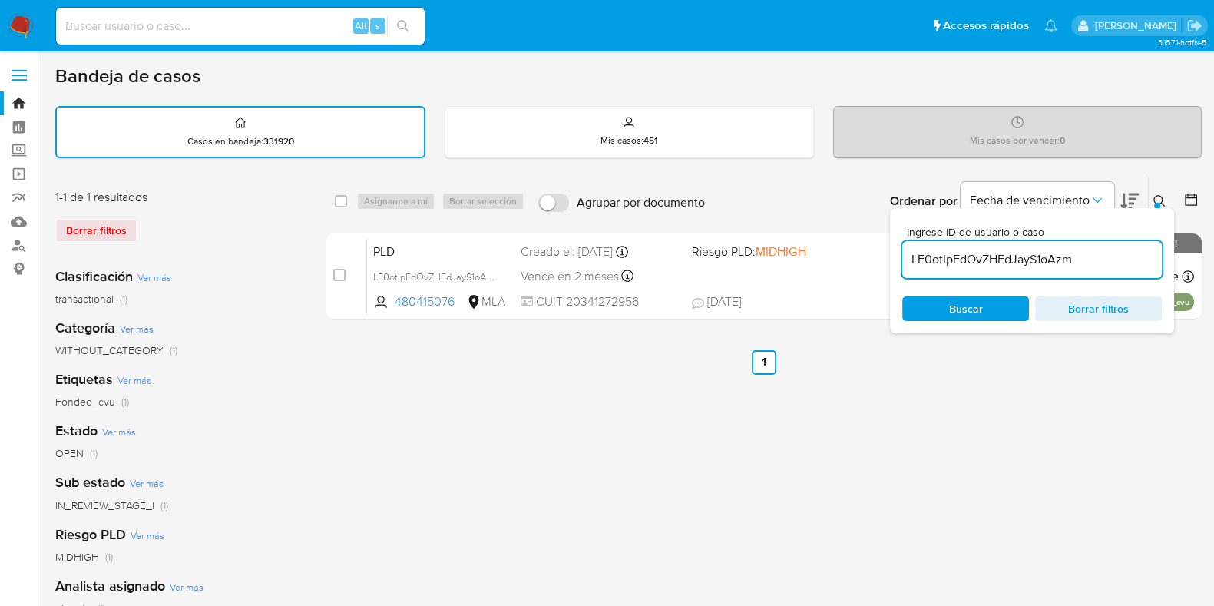
drag, startPoint x: 1065, startPoint y: 257, endPoint x: 910, endPoint y: 255, distance: 155.2
click at [910, 255] on input "LE0otIpFdOvZHFdJayS1oAzm" at bounding box center [1032, 260] width 260 height 20
click at [14, 240] on link "Buscador de personas" at bounding box center [91, 245] width 183 height 24
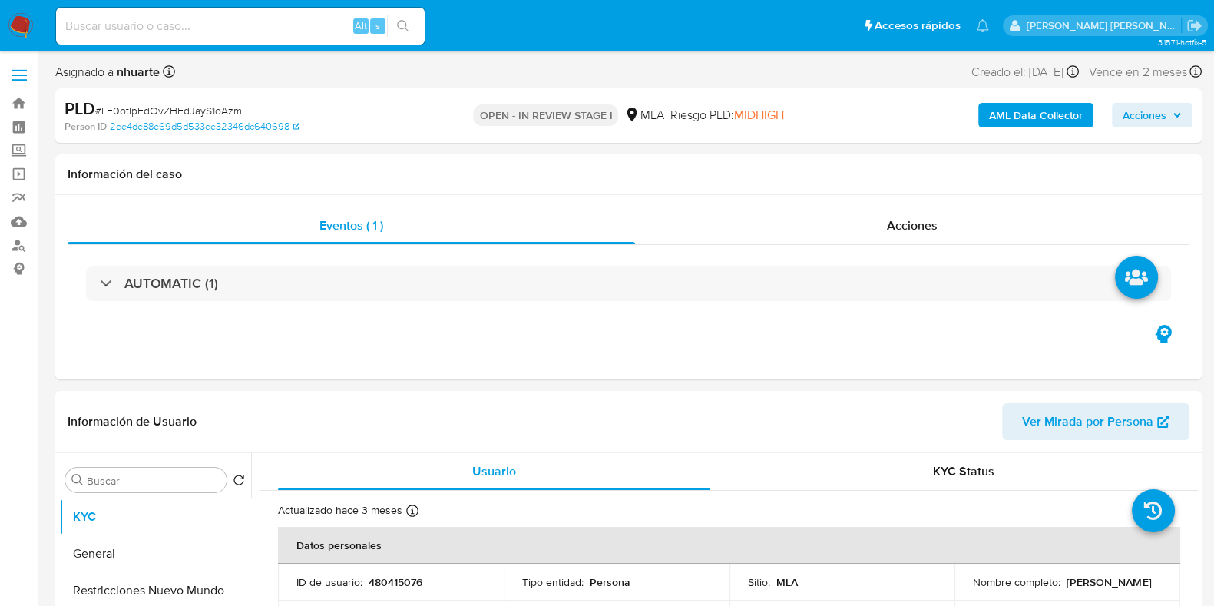
select select "10"
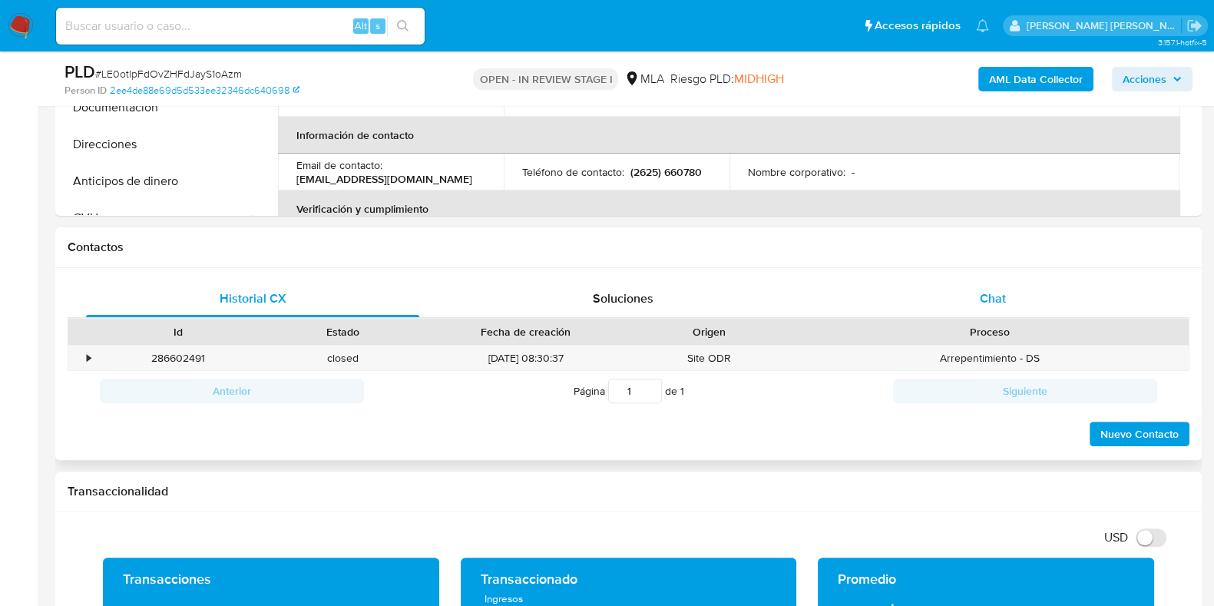
click at [1008, 295] on div "Chat" at bounding box center [992, 298] width 333 height 37
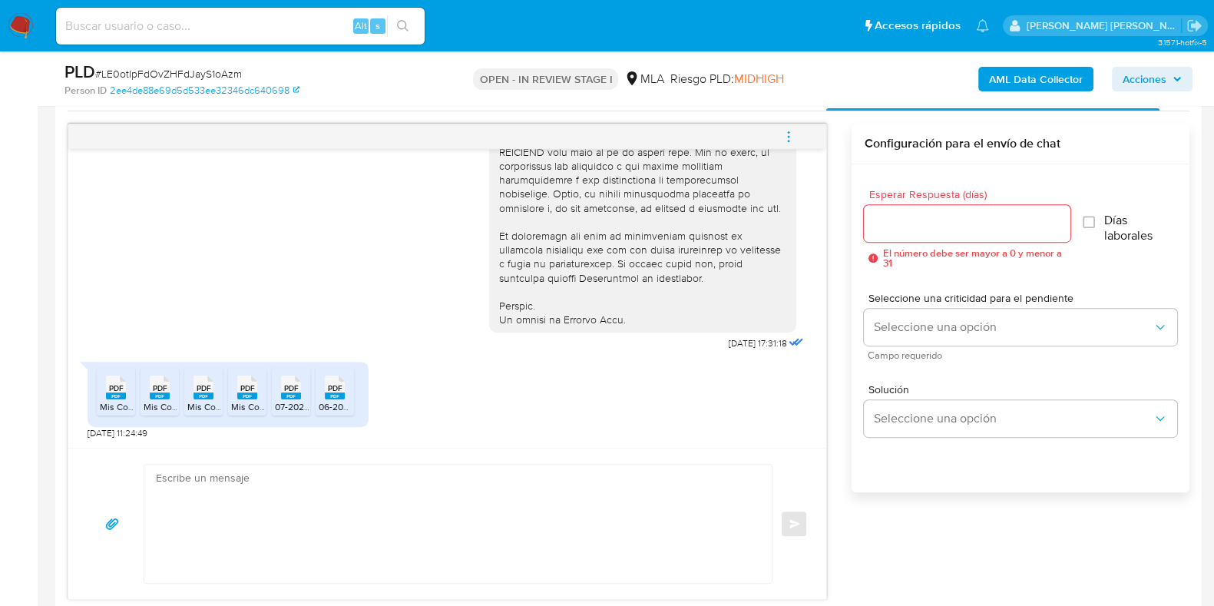
scroll to position [767, 0]
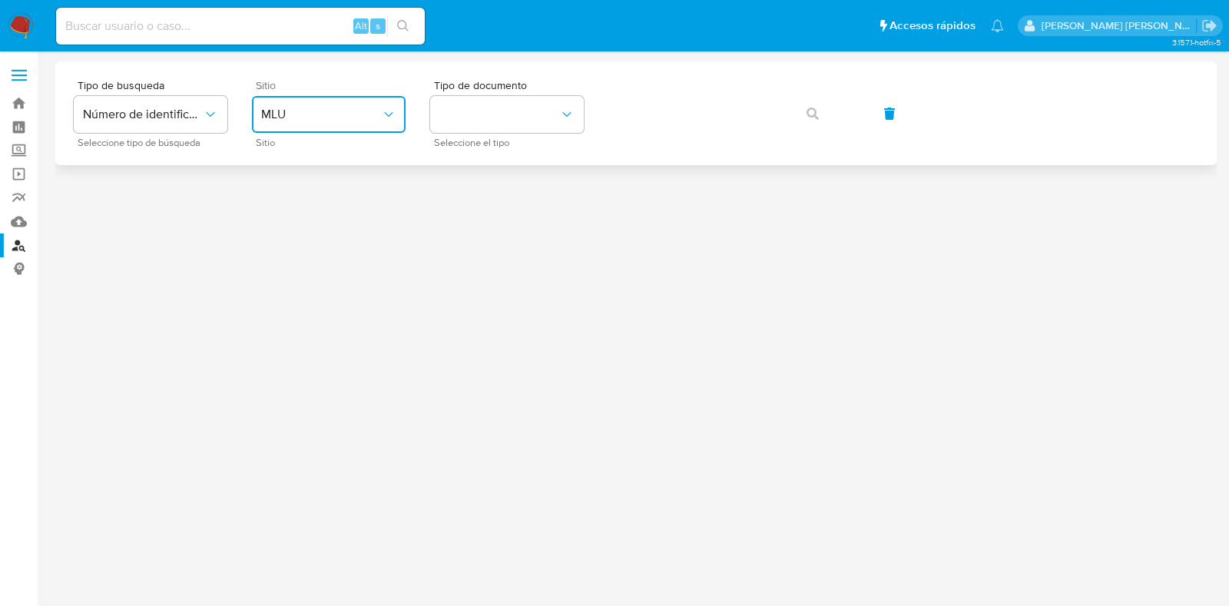
click at [313, 109] on span "MLU" at bounding box center [321, 114] width 120 height 15
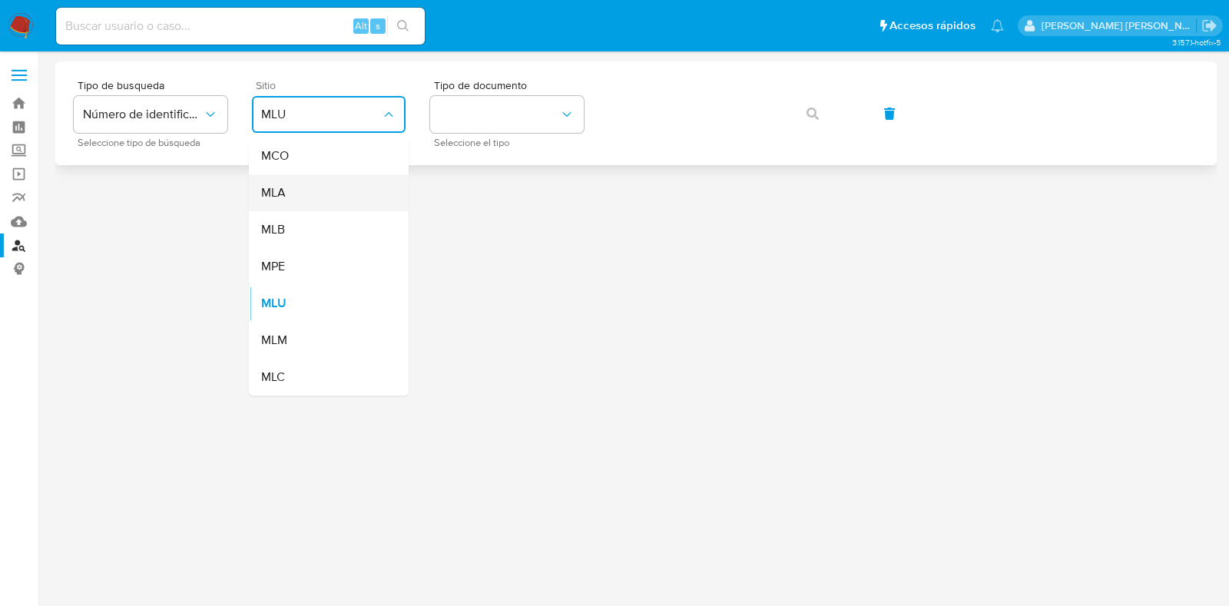
click at [296, 194] on div "MLA" at bounding box center [324, 192] width 126 height 37
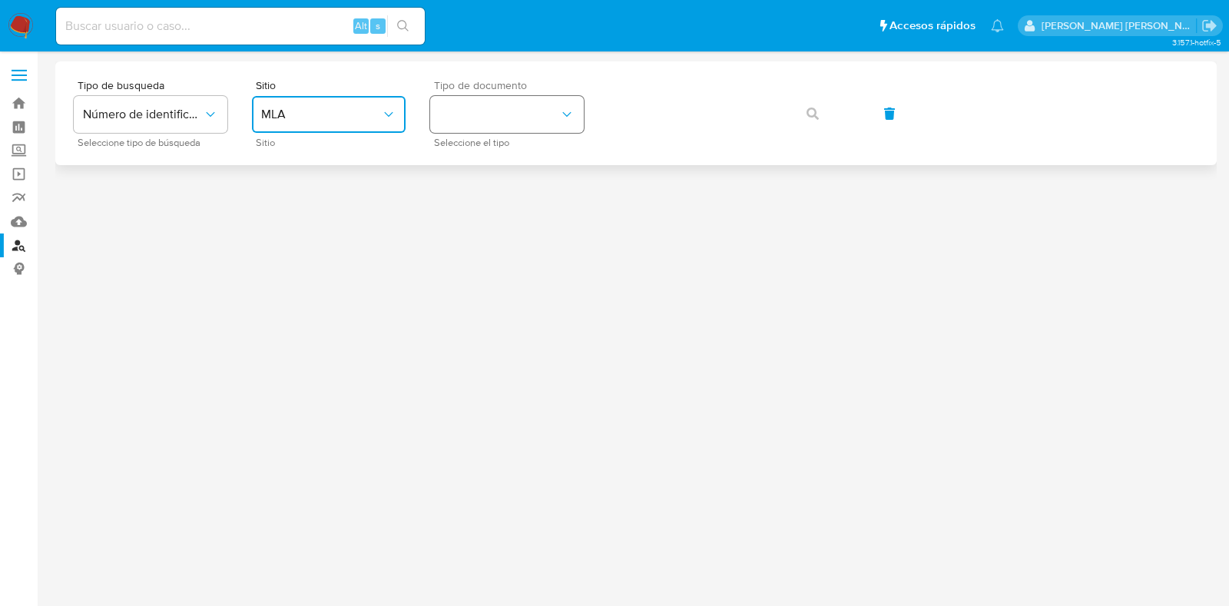
click at [526, 113] on button "identificationType" at bounding box center [507, 114] width 154 height 37
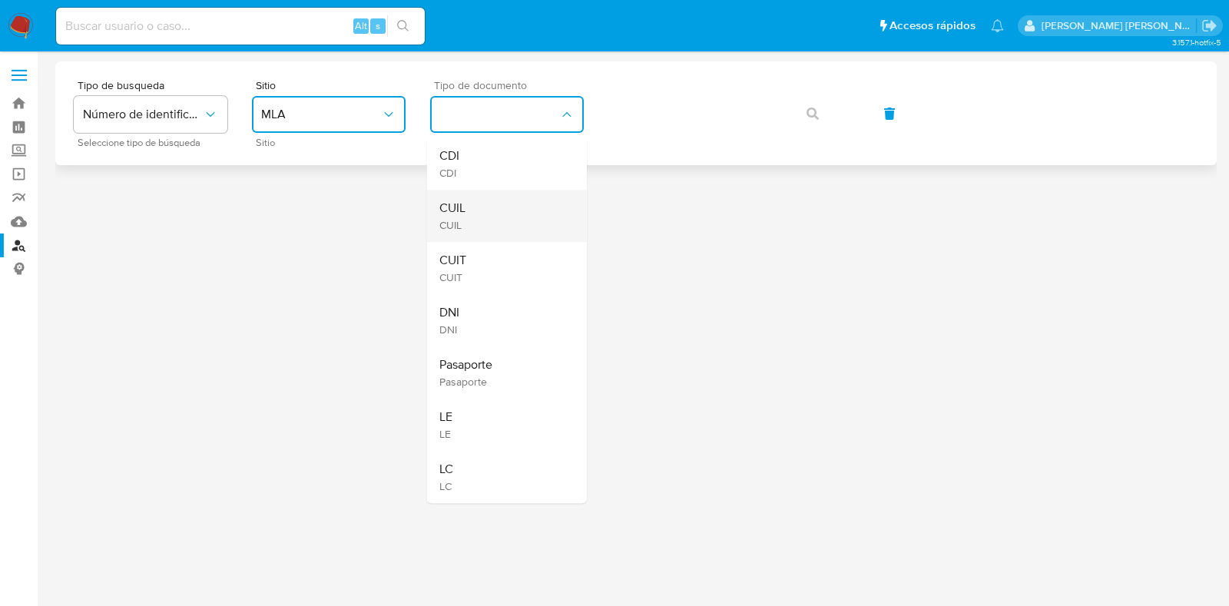
click at [503, 209] on div "CUIL CUIL" at bounding box center [502, 216] width 126 height 52
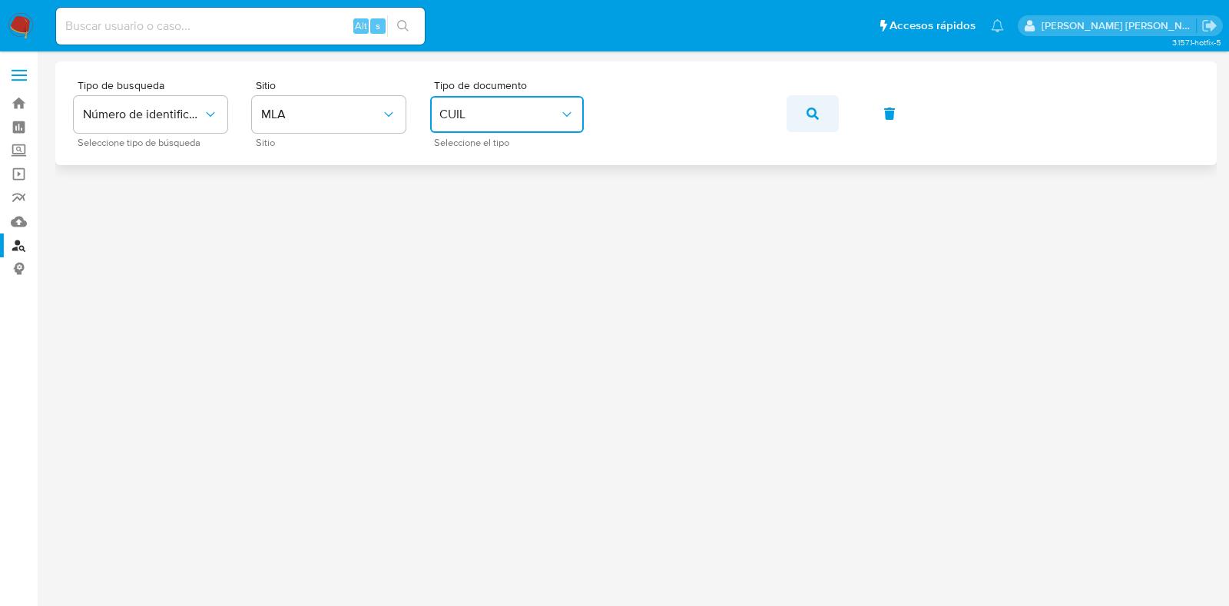
click at [824, 108] on button "button" at bounding box center [813, 113] width 52 height 37
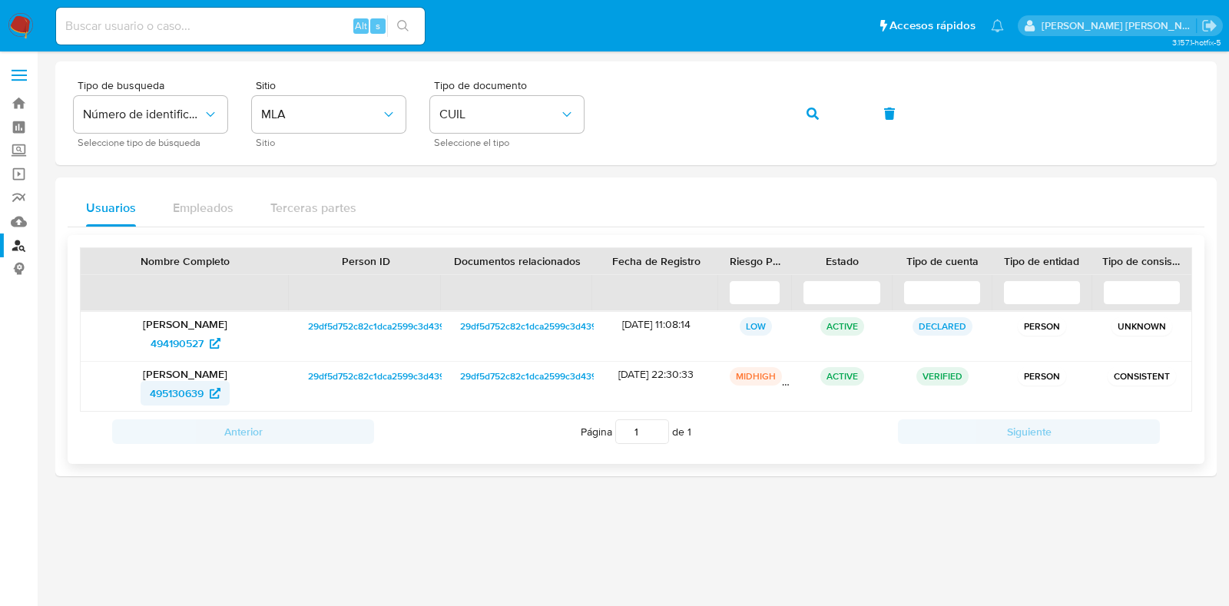
click at [187, 394] on span "495130639" at bounding box center [177, 393] width 54 height 25
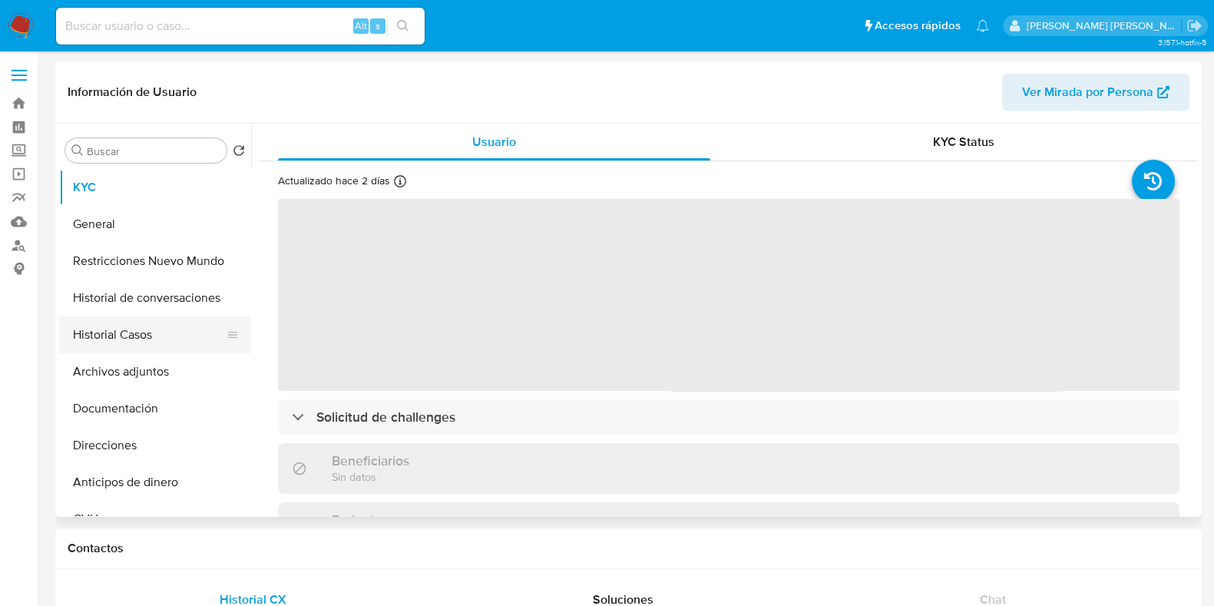
click at [173, 331] on button "Historial Casos" at bounding box center [149, 334] width 180 height 37
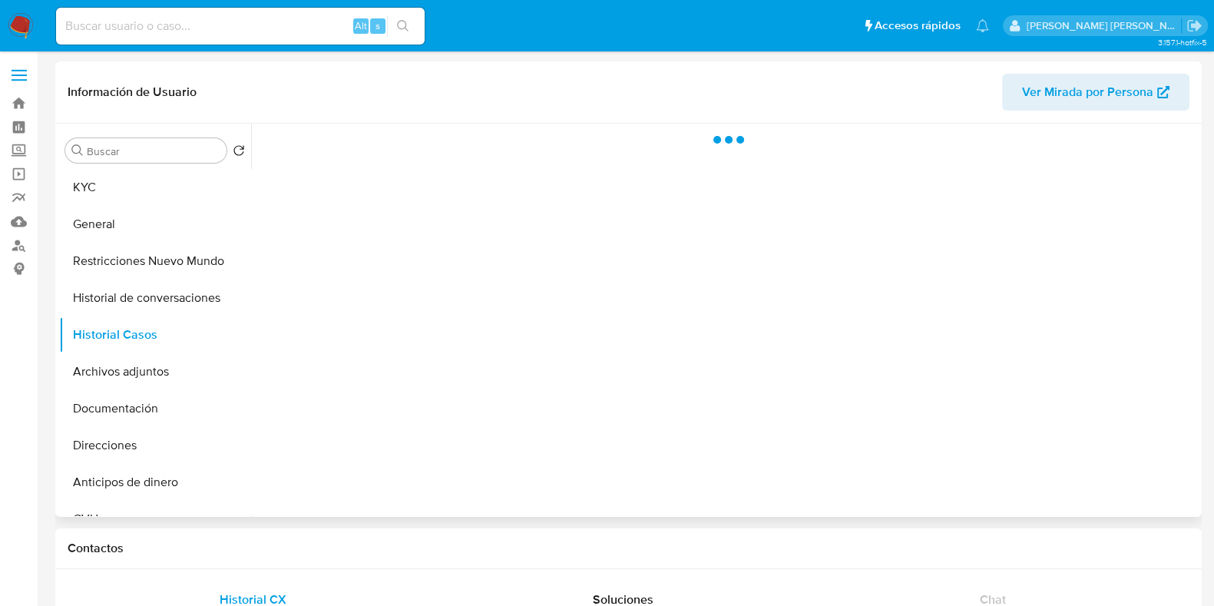
select select "10"
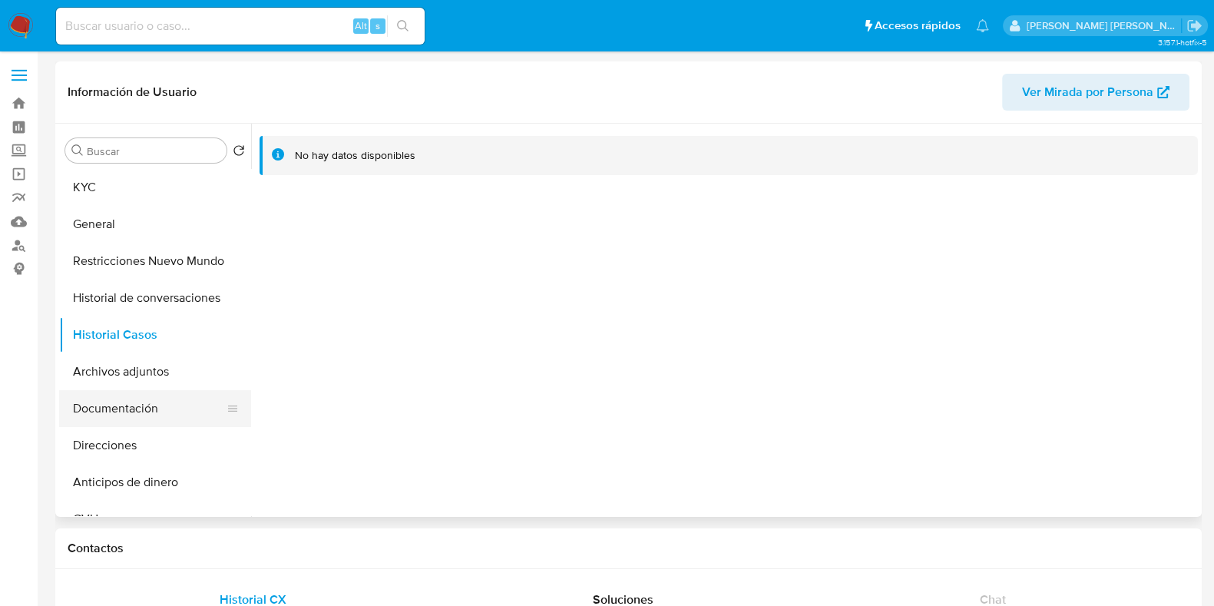
click at [169, 406] on button "Documentación" at bounding box center [149, 408] width 180 height 37
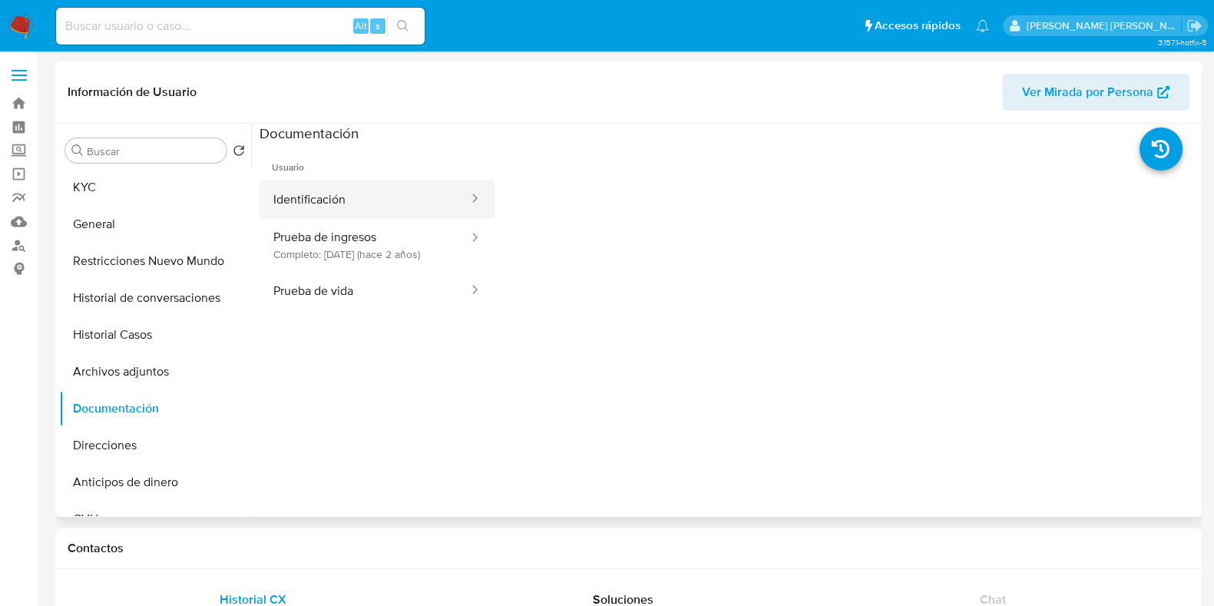
click at [342, 191] on button "Identificación" at bounding box center [365, 199] width 210 height 39
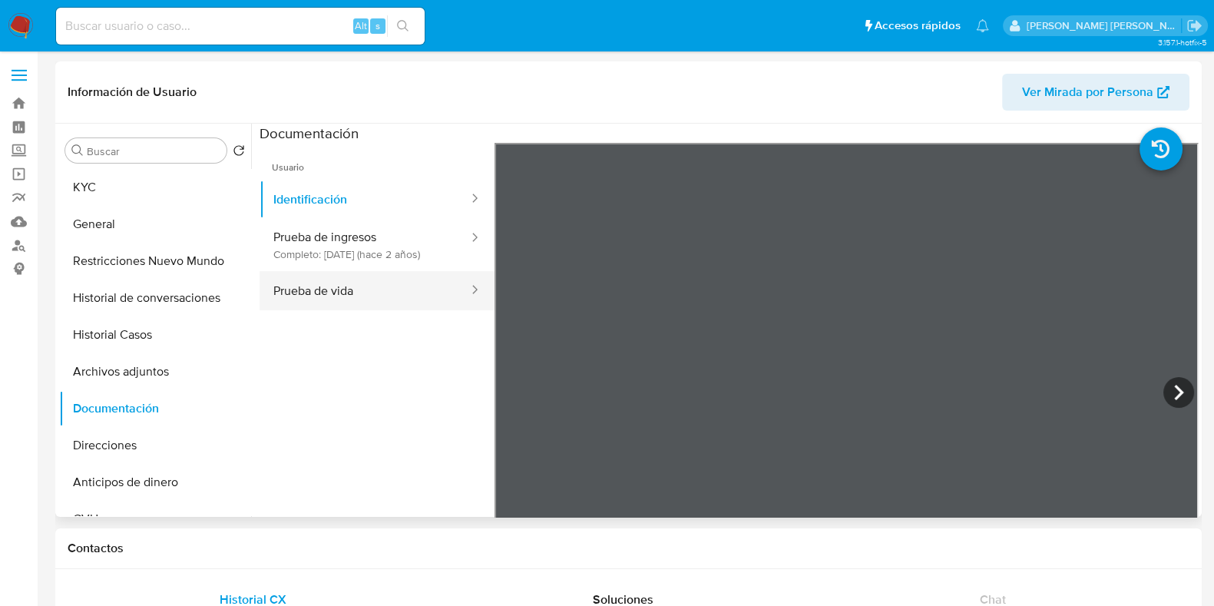
click at [325, 290] on button "Prueba de vida" at bounding box center [365, 290] width 210 height 39
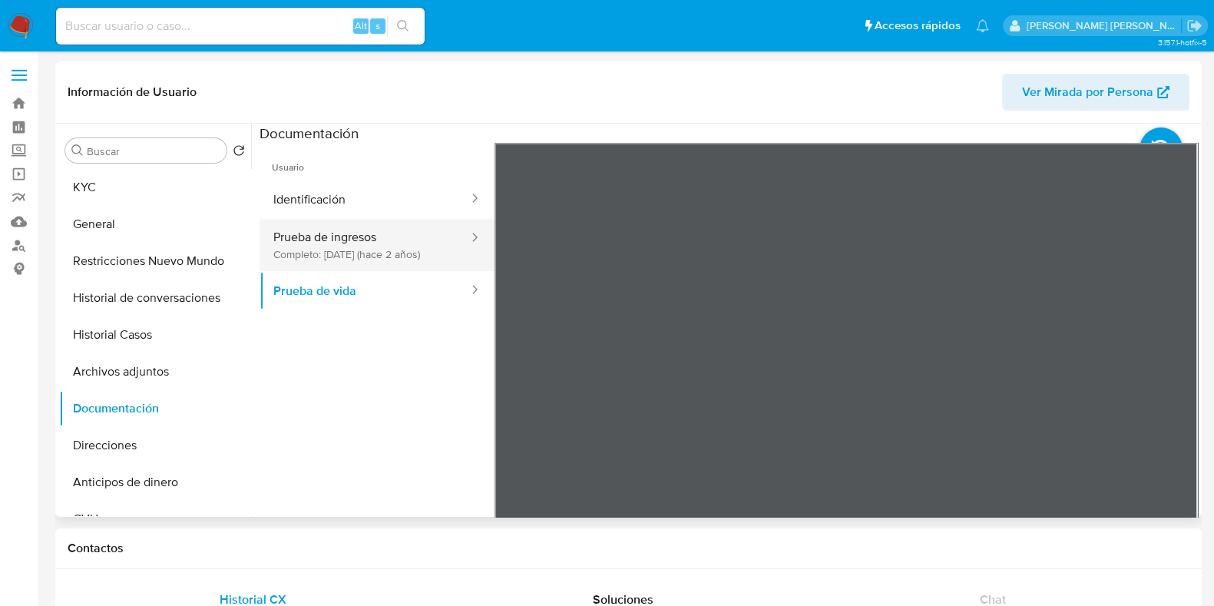
click at [375, 258] on button "Prueba de ingresos Completo: 21/04/2023 (hace 2 años)" at bounding box center [365, 245] width 210 height 52
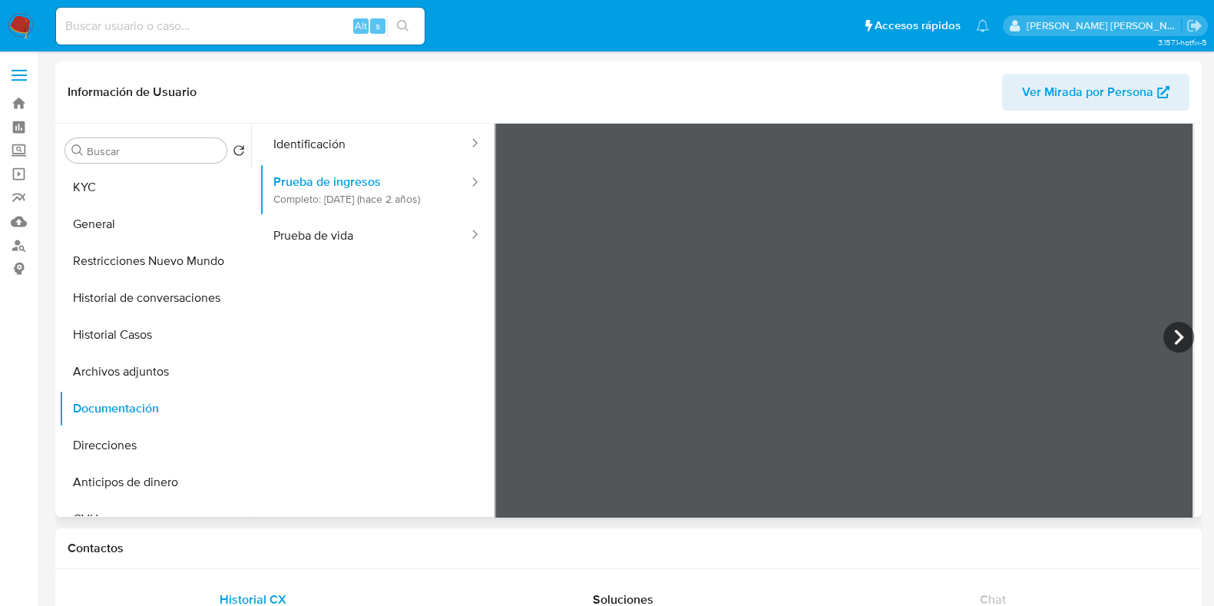
scroll to position [95, 0]
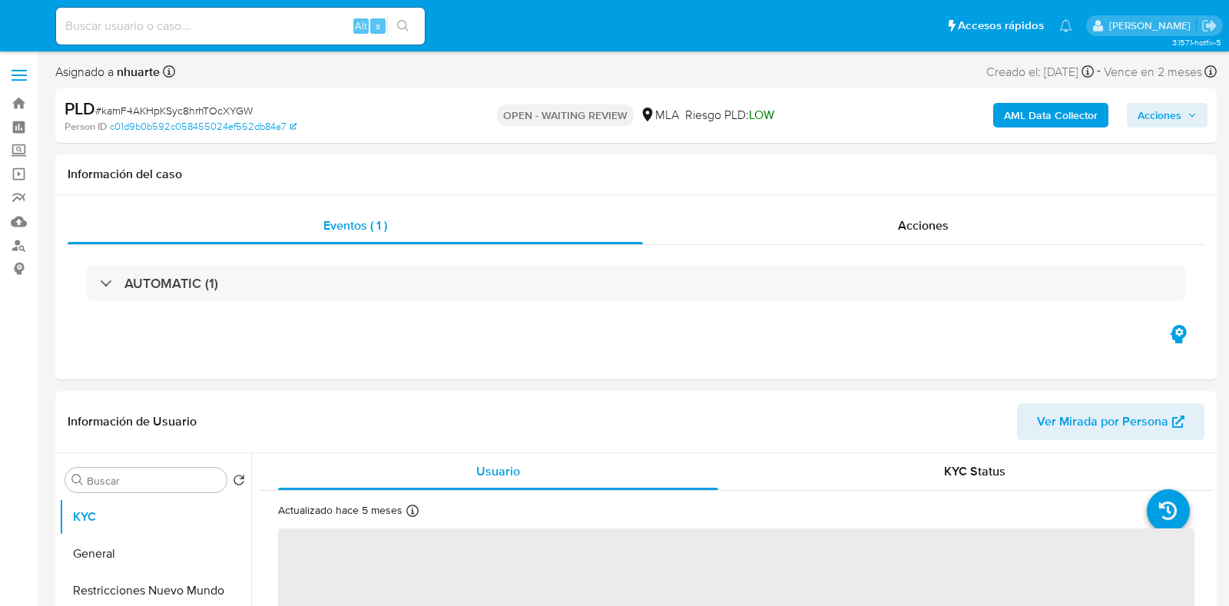
select select "10"
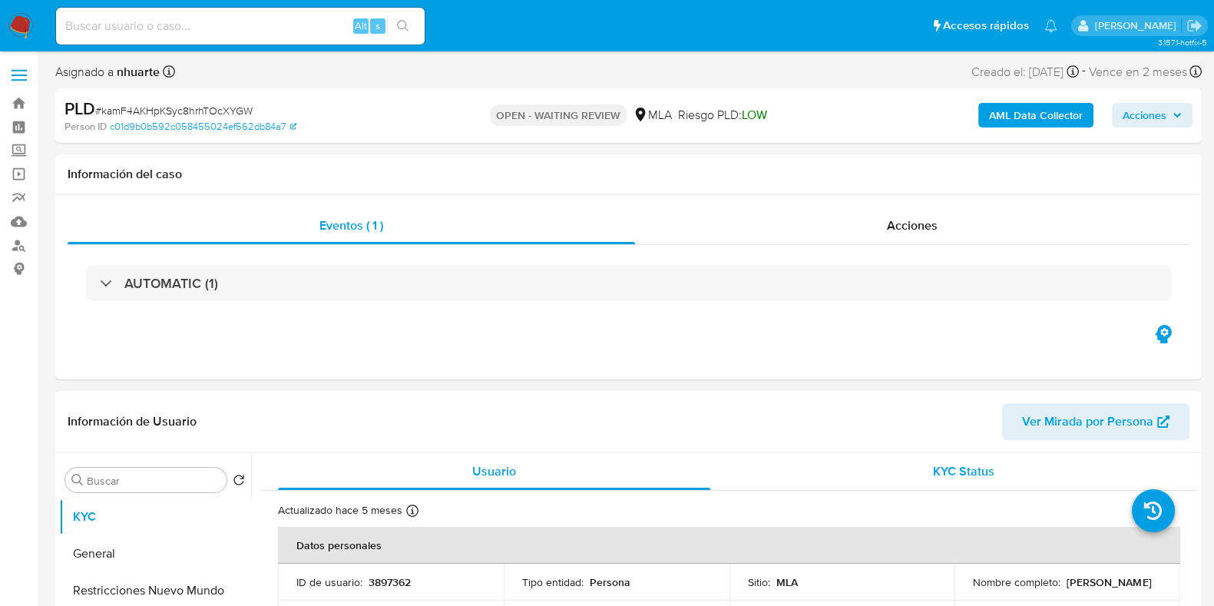
scroll to position [383, 0]
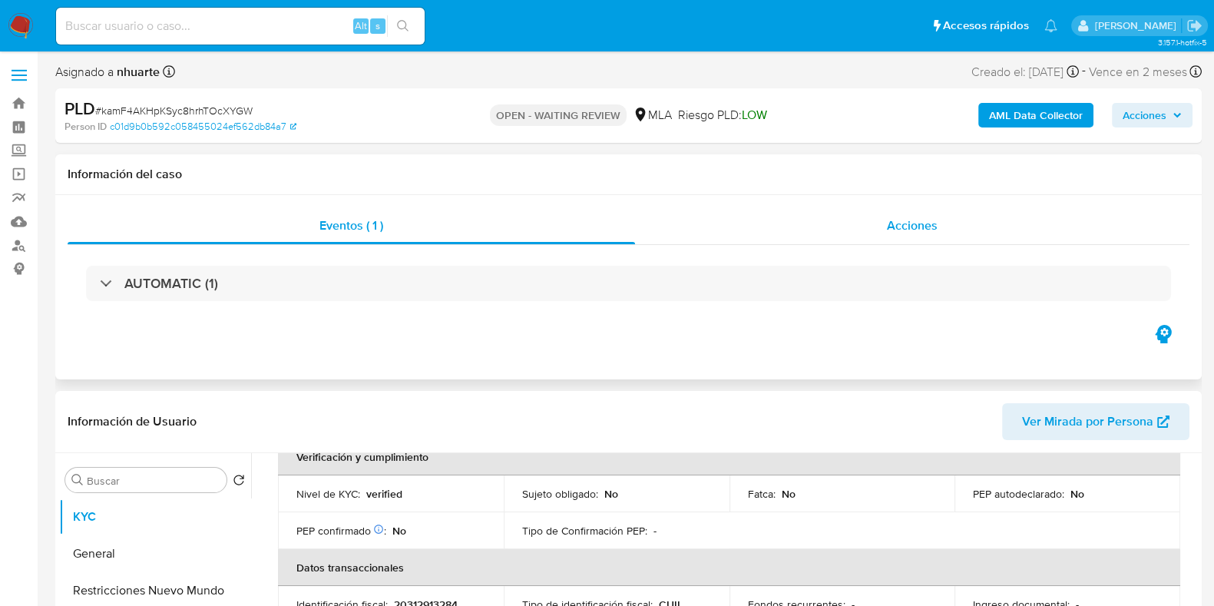
click at [931, 219] on span "Acciones" at bounding box center [912, 226] width 51 height 18
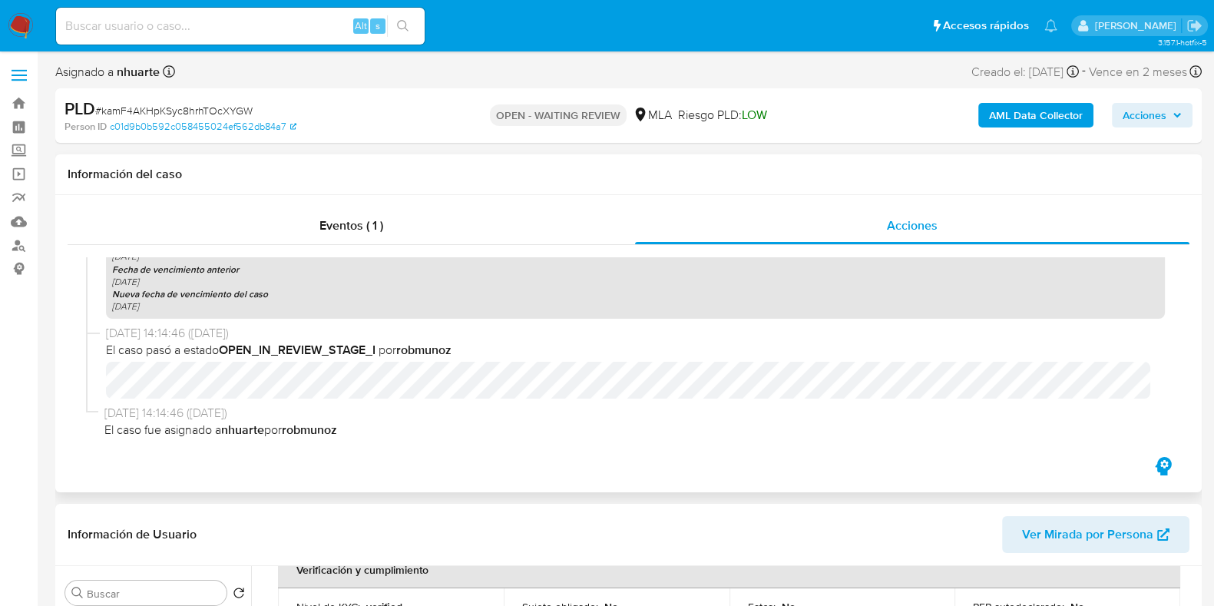
scroll to position [448, 0]
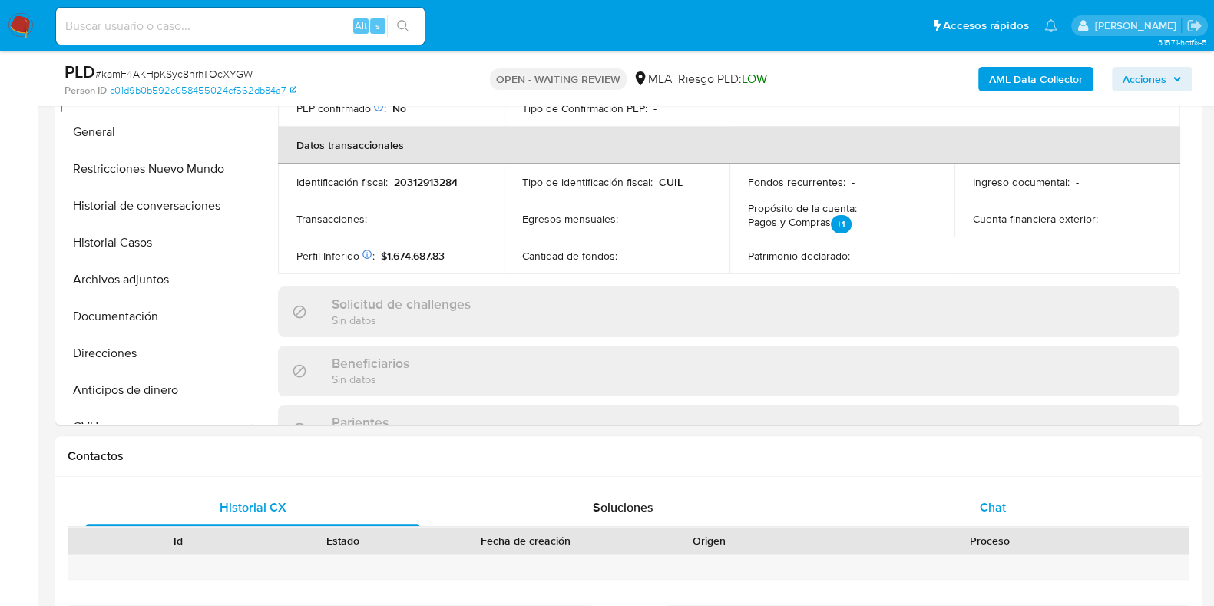
click at [996, 506] on span "Chat" at bounding box center [993, 507] width 26 height 18
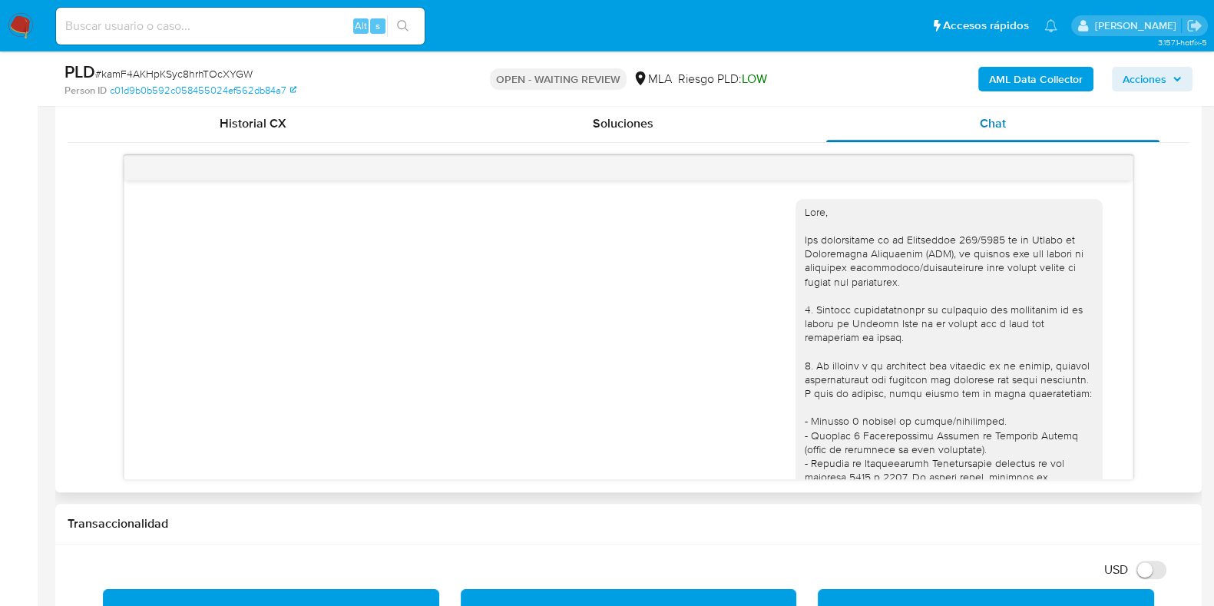
scroll to position [772, 0]
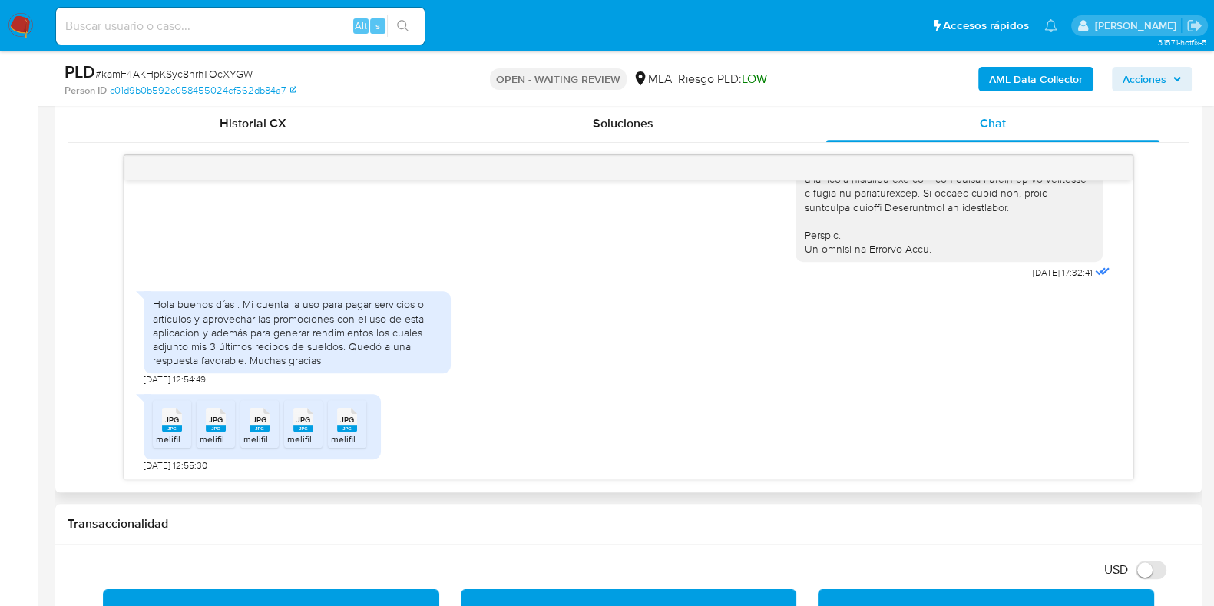
click at [174, 425] on rect at bounding box center [172, 428] width 20 height 7
drag, startPoint x: 222, startPoint y: 419, endPoint x: 236, endPoint y: 420, distance: 13.9
click at [222, 419] on span "JPG" at bounding box center [216, 420] width 14 height 10
click at [255, 422] on span "JPG" at bounding box center [260, 420] width 14 height 10
click at [293, 416] on icon "JPG" at bounding box center [303, 419] width 20 height 27
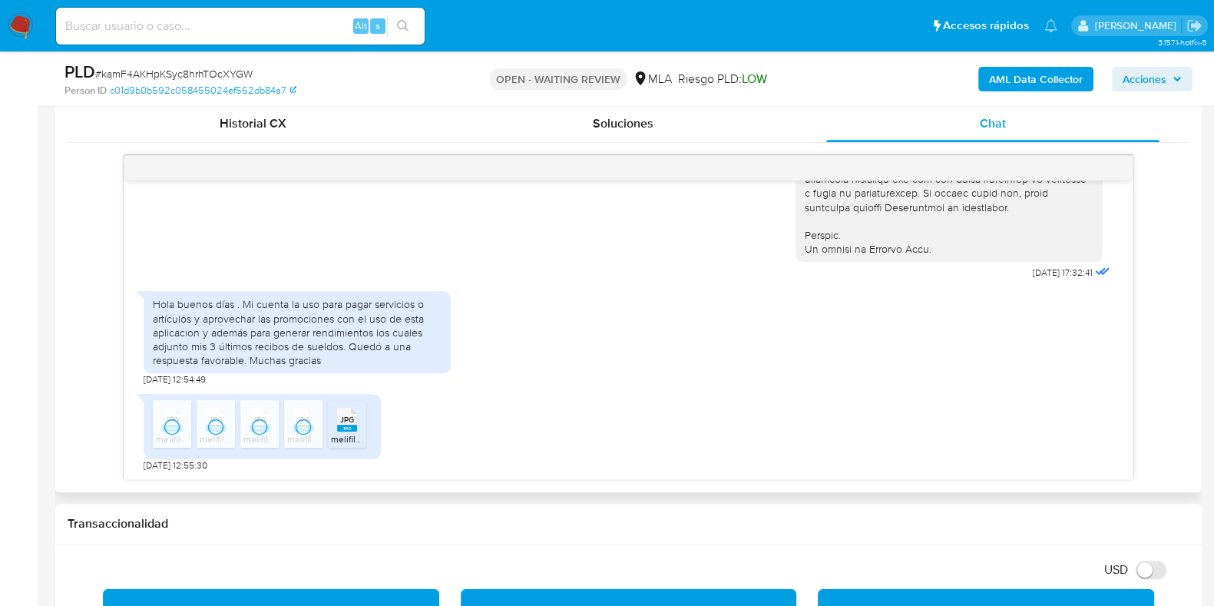
click at [335, 416] on div "JPG JPG" at bounding box center [347, 418] width 32 height 30
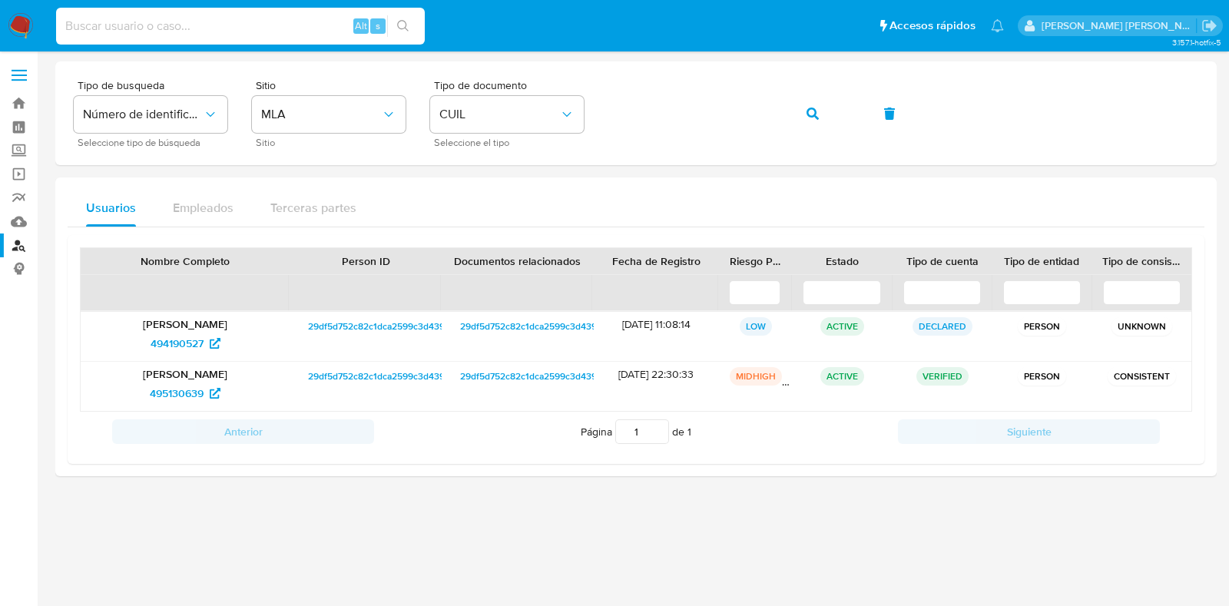
paste input "318087720"
type input "318087720"
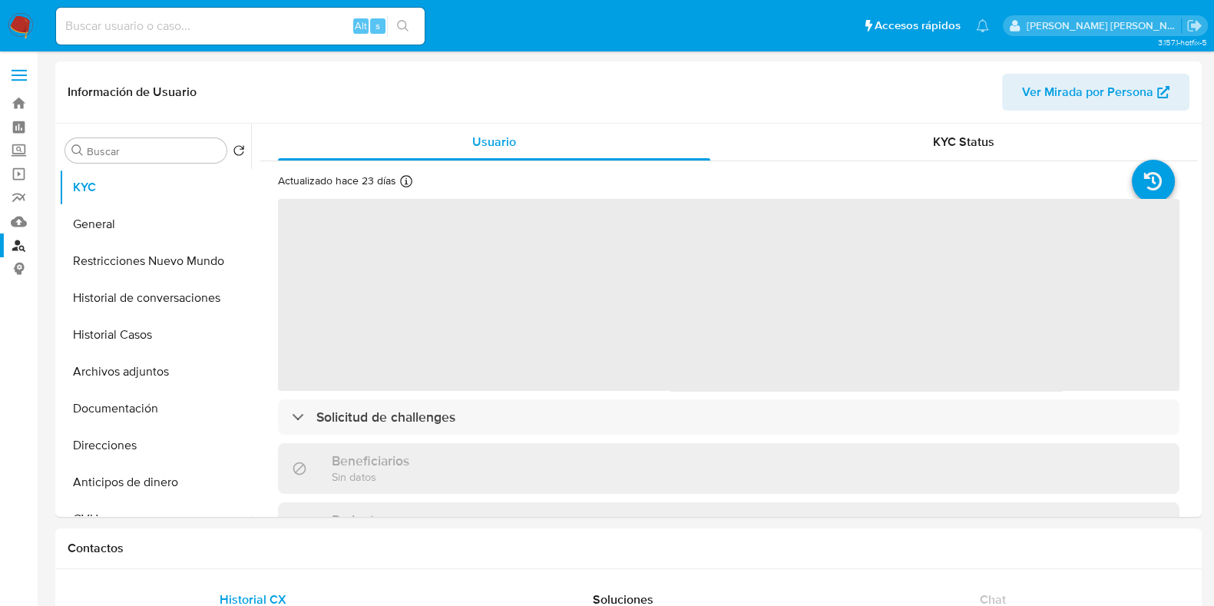
select select "10"
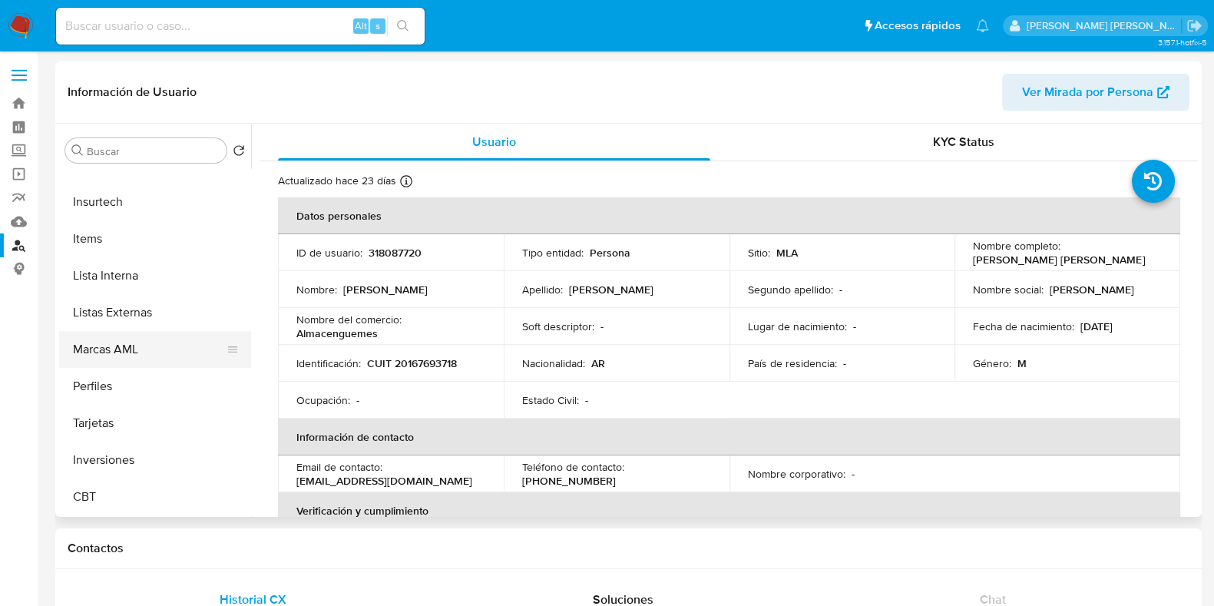
scroll to position [722, 0]
click at [146, 339] on button "Marcas AML" at bounding box center [149, 350] width 180 height 37
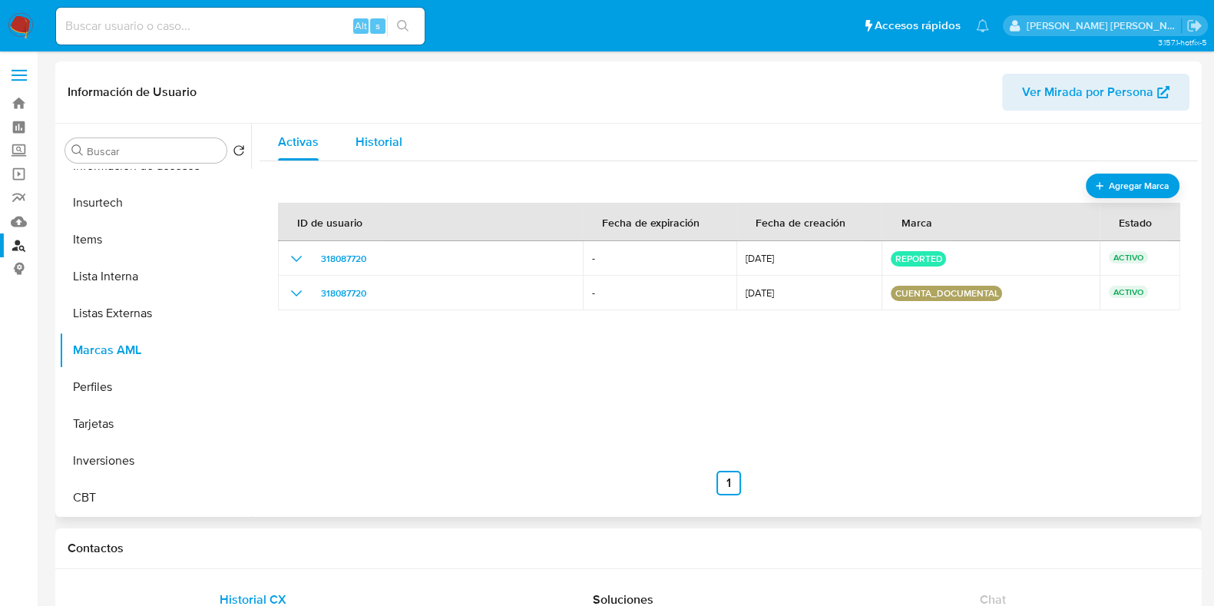
click at [392, 139] on span "Historial" at bounding box center [379, 142] width 47 height 18
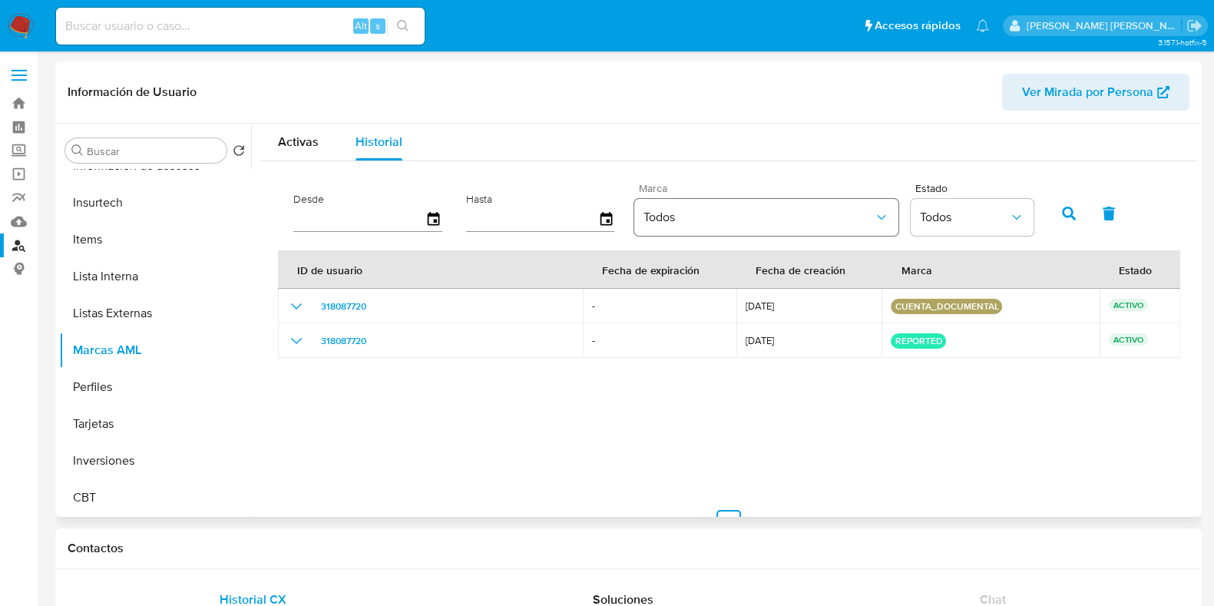
click at [714, 231] on button "Todos" at bounding box center [766, 217] width 264 height 37
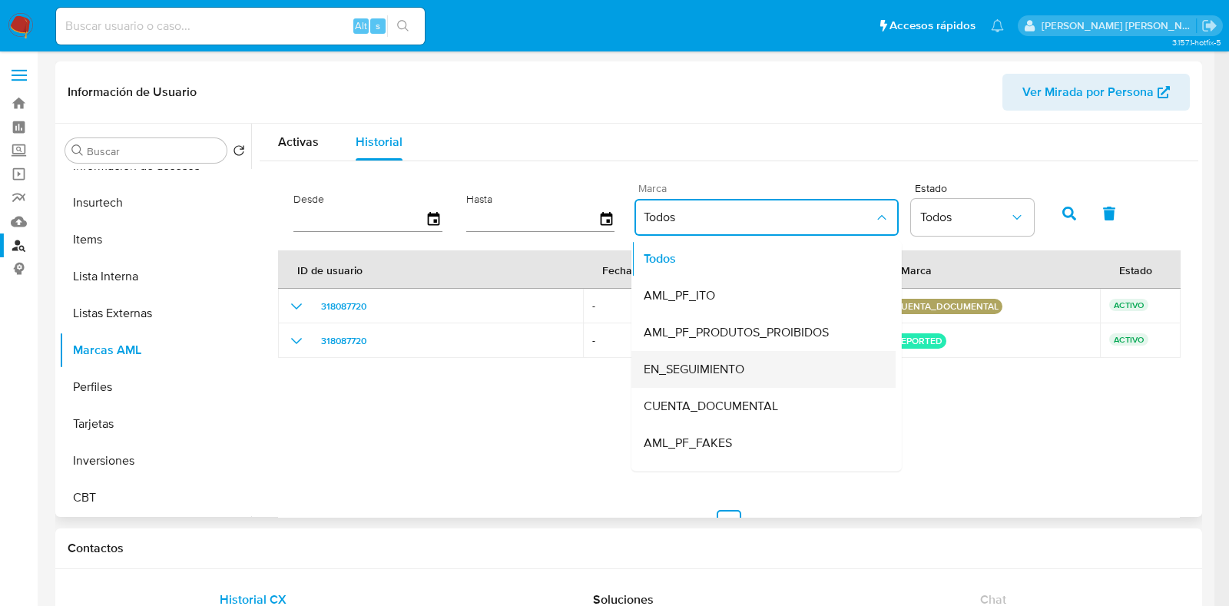
click at [710, 369] on span "EN_SEGUIMIENTO" at bounding box center [694, 369] width 101 height 15
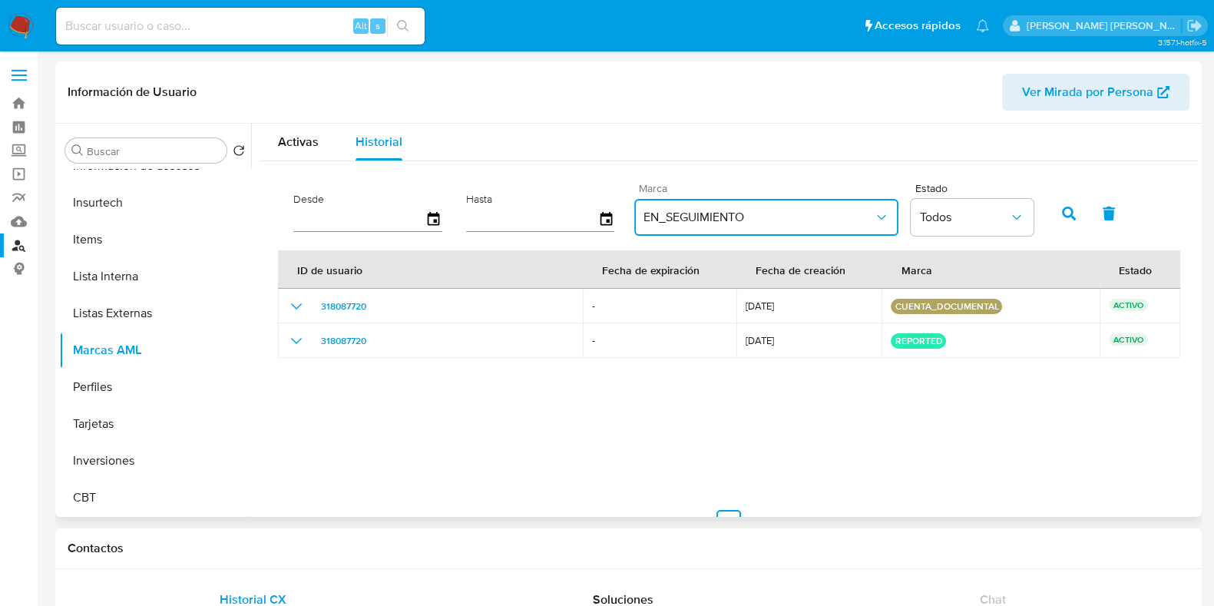
click at [369, 226] on input "text" at bounding box center [359, 219] width 132 height 25
click at [1064, 209] on icon "button" at bounding box center [1069, 214] width 14 height 14
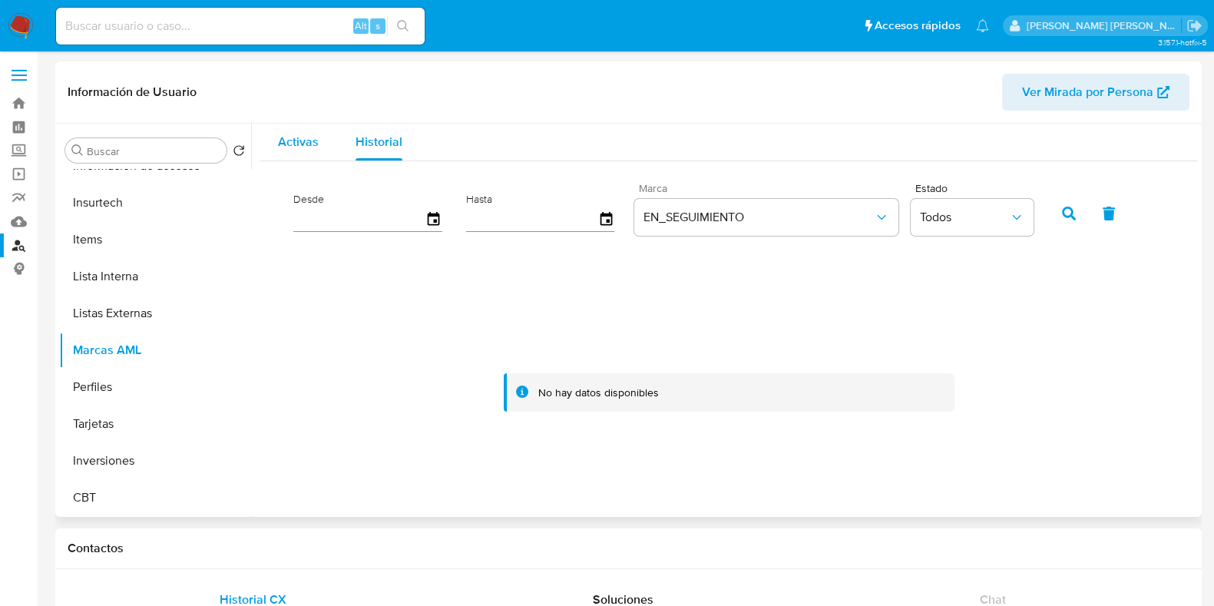
click at [309, 145] on span "Activas" at bounding box center [298, 142] width 41 height 18
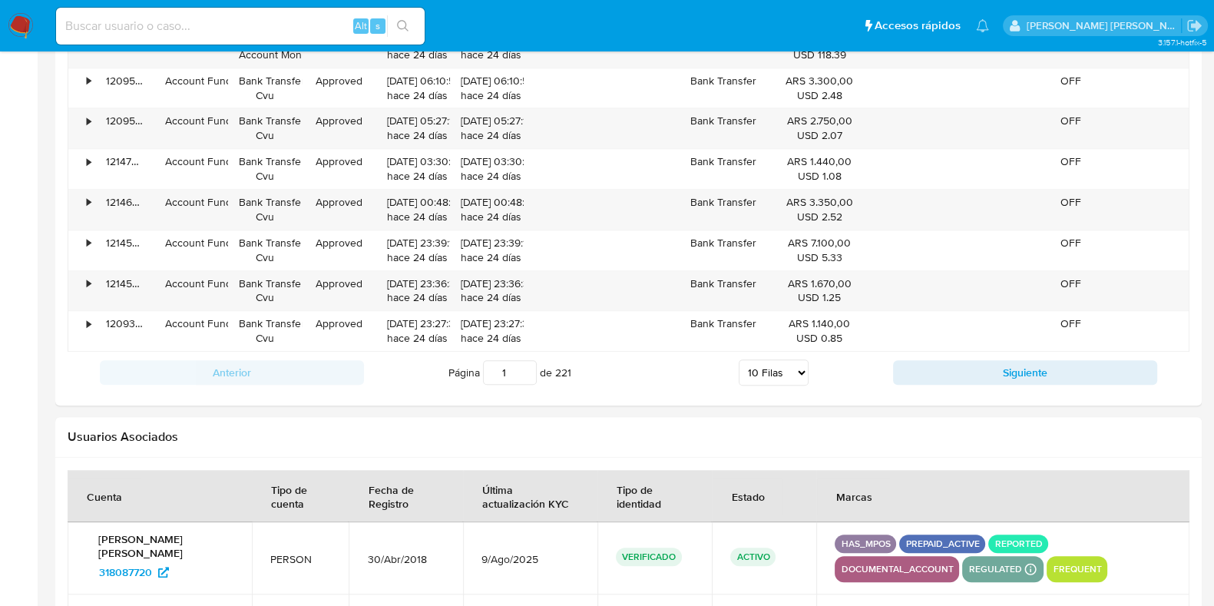
scroll to position [1773, 0]
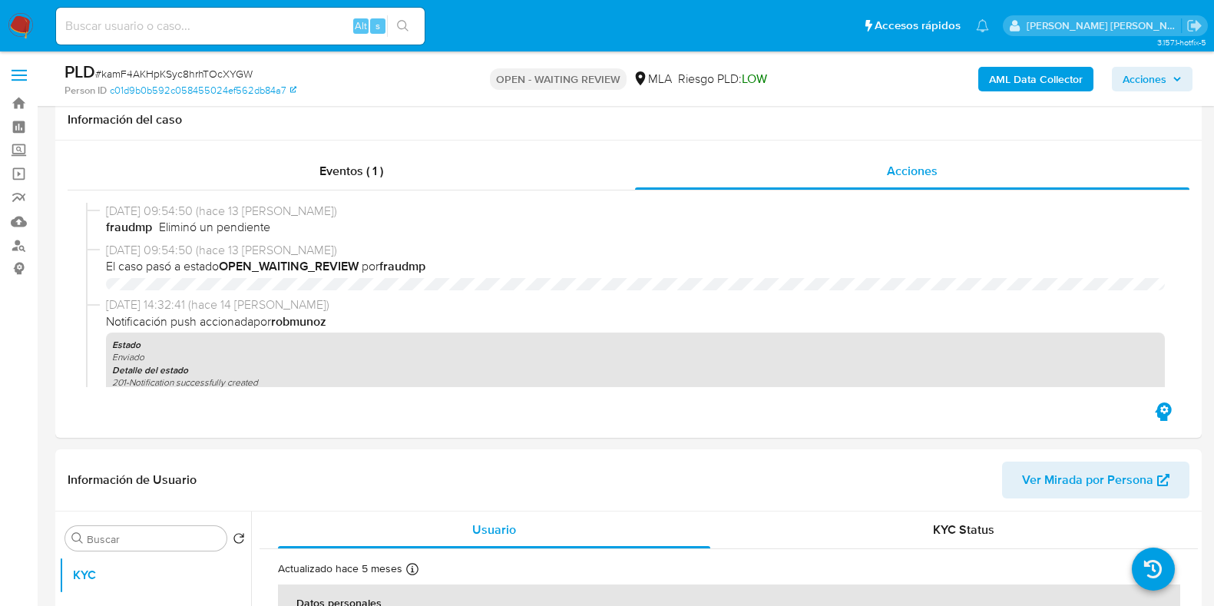
select select "10"
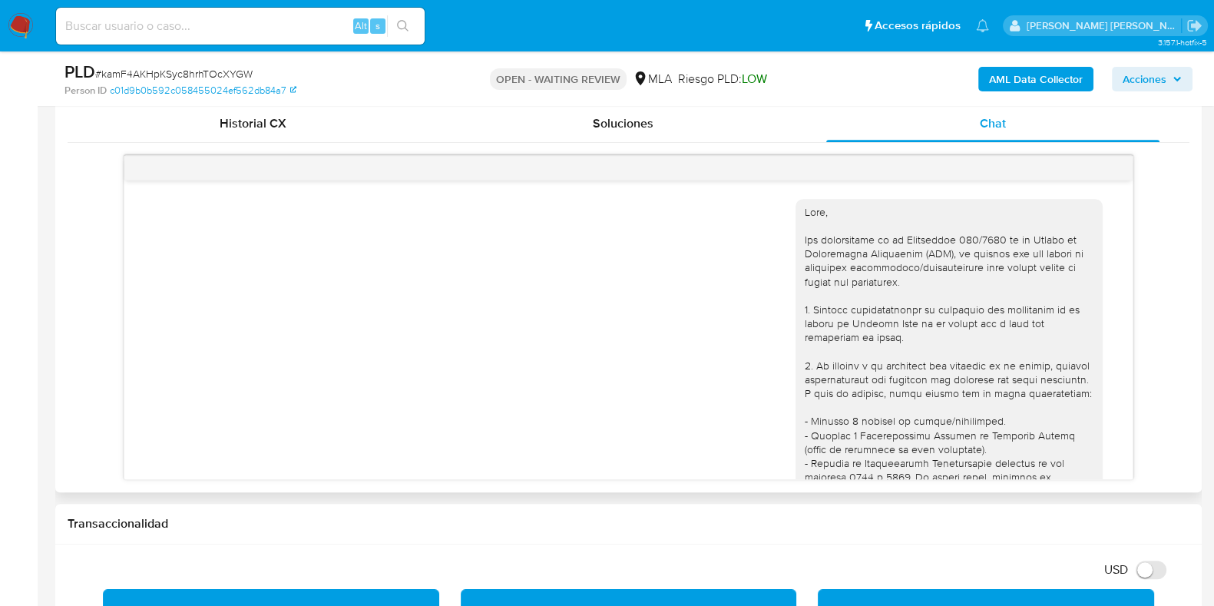
scroll to position [772, 0]
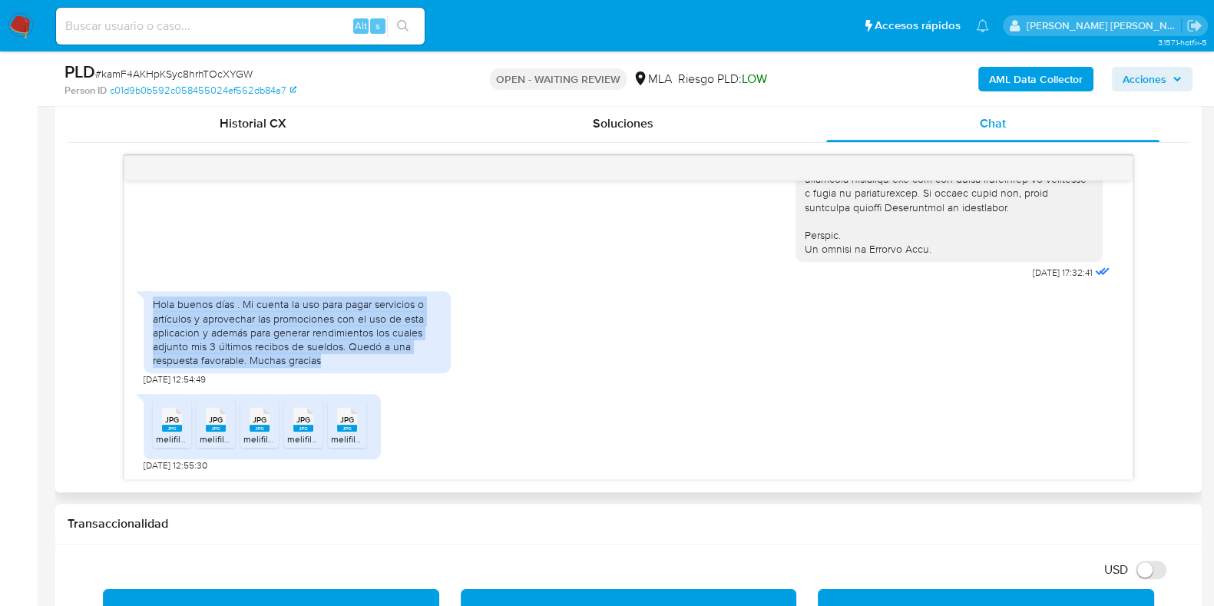
drag, startPoint x: 155, startPoint y: 300, endPoint x: 349, endPoint y: 363, distance: 204.0
click at [349, 363] on div "Hola buenos días . Mi cuenta la uso para pagar servicios o artículos y aprovech…" at bounding box center [297, 332] width 289 height 70
copy div "Hola buenos días . Mi cuenta la uso para pagar servicios o artículos y aprovech…"
